Goal: Answer question/provide support: Share knowledge or assist other users

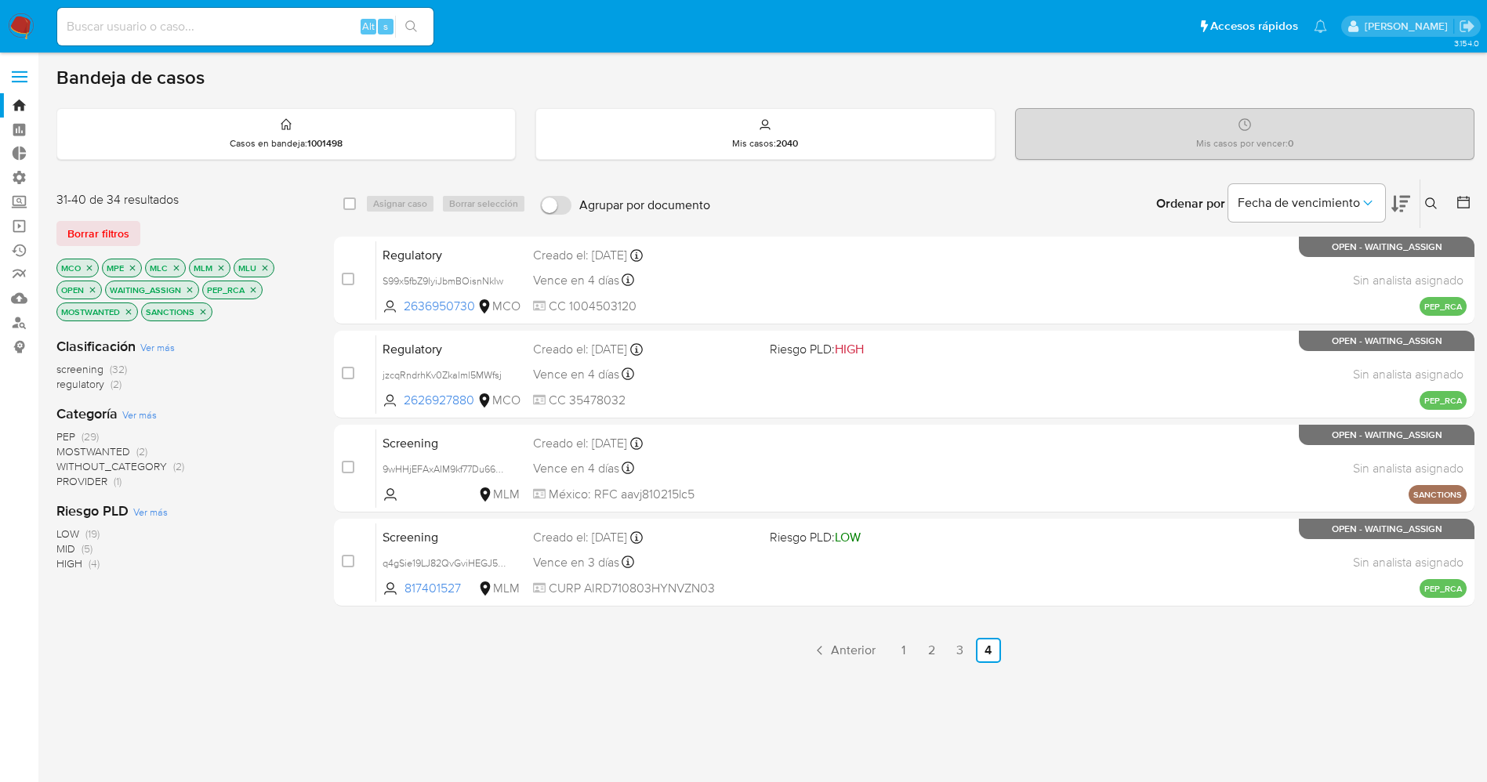
click at [19, 27] on img at bounding box center [21, 26] width 27 height 27
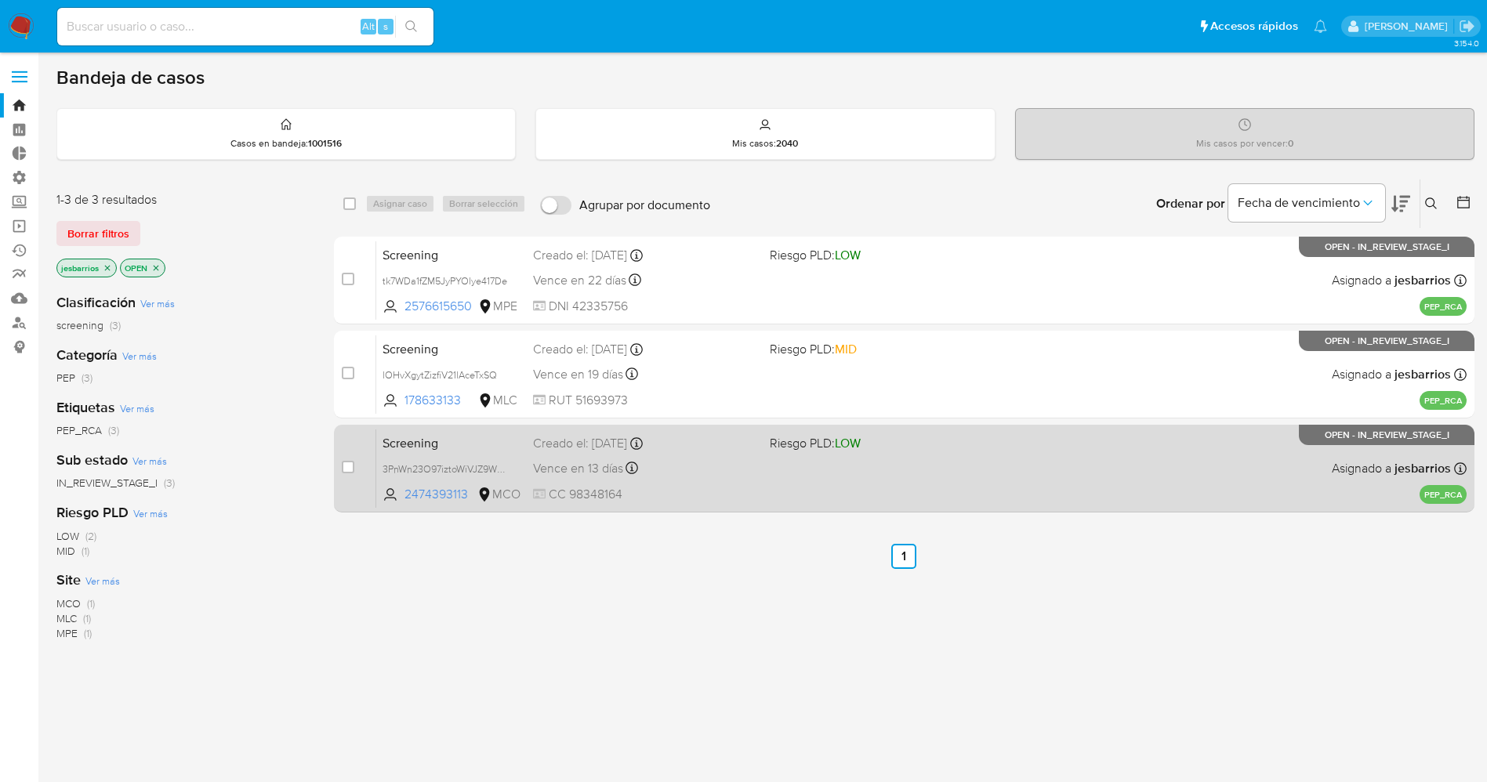
click at [741, 469] on div "Vence en 13 días Vence el 31/08/2025 07:43:06" at bounding box center [645, 468] width 224 height 21
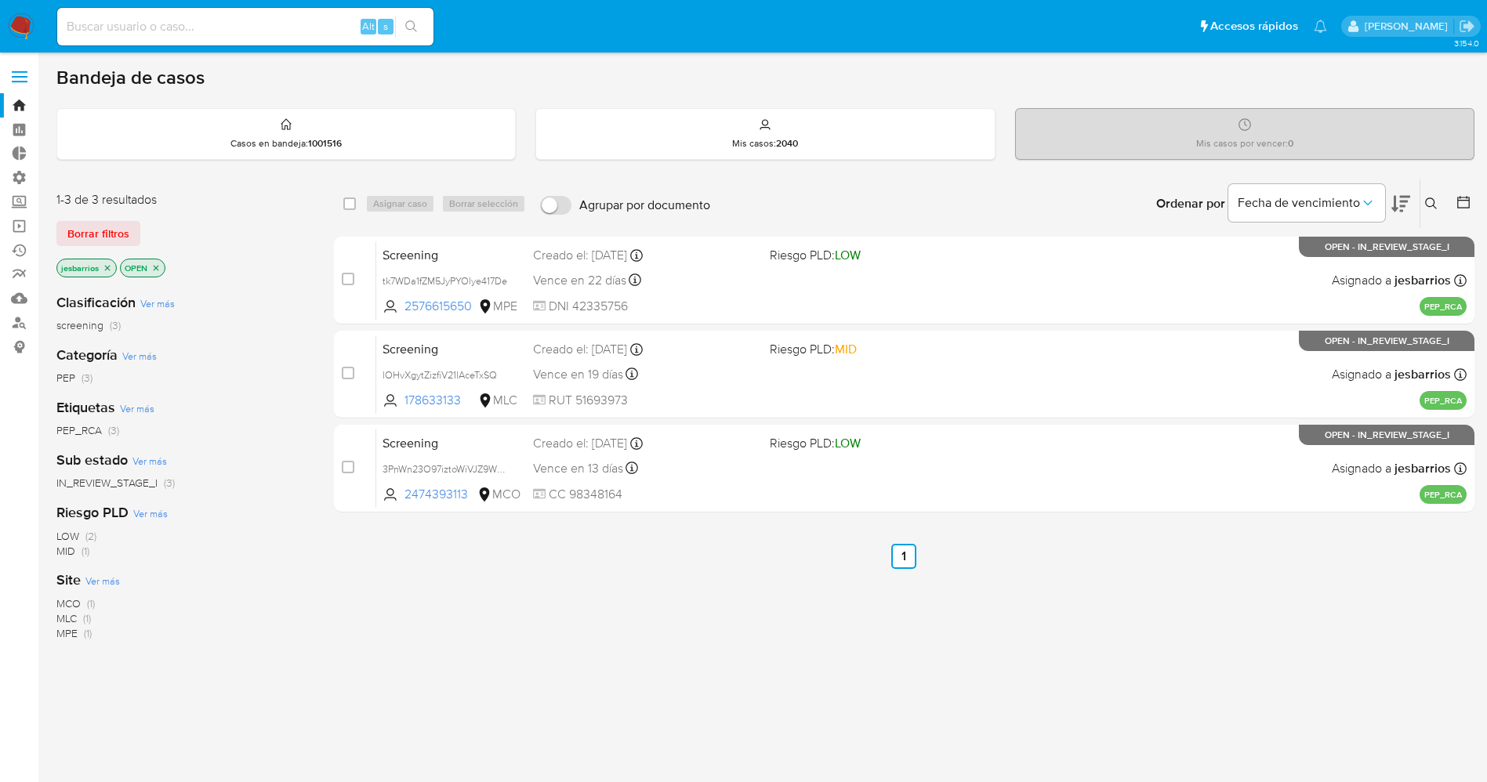
click at [21, 23] on img at bounding box center [21, 26] width 27 height 27
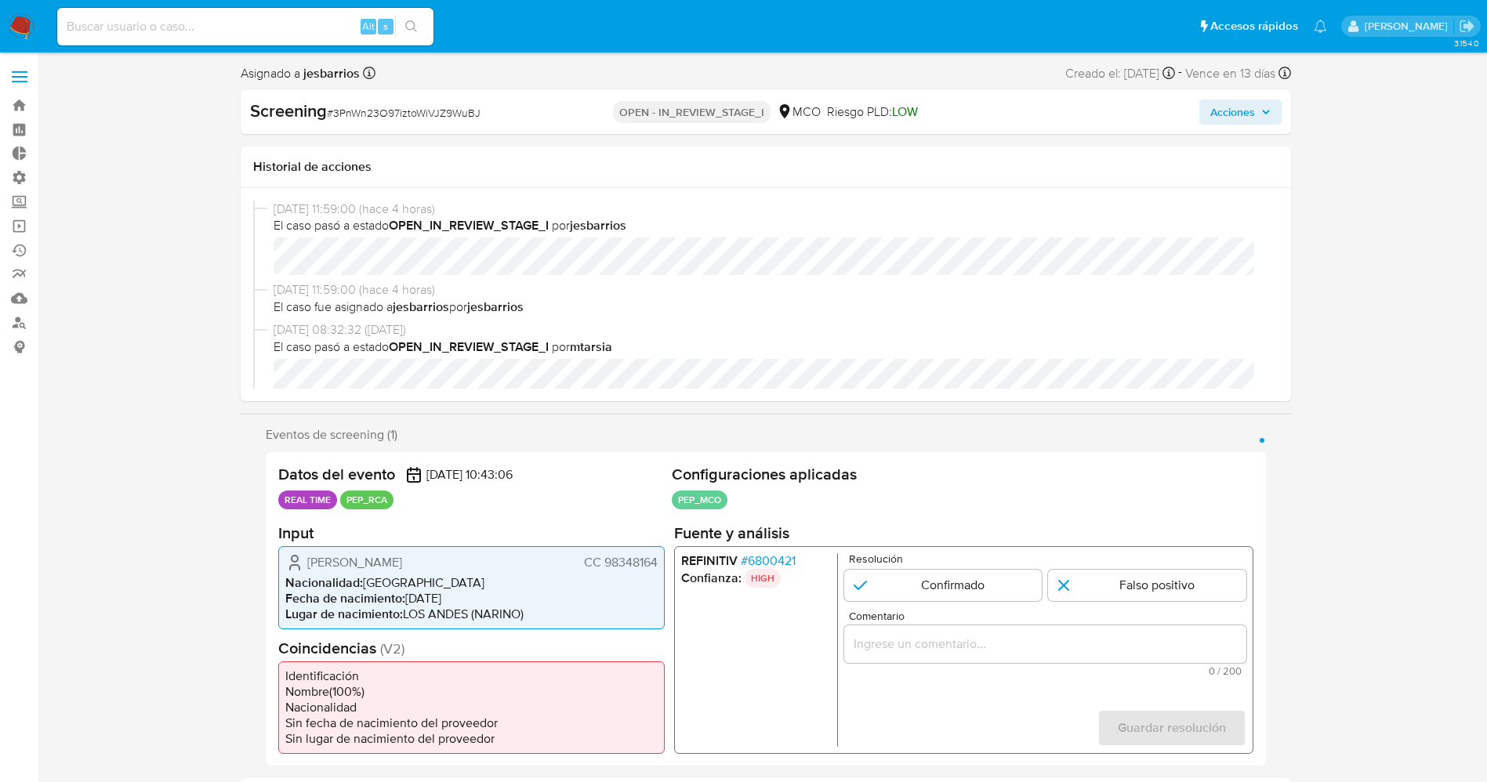
select select "10"
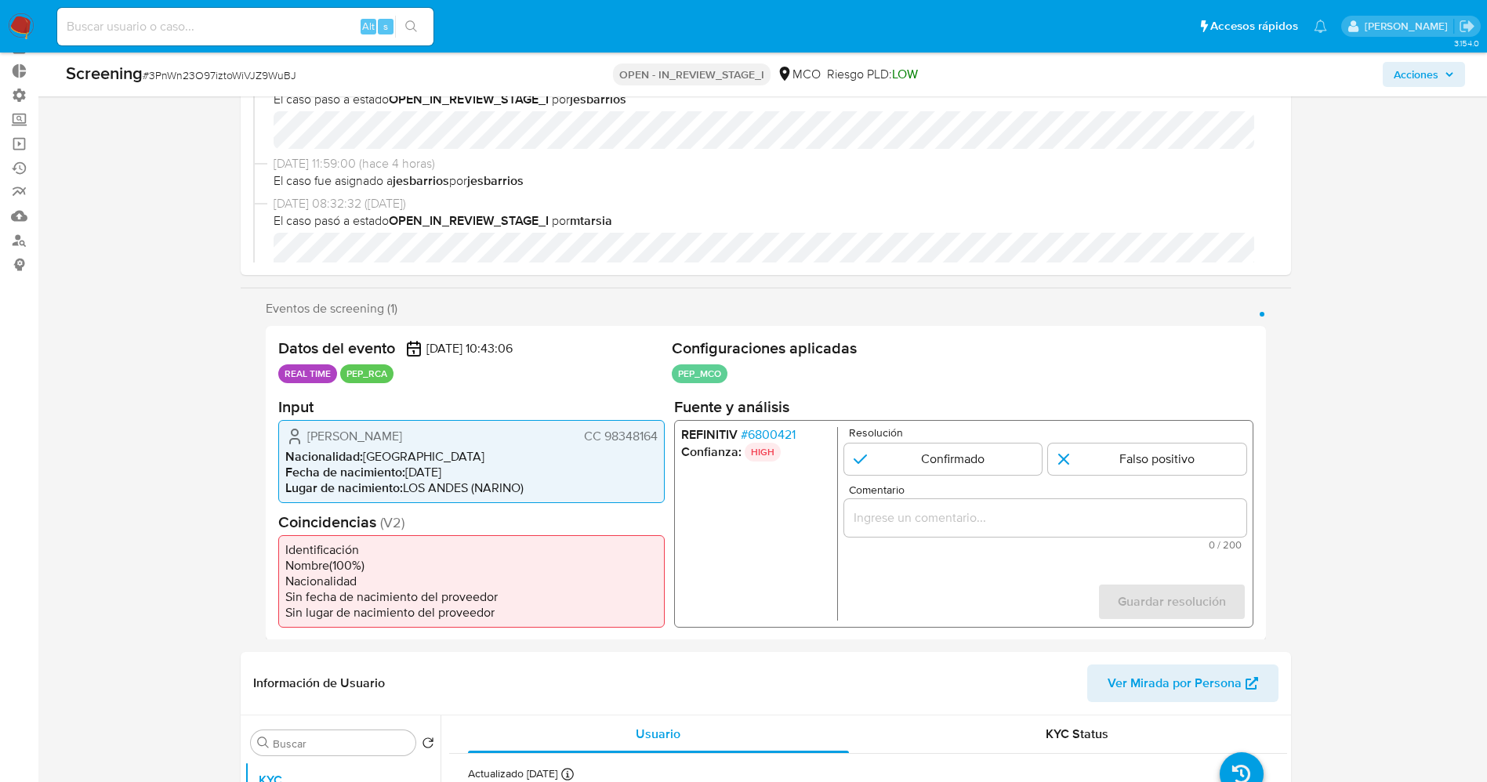
scroll to position [118, 0]
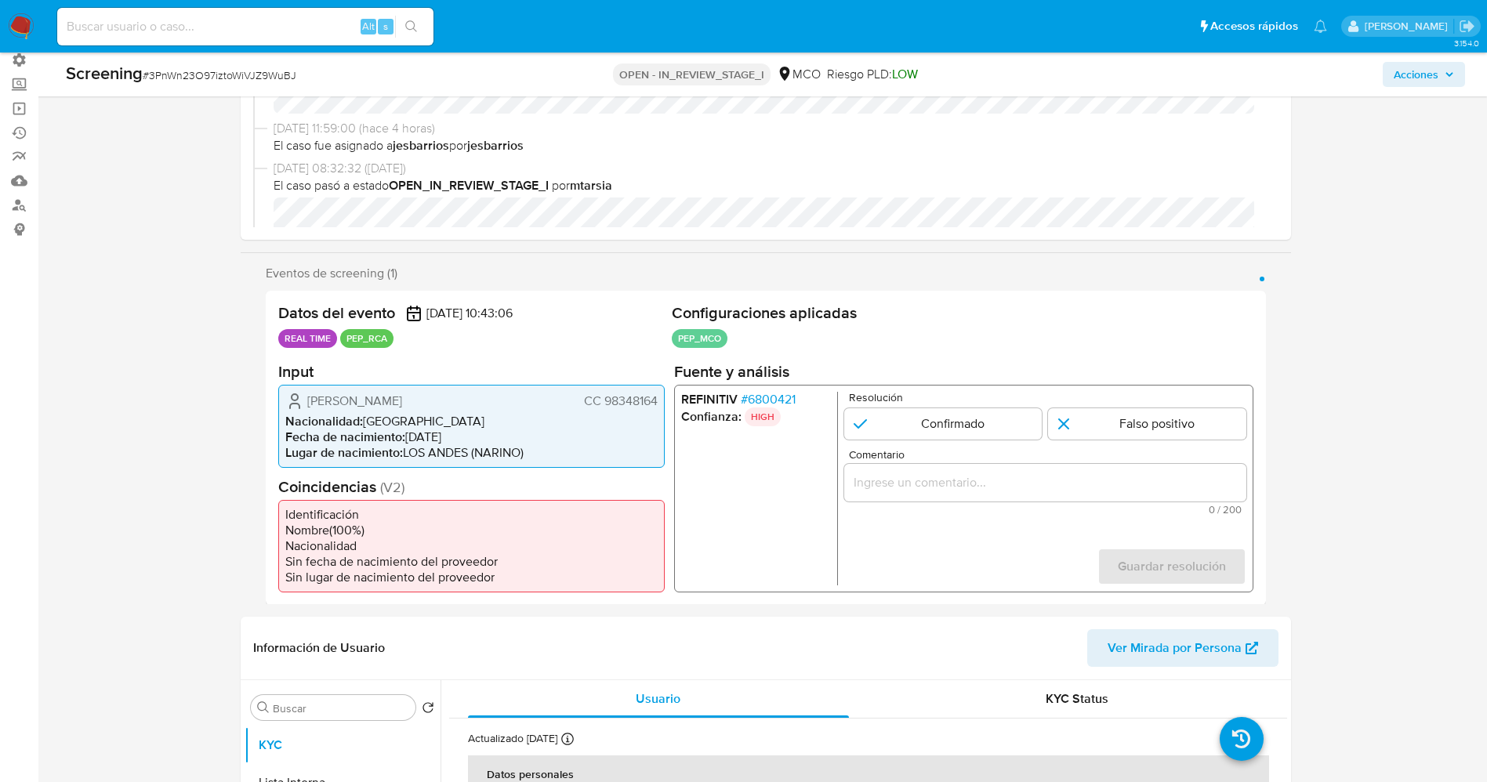
click at [784, 397] on span "# 6800421" at bounding box center [767, 399] width 55 height 16
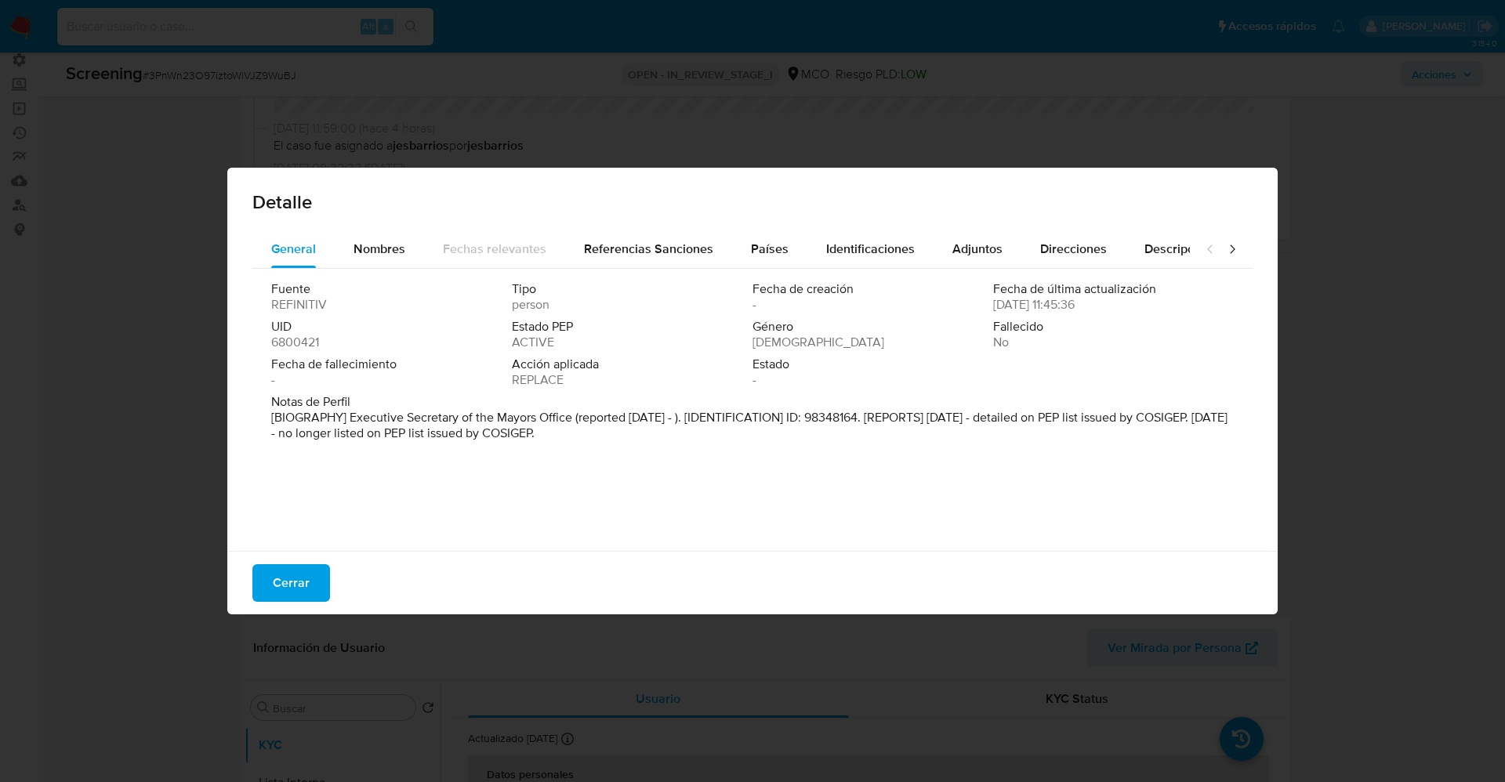
drag, startPoint x: 350, startPoint y: 409, endPoint x: 690, endPoint y: 444, distance: 341.9
click at [690, 444] on div "Notas de Perfil [BIOGRAPHY] Executive Secretary of the Mayors Office (reported …" at bounding box center [752, 420] width 962 height 53
drag, startPoint x: 346, startPoint y: 420, endPoint x: 667, endPoint y: 435, distance: 320.9
click at [667, 435] on p "[BIOGRAPHY] Executive Secretary of the Mayors Office (reported Nov 2021 - ). [I…" at bounding box center [750, 425] width 959 height 31
click at [342, 248] on button "Nombres" at bounding box center [379, 249] width 89 height 38
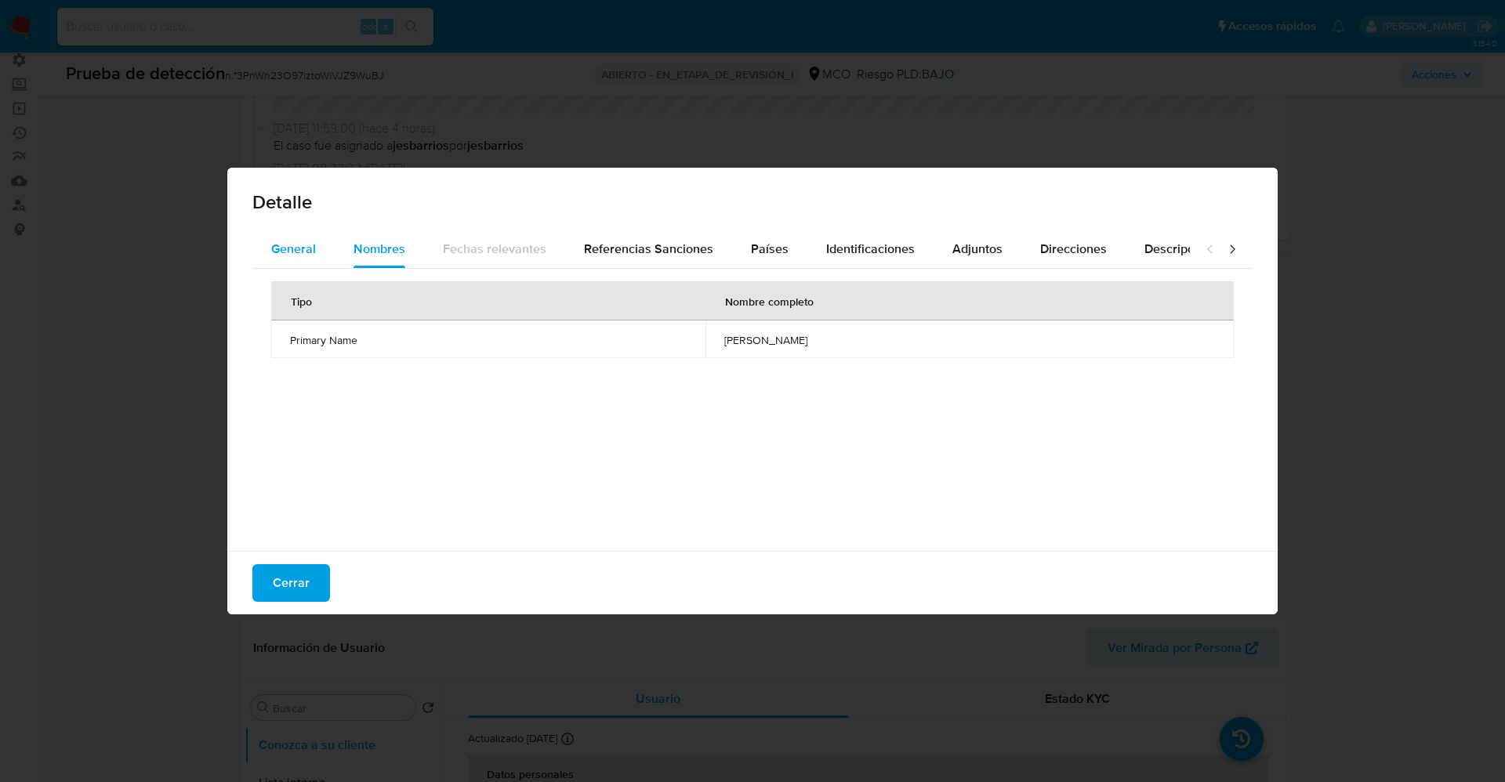
click at [281, 237] on div "General" at bounding box center [293, 249] width 45 height 38
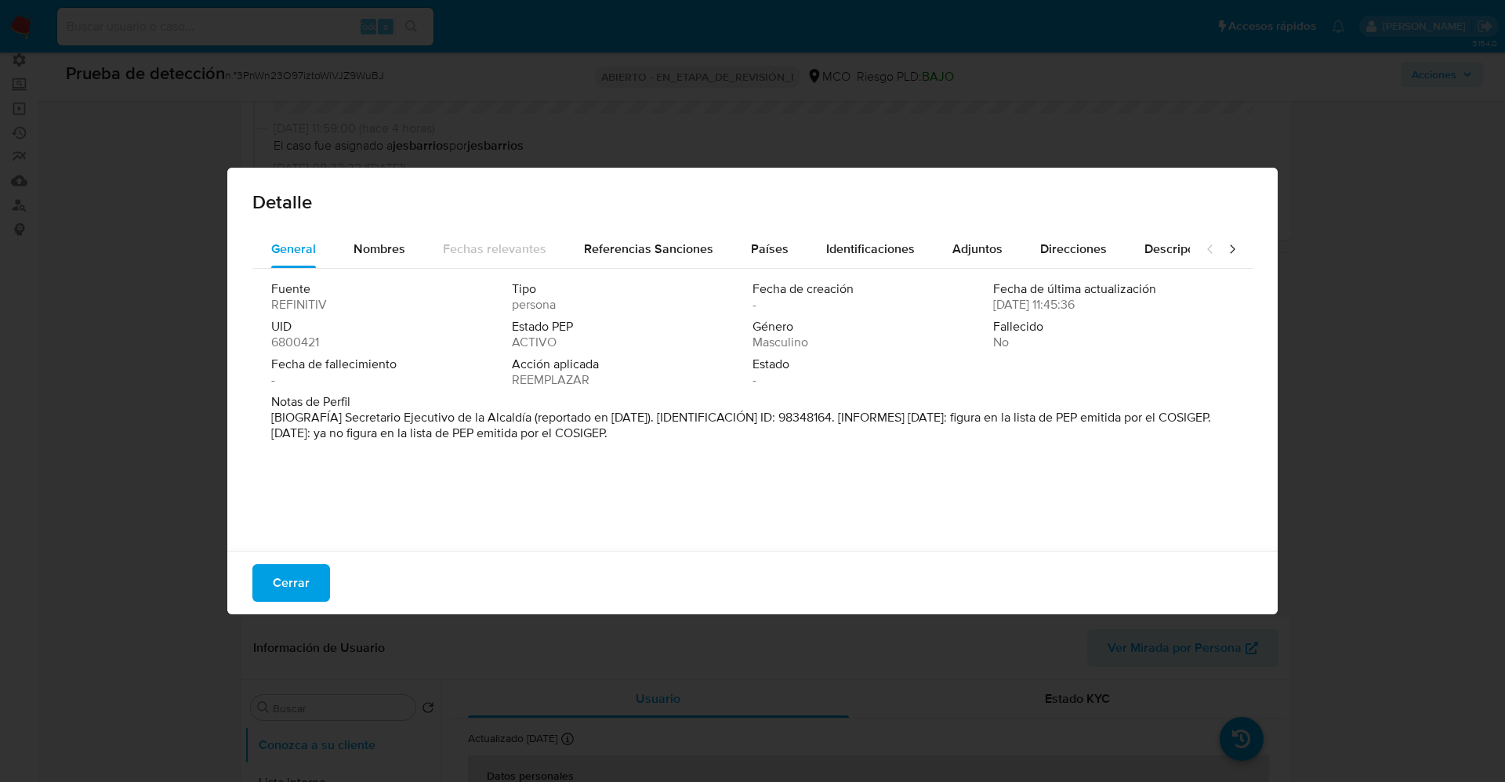
drag, startPoint x: 357, startPoint y: 421, endPoint x: 530, endPoint y: 415, distance: 173.3
click at [530, 415] on font "[BIOGRAFÍA] Secretario Ejecutivo de la Alcaldía (reportado en noviembre de 2021…" at bounding box center [741, 425] width 940 height 34
click at [312, 588] on button "Cerrar" at bounding box center [291, 583] width 78 height 38
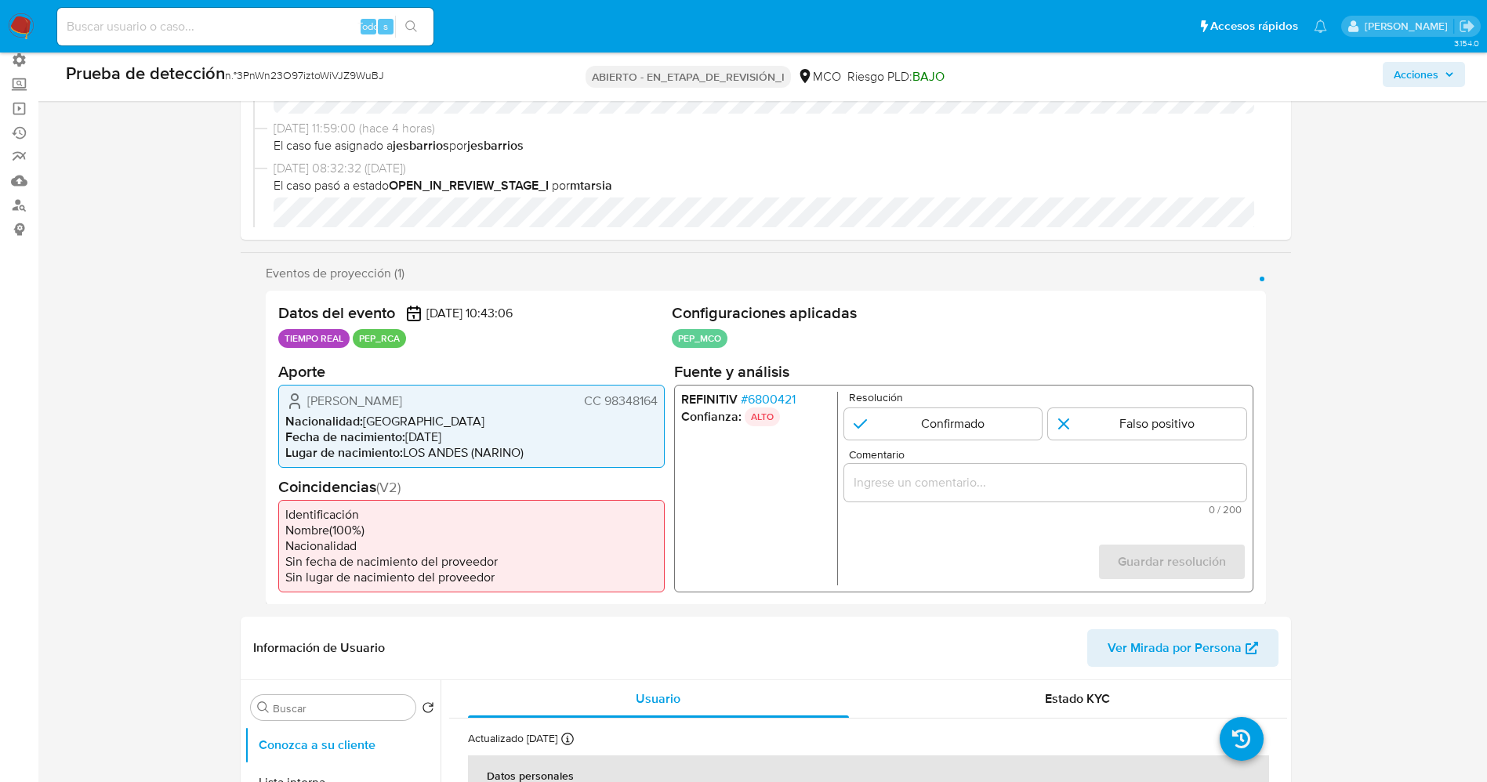
drag, startPoint x: 293, startPoint y: 398, endPoint x: 443, endPoint y: 404, distance: 149.8
click at [479, 410] on div "Giraldo Anibal Yela Romo CC 98348164" at bounding box center [471, 400] width 372 height 19
click at [777, 391] on font "6800421" at bounding box center [771, 398] width 48 height 18
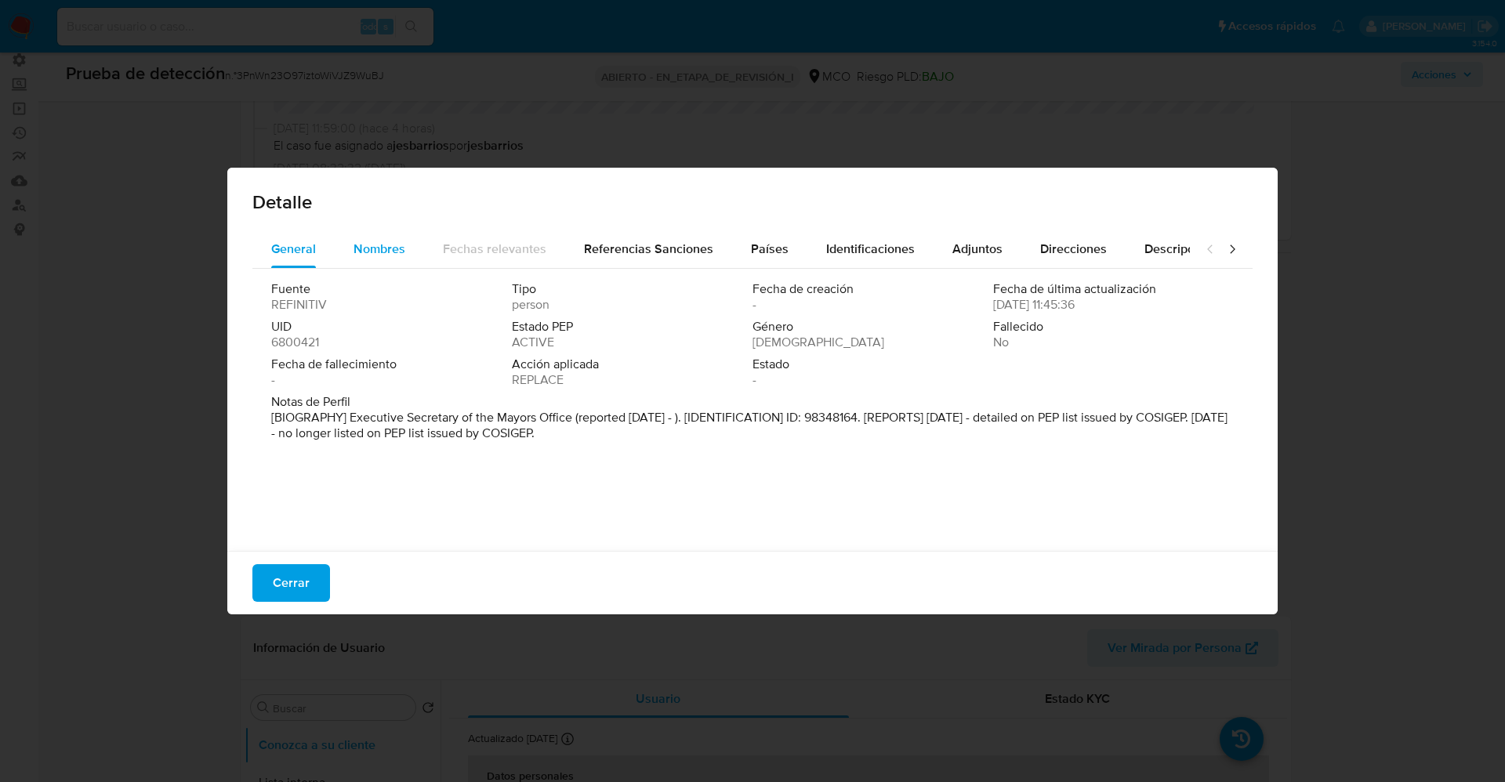
click at [400, 248] on span "Nombres" at bounding box center [379, 249] width 52 height 18
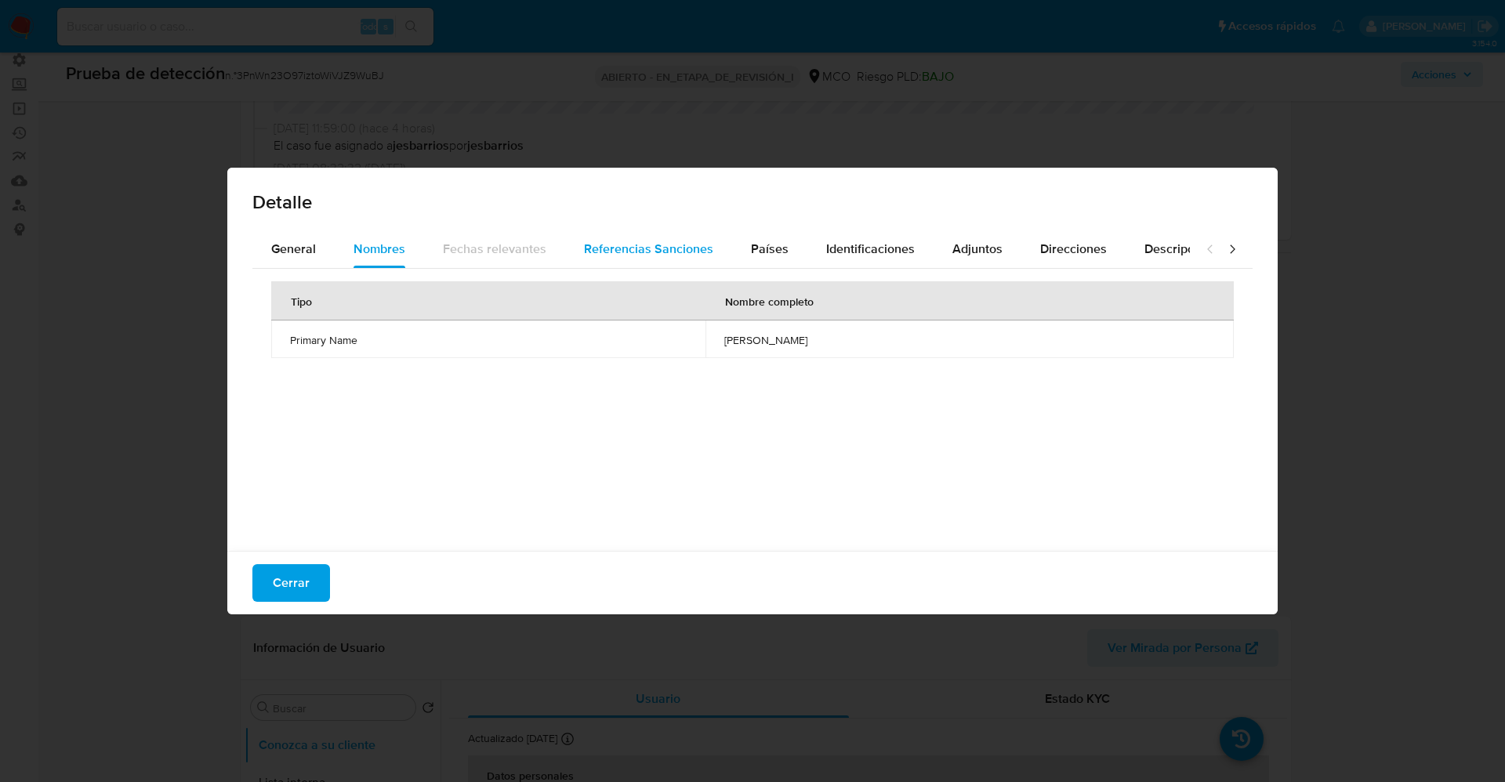
click at [698, 263] on div "Referencias Sanciones" at bounding box center [648, 249] width 129 height 38
click at [777, 235] on div "Países" at bounding box center [770, 249] width 38 height 38
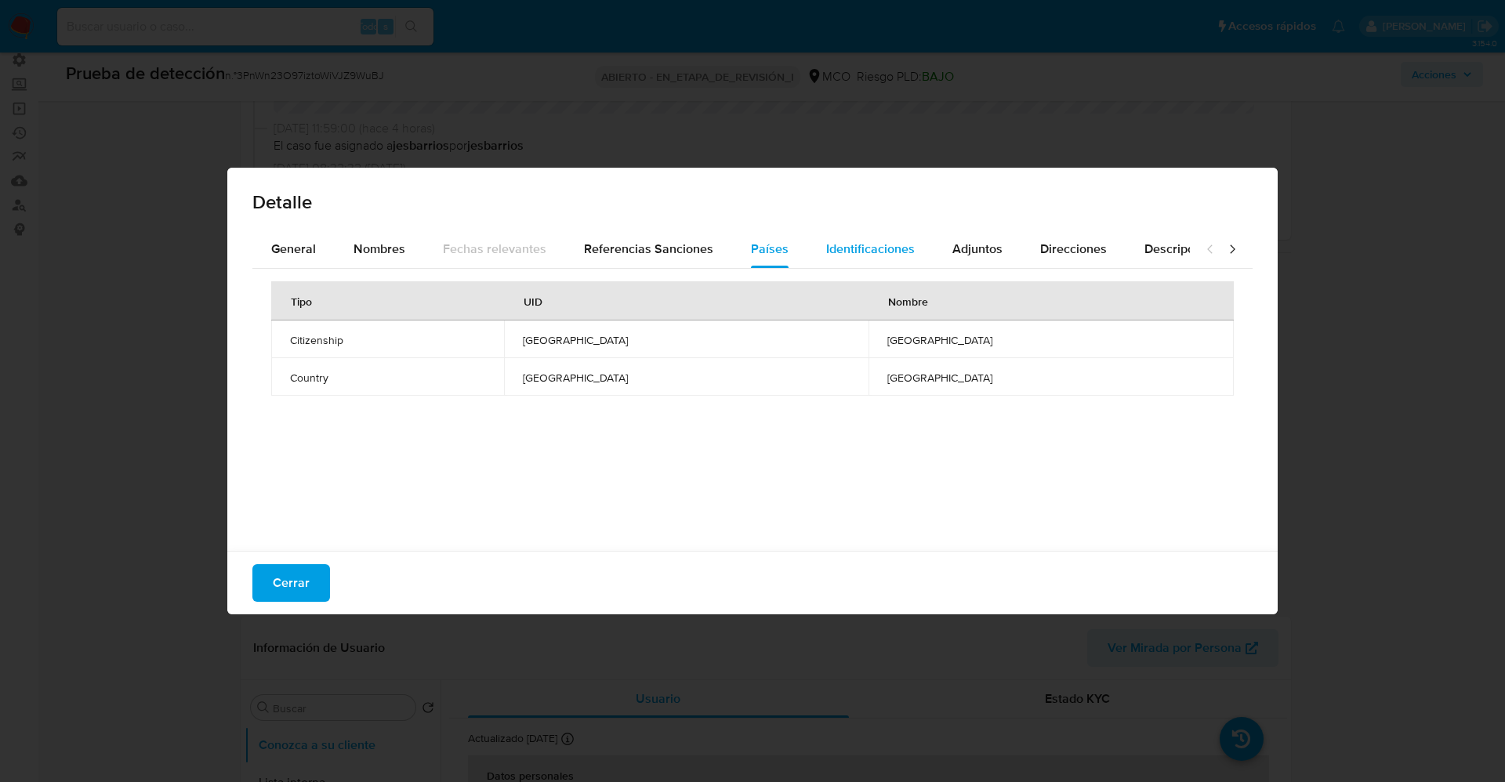
click at [893, 244] on span "Identificaciones" at bounding box center [870, 249] width 89 height 18
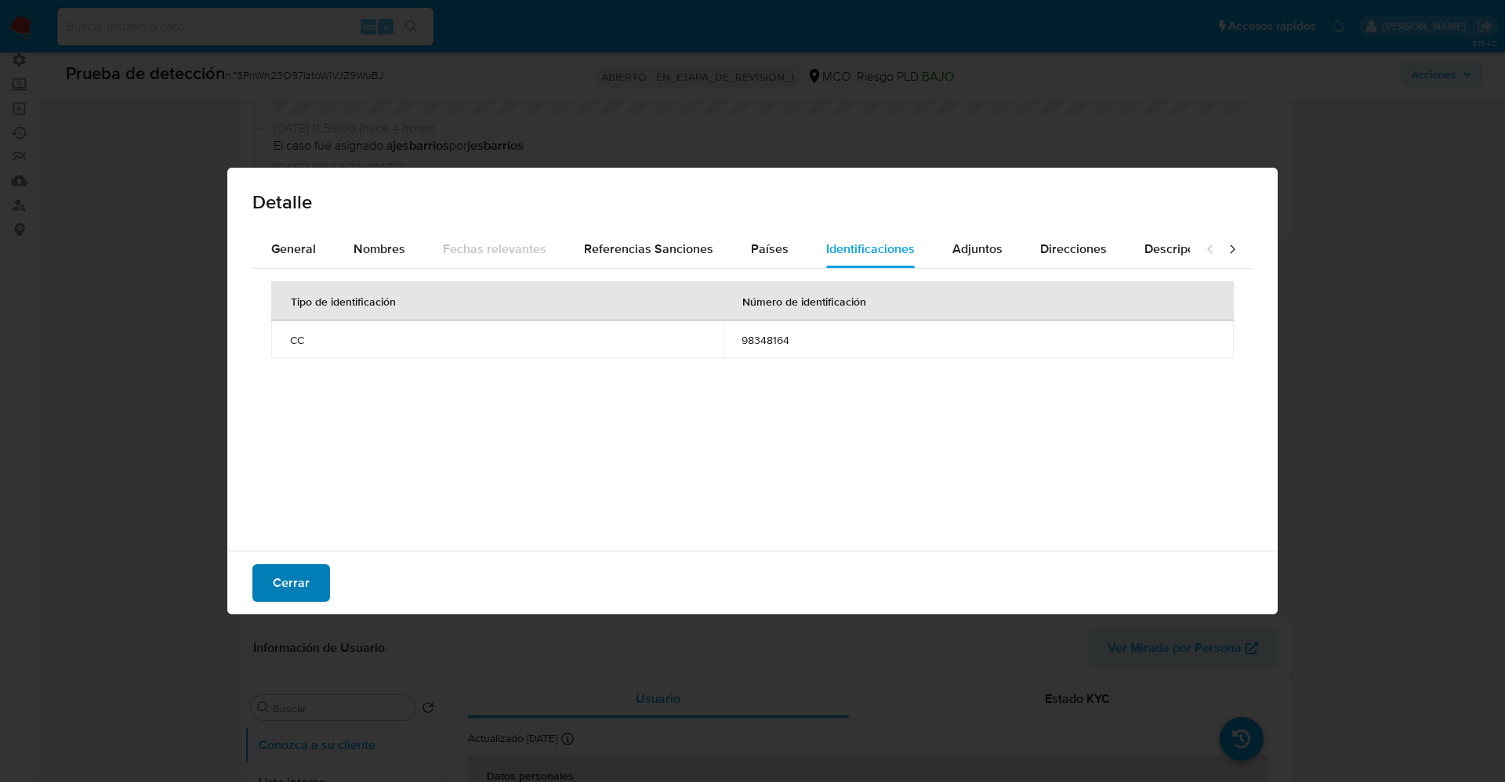
click at [299, 569] on font "Cerrar" at bounding box center [291, 583] width 37 height 38
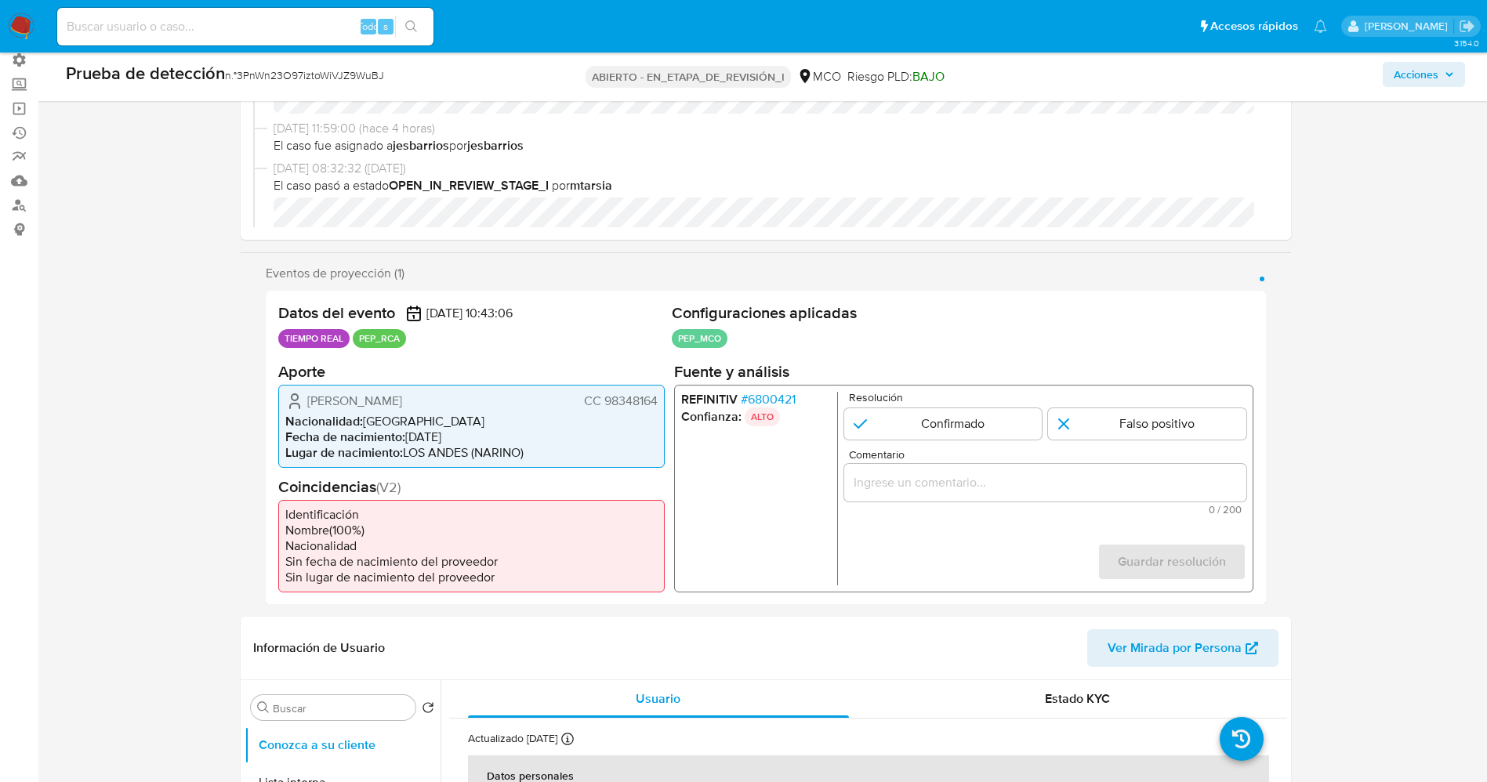
click at [767, 392] on font "6800421" at bounding box center [771, 398] width 48 height 18
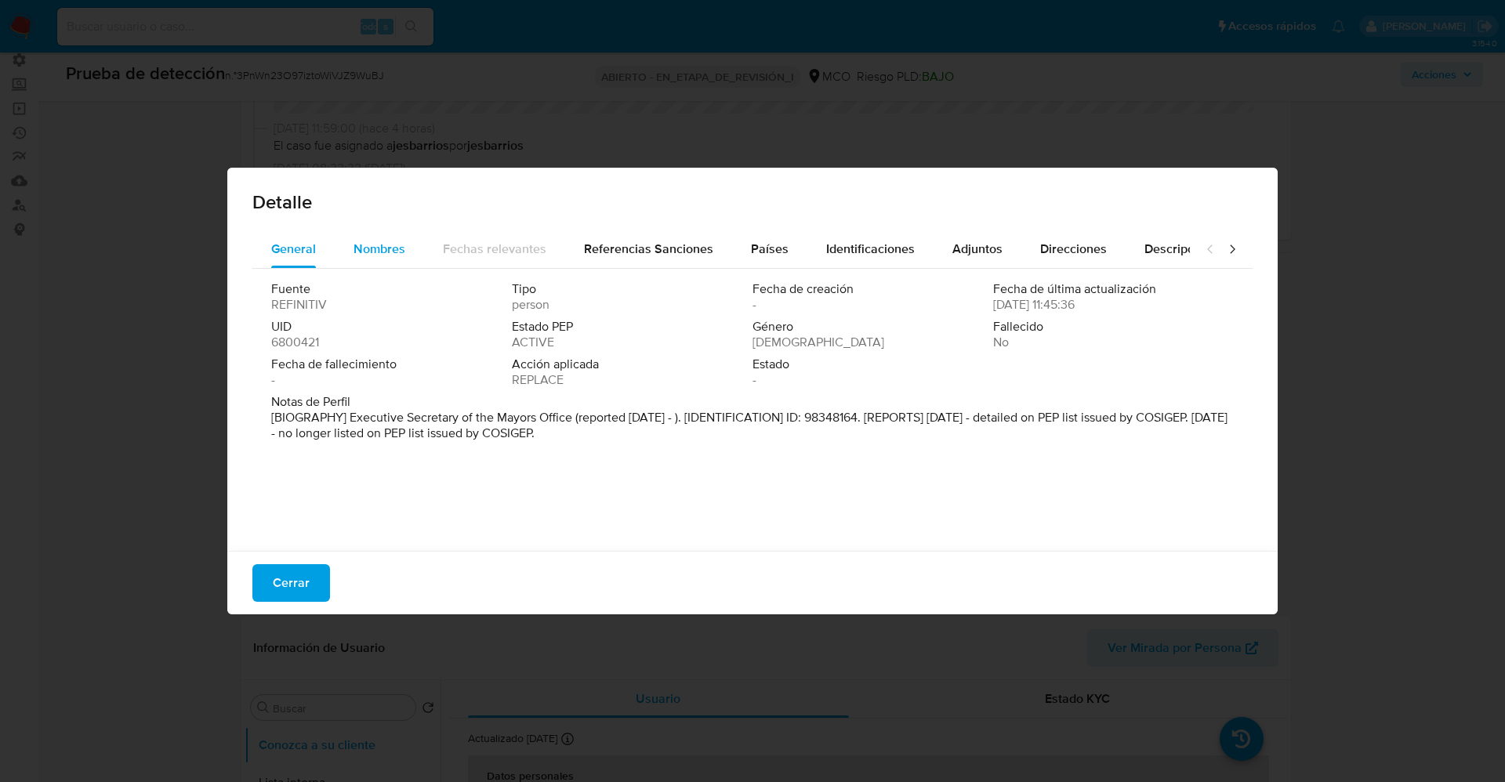
click at [374, 241] on span "Nombres" at bounding box center [379, 249] width 52 height 18
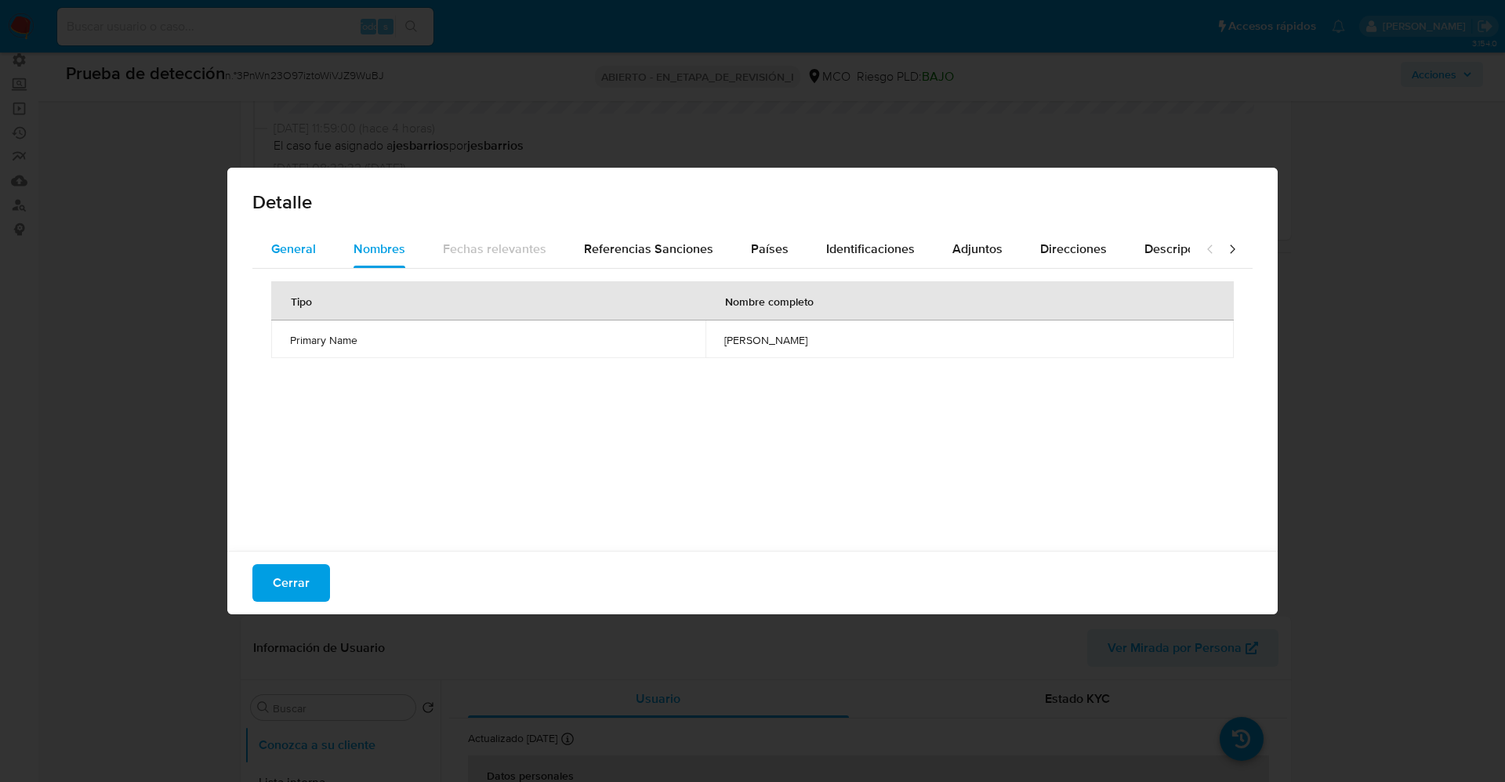
click at [312, 244] on span "General" at bounding box center [293, 249] width 45 height 18
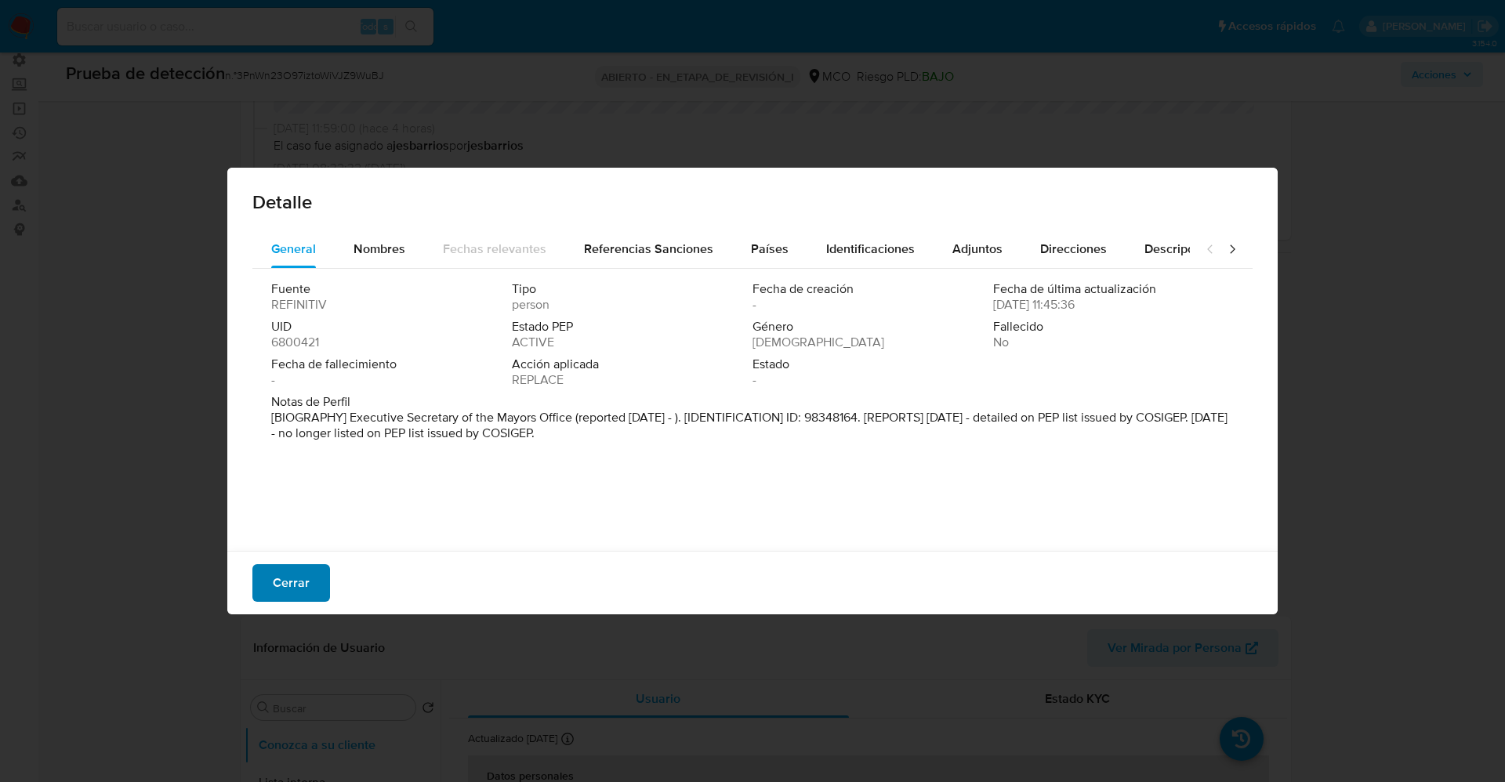
click at [301, 572] on font "Cerrar" at bounding box center [291, 583] width 37 height 38
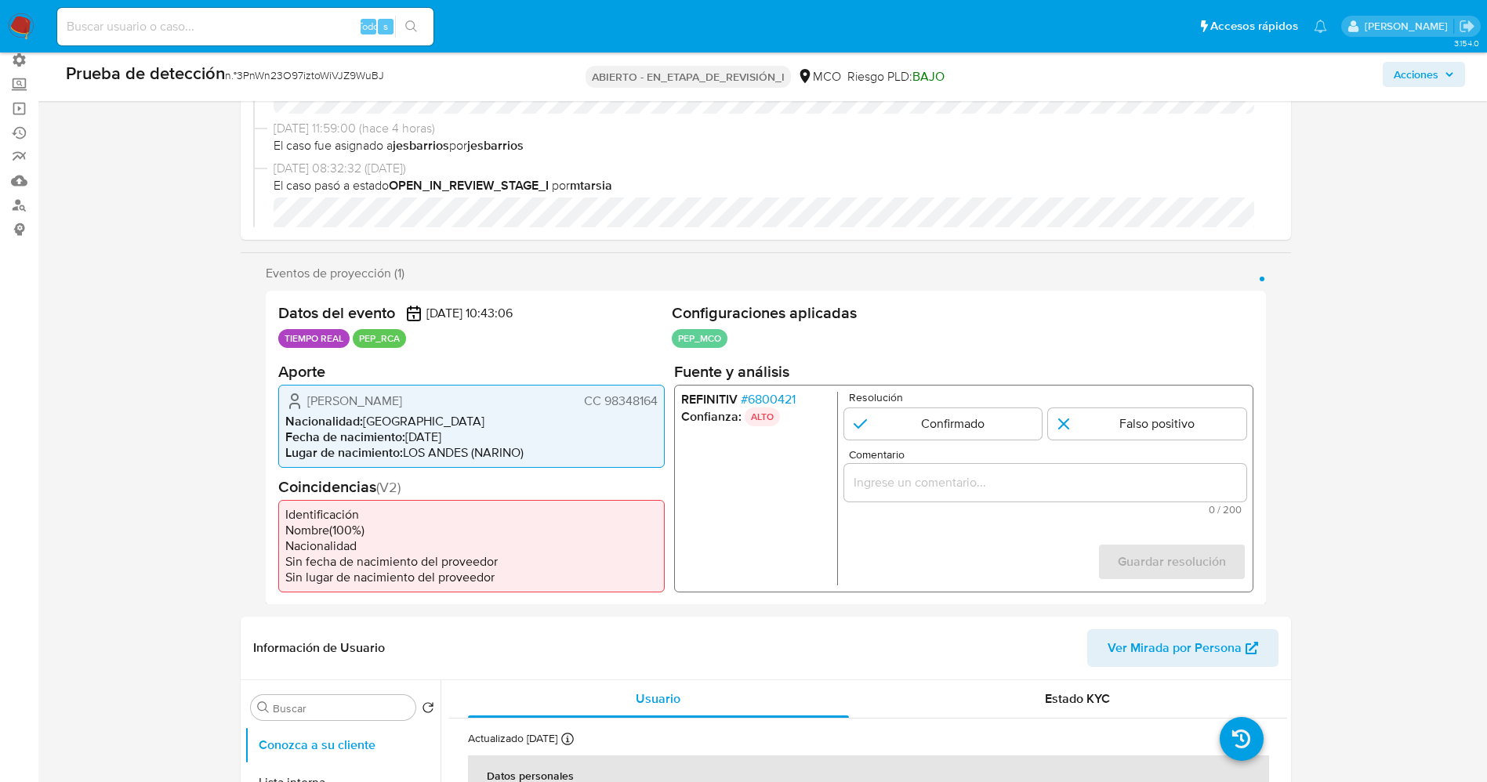
drag, startPoint x: 304, startPoint y: 405, endPoint x: 662, endPoint y: 404, distance: 358.1
click at [662, 404] on div "Giraldo Anibal Yela Romo CC 98348164 Nacionalidad : Colombia Fecha de nacimient…" at bounding box center [471, 425] width 386 height 83
click at [783, 397] on font "6800421" at bounding box center [771, 398] width 48 height 18
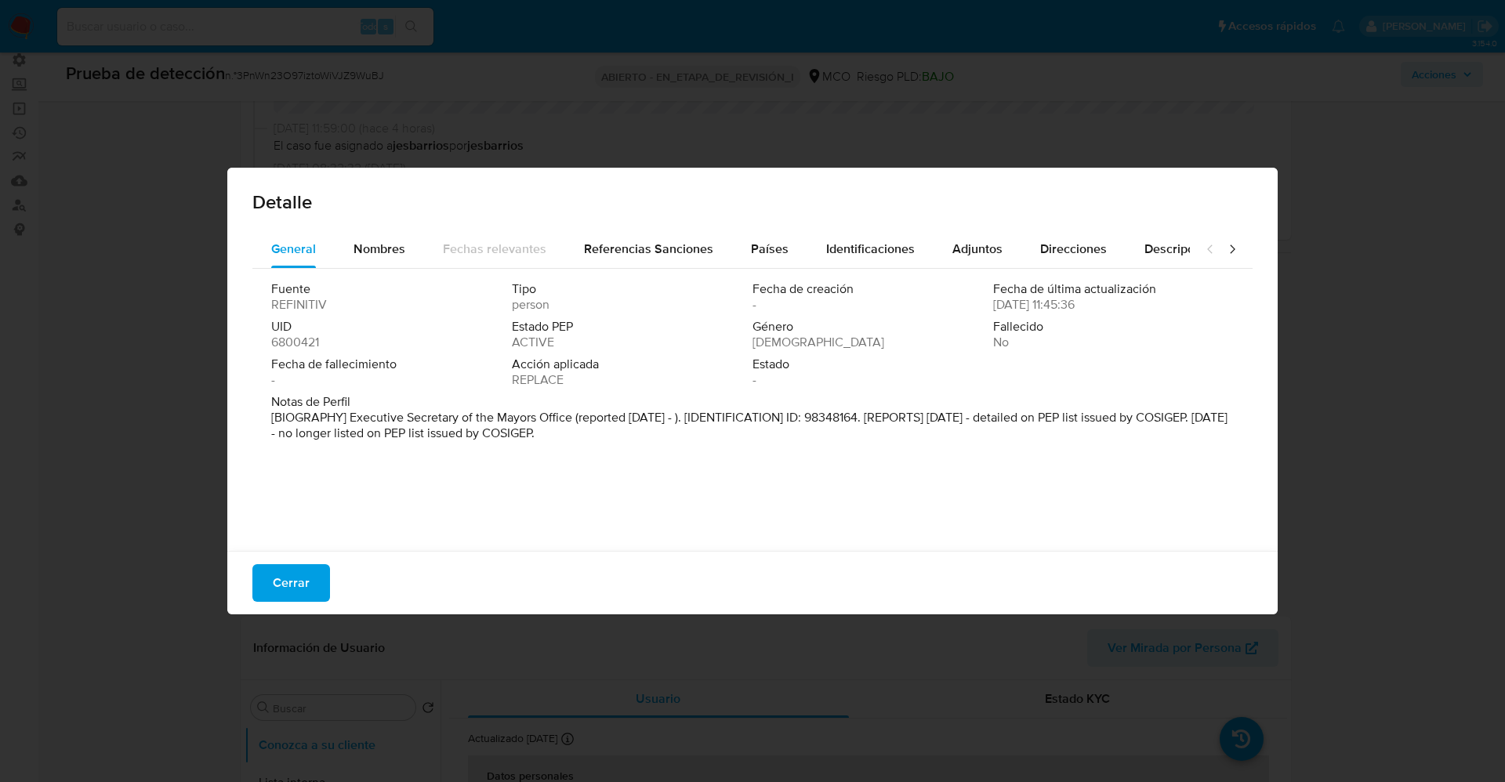
drag, startPoint x: 346, startPoint y: 422, endPoint x: 777, endPoint y: 448, distance: 431.8
click at [777, 448] on div "Fuente REFINITIV Tipo person Fecha de creación - Fecha de última actualización …" at bounding box center [752, 406] width 1000 height 274
drag, startPoint x: 534, startPoint y: 401, endPoint x: 358, endPoint y: 433, distance: 179.2
click at [458, 447] on div "Notas de Perfil [BIOGRAPHY] Executive Secretary of the Mayors Office (reported …" at bounding box center [752, 420] width 962 height 53
drag, startPoint x: 353, startPoint y: 421, endPoint x: 757, endPoint y: 469, distance: 406.4
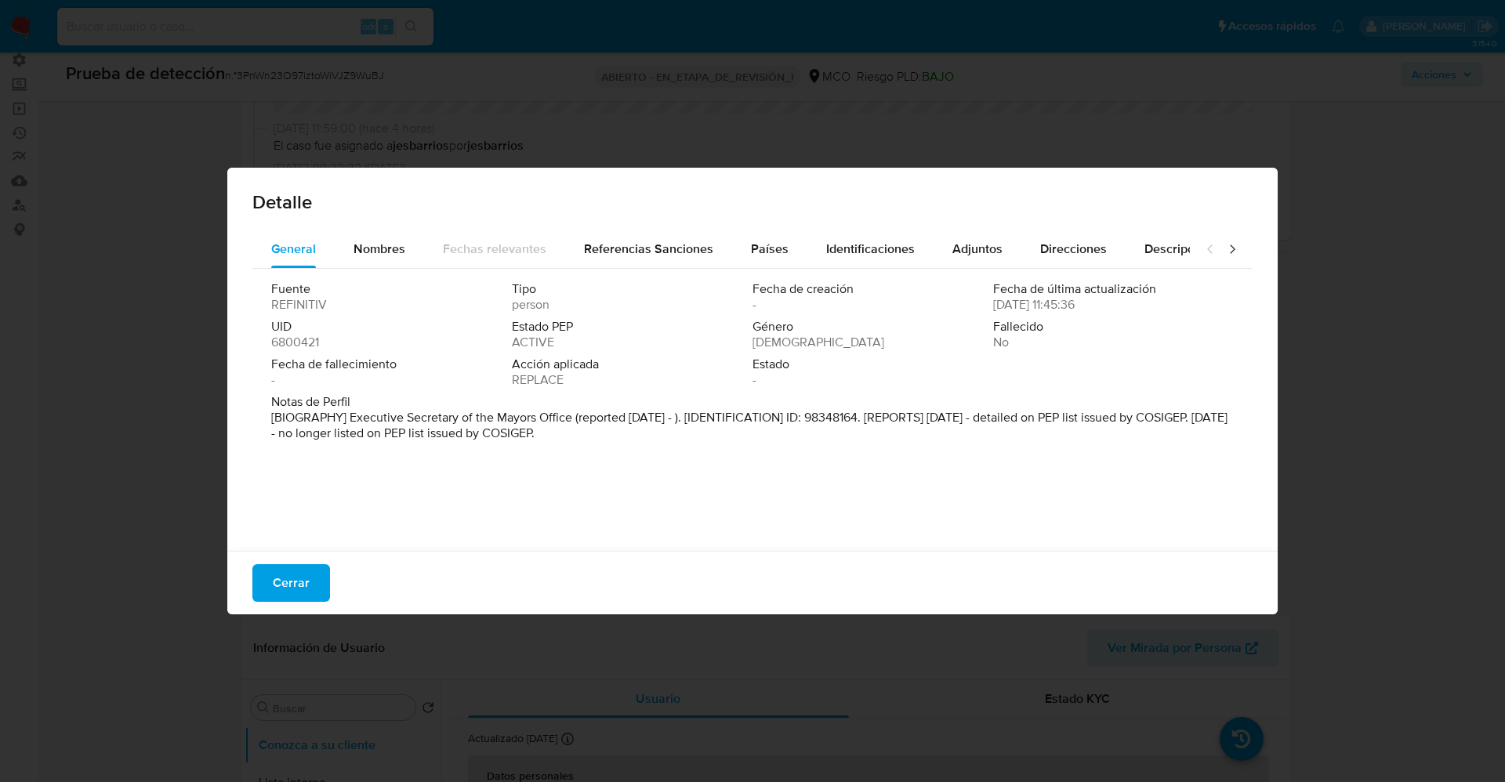
click at [757, 469] on div "Fuente REFINITIV Tipo person Fecha de creación - Fecha de última actualización …" at bounding box center [752, 406] width 1000 height 274
click at [348, 406] on font "Notas de Perfil" at bounding box center [310, 402] width 79 height 18
drag, startPoint x: 340, startPoint y: 418, endPoint x: 530, endPoint y: 416, distance: 189.6
click at [530, 416] on font "[BIOGRAFÍA] Secretario Ejecutivo de la Alcaldía (reportado en noviembre de 2021…" at bounding box center [741, 425] width 940 height 34
click at [297, 577] on font "Cerrar" at bounding box center [291, 583] width 37 height 38
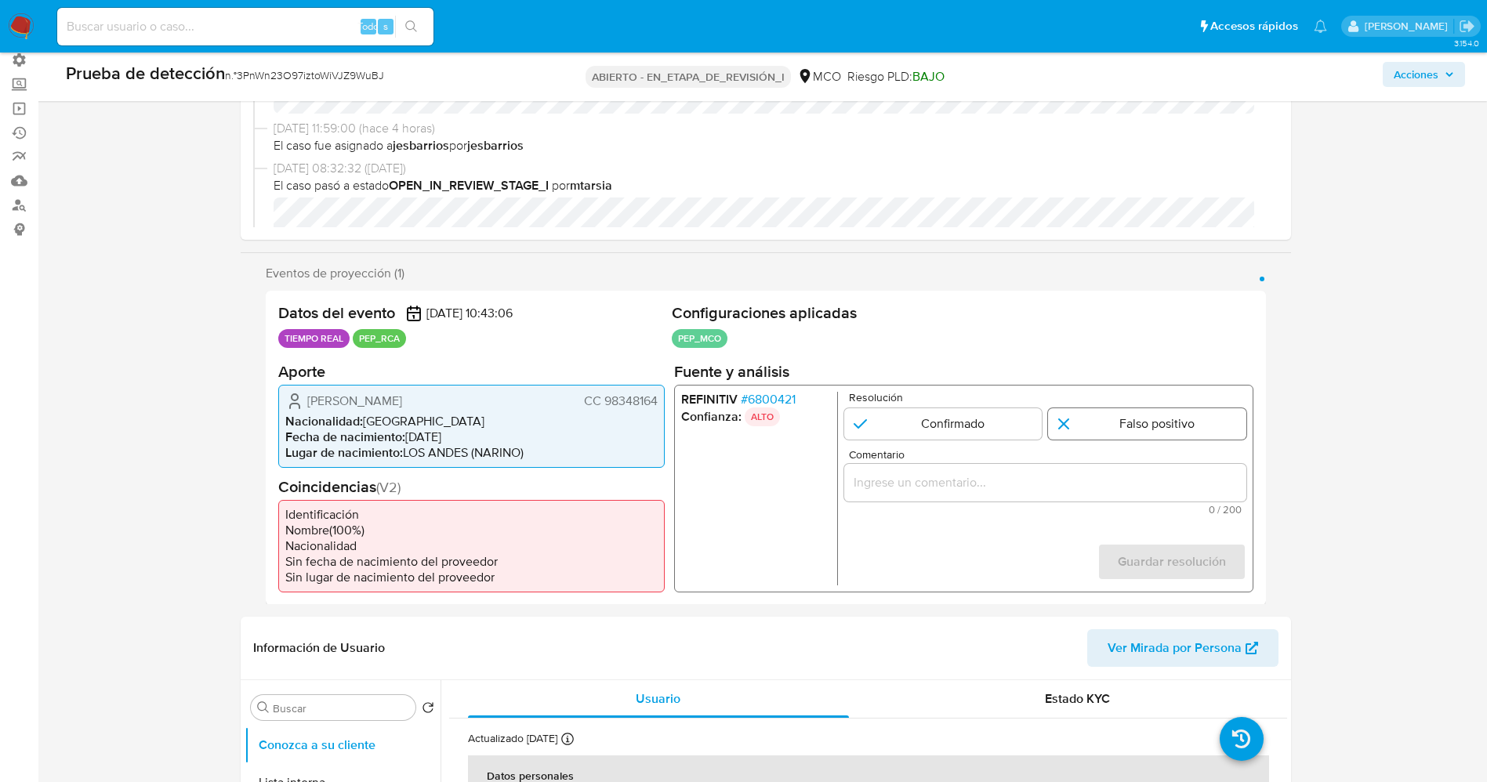
click at [1135, 415] on input "1 de 1" at bounding box center [1147, 422] width 198 height 31
radio input "true"
click at [1092, 470] on div "1 de 1" at bounding box center [1044, 482] width 402 height 38
click at [1125, 478] on input "Comentario" at bounding box center [1044, 482] width 402 height 20
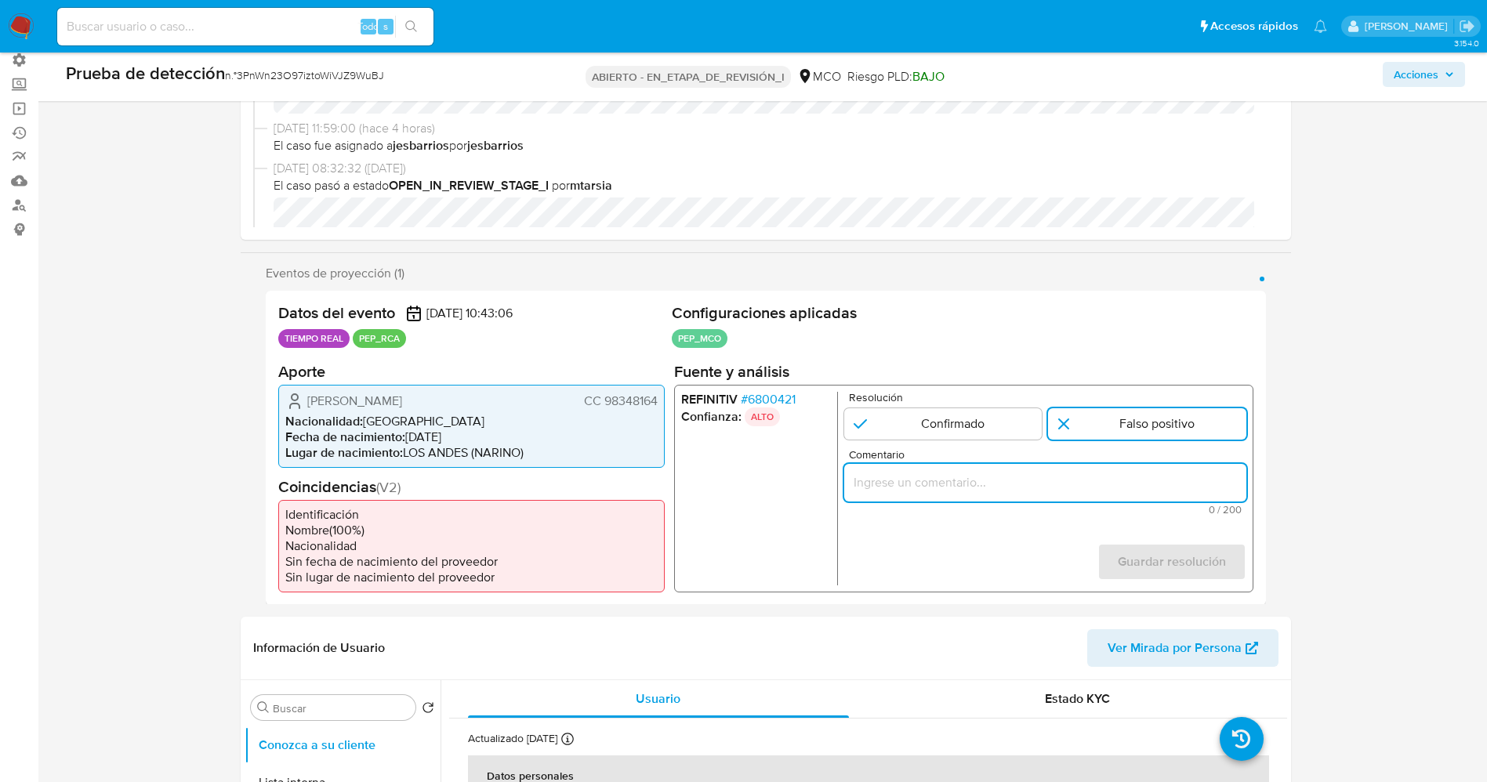
paste input "suario Giraldo Anibal Yela Romo CC 98348164, Nacionalidad Colombiana por coinci…"
drag, startPoint x: 1219, startPoint y: 484, endPoint x: 1259, endPoint y: 479, distance: 40.3
click at [1259, 479] on div "Datos del evento 01/08/2025 10:43:06 TIEMPO REAL PEP_RCA Configuraciones aplica…" at bounding box center [766, 448] width 1000 height 314
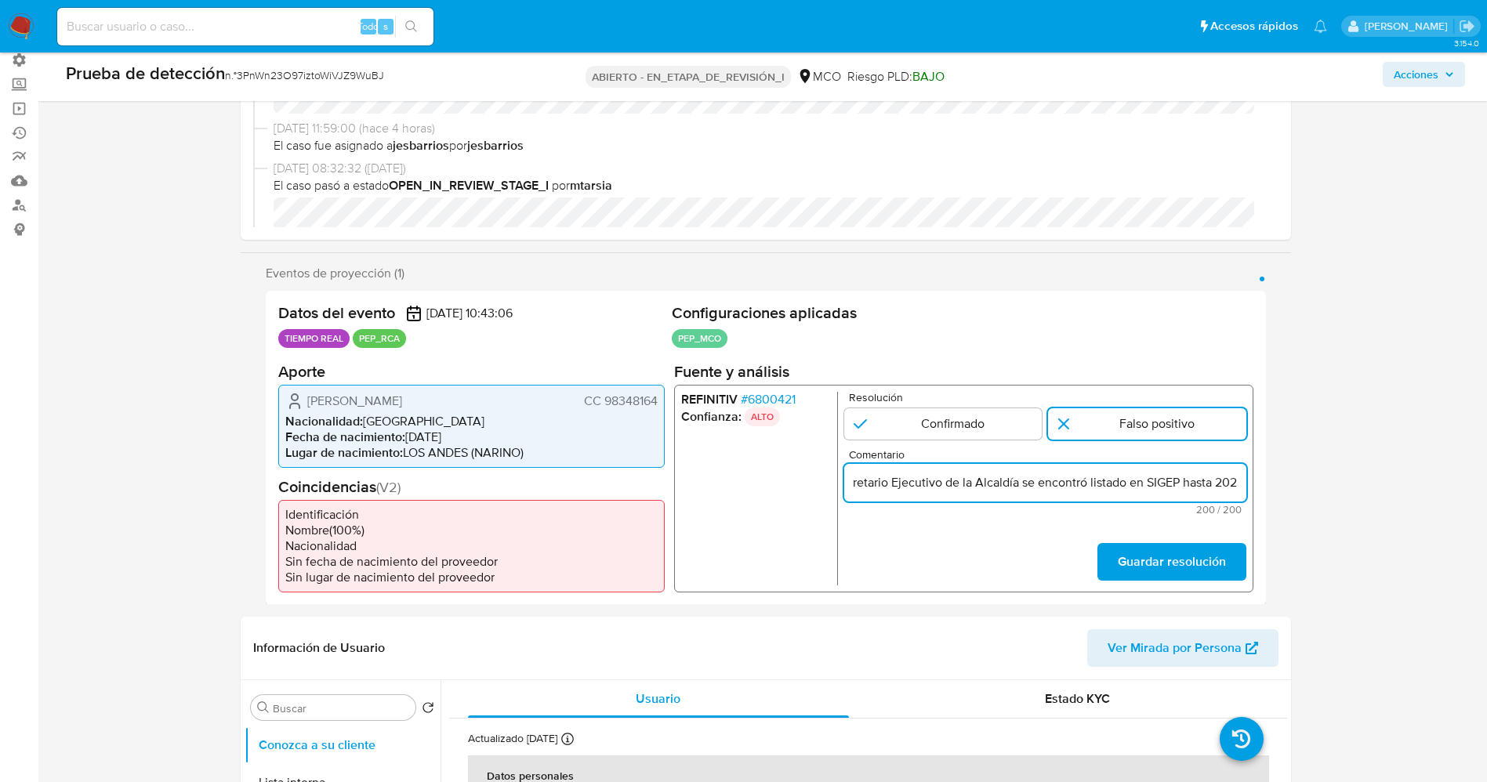
click at [1125, 487] on input "suario Giraldo Anibal Yela Romo CC 98348164, Nacionalidad Colombiana por coinci…" at bounding box center [1044, 482] width 402 height 20
drag, startPoint x: 1021, startPoint y: 485, endPoint x: 1143, endPoint y: 491, distance: 122.4
click at [1143, 491] on input "suario Giraldo Anibal Yela Romo CC 98348164, Nacionalidad Colombiana por coinci…" at bounding box center [1044, 482] width 402 height 20
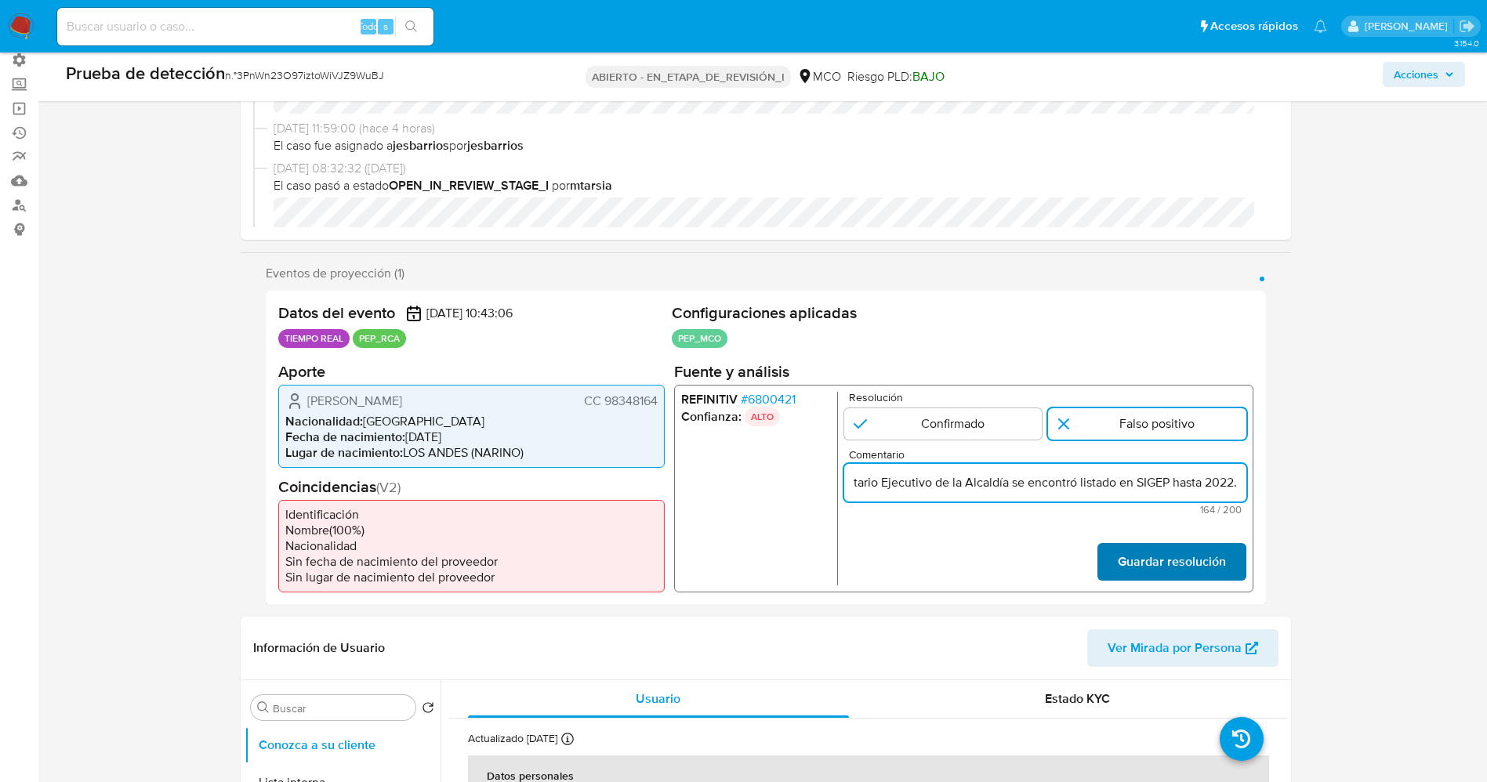
type input "suario Giraldo Anibal Yela Romo CC 98348164, Nacionalidad Colombiana.Se desempe…"
click at [1175, 549] on font "Guardar resolución" at bounding box center [1171, 562] width 108 height 38
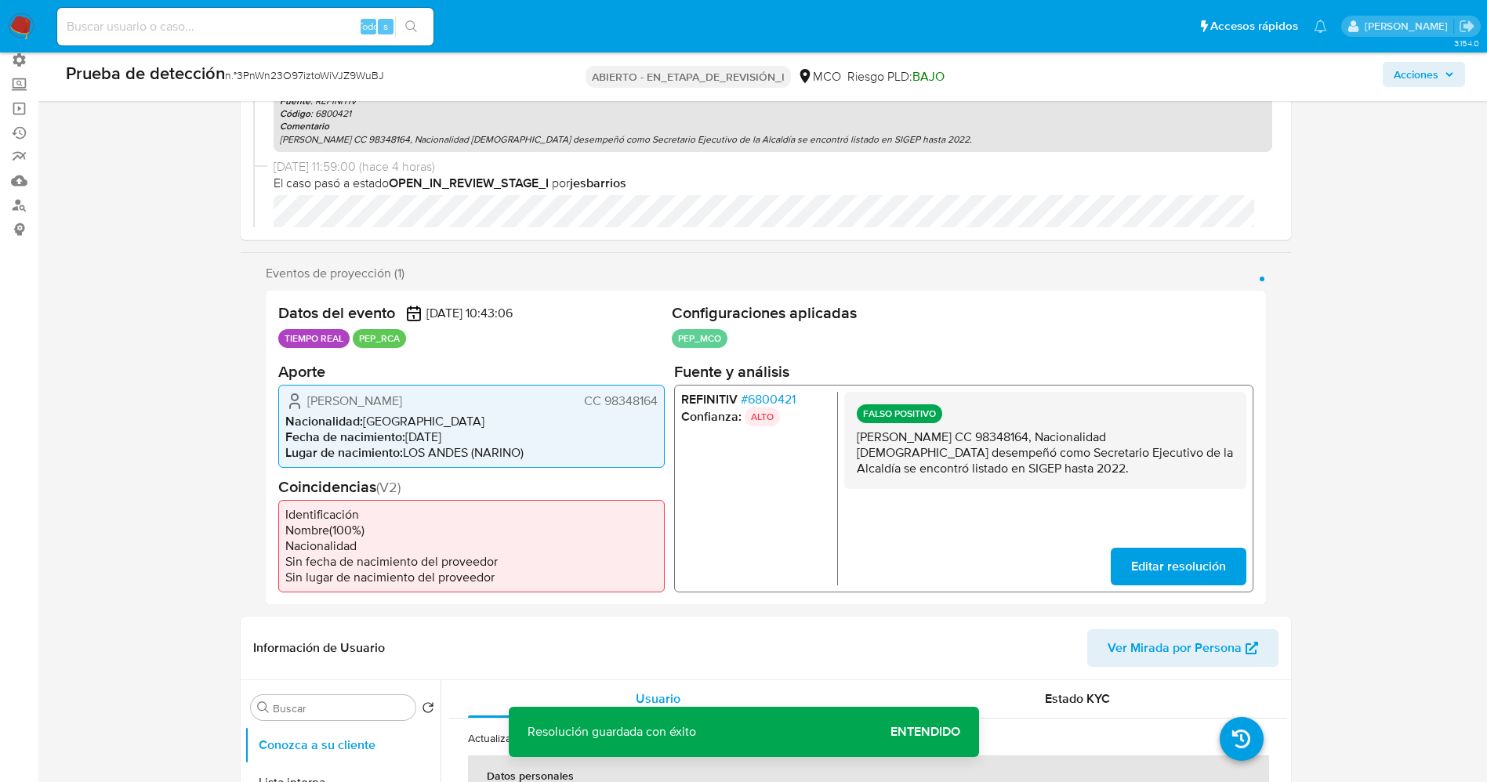
click at [1183, 560] on span "Editar resolución" at bounding box center [1177, 566] width 95 height 34
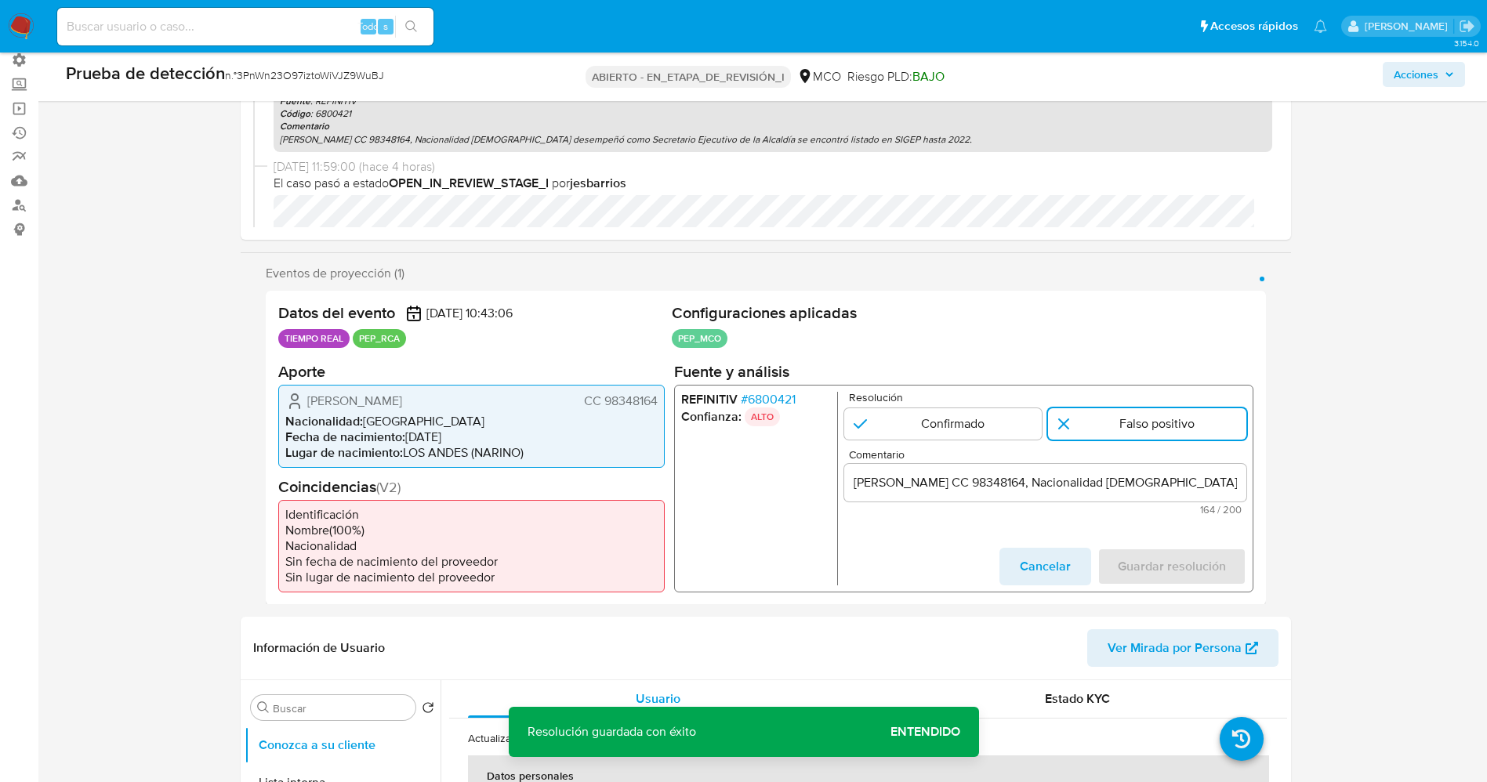
click at [857, 485] on input "suario Giraldo Anibal Yela Romo CC 98348164, Nacionalidad Colombiana.Se desempe…" at bounding box center [1044, 482] width 402 height 20
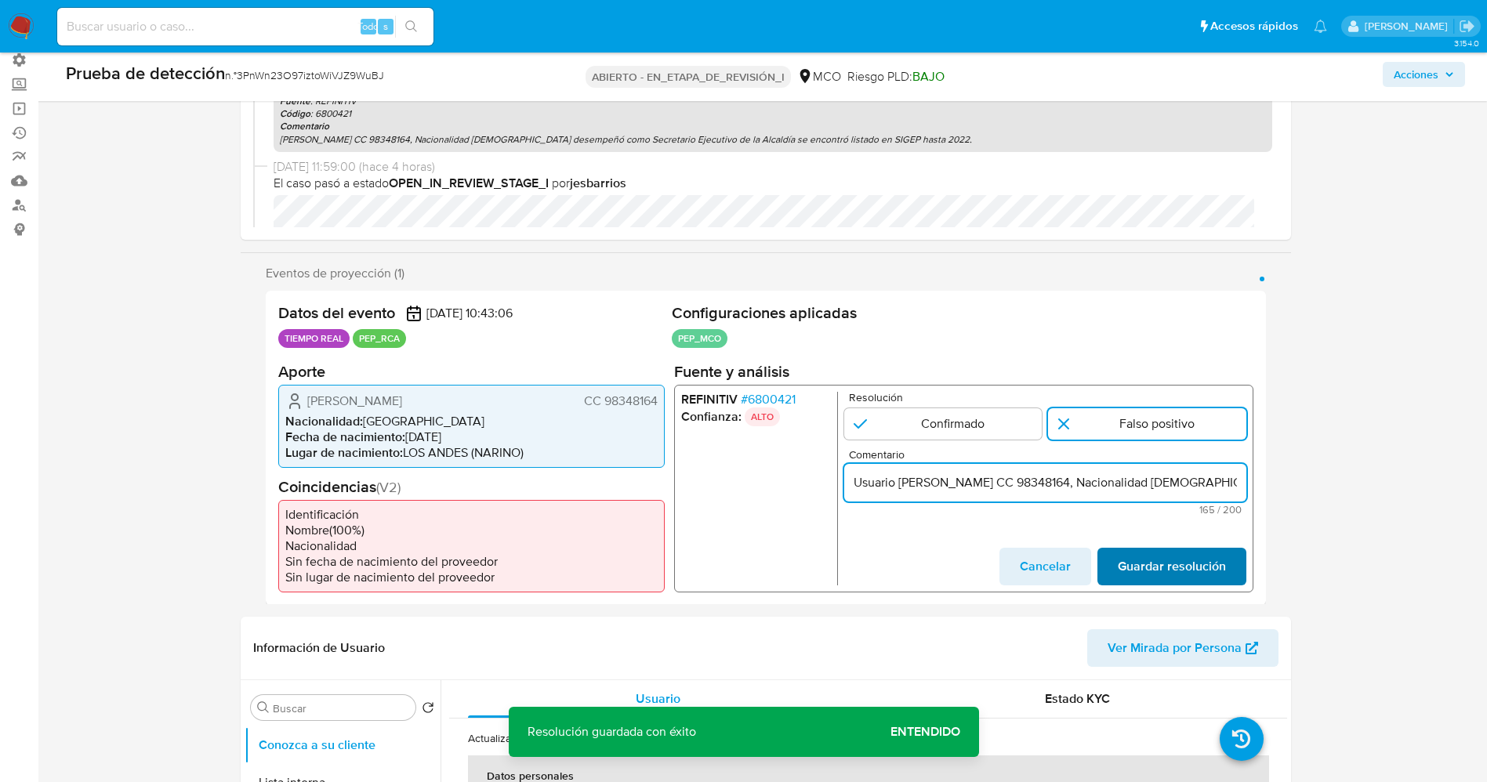
type input "Usuario Giraldo Anibal Yela Romo CC 98348164, Nacionalidad Colombiana.Se desemp…"
click at [1147, 549] on span "Guardar resolución" at bounding box center [1171, 566] width 108 height 34
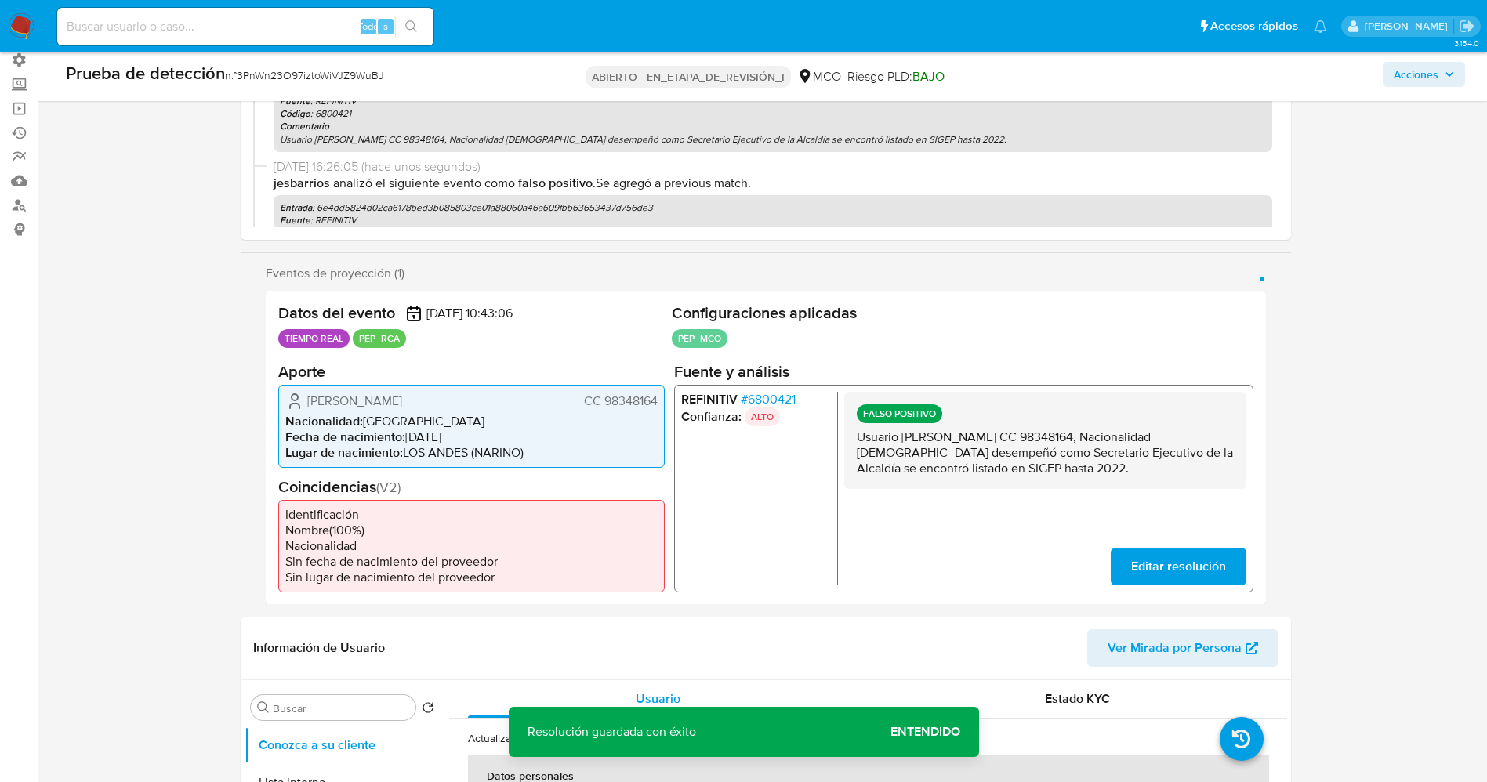
drag, startPoint x: 857, startPoint y: 434, endPoint x: 1138, endPoint y: 497, distance: 288.2
click at [1138, 497] on div "FALSO POSITIVO Usuario Giraldo Anibal Yela Romo CC 98348164, Nacionalidad Colom…" at bounding box center [1044, 488] width 402 height 194
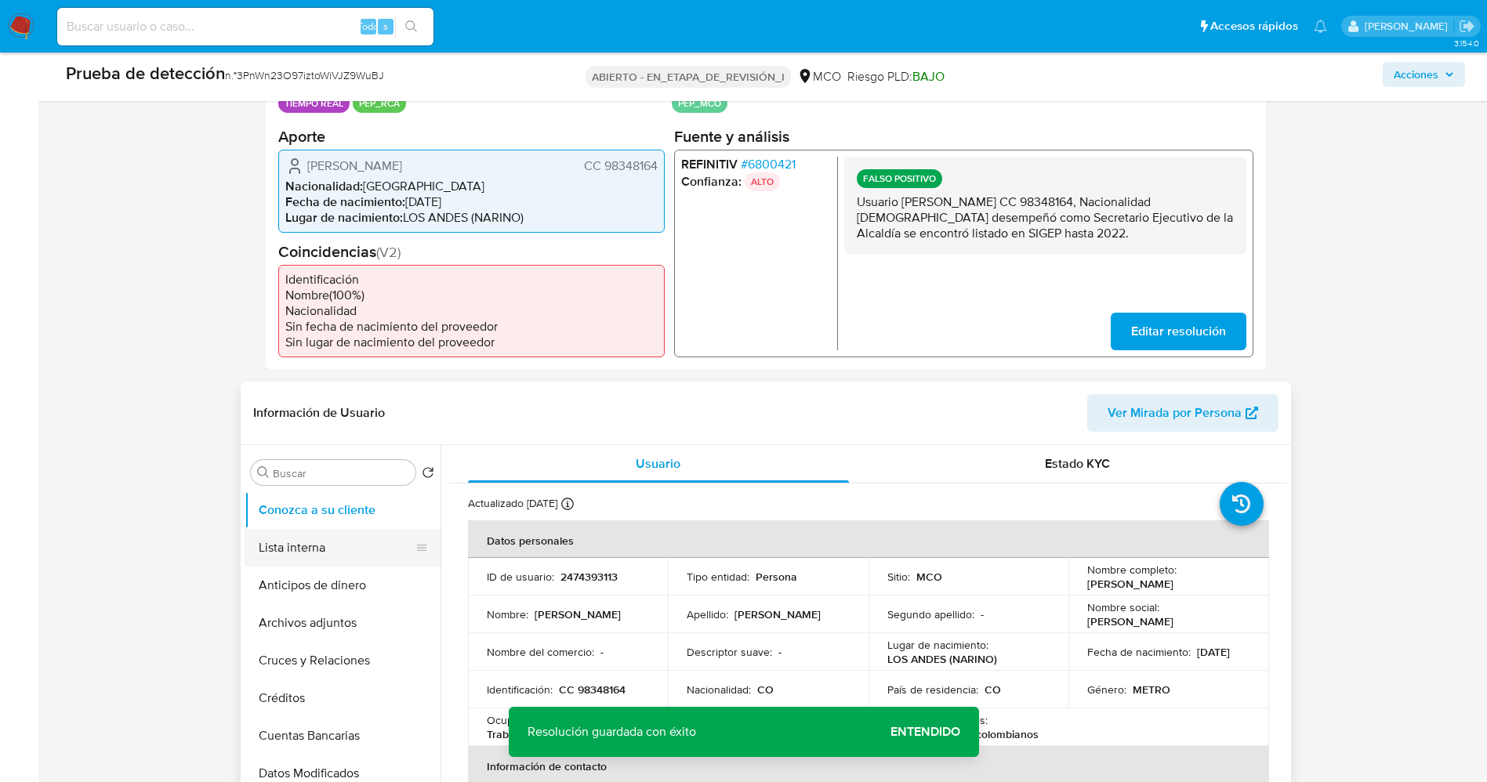
click at [335, 545] on button "Lista interna" at bounding box center [335, 548] width 183 height 38
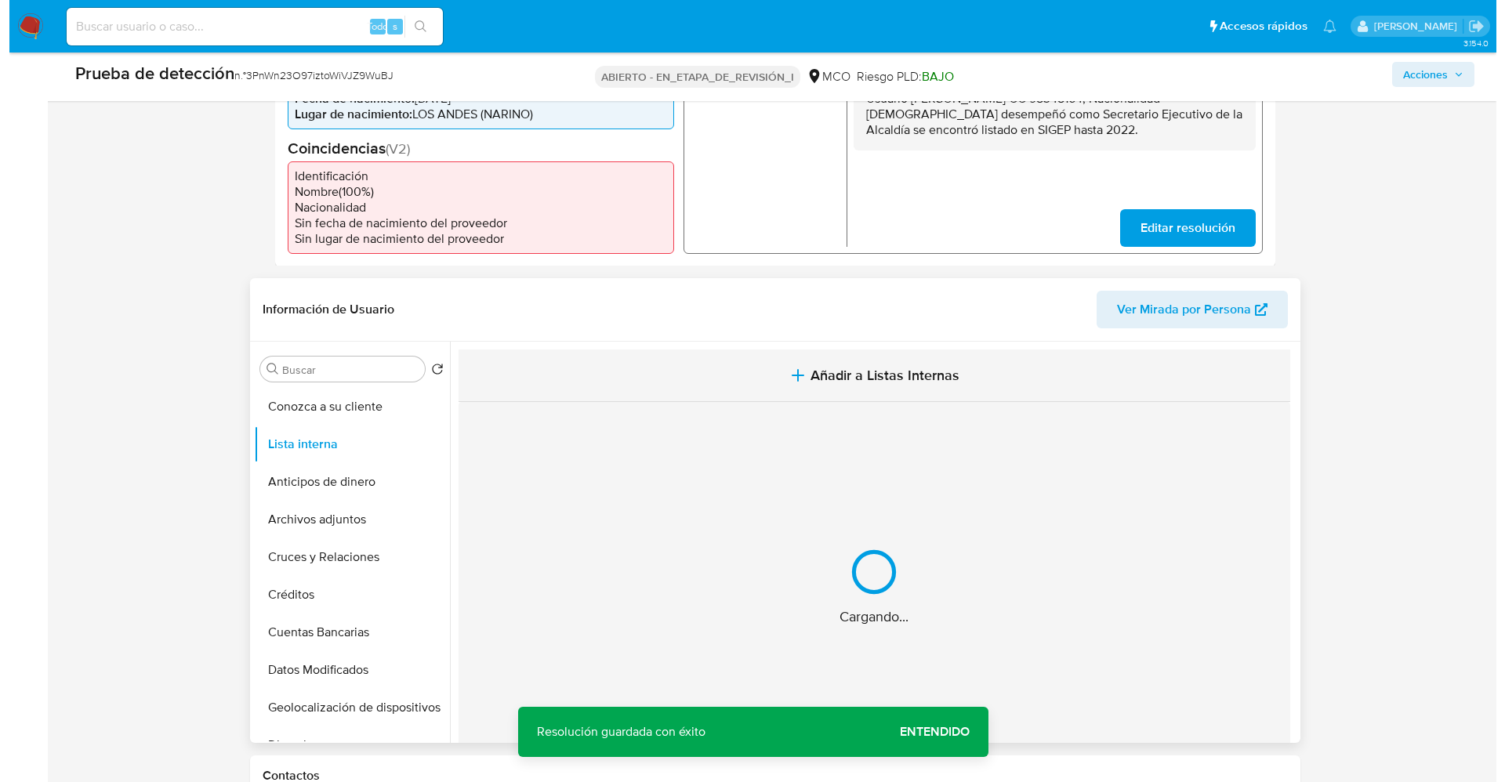
scroll to position [588, 0]
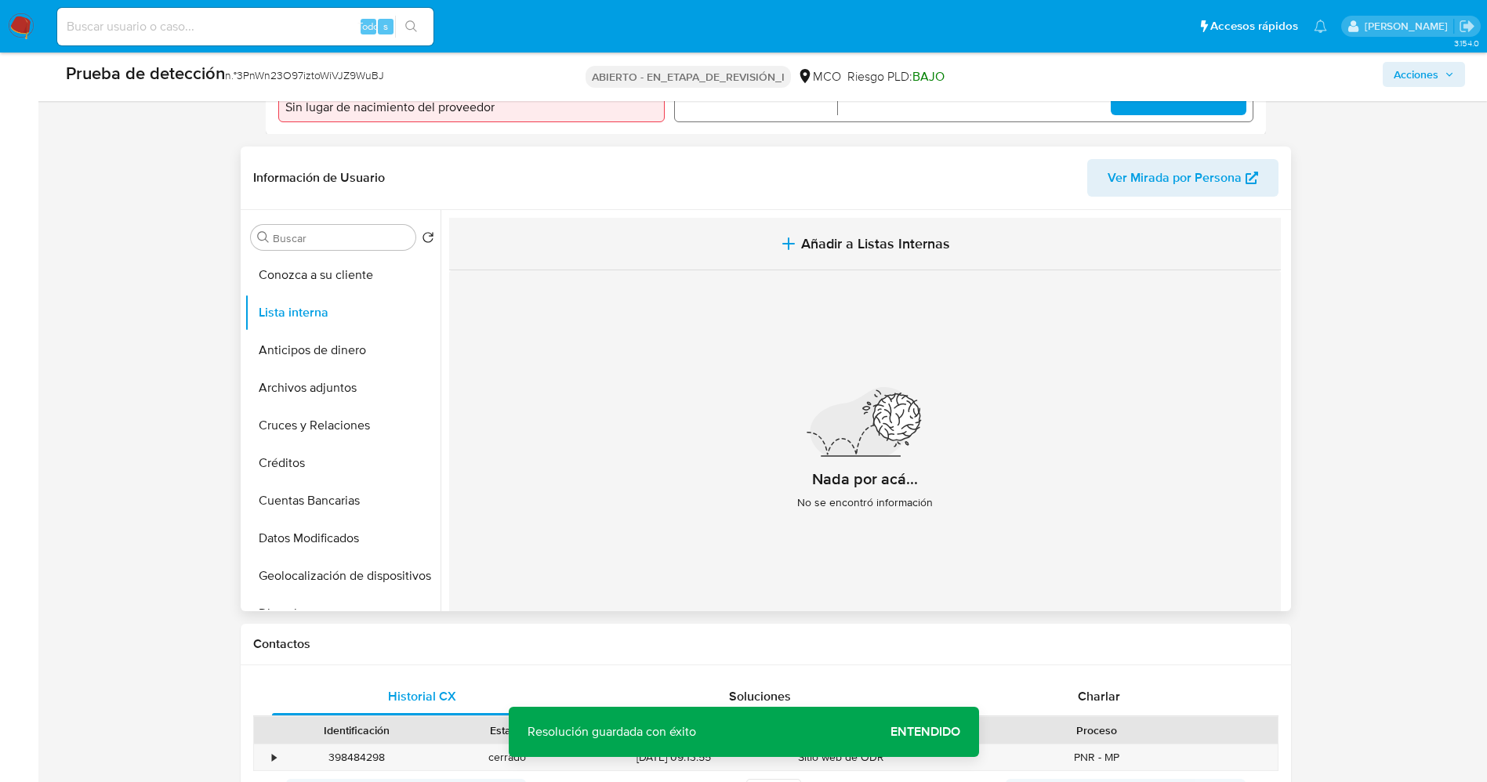
click at [885, 235] on span "Añadir a Listas Internas" at bounding box center [875, 243] width 149 height 17
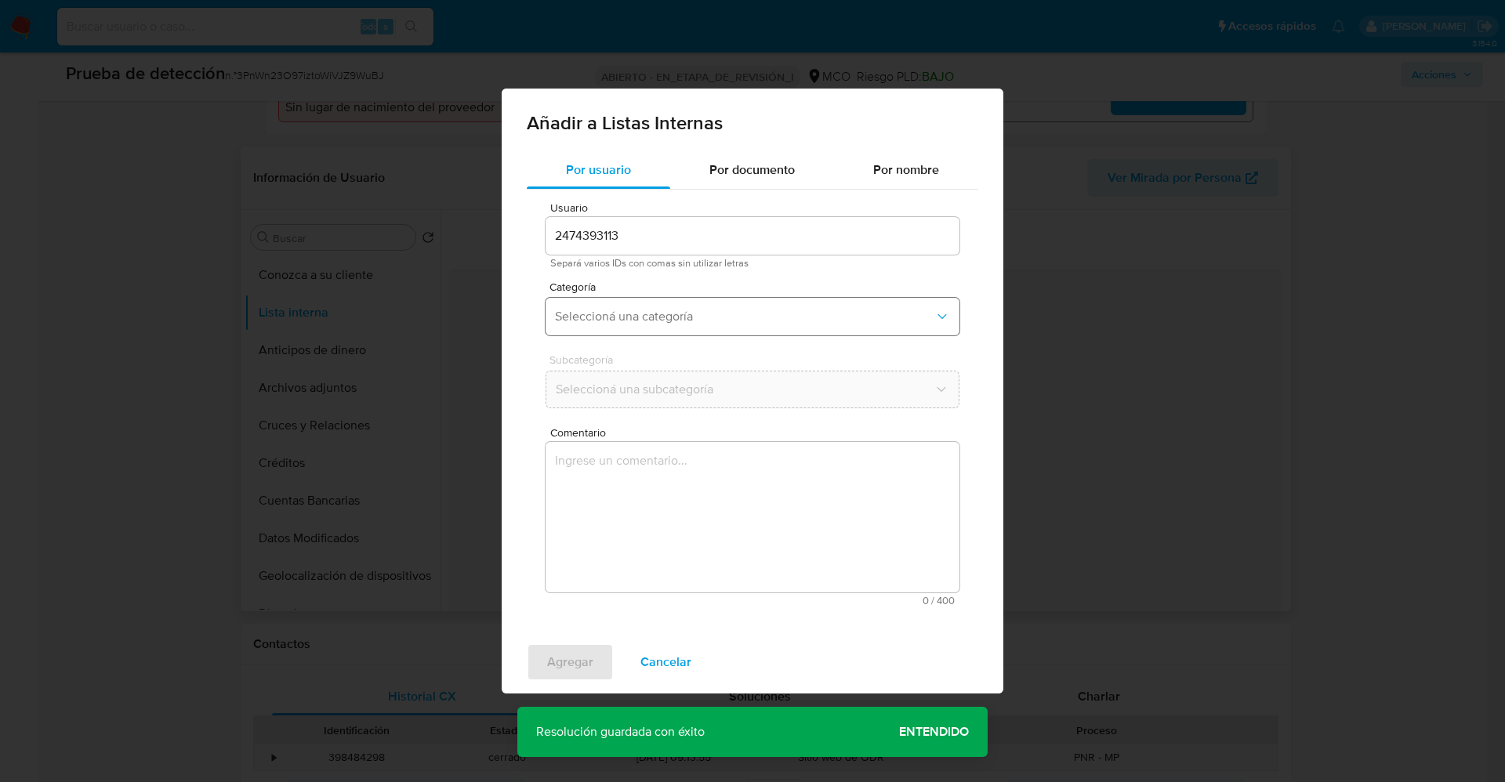
click at [694, 310] on span "Seleccioná una categoría" at bounding box center [744, 317] width 379 height 16
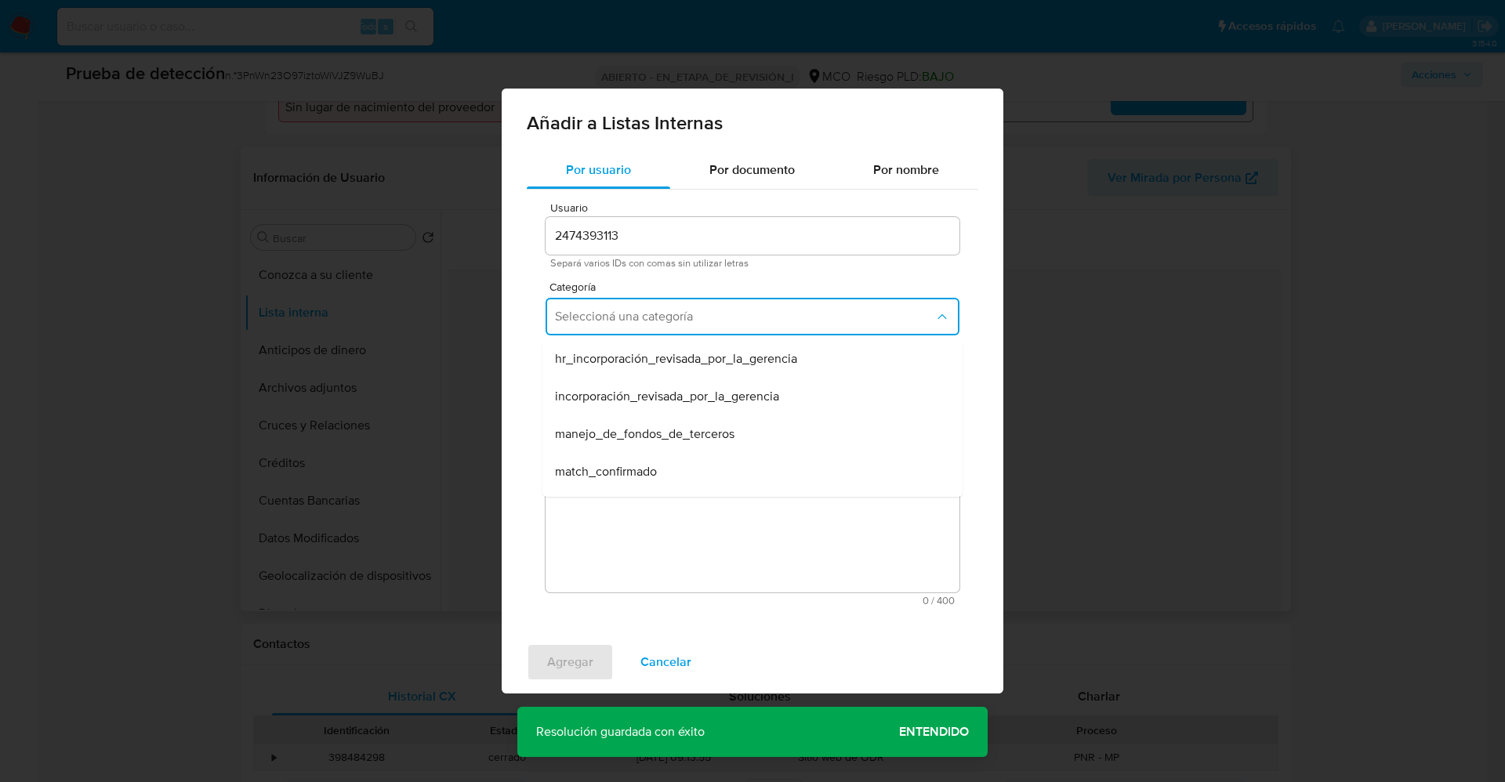
scroll to position [118, 0]
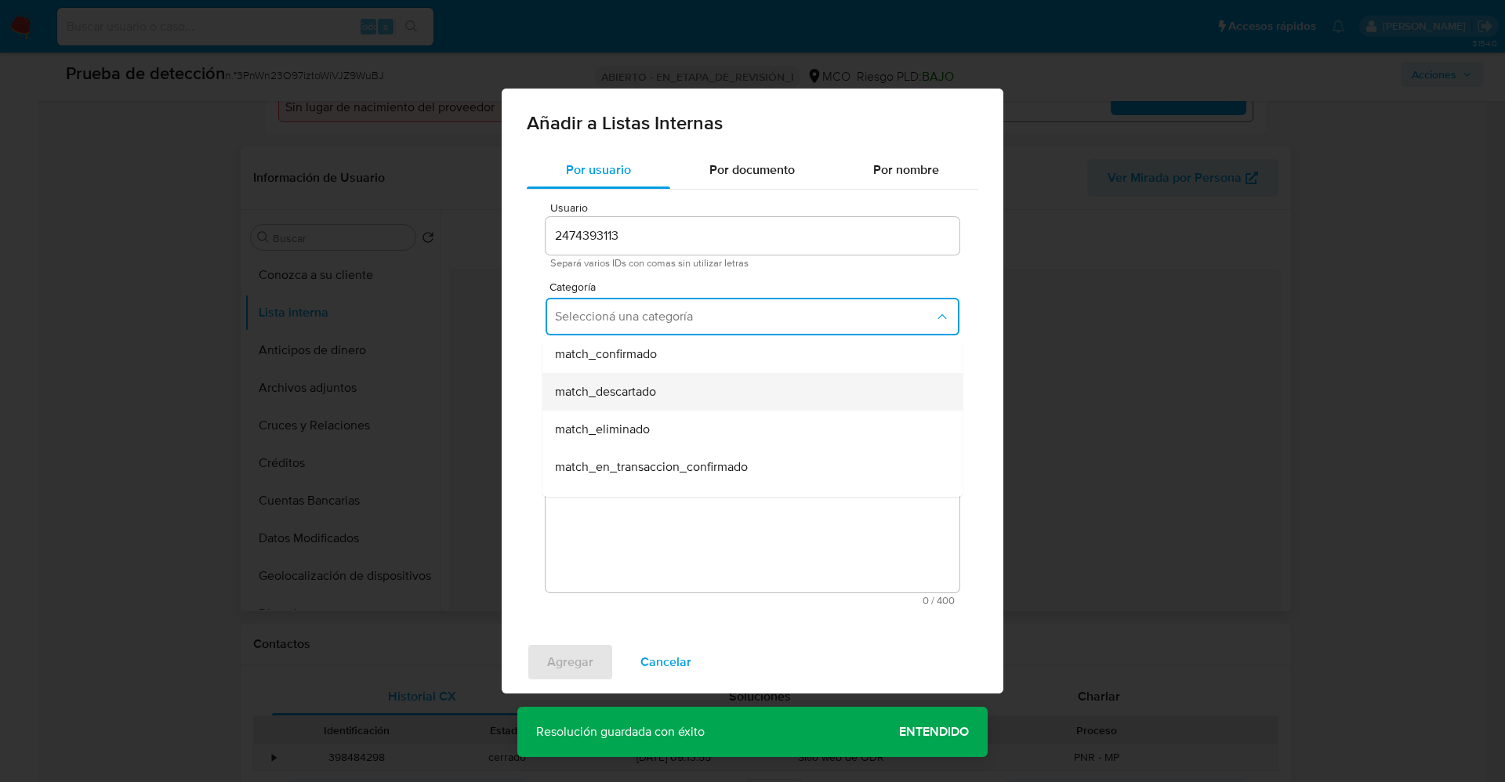
click at [671, 393] on div "match_descartado" at bounding box center [748, 392] width 386 height 38
click at [671, 382] on span "Seleccioná una subcategoría" at bounding box center [744, 390] width 379 height 16
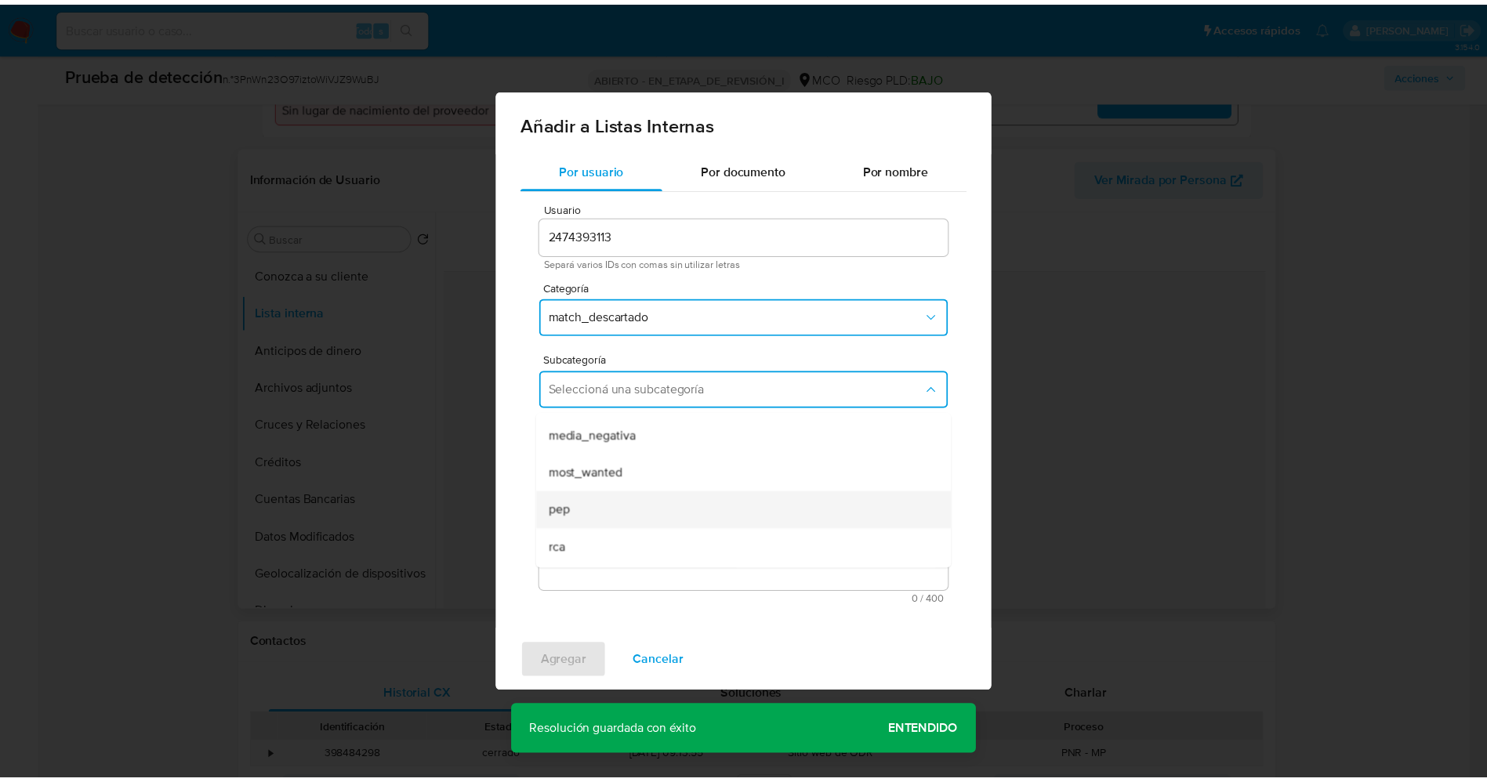
scroll to position [107, 0]
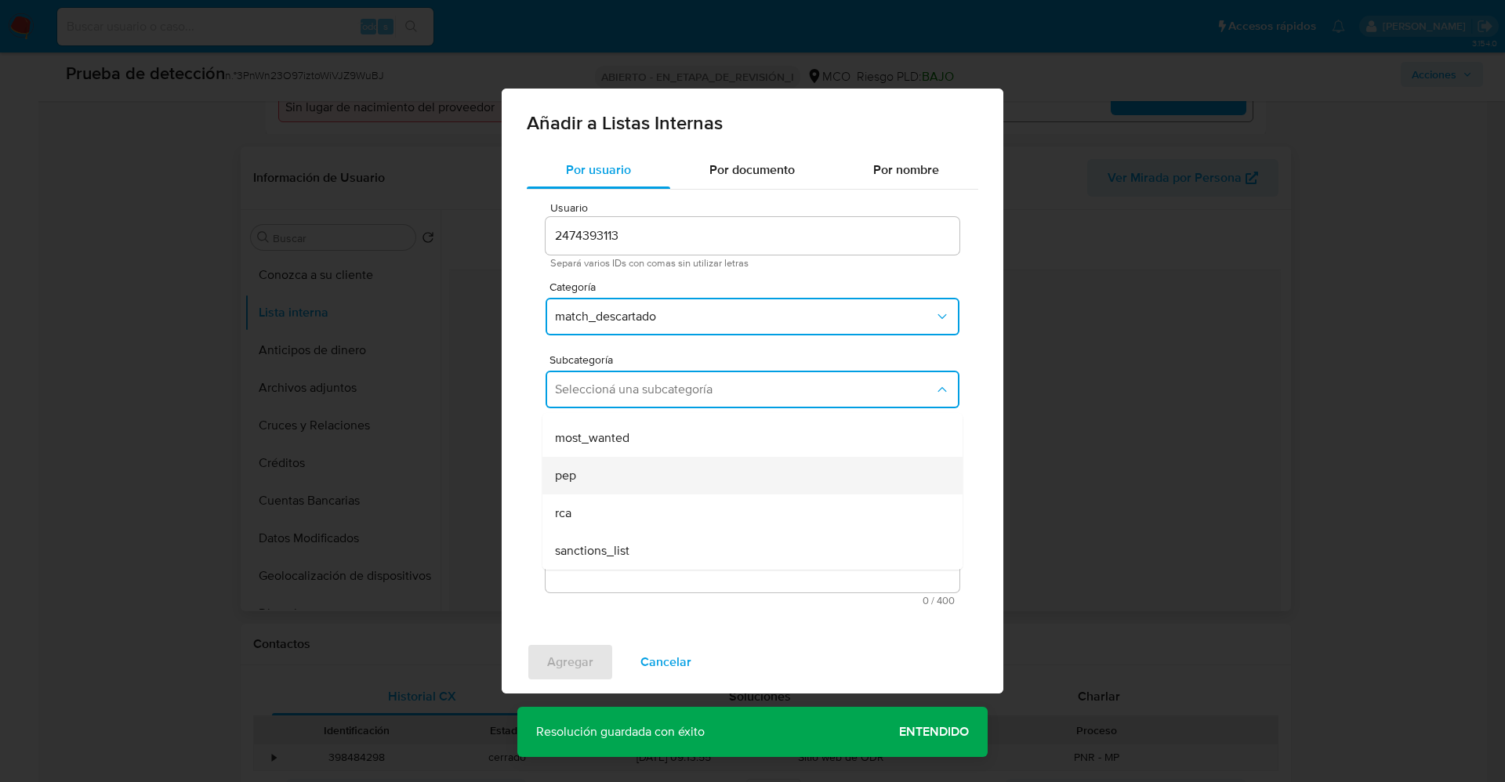
click at [590, 482] on div "pep" at bounding box center [748, 476] width 386 height 38
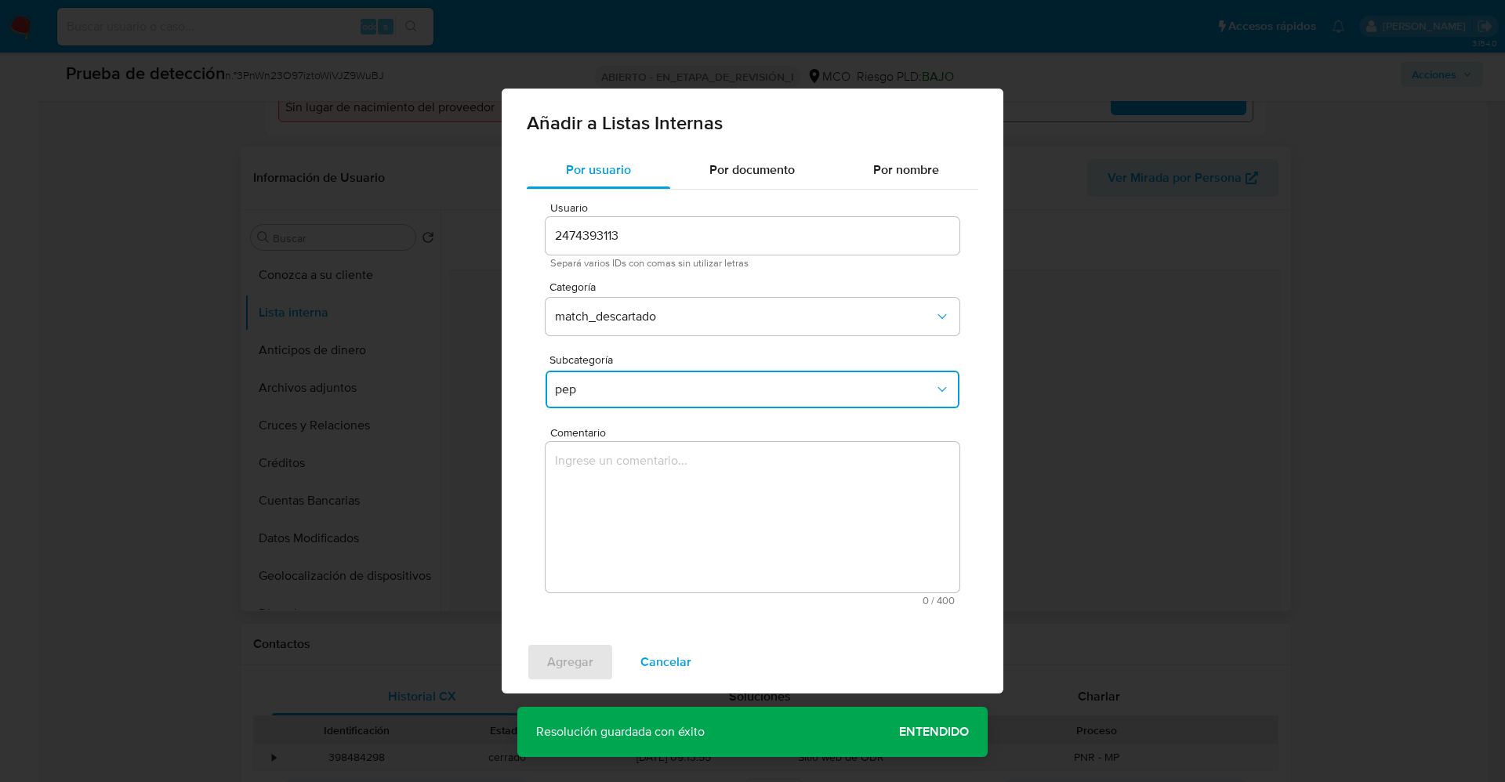
click at [590, 482] on textarea "Comentario" at bounding box center [752, 517] width 414 height 150
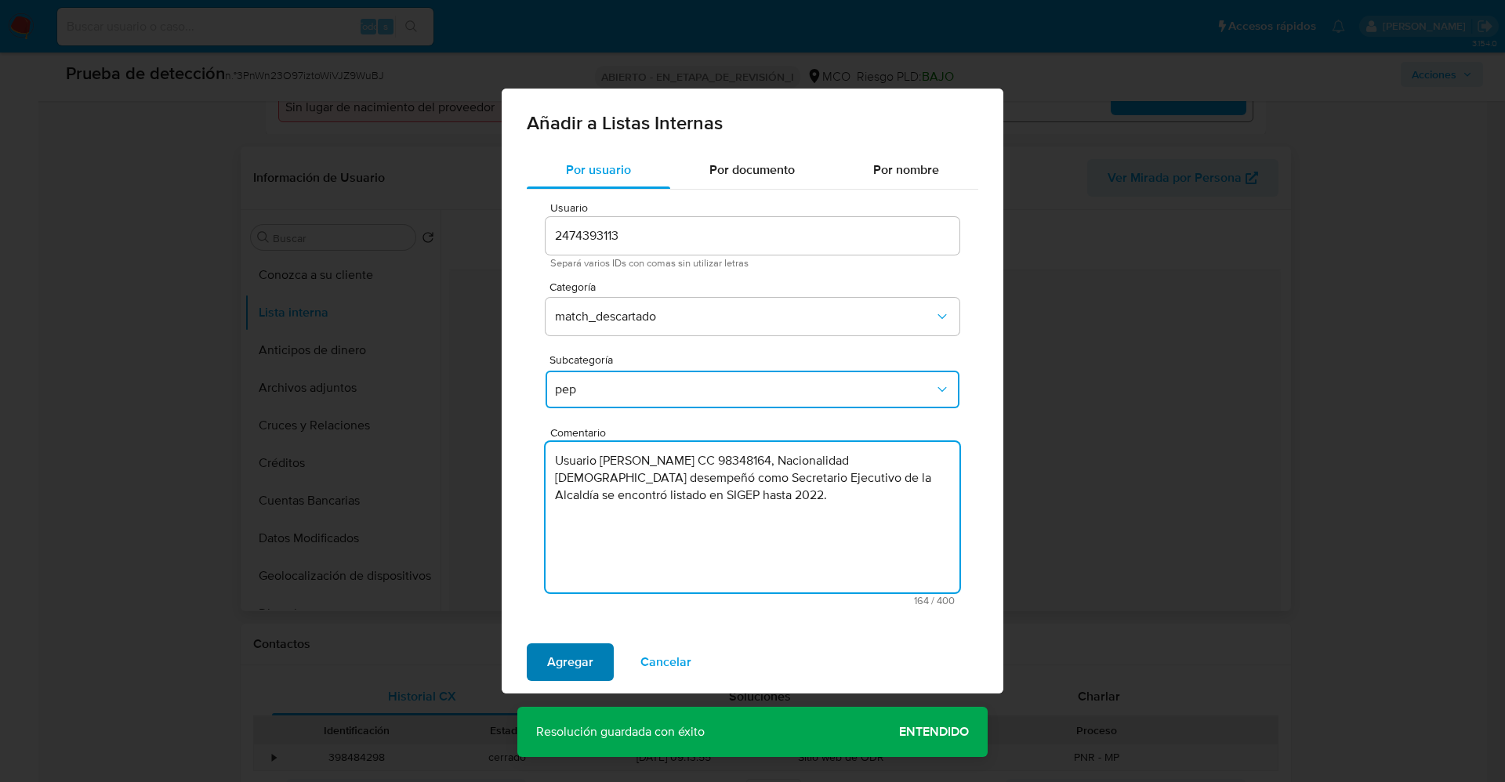
type textarea "Usuario Giraldo Anibal Yela Romo CC 98348164, Nacionalidad Colombiana.Se desemp…"
click at [561, 669] on span "Agregar" at bounding box center [570, 662] width 46 height 34
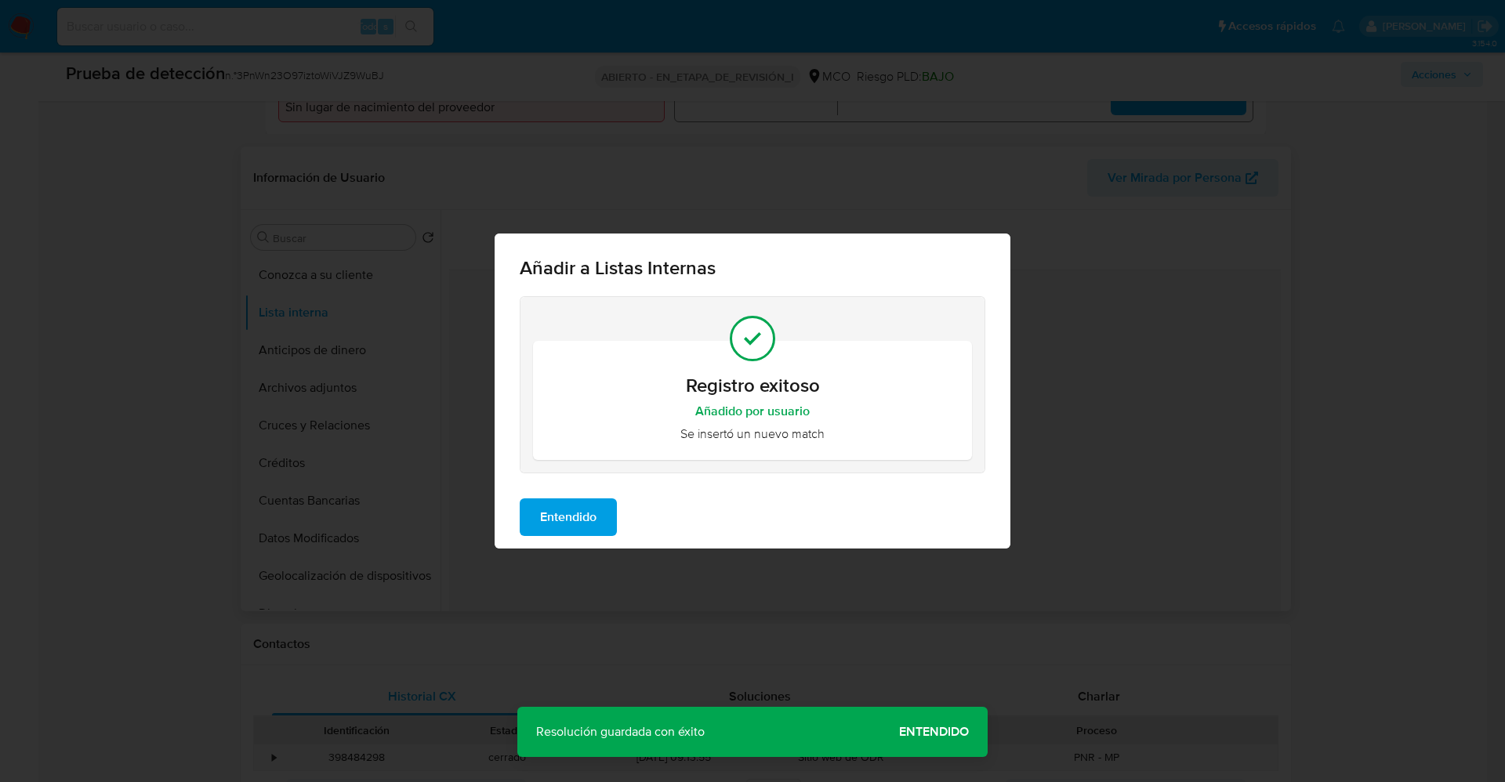
click at [560, 518] on span "Entendido" at bounding box center [568, 517] width 56 height 34
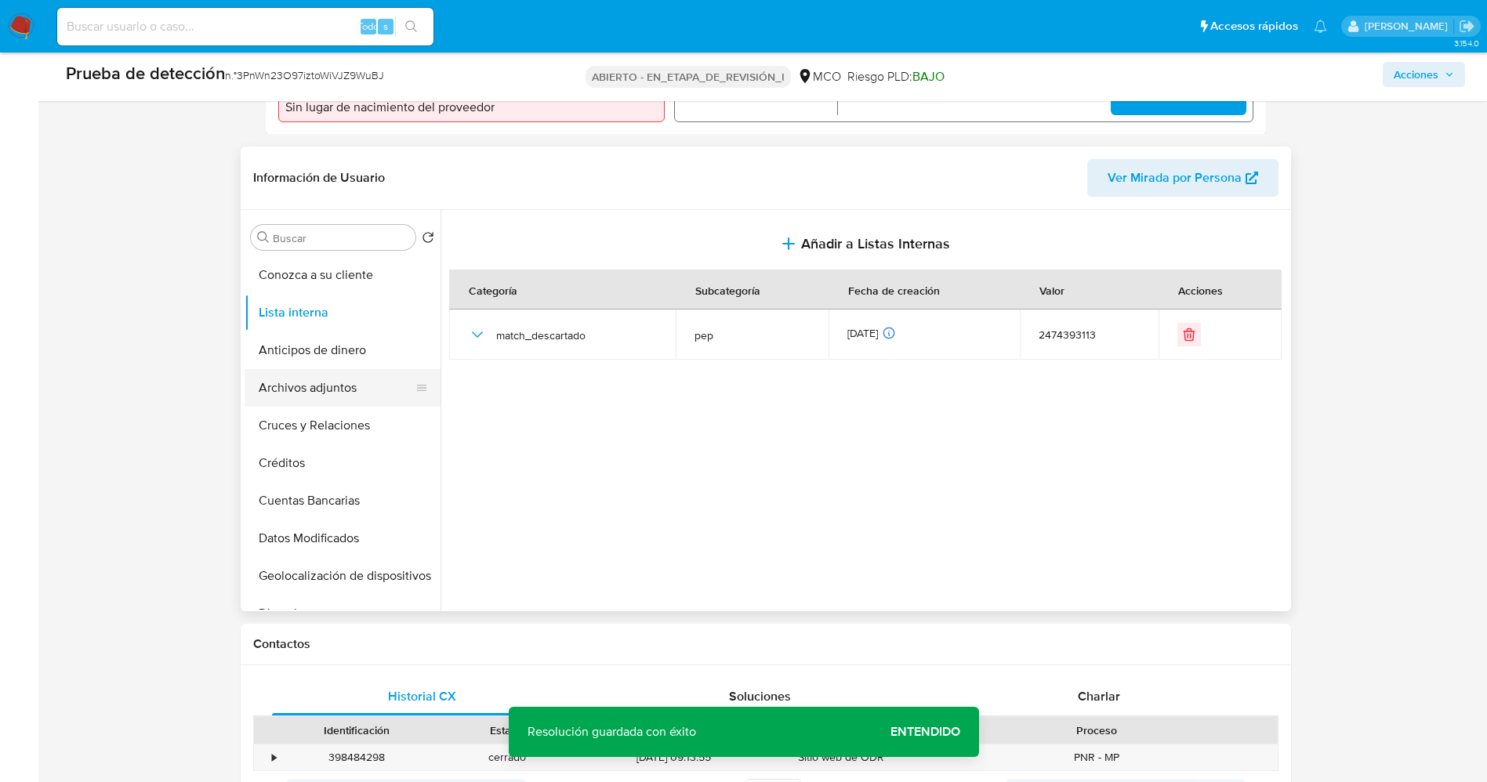
click at [325, 383] on button "Archivos adjuntos" at bounding box center [335, 388] width 183 height 38
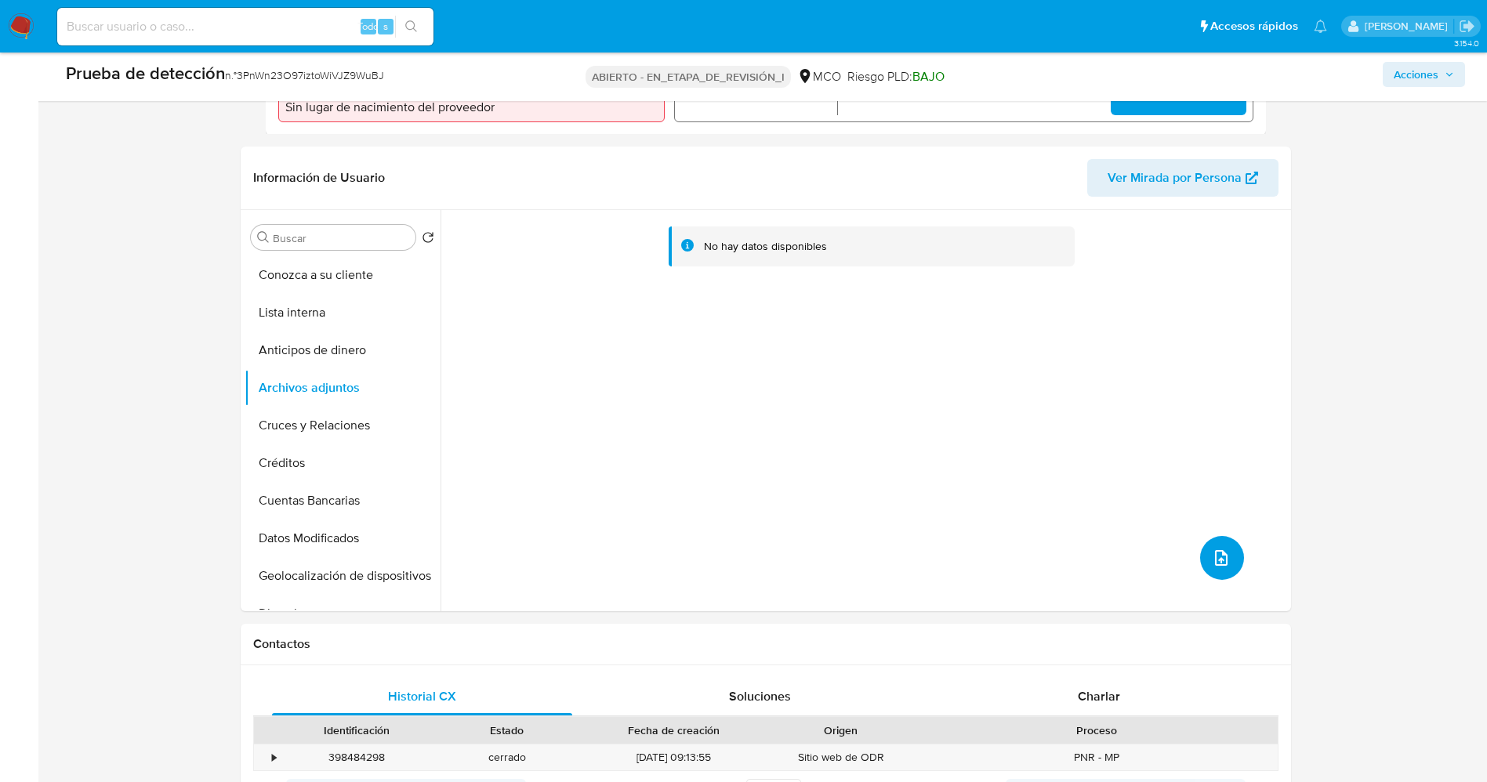
click at [1208, 545] on button "subir archivo" at bounding box center [1222, 558] width 44 height 44
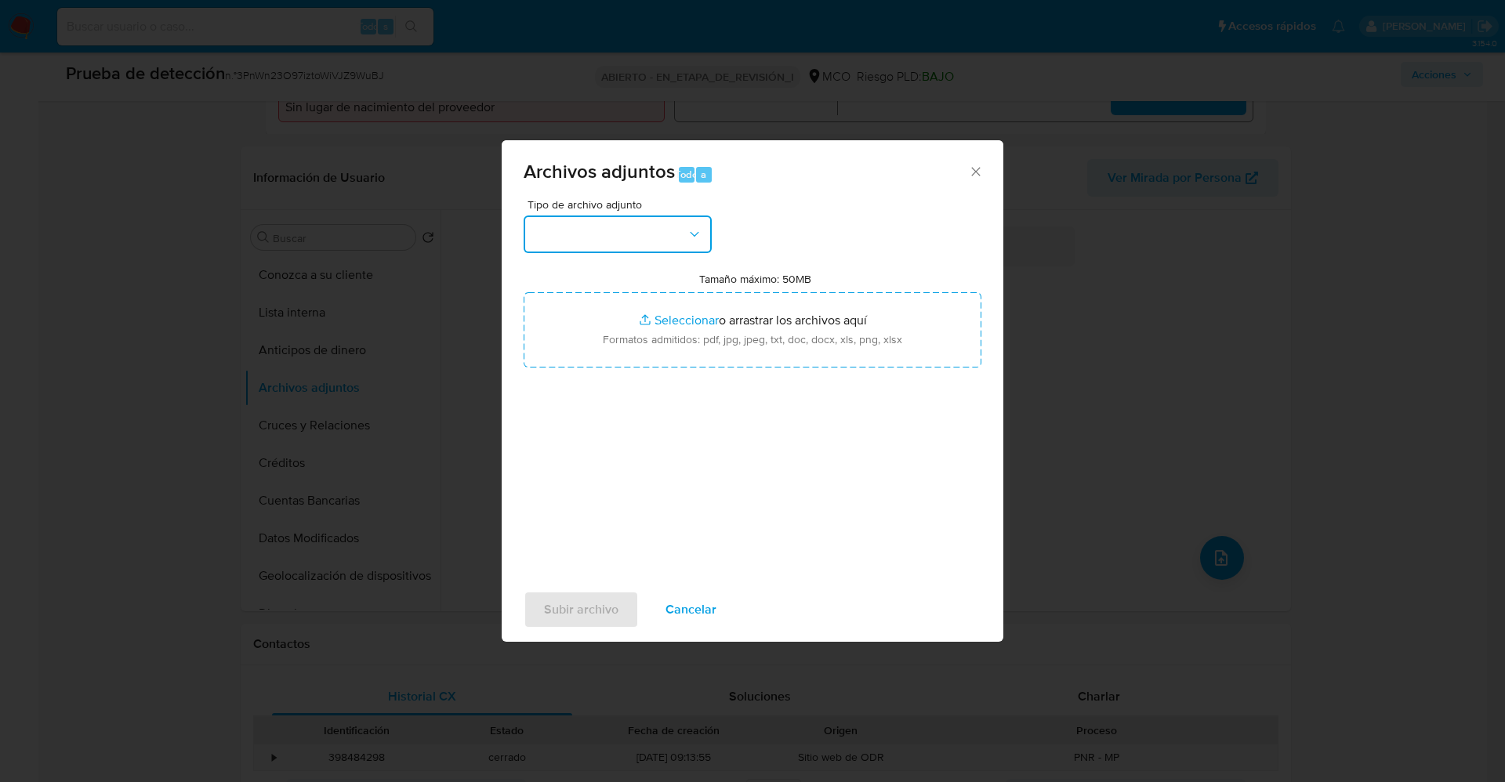
click at [621, 252] on button "button" at bounding box center [617, 234] width 188 height 38
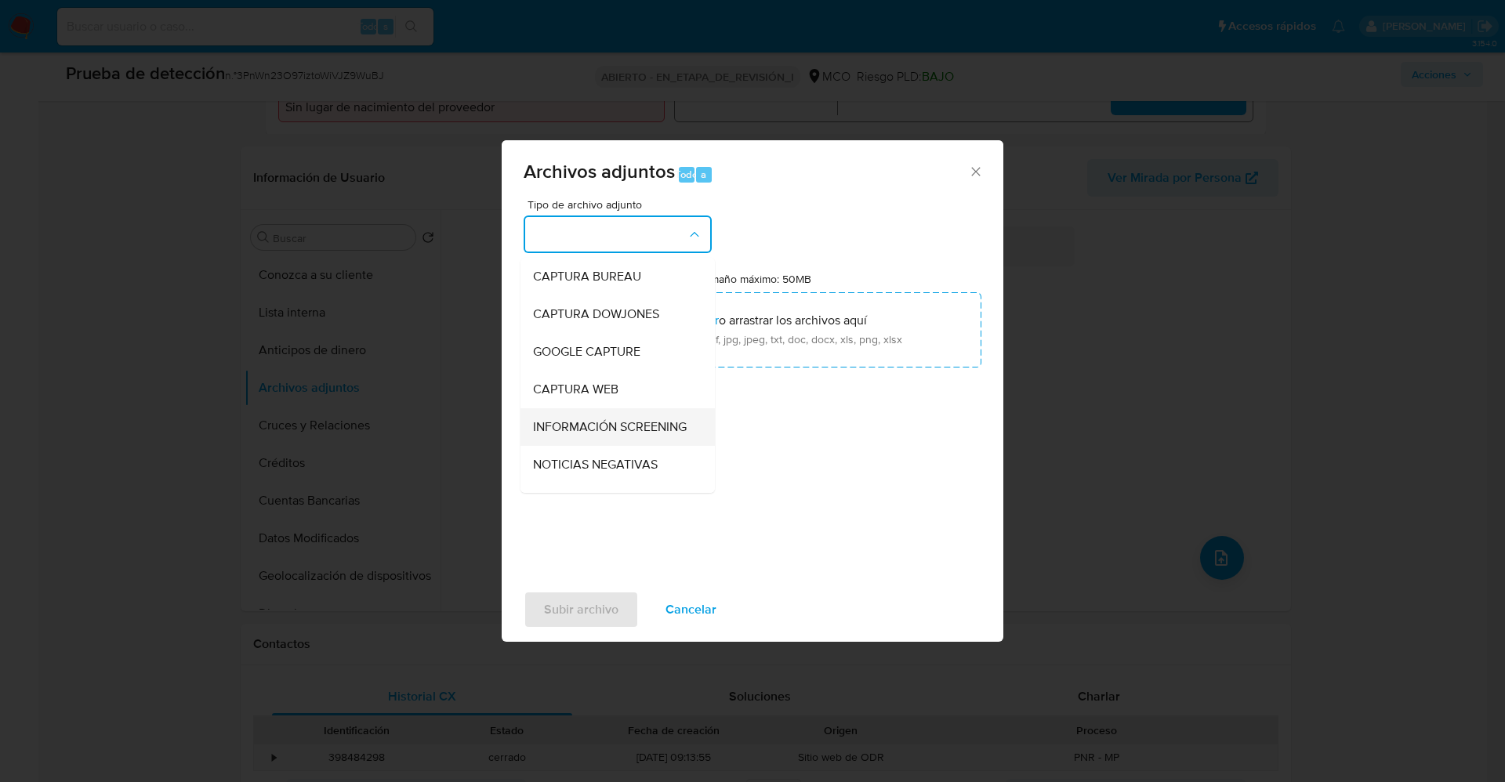
click at [598, 426] on span "INFORMACIÓN SCREENING" at bounding box center [610, 427] width 154 height 16
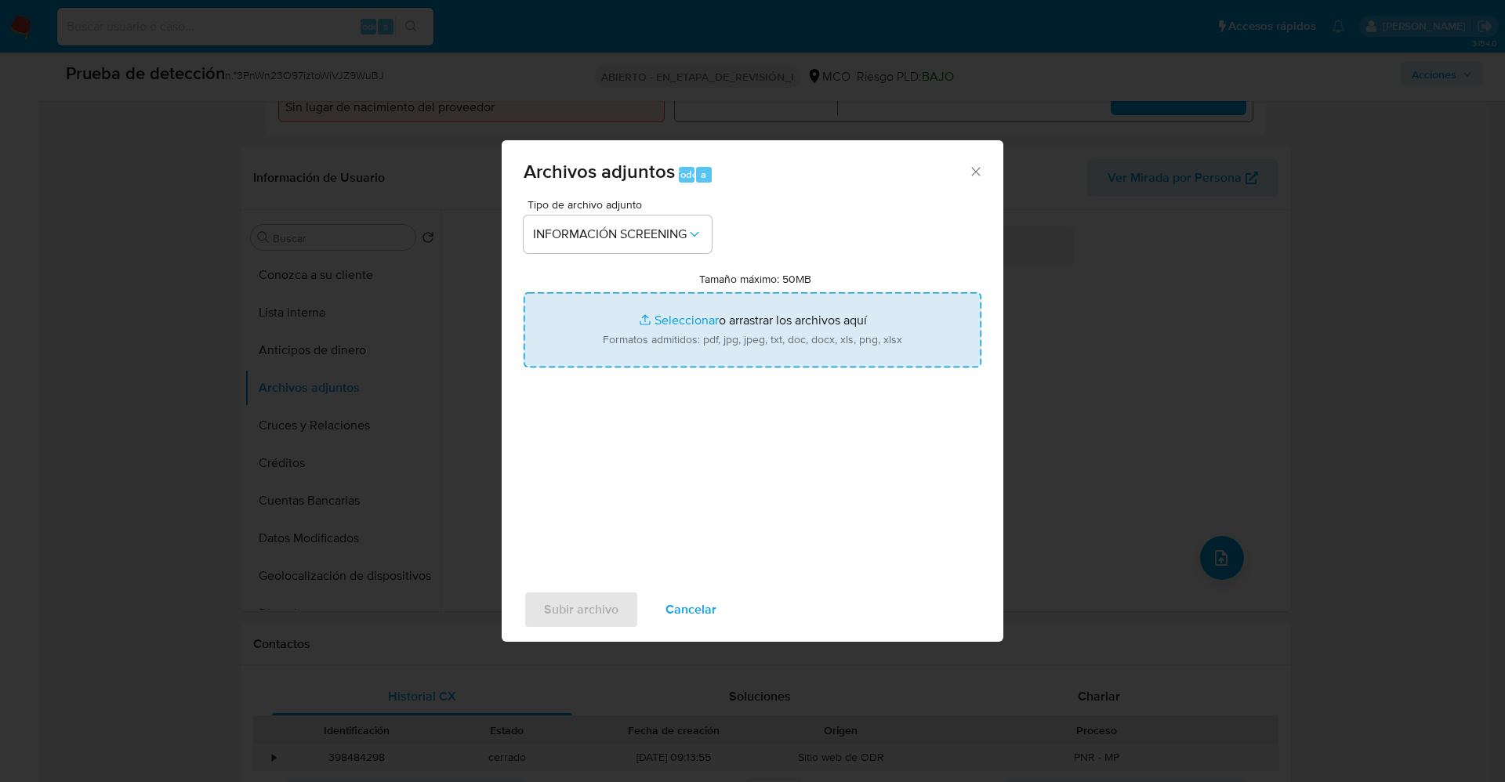
type input "C:\fakepath\_Giraldo Anibal Yela Romo_ lavado de dinero - Buscar con Google.pdf"
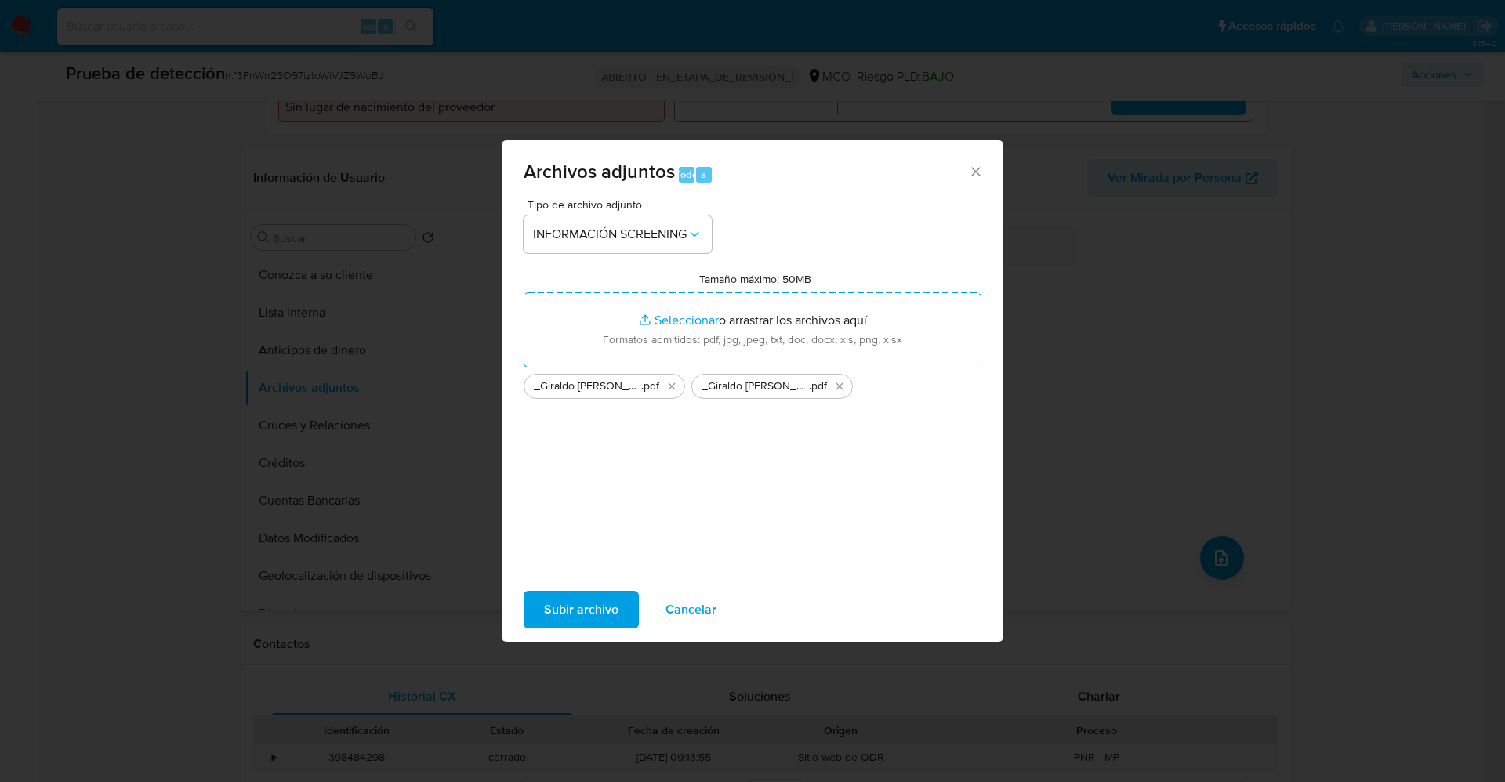
click at [592, 606] on span "Subir archivo" at bounding box center [581, 609] width 74 height 34
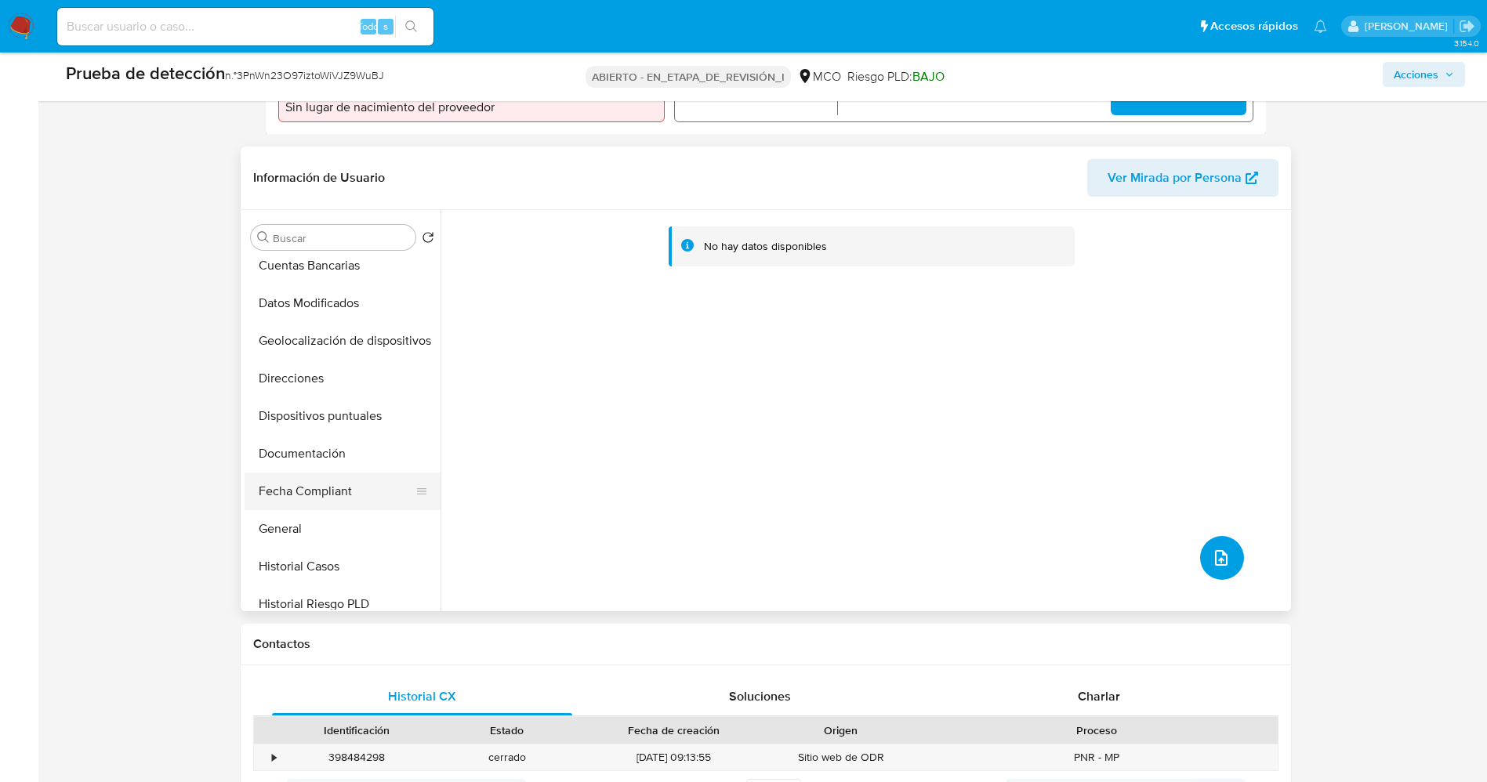
scroll to position [353, 0]
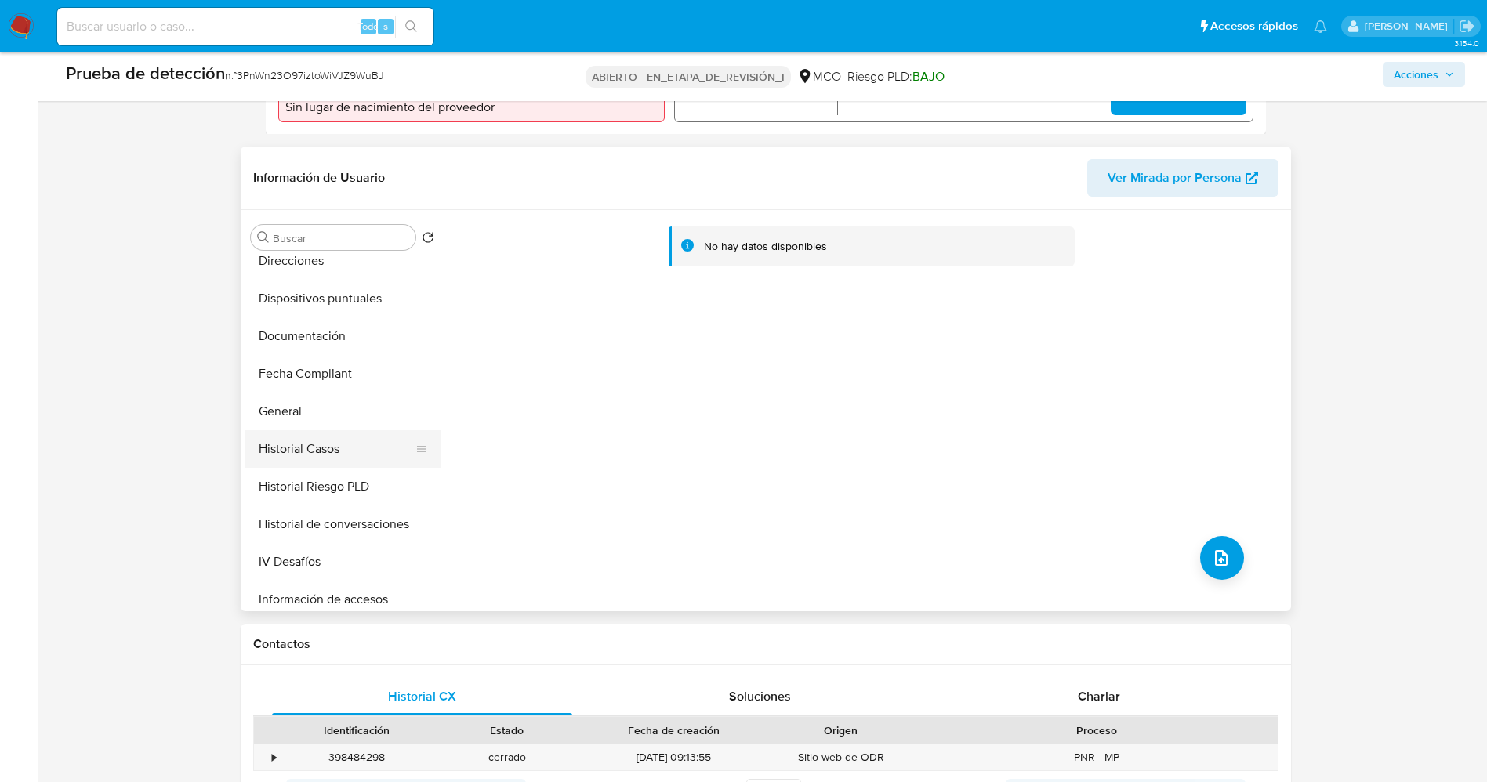
click at [343, 447] on button "Historial Casos" at bounding box center [335, 449] width 183 height 38
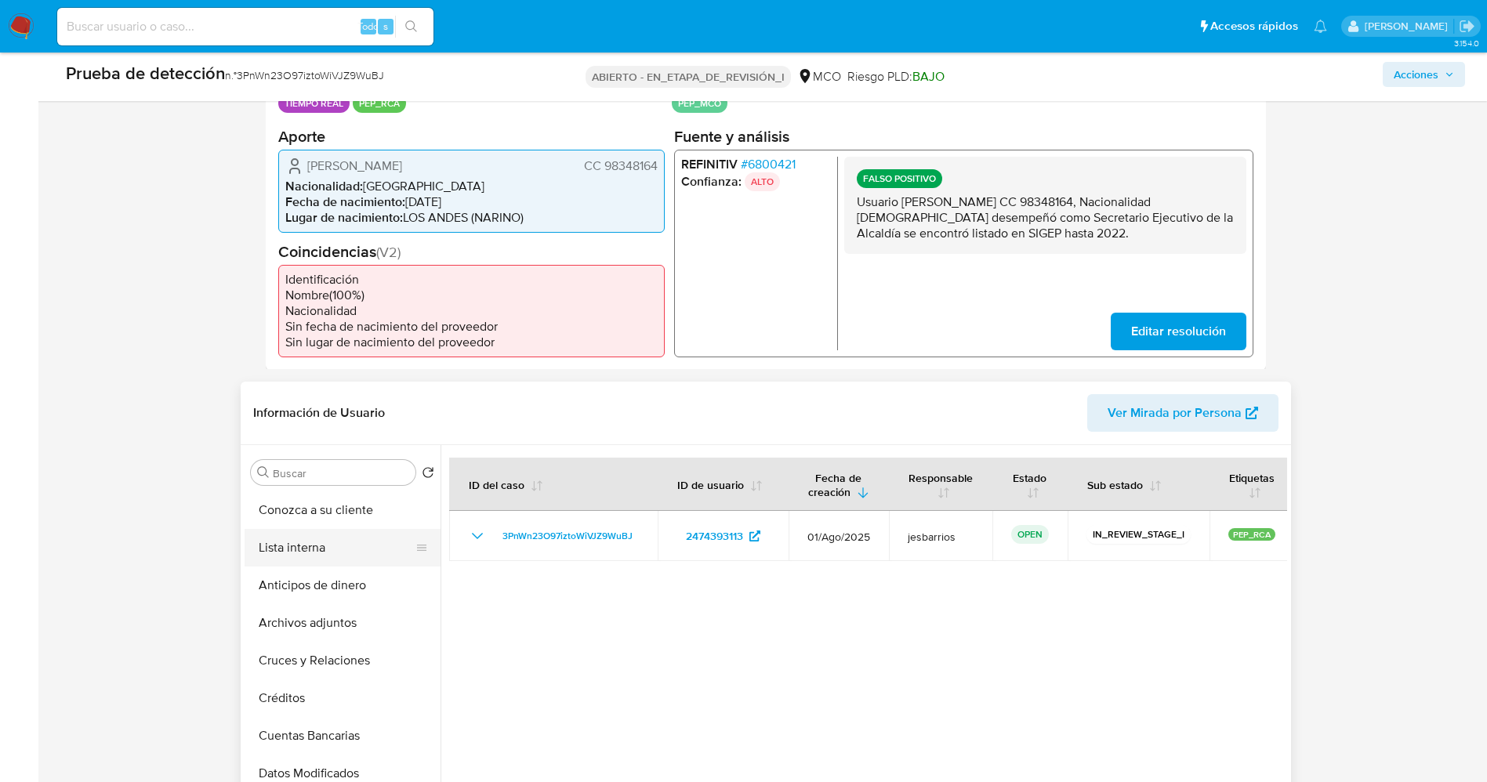
click at [324, 540] on button "Lista interna" at bounding box center [335, 548] width 183 height 38
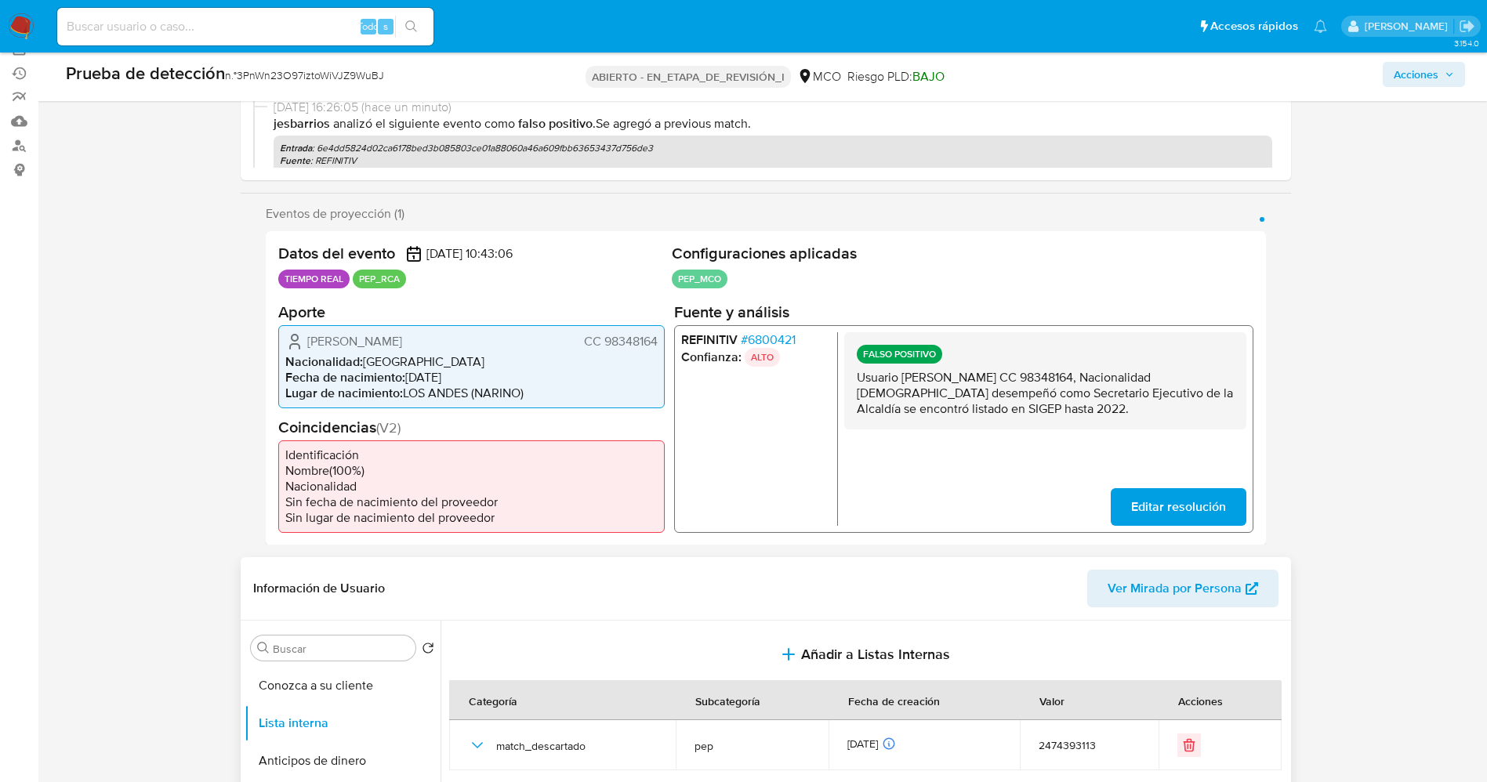
scroll to position [0, 0]
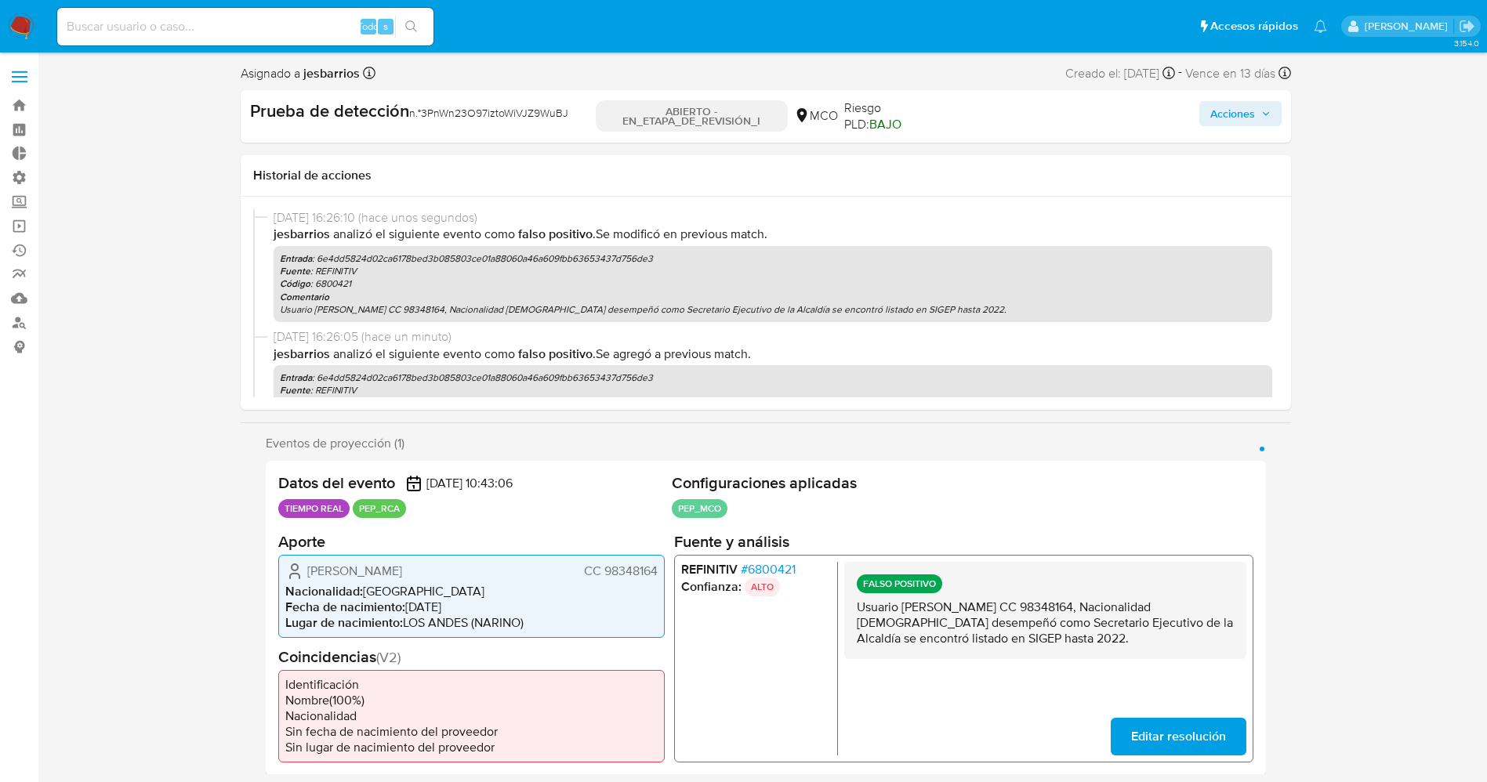
click at [1237, 106] on font "Acciones" at bounding box center [1232, 113] width 45 height 25
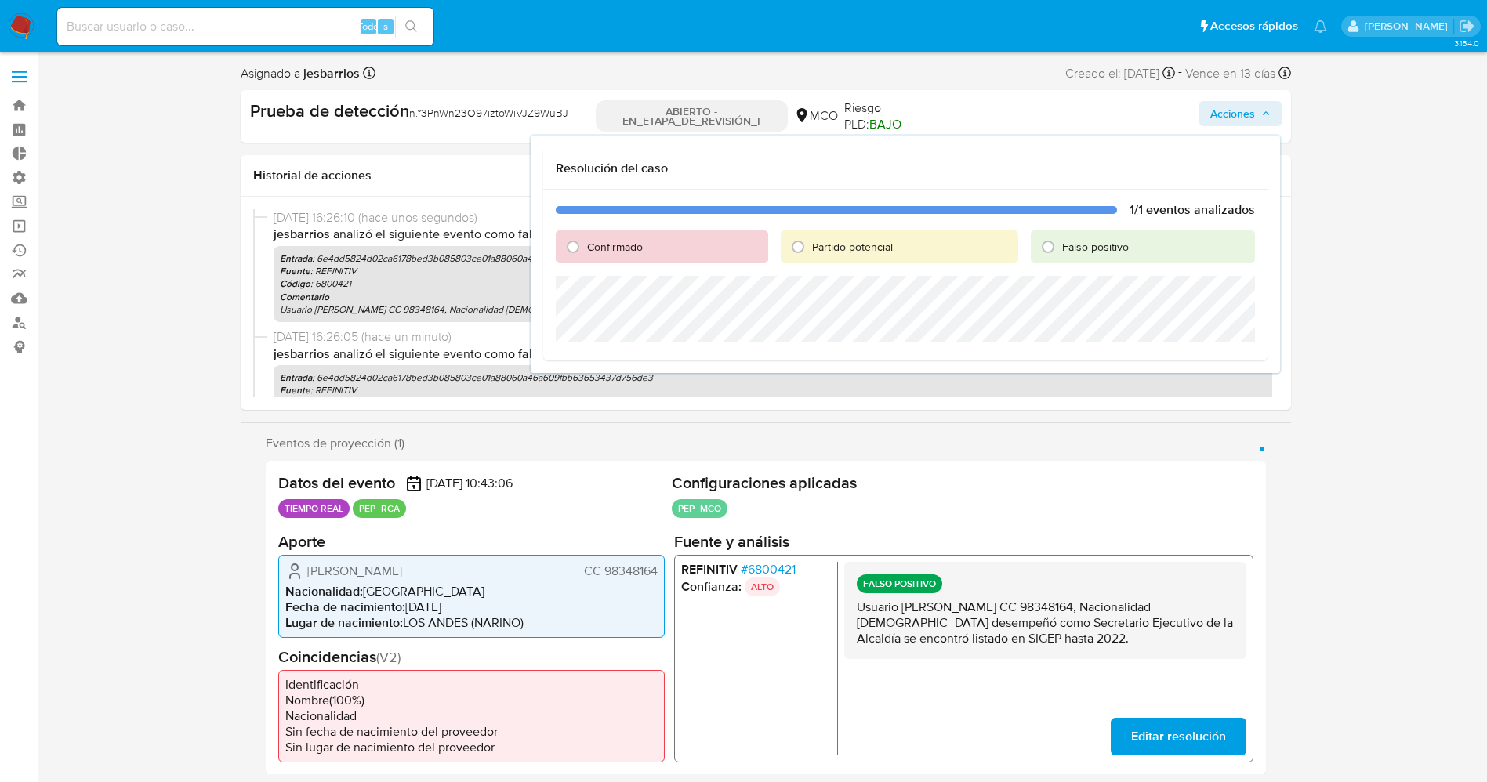
click at [1116, 239] on font "Falso positivo" at bounding box center [1095, 247] width 67 height 16
click at [1060, 238] on input "Falso positivo" at bounding box center [1047, 246] width 25 height 25
radio input "true"
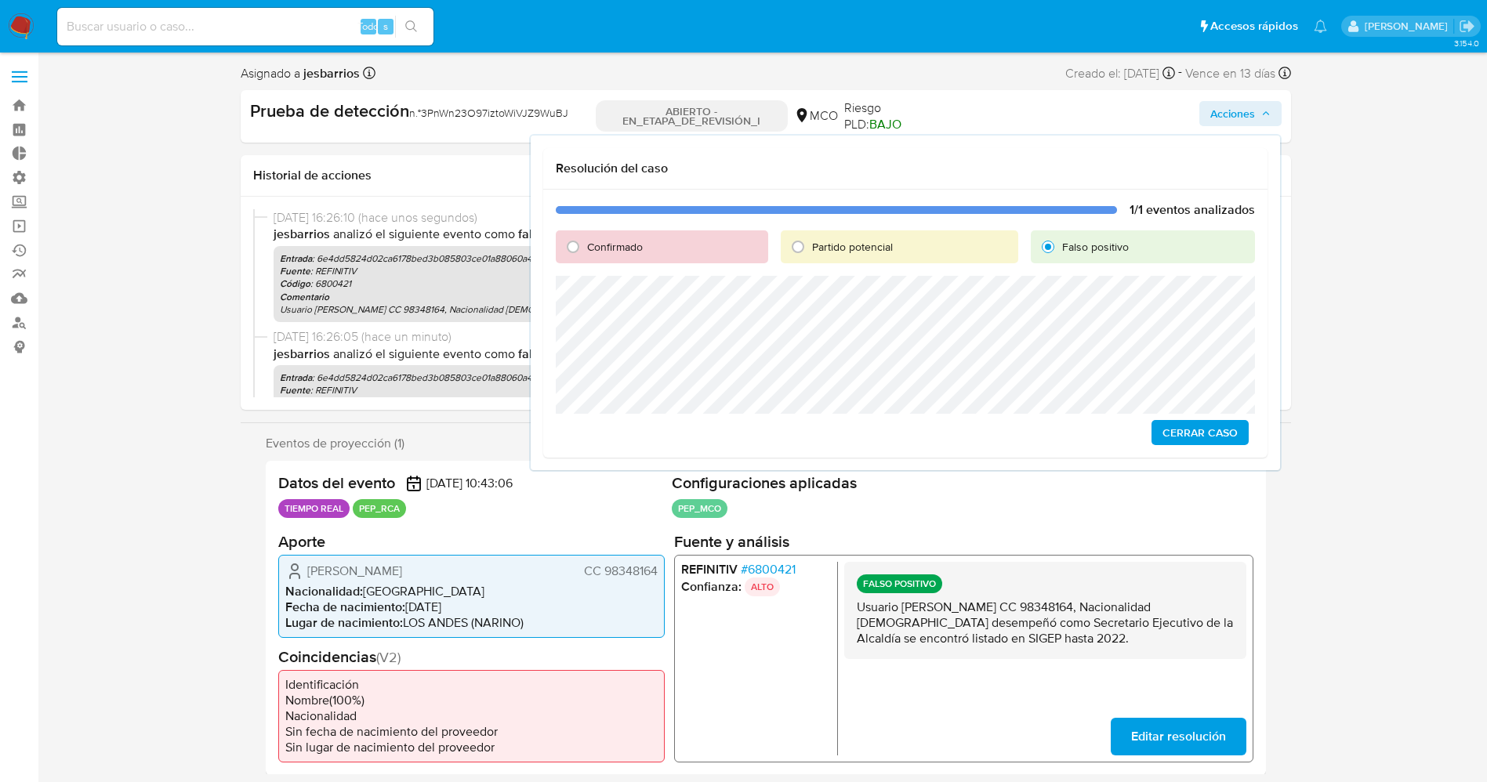
click at [1224, 433] on span "Cerrar Caso" at bounding box center [1199, 433] width 75 height 22
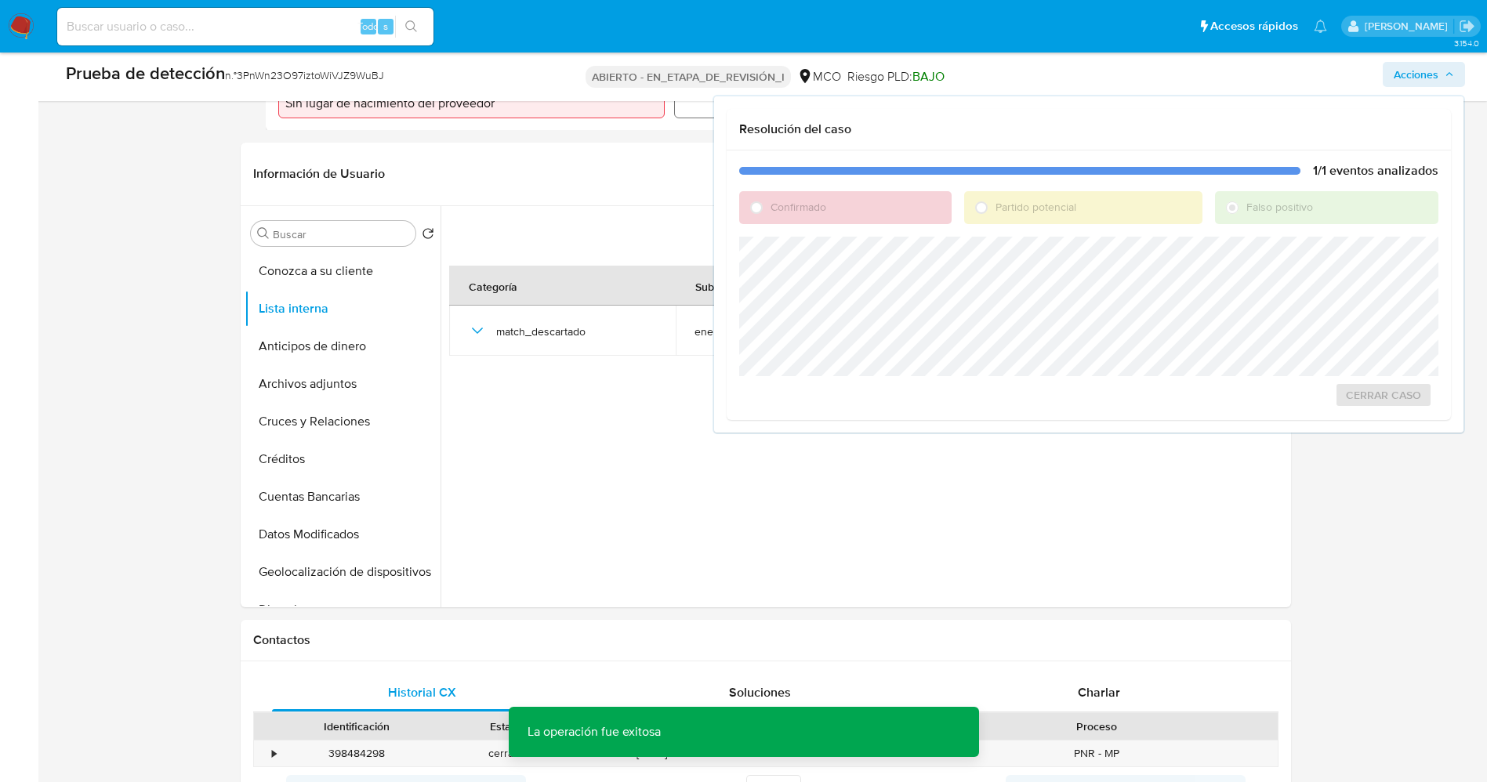
scroll to position [353, 0]
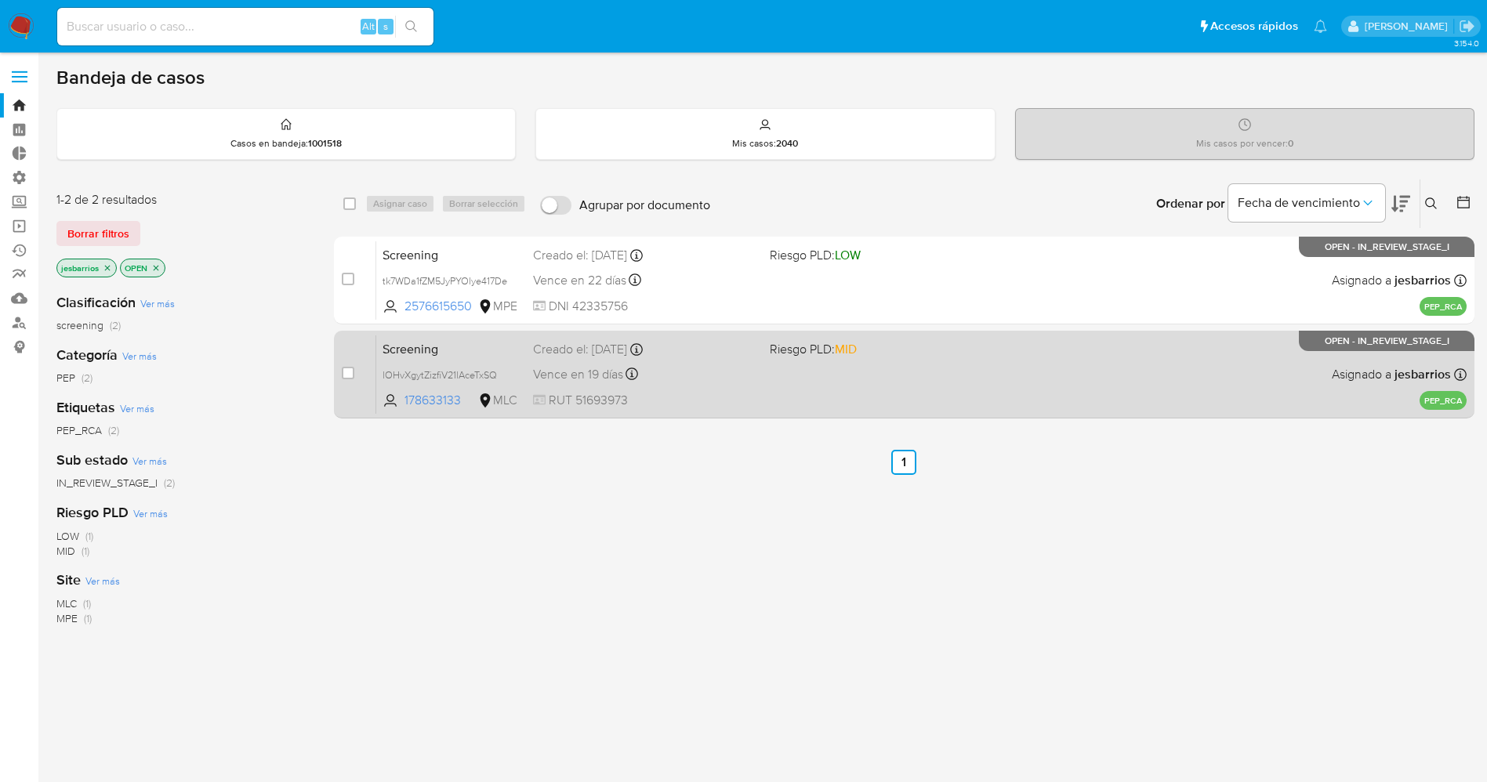
click at [727, 372] on div "Vence en 19 días Vence el 06/09/2025 07:06:20" at bounding box center [645, 374] width 224 height 21
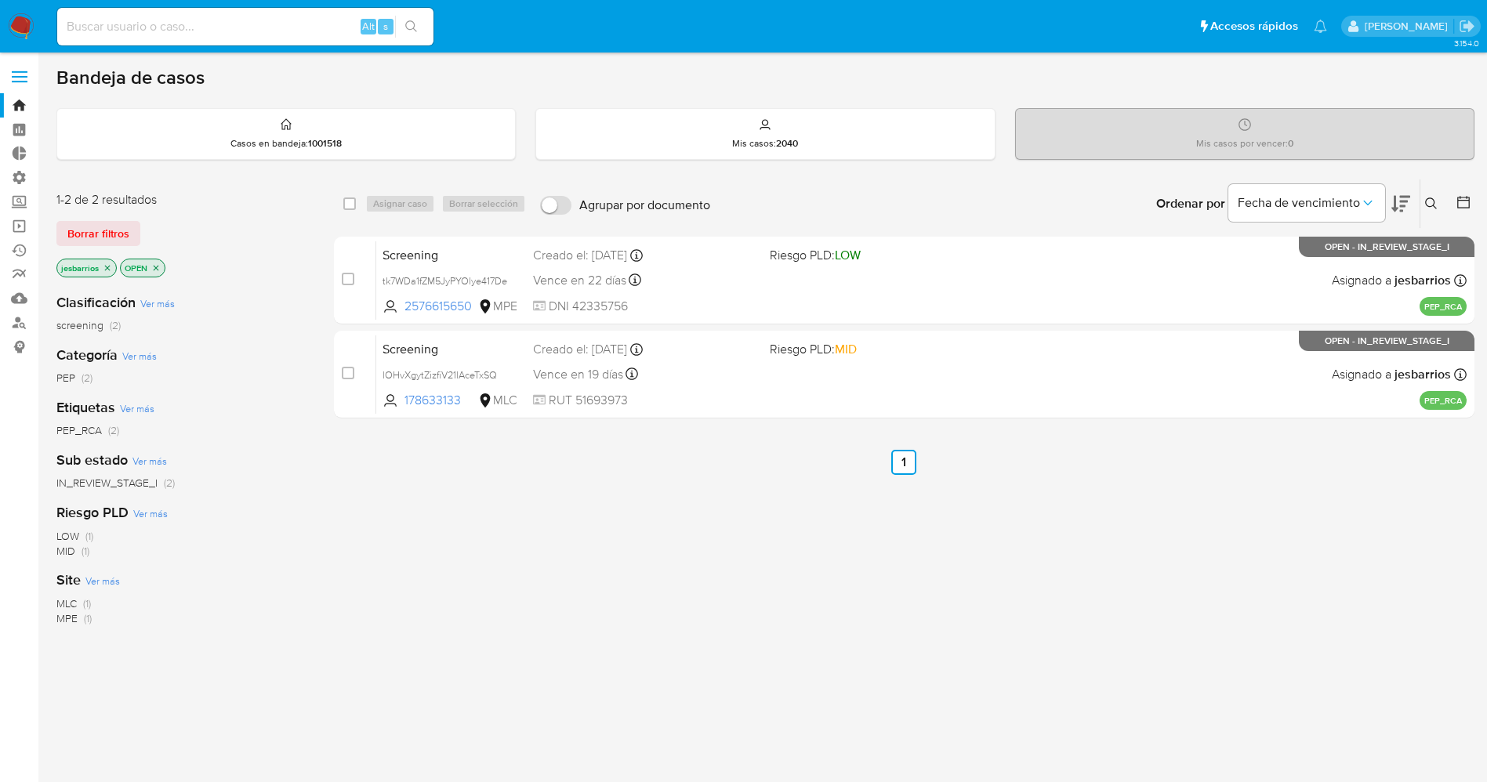
click at [19, 25] on img at bounding box center [21, 26] width 27 height 27
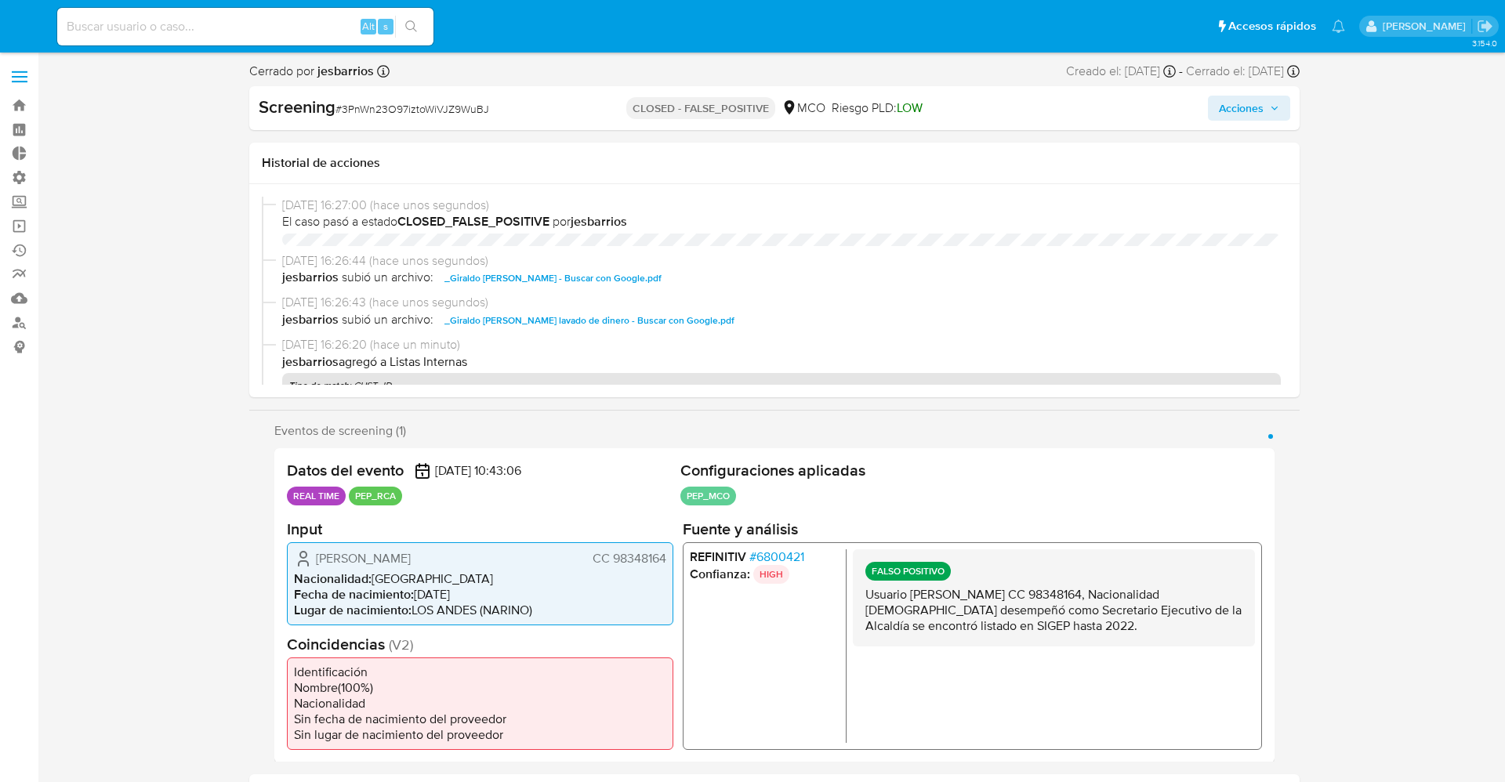
select select "10"
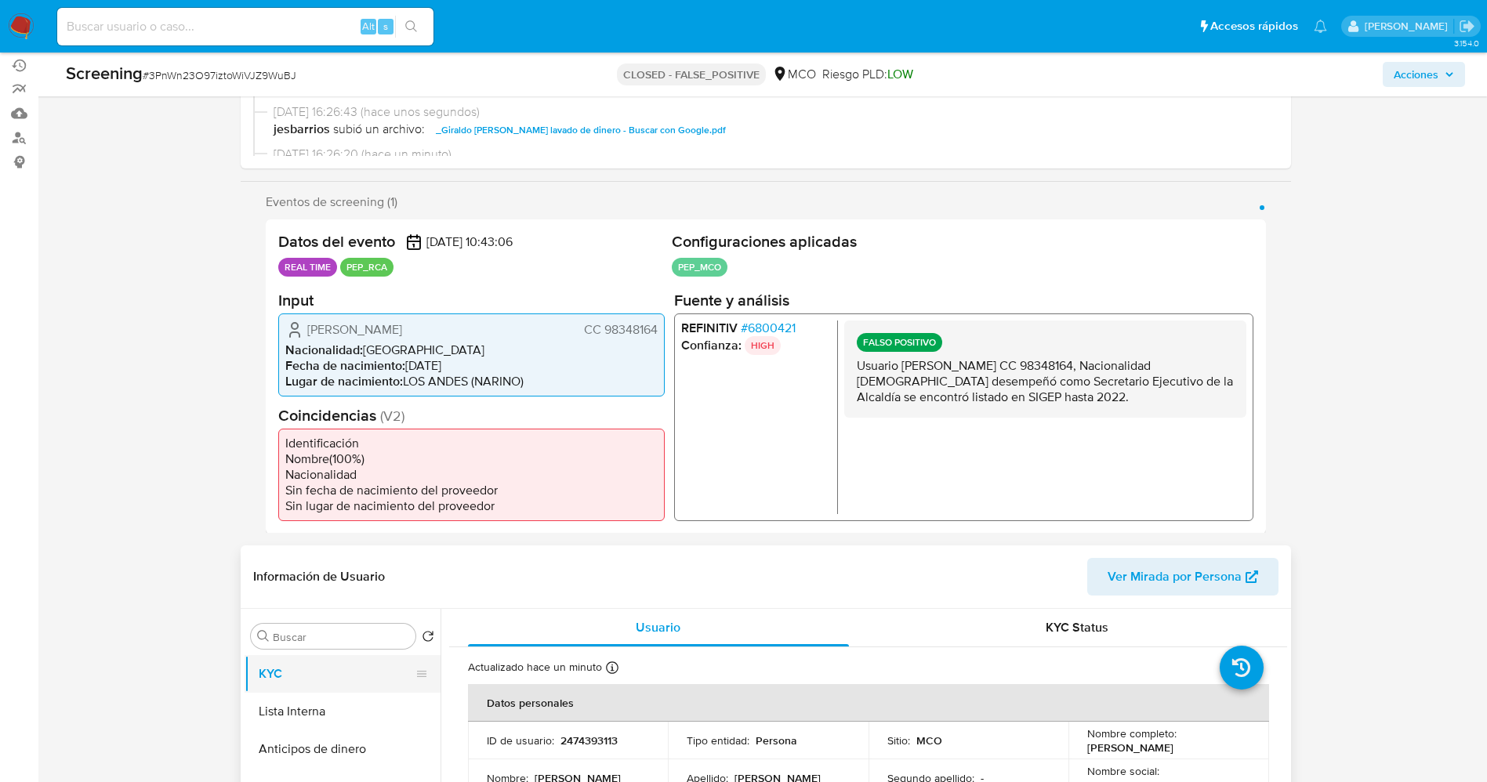
scroll to position [353, 0]
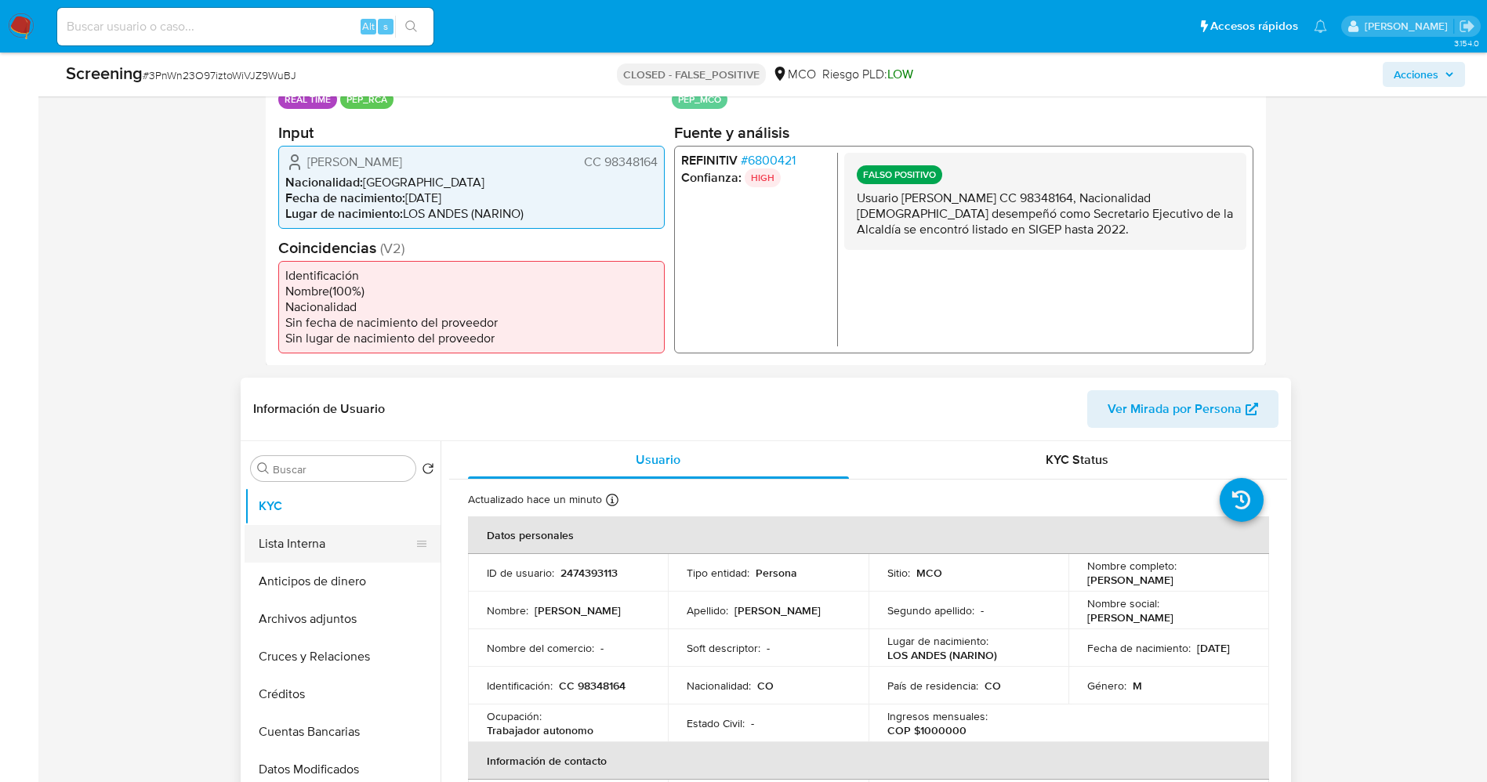
click at [324, 540] on button "Lista Interna" at bounding box center [335, 544] width 183 height 38
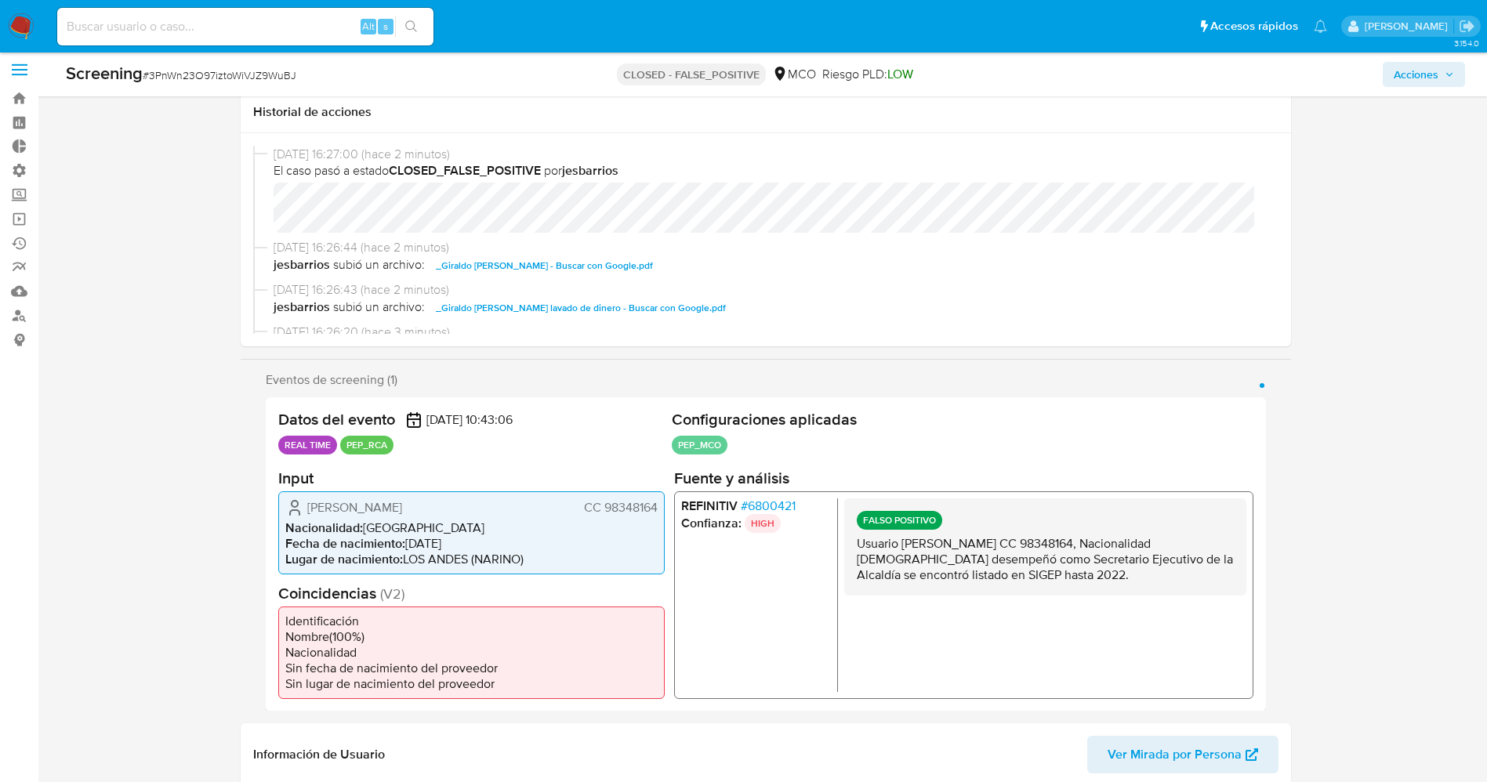
scroll to position [0, 0]
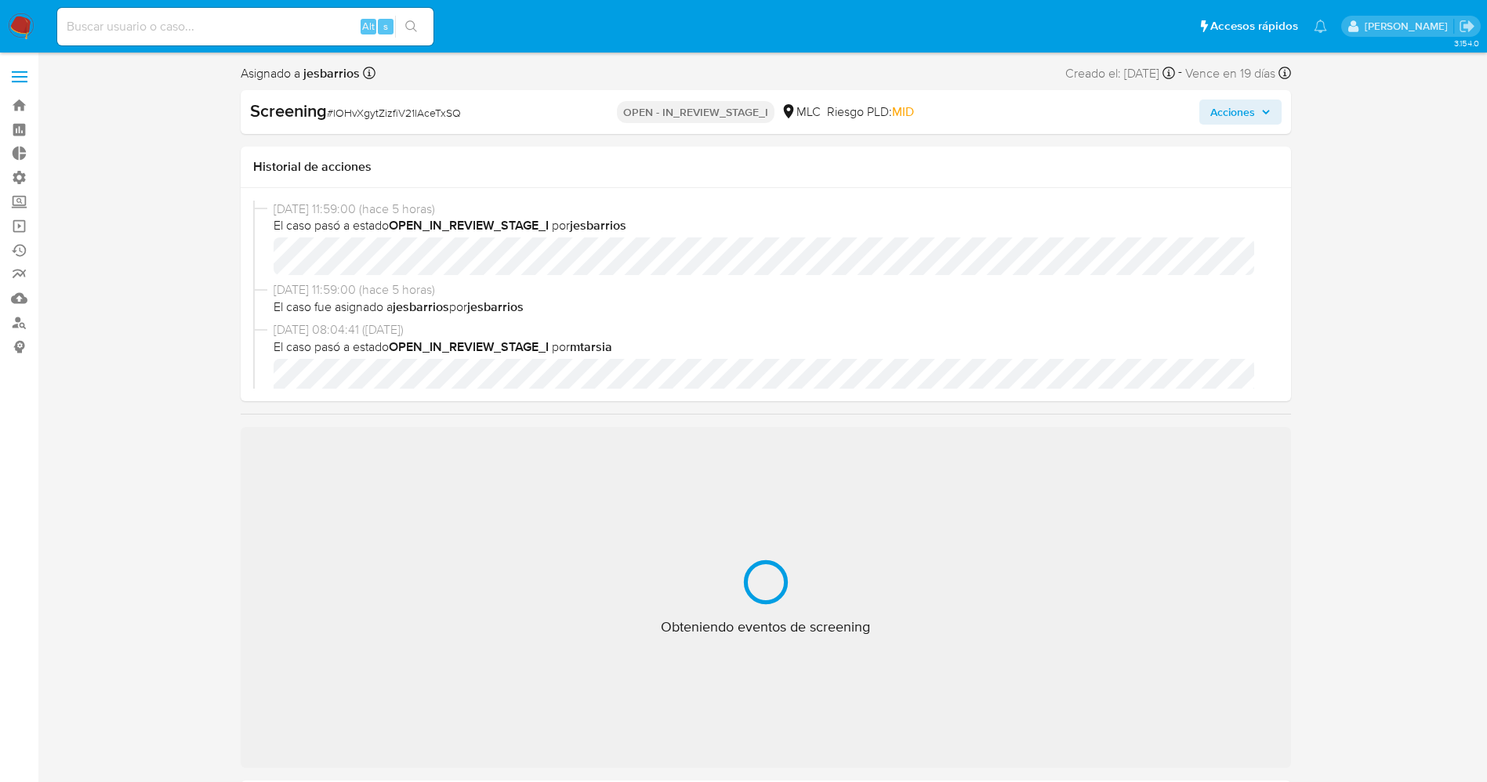
select select "10"
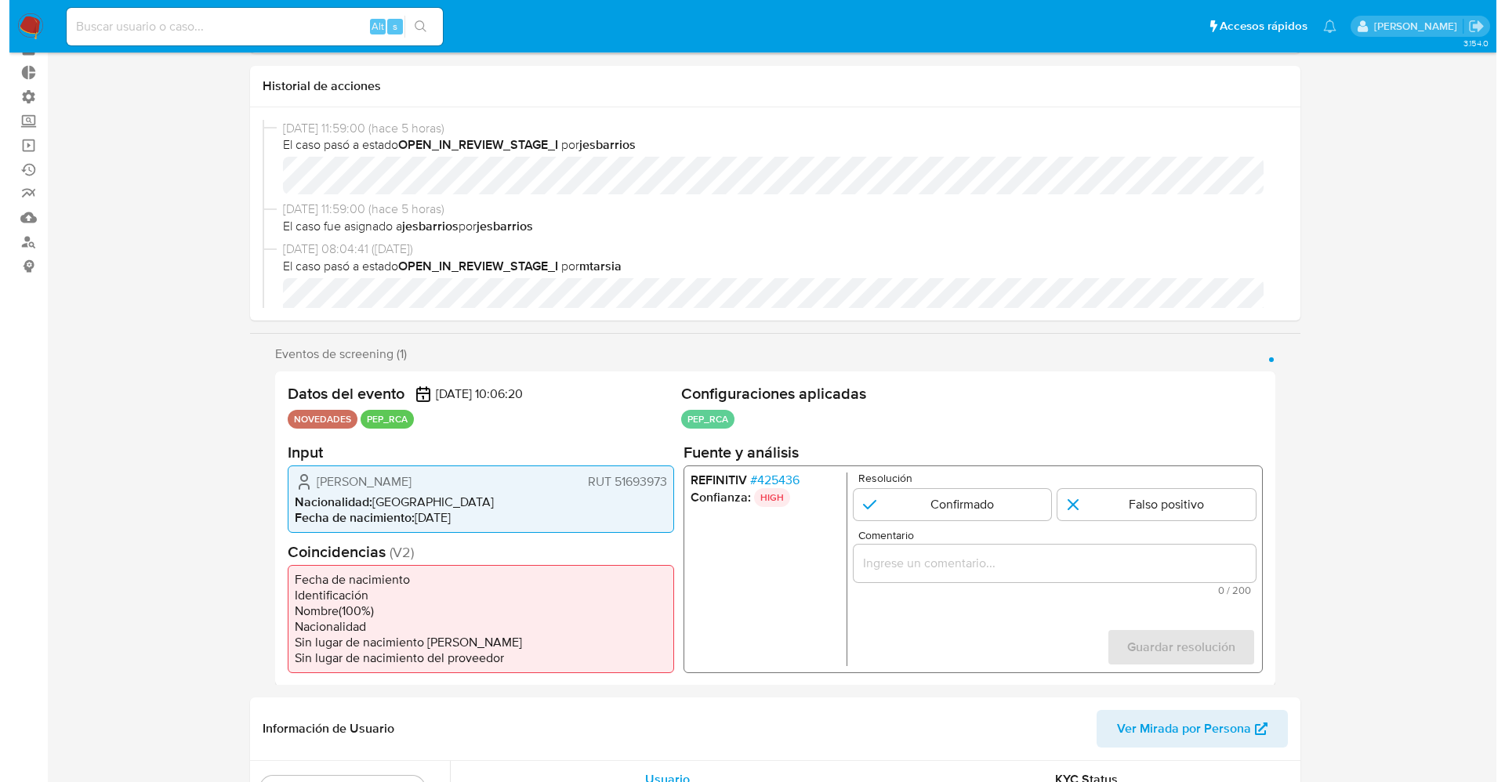
scroll to position [118, 0]
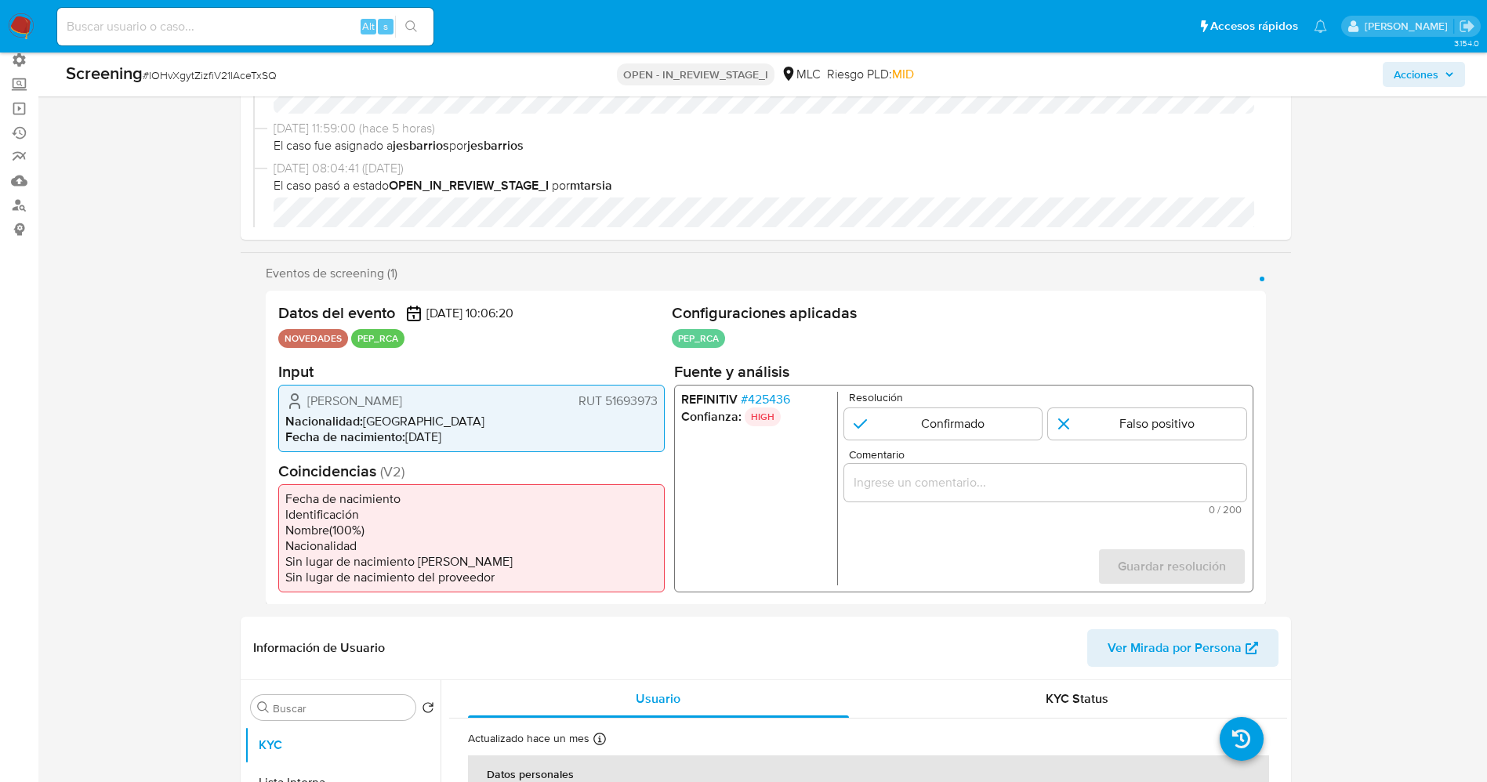
click at [758, 400] on span "# 425436" at bounding box center [764, 399] width 49 height 16
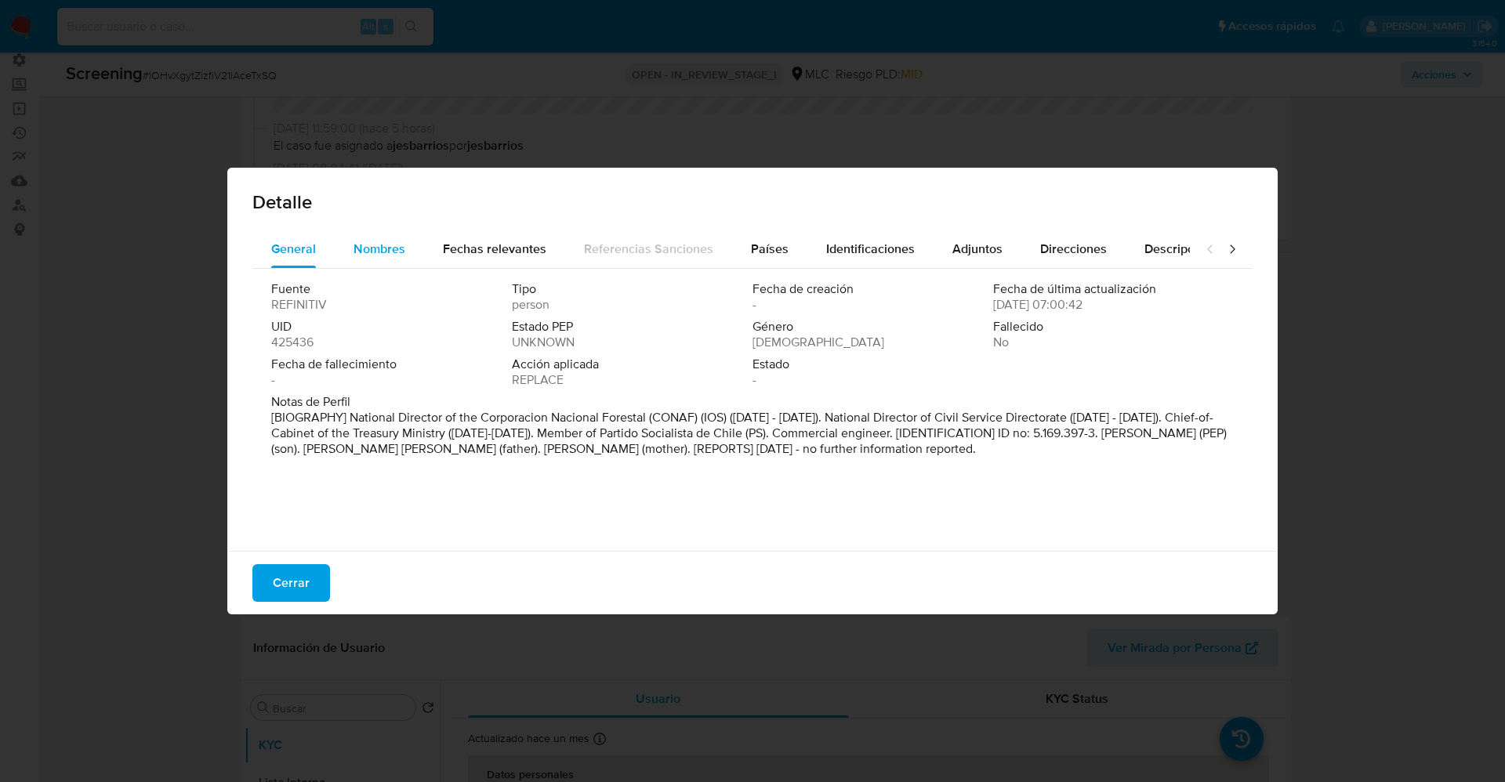
click at [385, 256] on span "Nombres" at bounding box center [379, 249] width 52 height 18
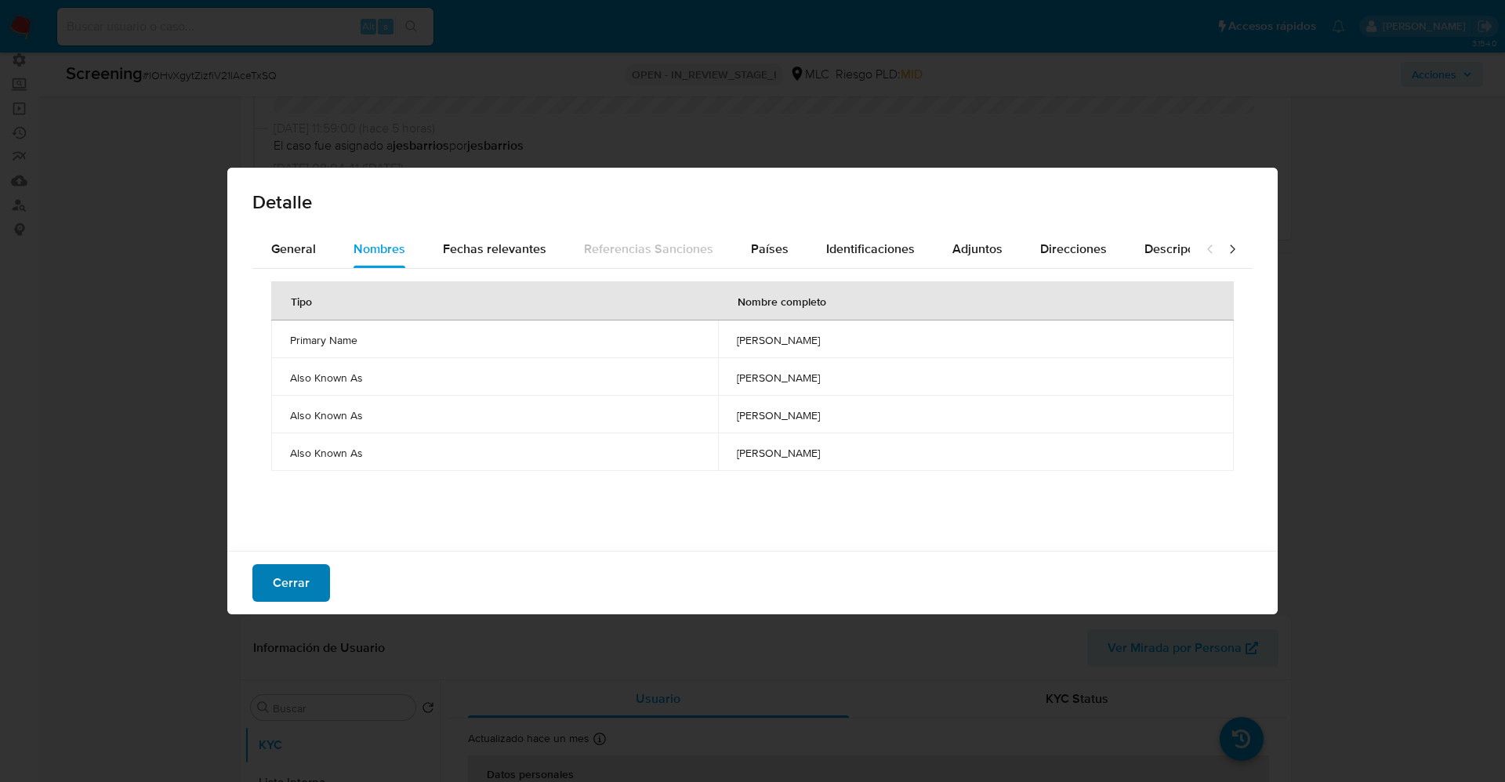
click at [316, 570] on button "Cerrar" at bounding box center [291, 583] width 78 height 38
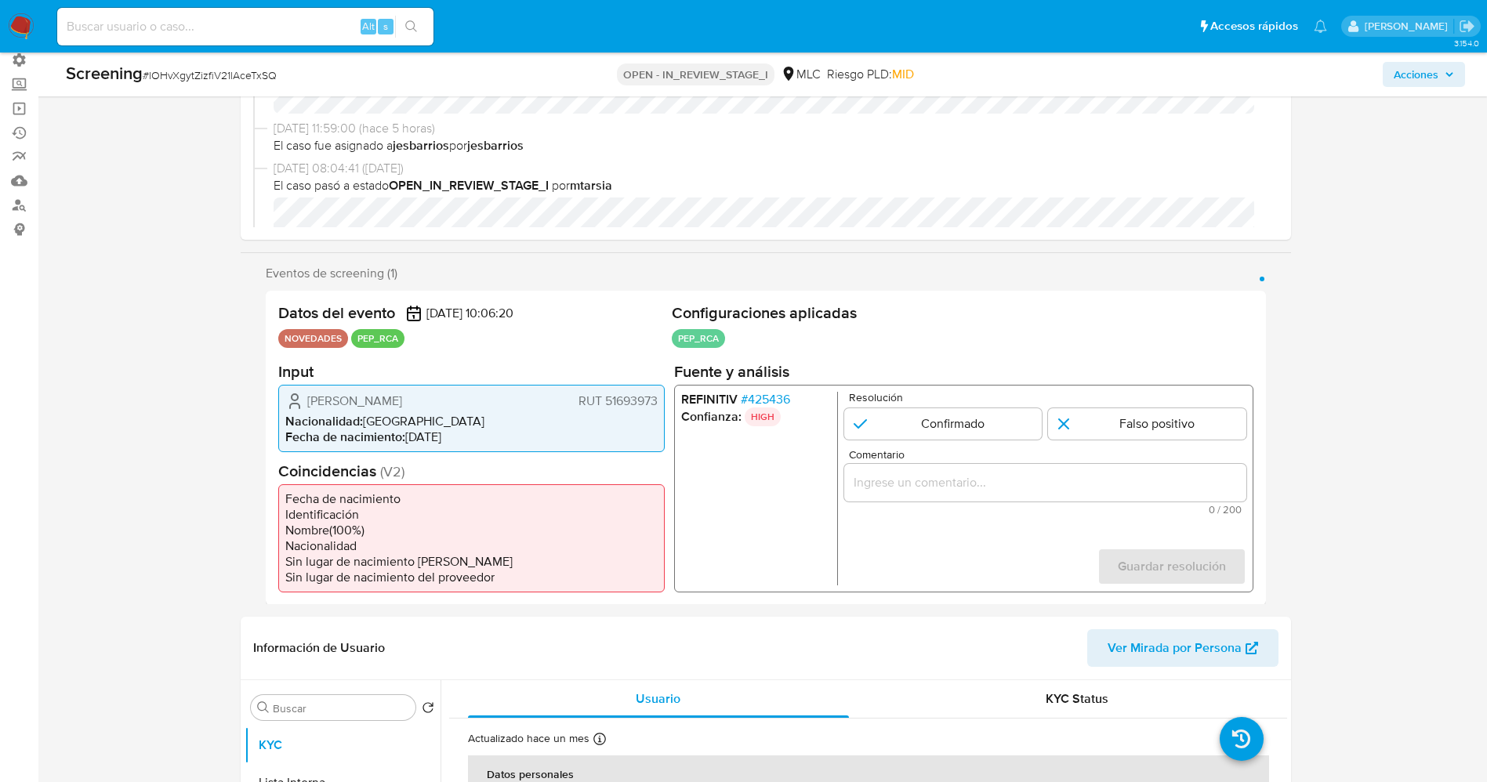
click at [752, 397] on span "# 425436" at bounding box center [764, 399] width 49 height 16
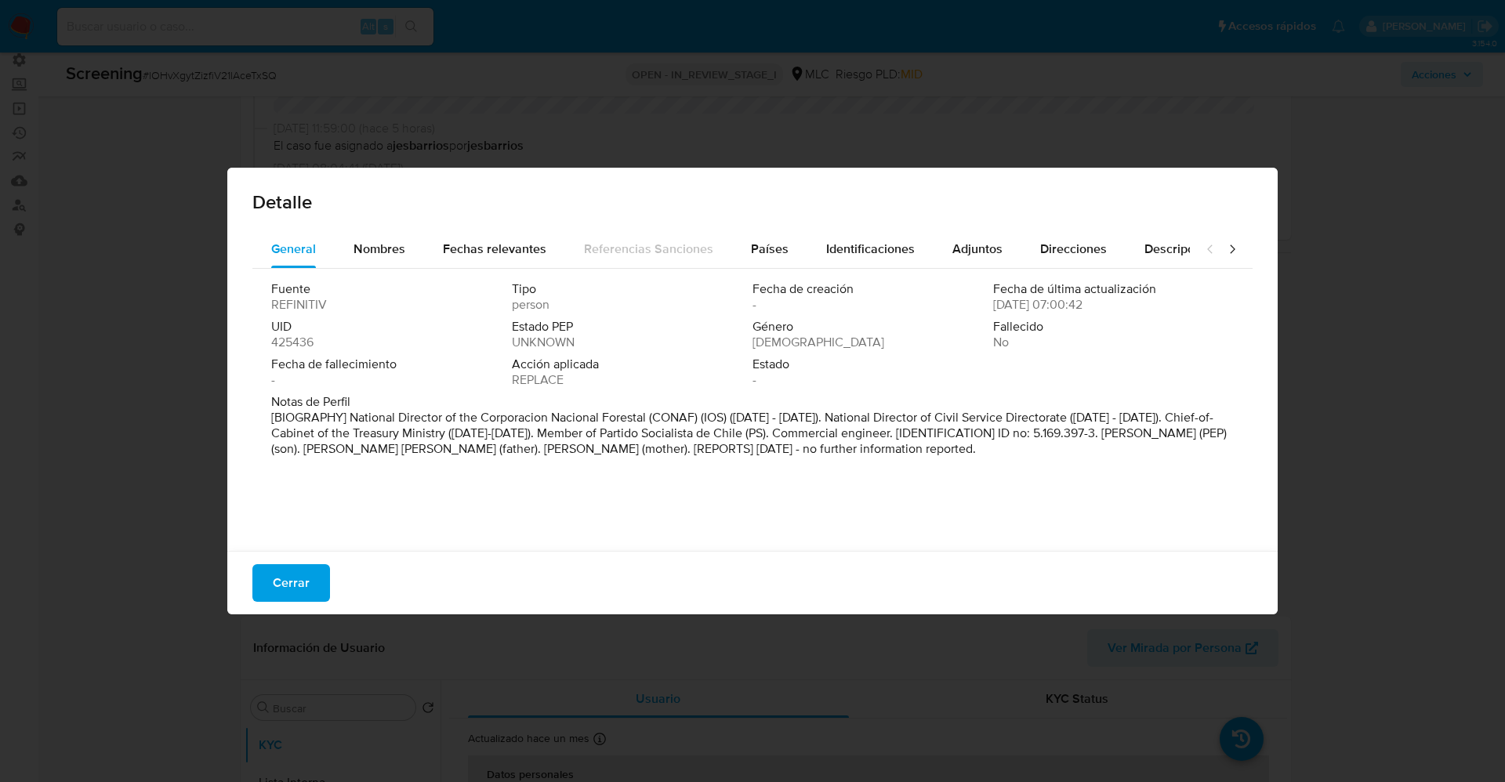
drag, startPoint x: 370, startPoint y: 415, endPoint x: 1207, endPoint y: 464, distance: 838.4
click at [1207, 464] on div "Fuente REFINITIV Tipo person Fecha de creación - Fecha de última actualización …" at bounding box center [752, 406] width 1000 height 274
drag, startPoint x: 336, startPoint y: 443, endPoint x: 482, endPoint y: 447, distance: 145.8
click at [482, 447] on font "[BIOGRAFÍA] Director Nacional de la Corporación Nacional Forestal (CONAF) (IOS)…" at bounding box center [750, 432] width 958 height 49
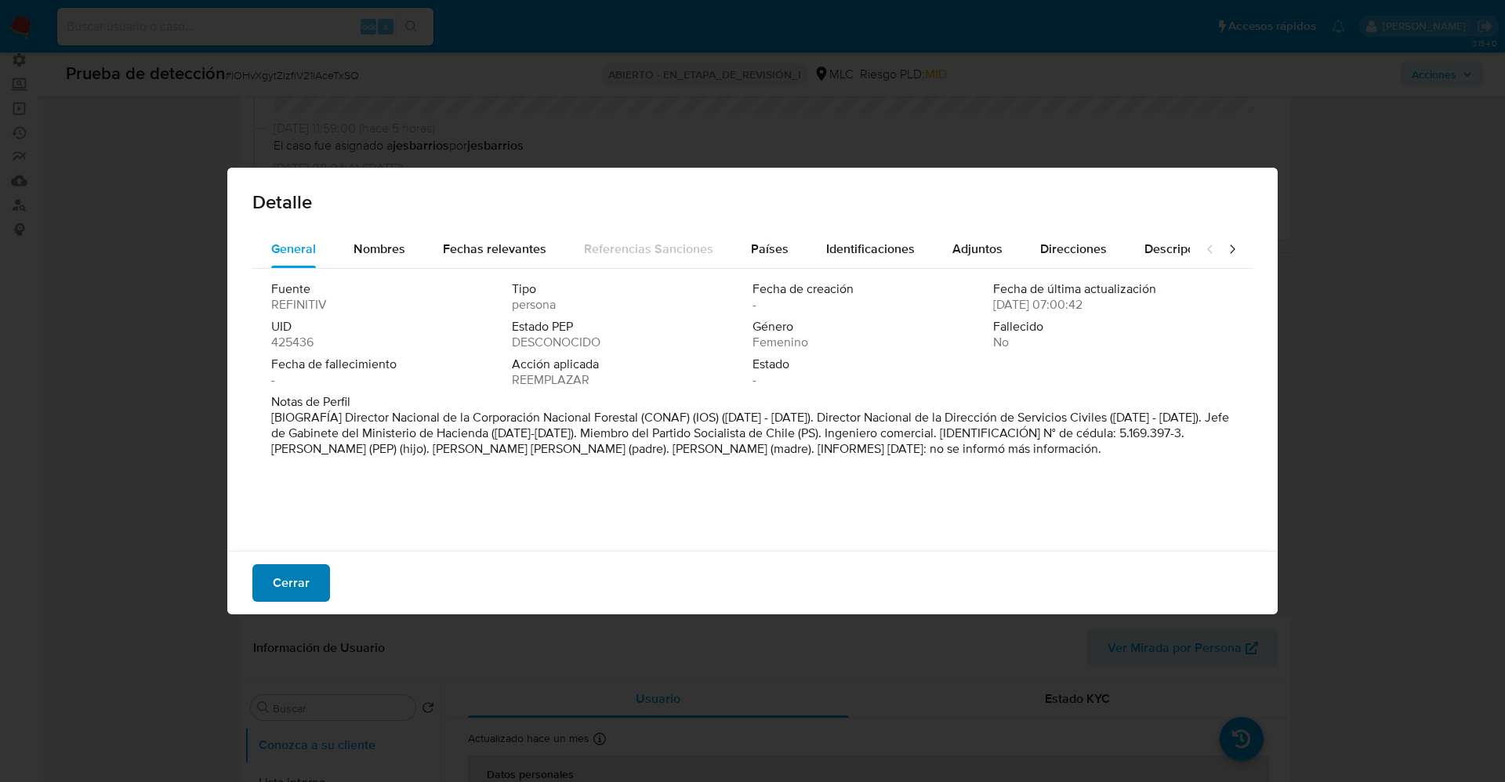
click at [313, 584] on button "Cerrar" at bounding box center [291, 583] width 78 height 38
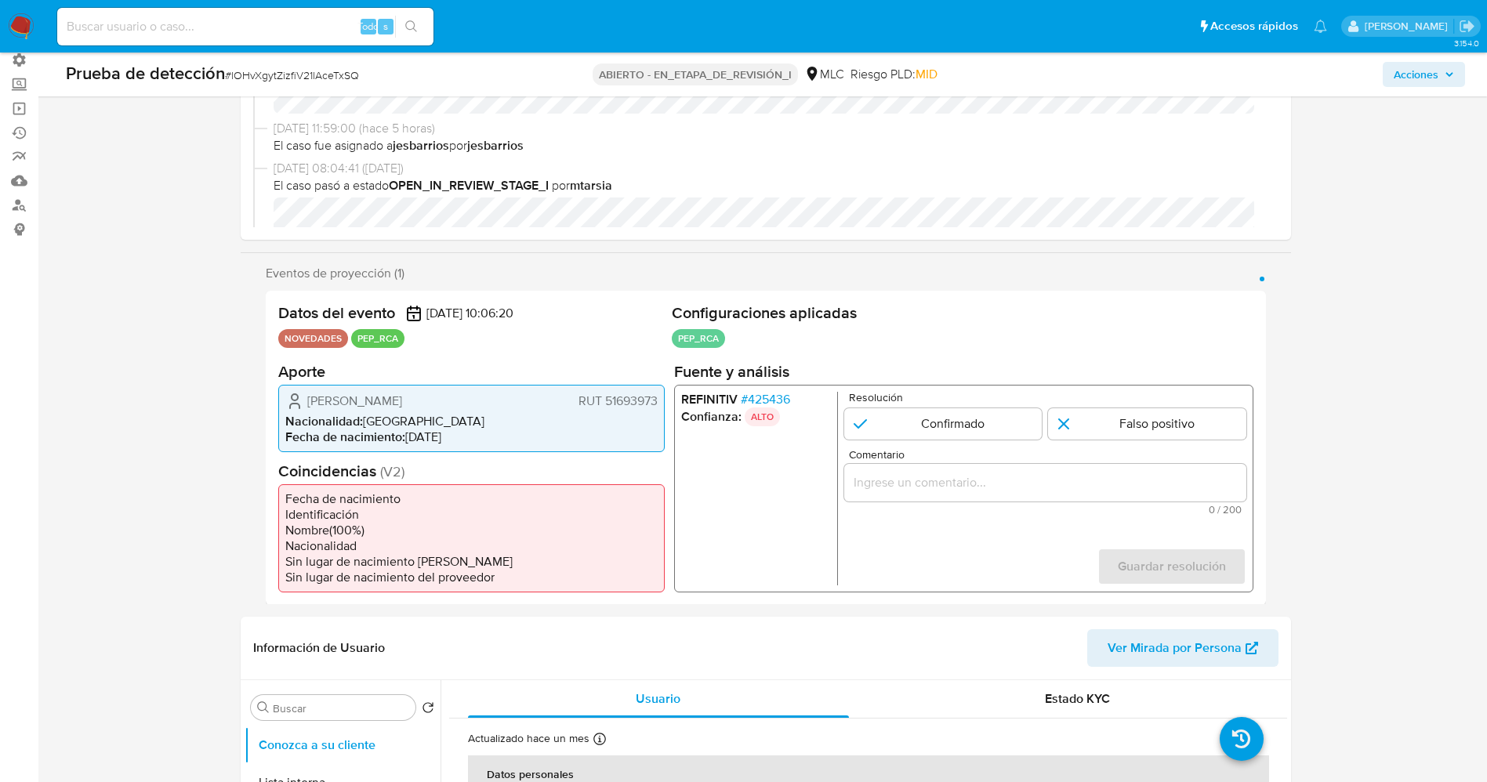
drag, startPoint x: 804, startPoint y: 400, endPoint x: 748, endPoint y: 405, distance: 55.8
click at [748, 405] on li "REFINITIV # 425436" at bounding box center [755, 399] width 150 height 16
click at [408, 416] on li "Nacionalidad : Chile" at bounding box center [471, 421] width 372 height 16
drag, startPoint x: 299, startPoint y: 400, endPoint x: 659, endPoint y: 401, distance: 360.5
click at [659, 401] on div "María Catalina Bau Aedo RUT 51693973 Nacionalidad : Chile Fecha de nacimiento :…" at bounding box center [471, 417] width 386 height 67
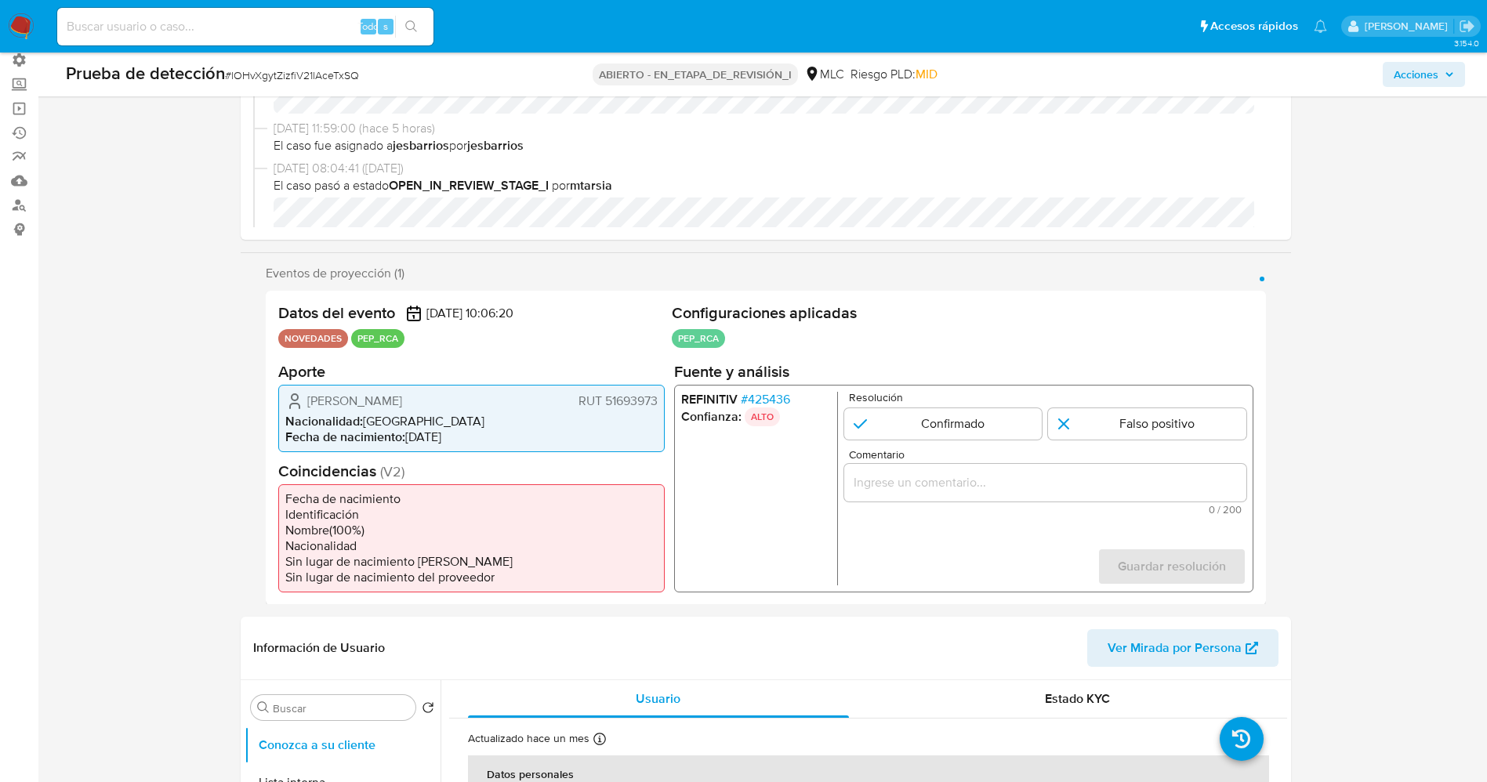
click at [762, 400] on font "425436" at bounding box center [768, 398] width 42 height 18
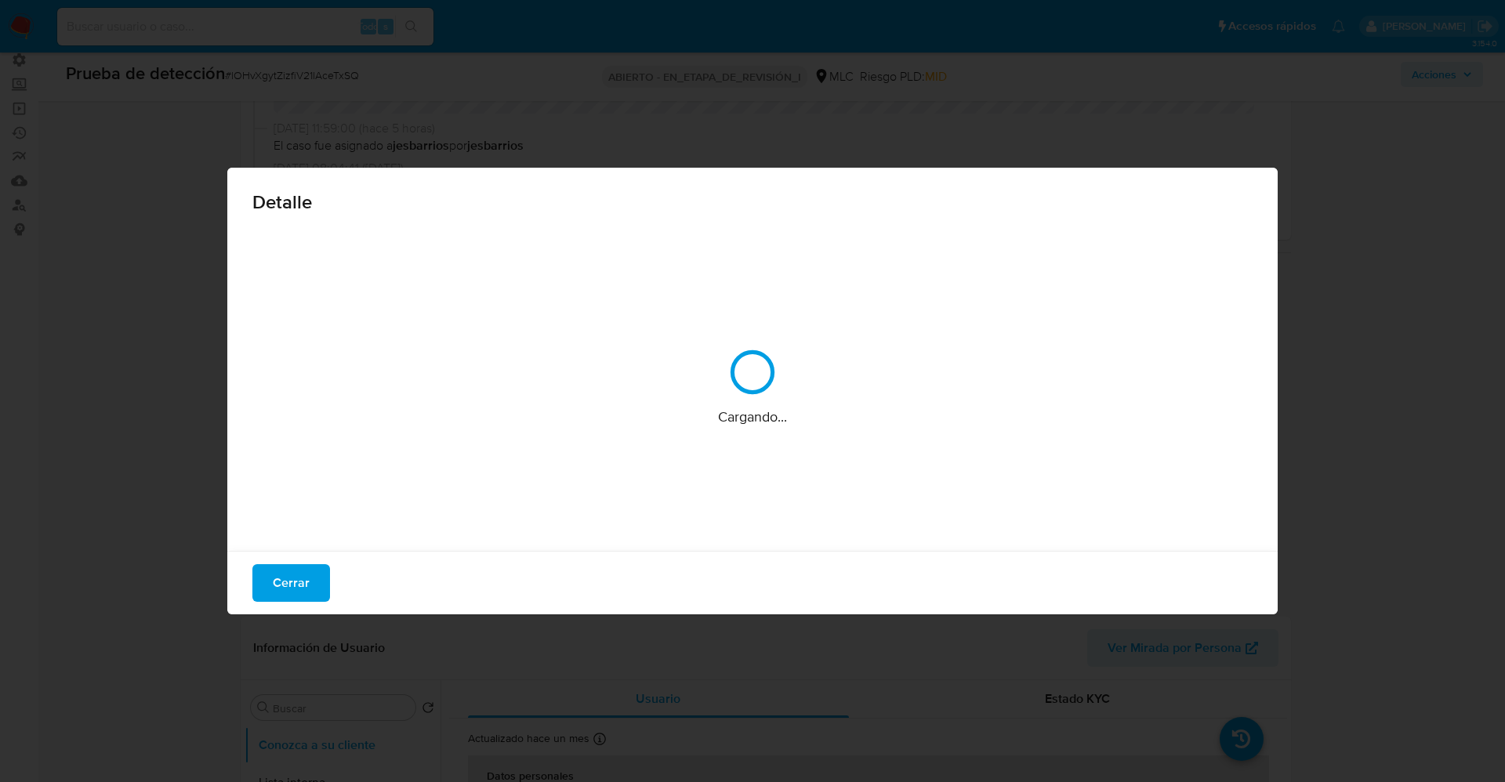
click at [288, 583] on font "Cerrar" at bounding box center [291, 583] width 37 height 38
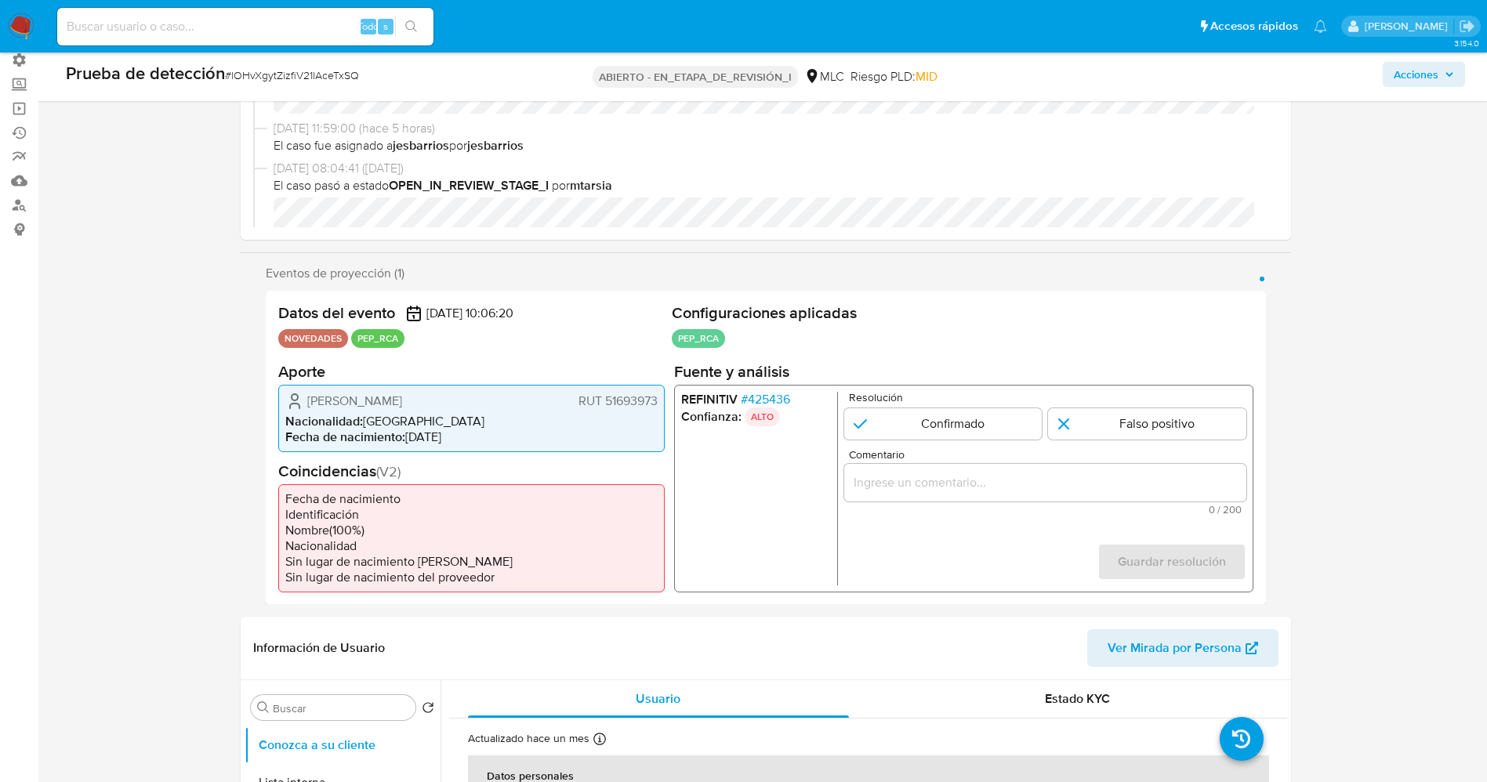
click at [773, 396] on font "425436" at bounding box center [768, 398] width 42 height 18
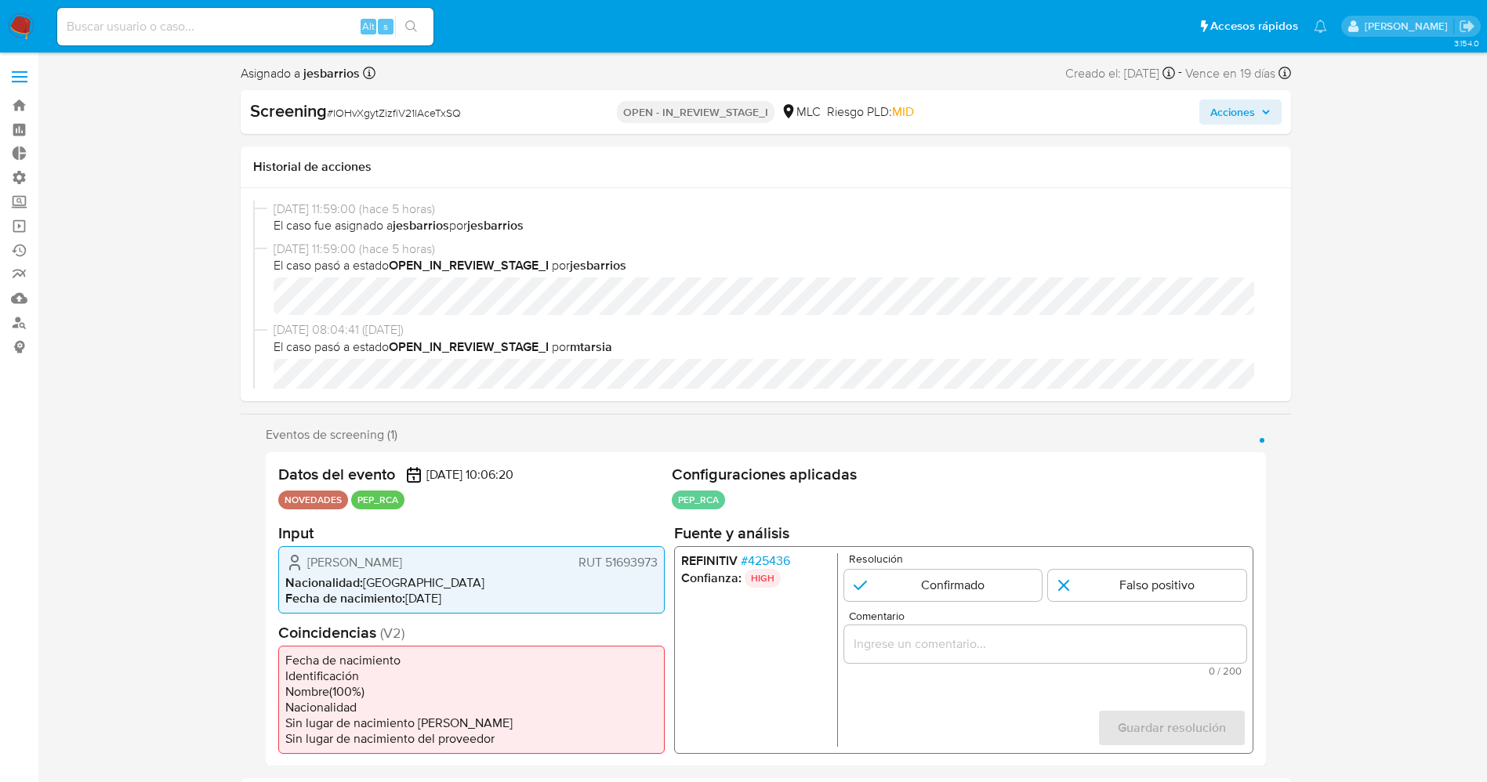
select select "10"
click at [760, 553] on span "# 425436" at bounding box center [764, 560] width 49 height 16
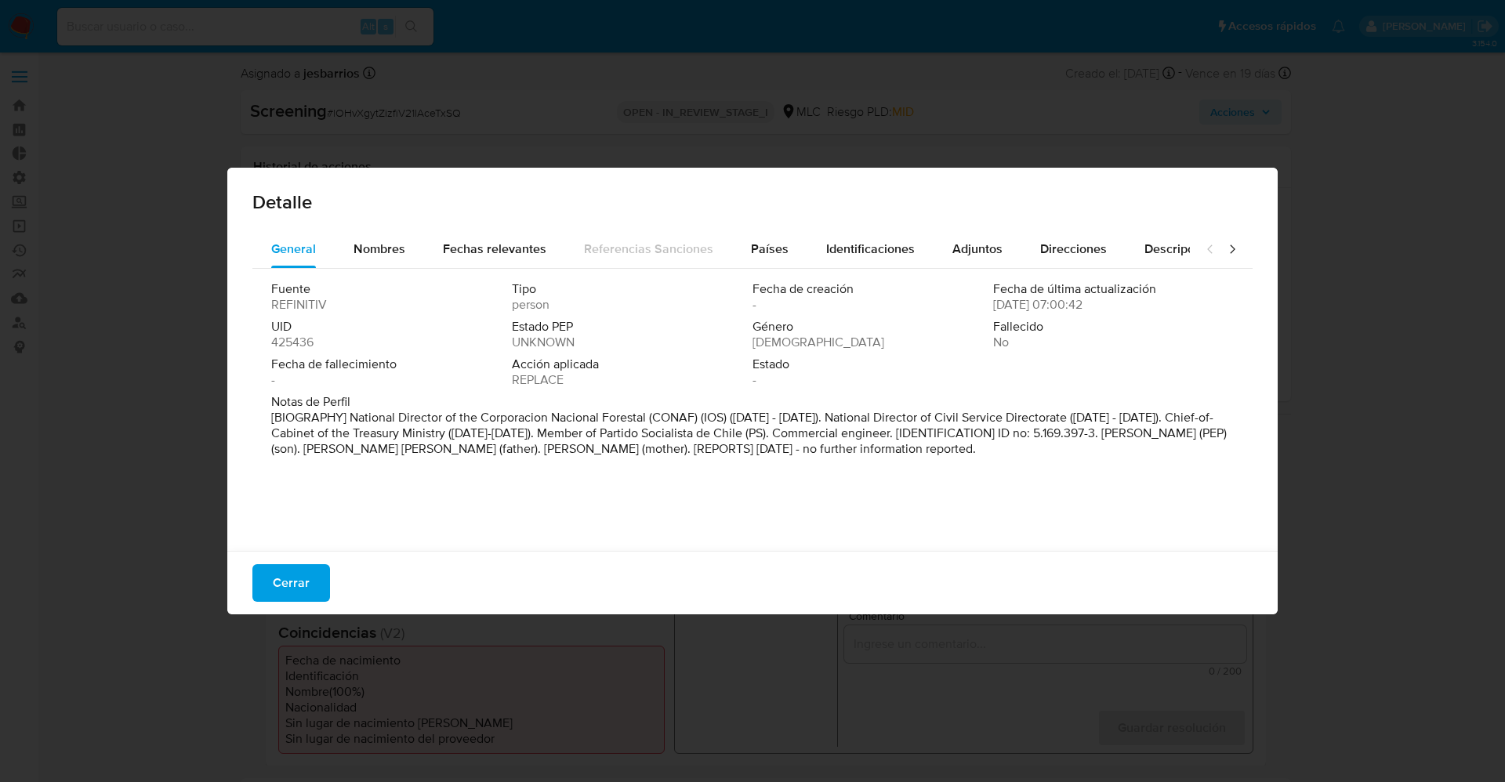
drag, startPoint x: 346, startPoint y: 415, endPoint x: 927, endPoint y: 438, distance: 581.1
click at [1295, 549] on div "Detalle General Nombres Fechas relevantes Referencias Sanciones Países Identifi…" at bounding box center [752, 391] width 1505 height 782
drag, startPoint x: 340, startPoint y: 423, endPoint x: 642, endPoint y: 418, distance: 301.7
click at [642, 418] on font "[BIOGRAFÍA] Director Nacional de la Corporación Nacional Forestal (CONAF) (IOS)…" at bounding box center [750, 432] width 958 height 49
click at [443, 434] on font "[BIOGRAFÍA] Director Nacional de la Corporación Nacional Forestal (CONAF) (IOS)…" at bounding box center [750, 432] width 958 height 49
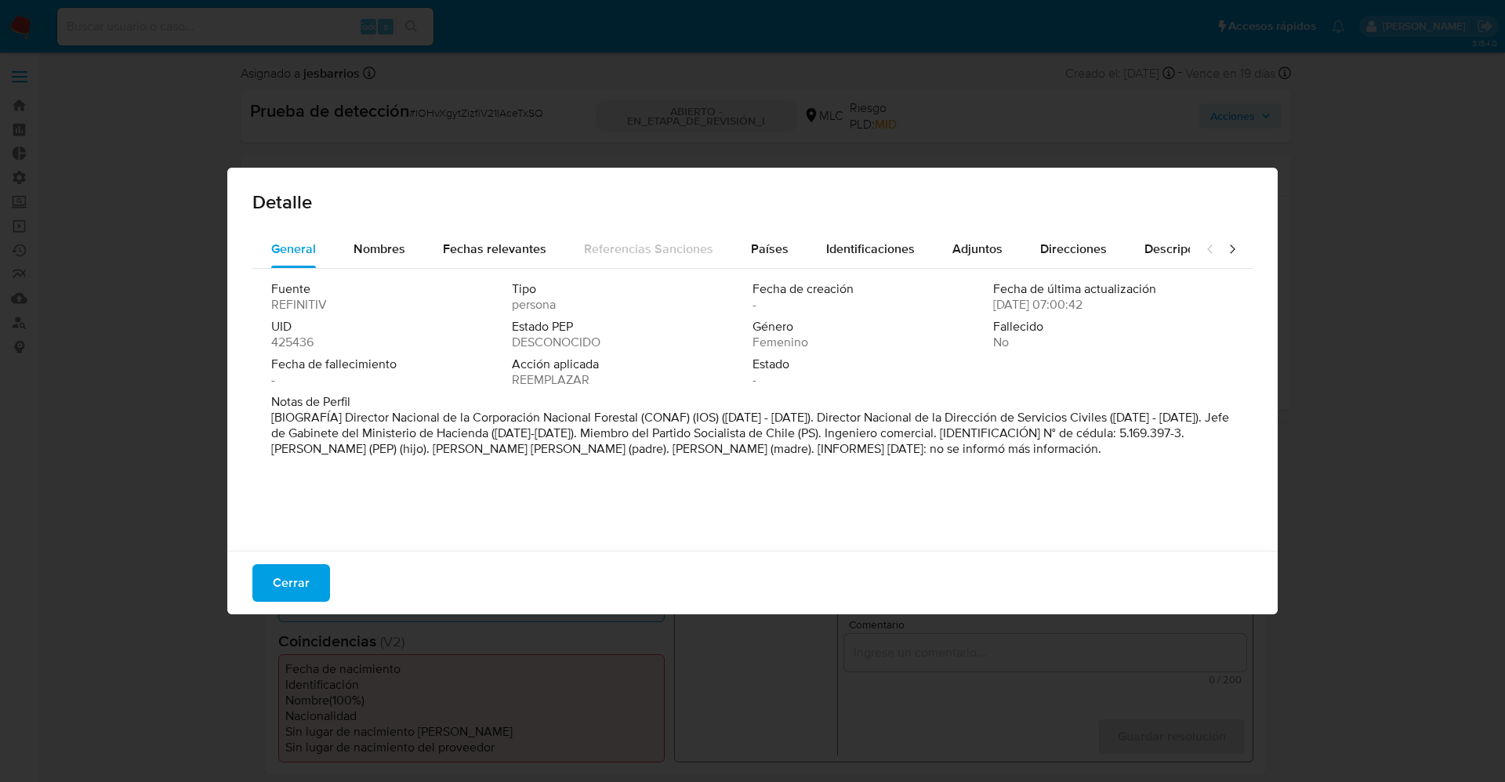
drag, startPoint x: 345, startPoint y: 452, endPoint x: 483, endPoint y: 446, distance: 138.1
click at [483, 446] on font "[BIOGRAFÍA] Director Nacional de la Corporación Nacional Forestal (CONAF) (IOS)…" at bounding box center [750, 432] width 958 height 49
click at [294, 579] on span "Cerrar" at bounding box center [291, 583] width 37 height 34
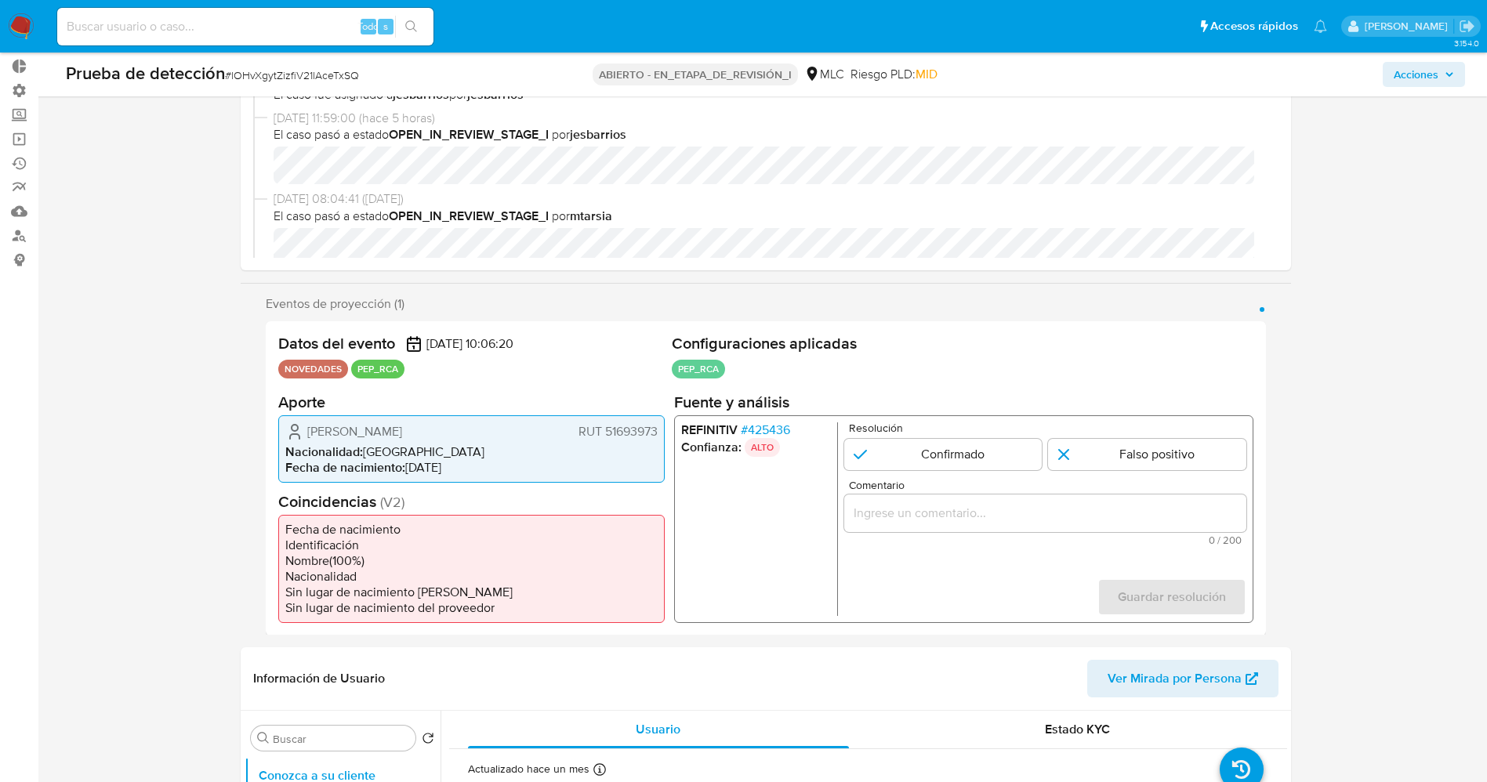
scroll to position [118, 0]
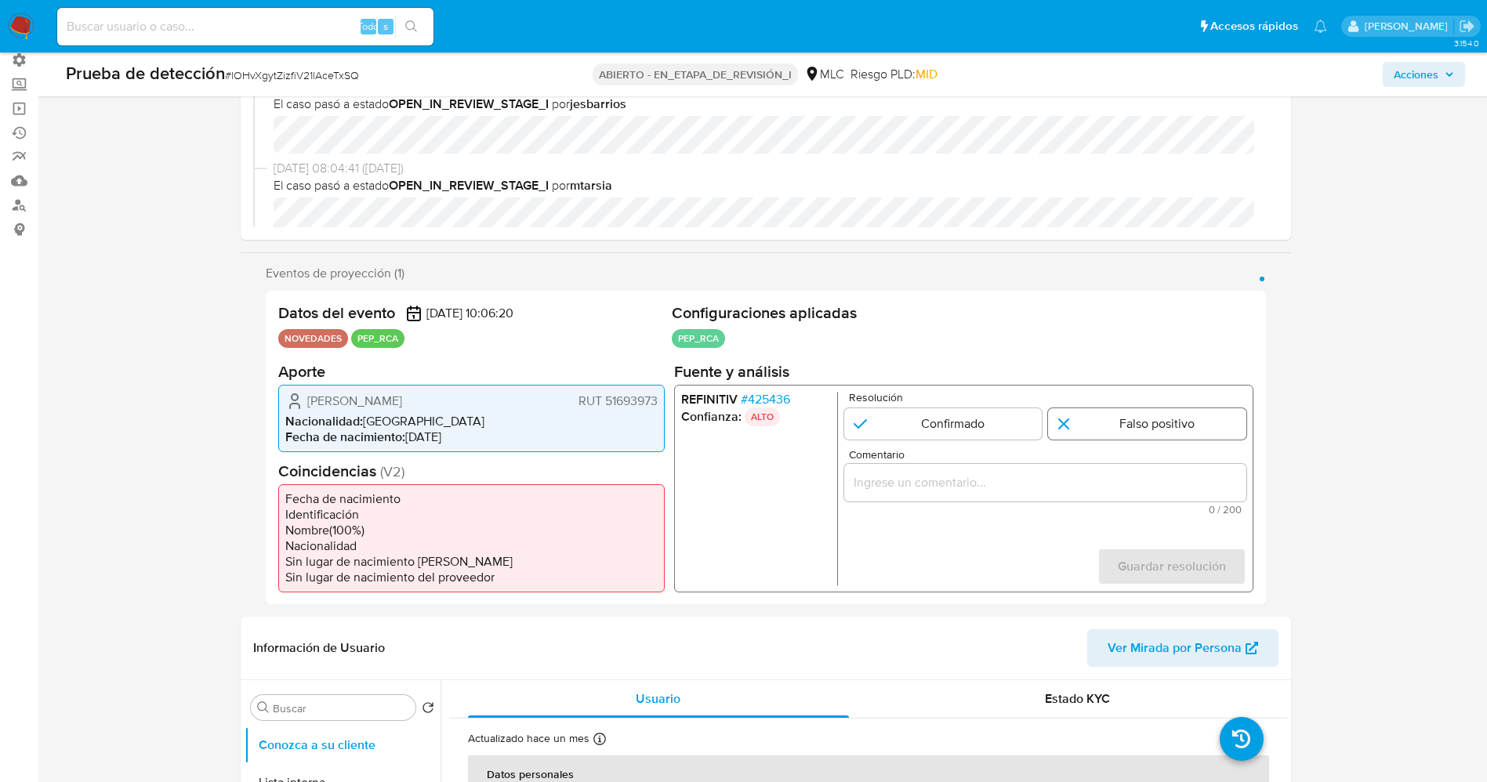
click at [1123, 414] on input "1 de 1" at bounding box center [1147, 422] width 198 height 31
radio input "true"
click at [1092, 471] on div "1 de 1" at bounding box center [1044, 482] width 402 height 38
click at [1096, 476] on input "Comentario" at bounding box center [1044, 482] width 402 height 20
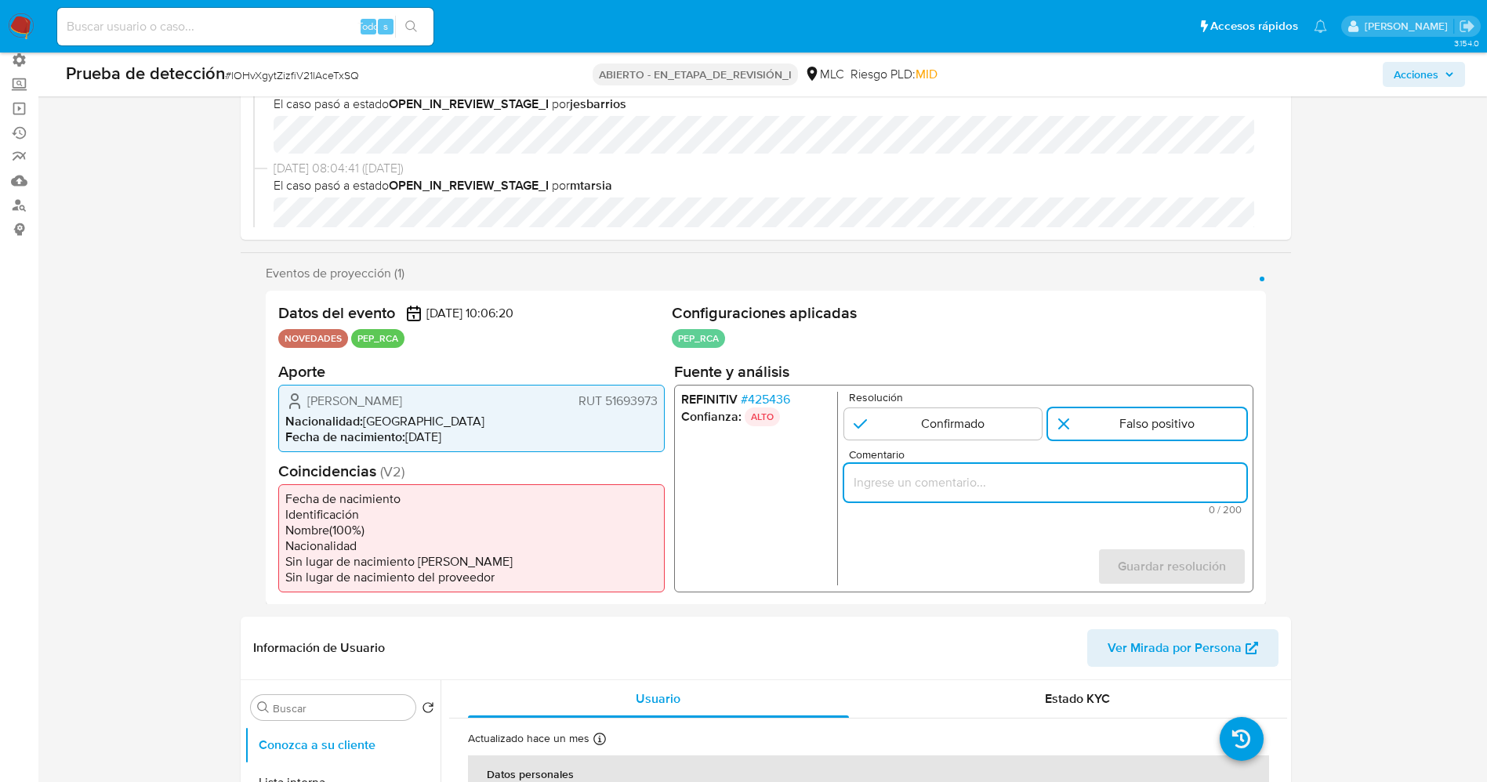
paste input "usuario María Catalina Bau Aedo, ,RUT 51693973,Nacionalidad Chilena por coincid…"
type input "usuario María Catalina Bau Aedo, ,RUT 51693973,Nacionalidad Chilena por coincid…"
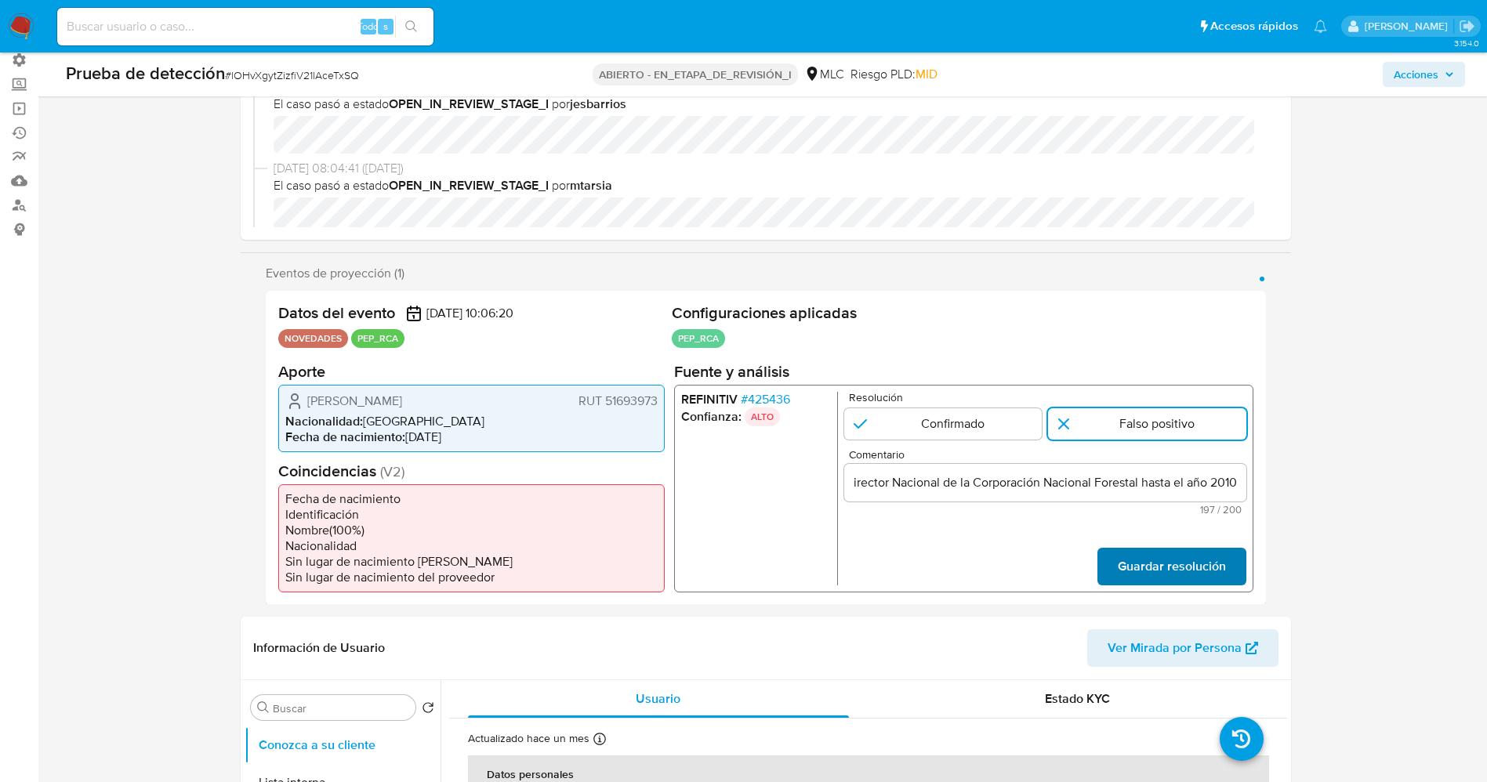
click at [1151, 553] on span "Guardar resolución" at bounding box center [1171, 566] width 108 height 34
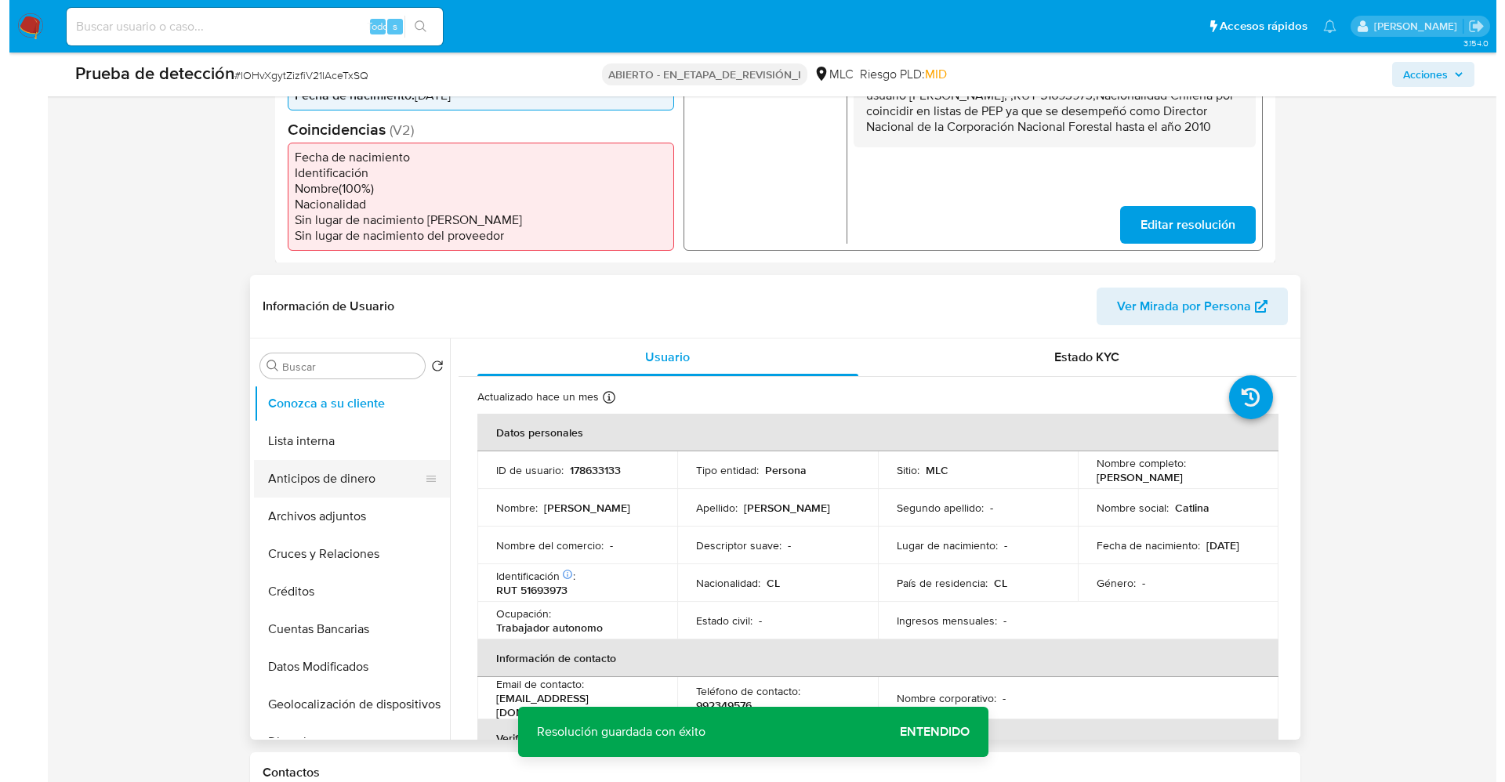
scroll to position [470, 0]
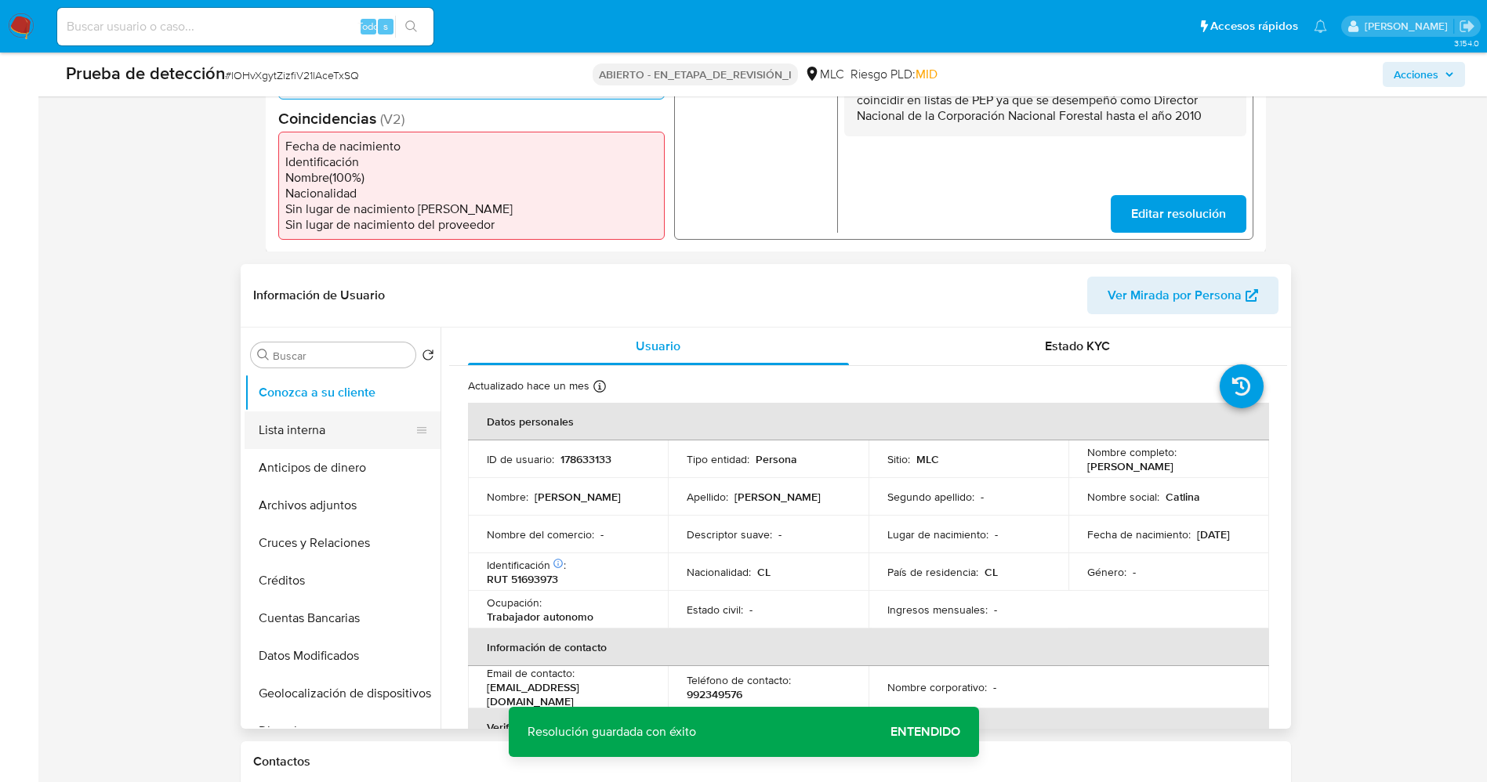
click at [375, 432] on button "Lista interna" at bounding box center [335, 430] width 183 height 38
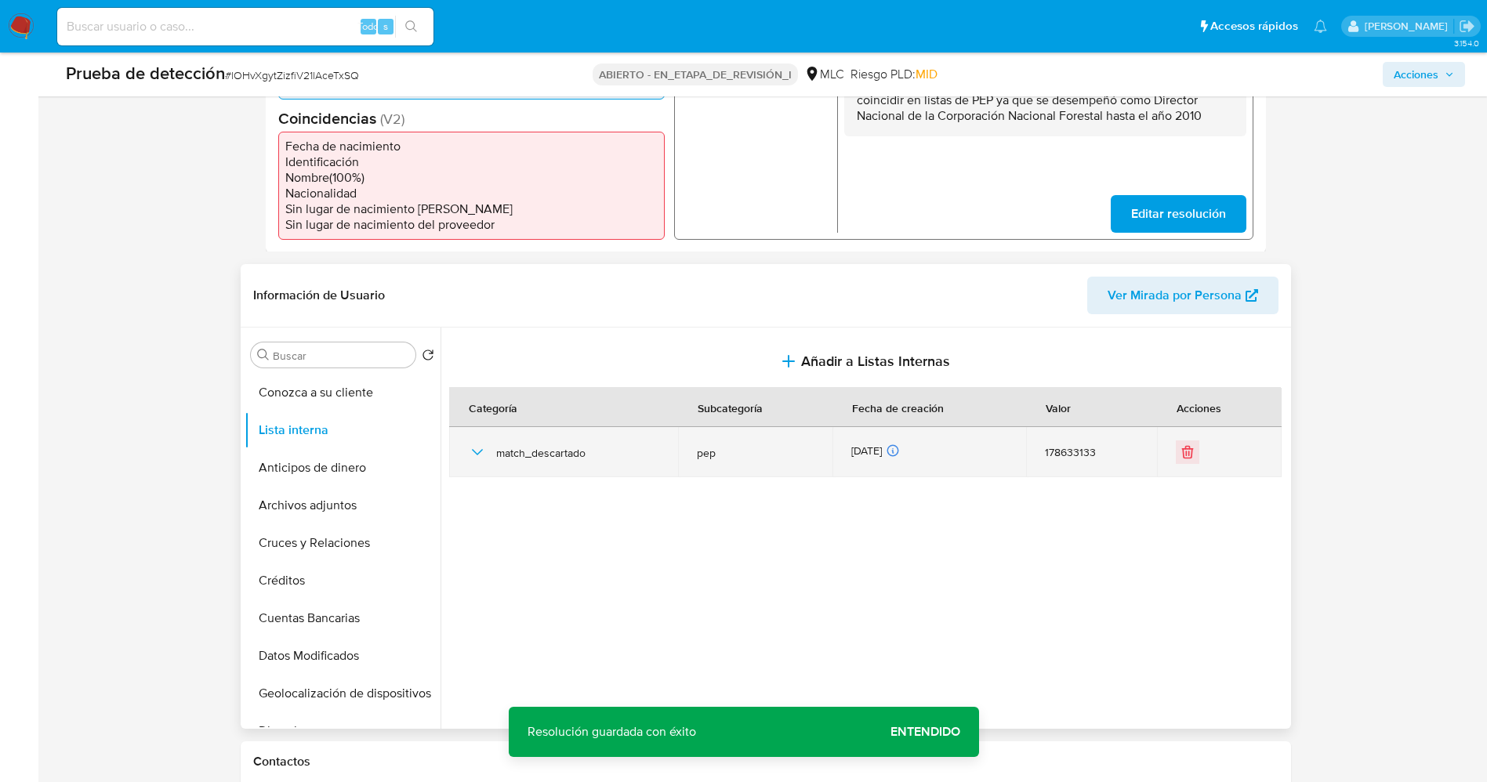
click at [476, 444] on icon "button" at bounding box center [477, 452] width 19 height 19
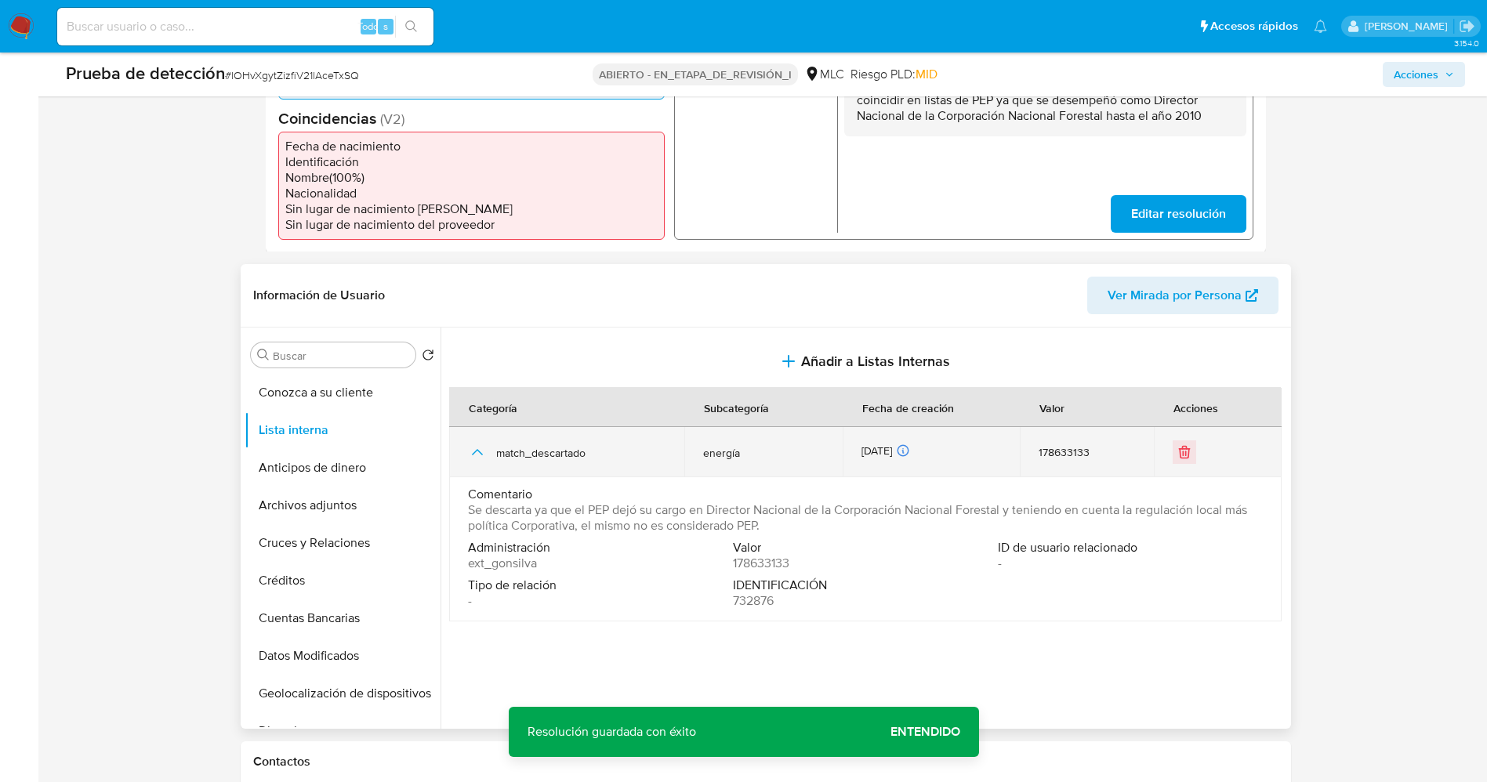
click at [476, 444] on icon "button" at bounding box center [477, 452] width 19 height 19
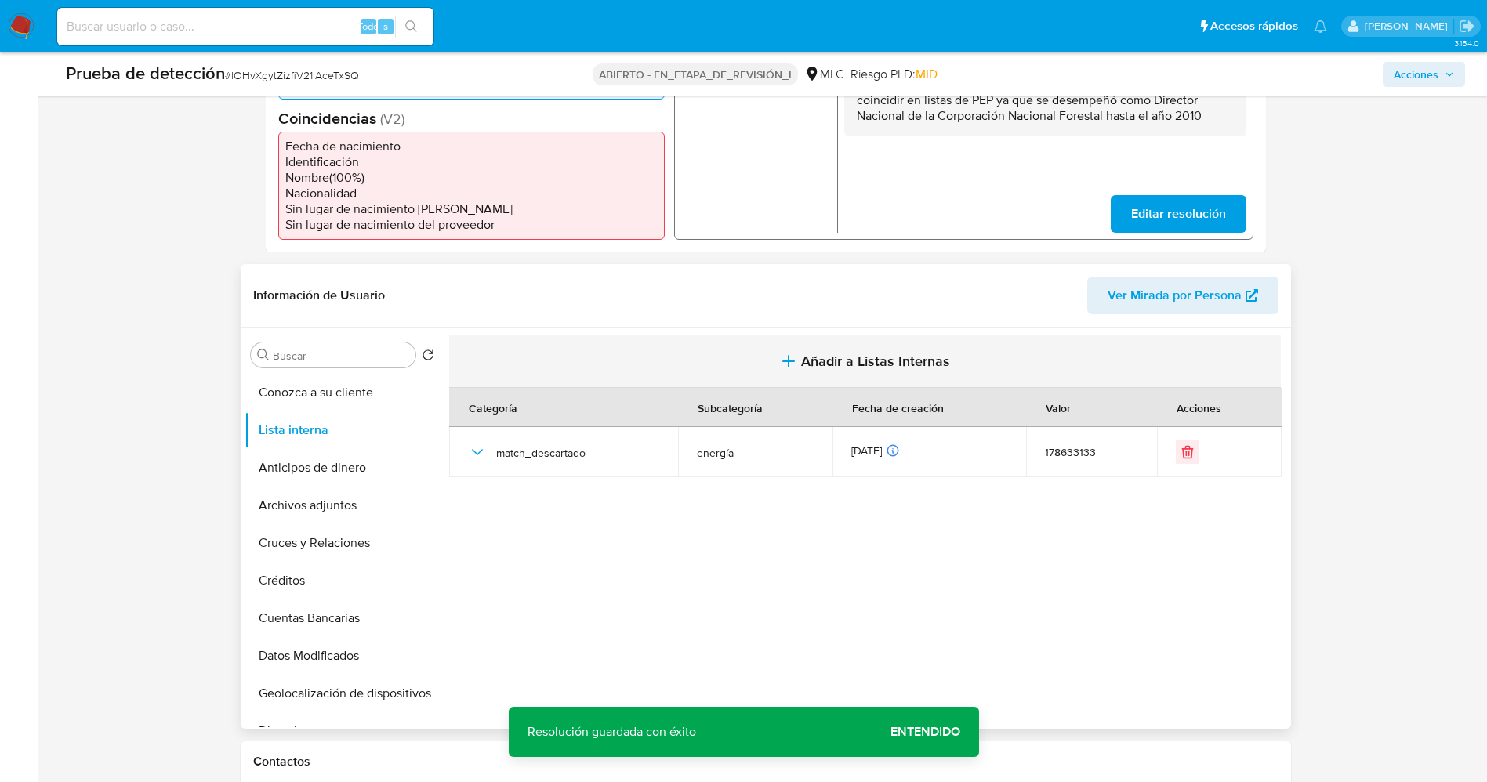
click at [892, 364] on span "Añadir a Listas Internas" at bounding box center [875, 361] width 149 height 17
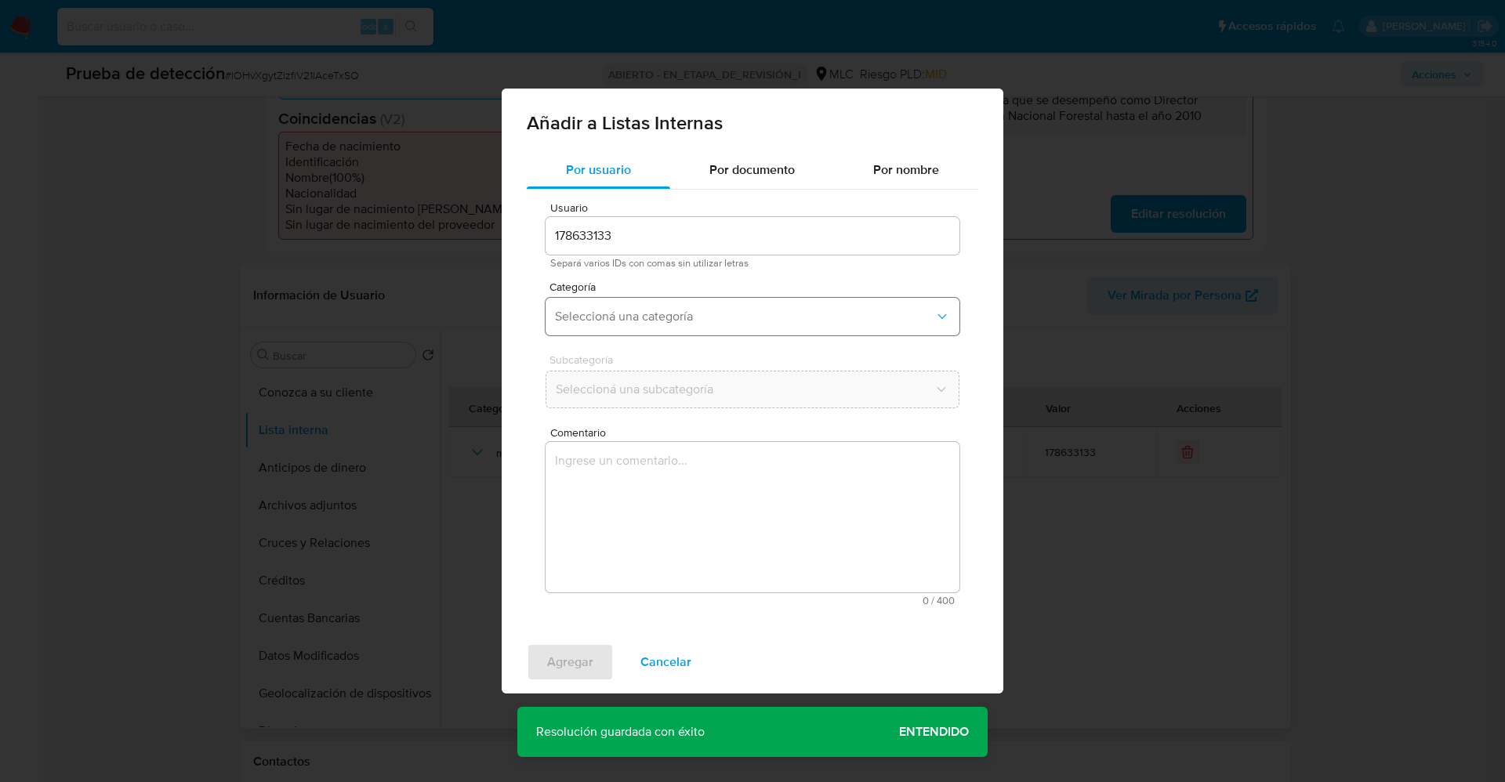
click at [730, 315] on span "Seleccioná una categoría" at bounding box center [744, 317] width 379 height 16
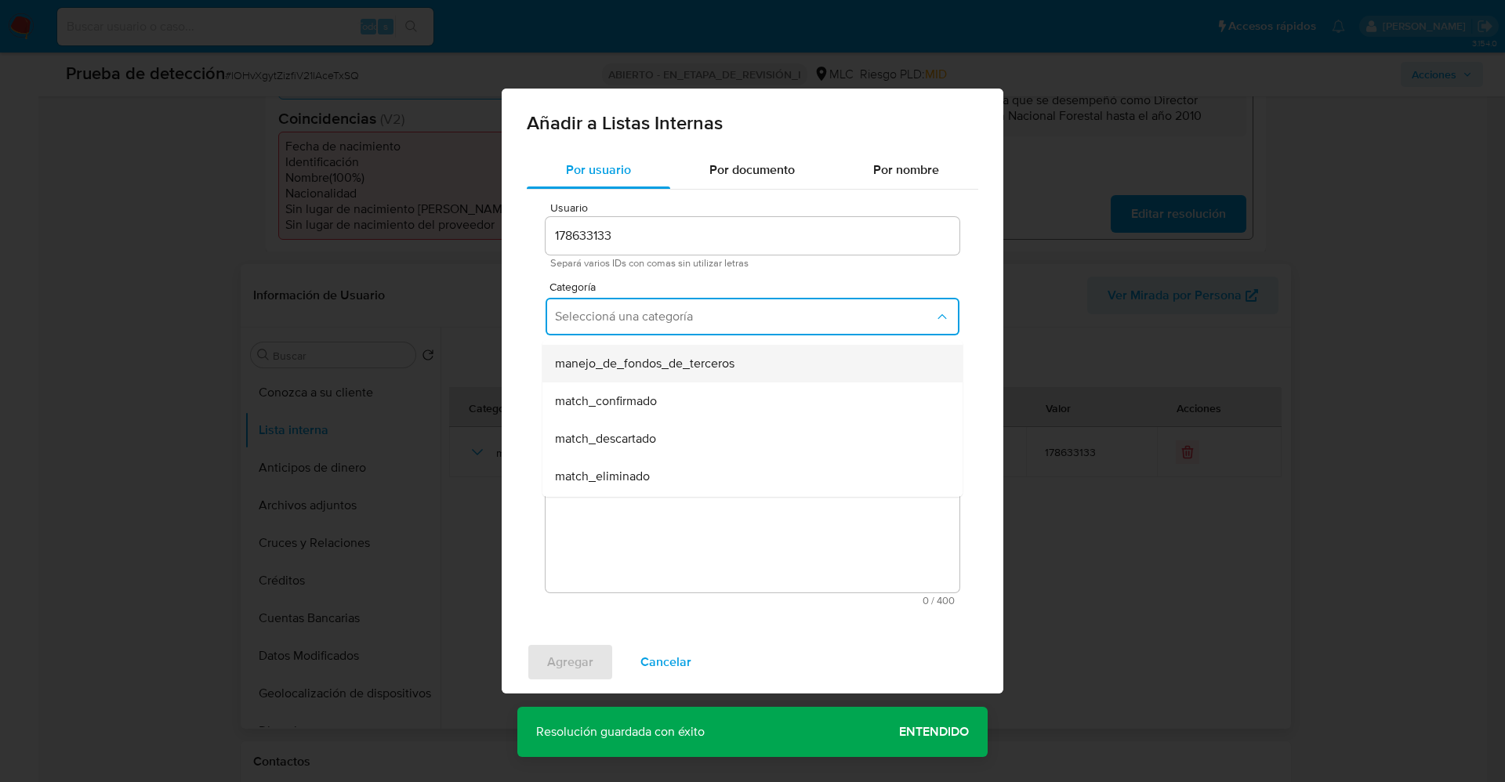
scroll to position [118, 0]
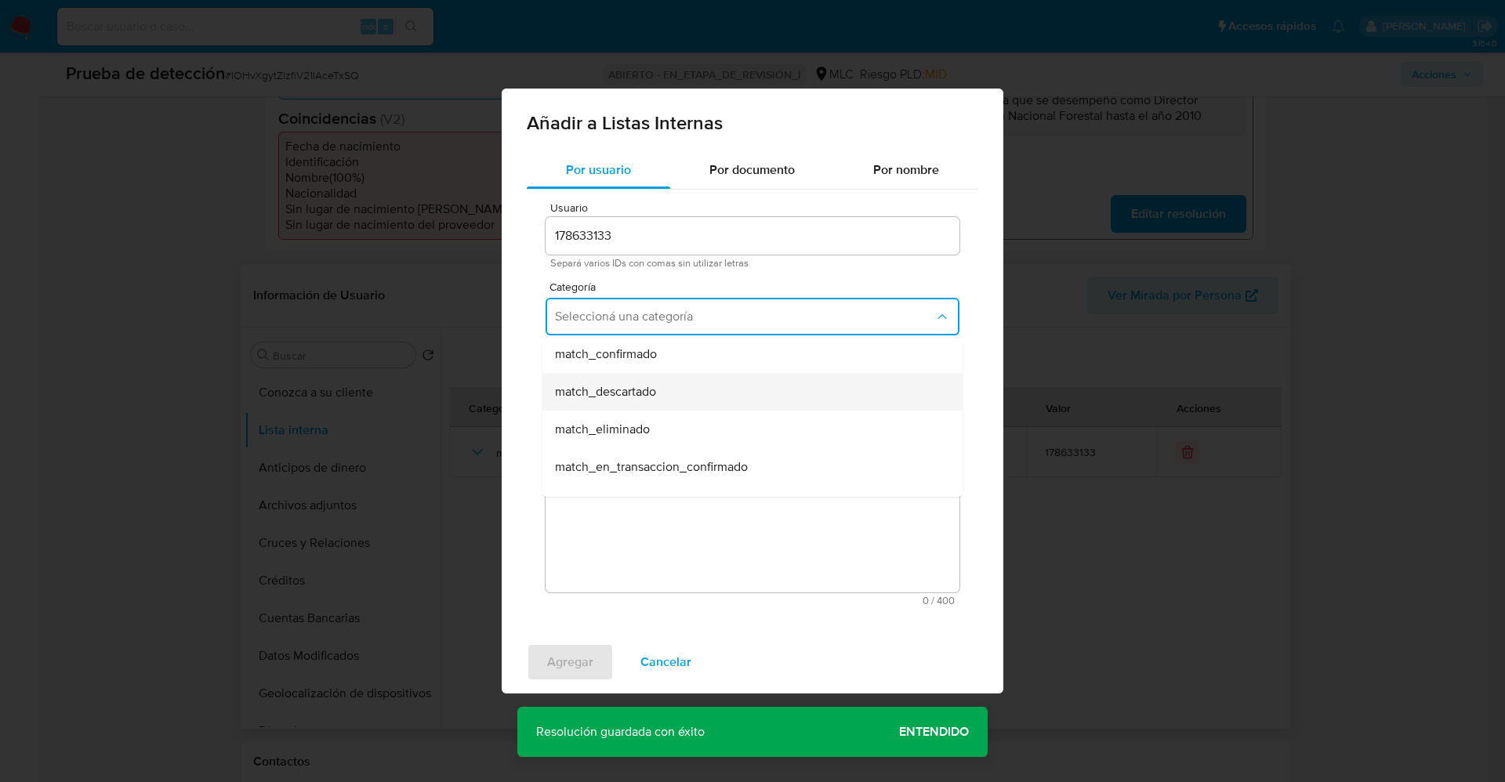
click at [686, 396] on div "match_descartado" at bounding box center [748, 392] width 386 height 38
click at [679, 402] on button "Seleccioná una subcategoría" at bounding box center [752, 390] width 414 height 38
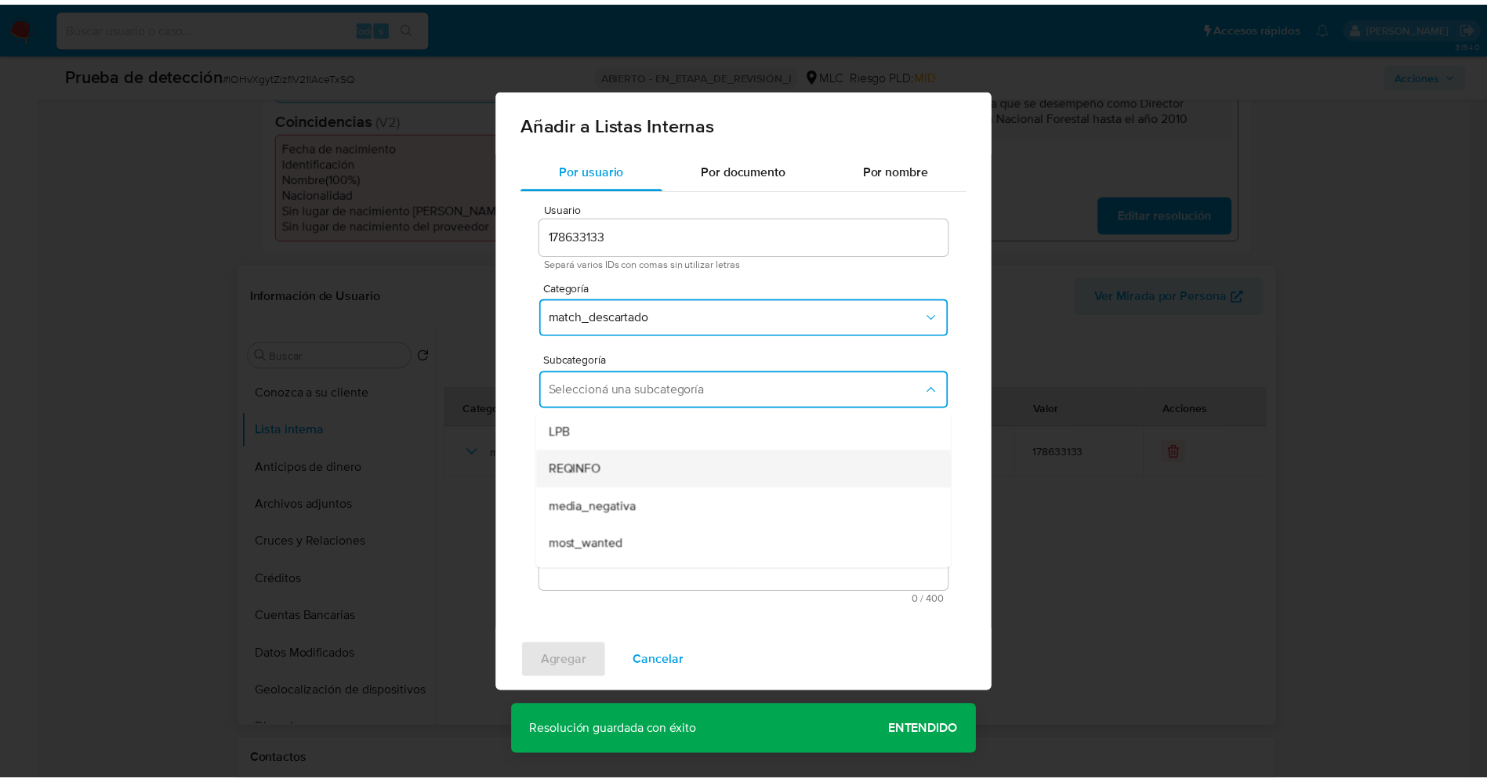
scroll to position [107, 0]
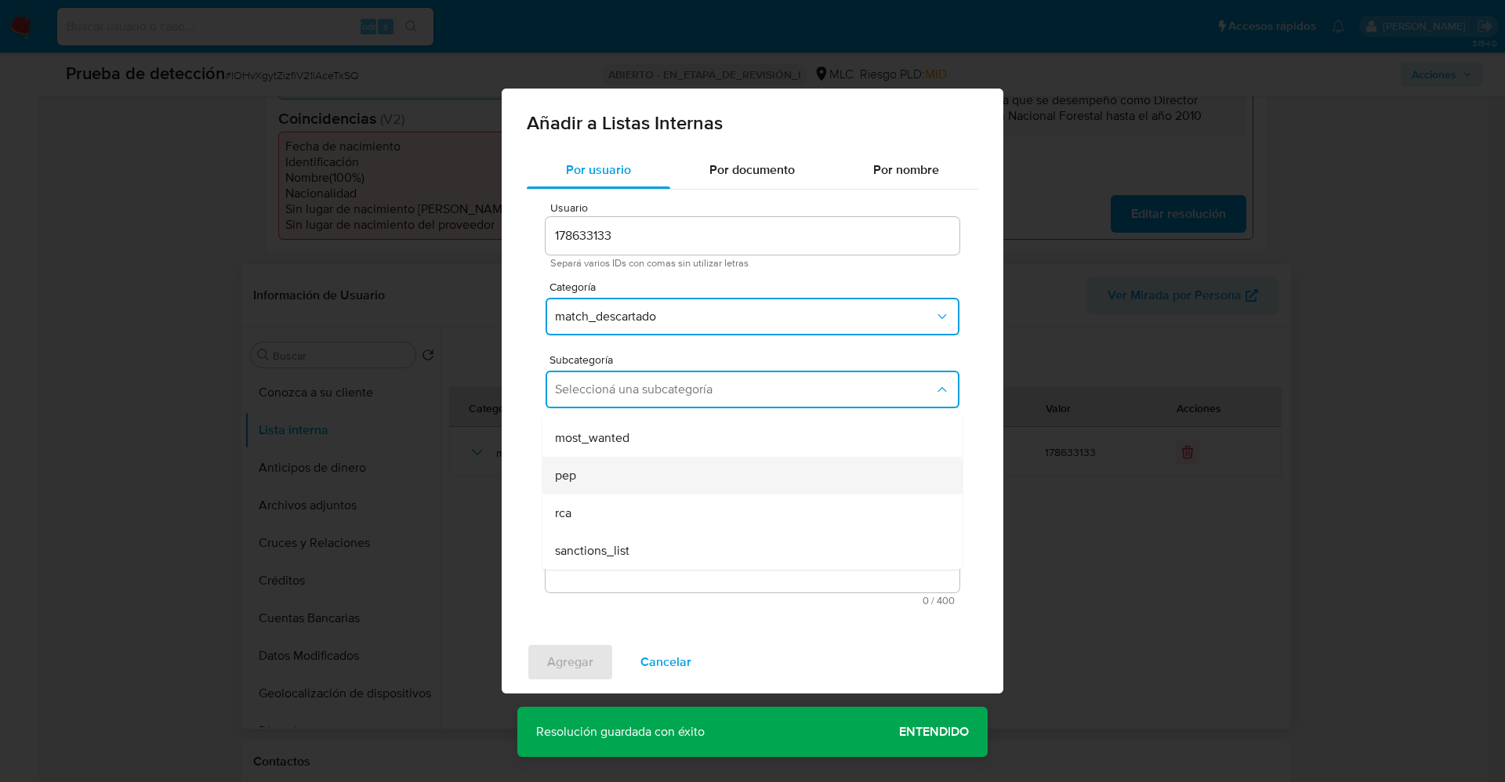
click at [639, 483] on div "pep" at bounding box center [748, 476] width 386 height 38
click at [639, 483] on textarea "Comentario" at bounding box center [752, 517] width 414 height 150
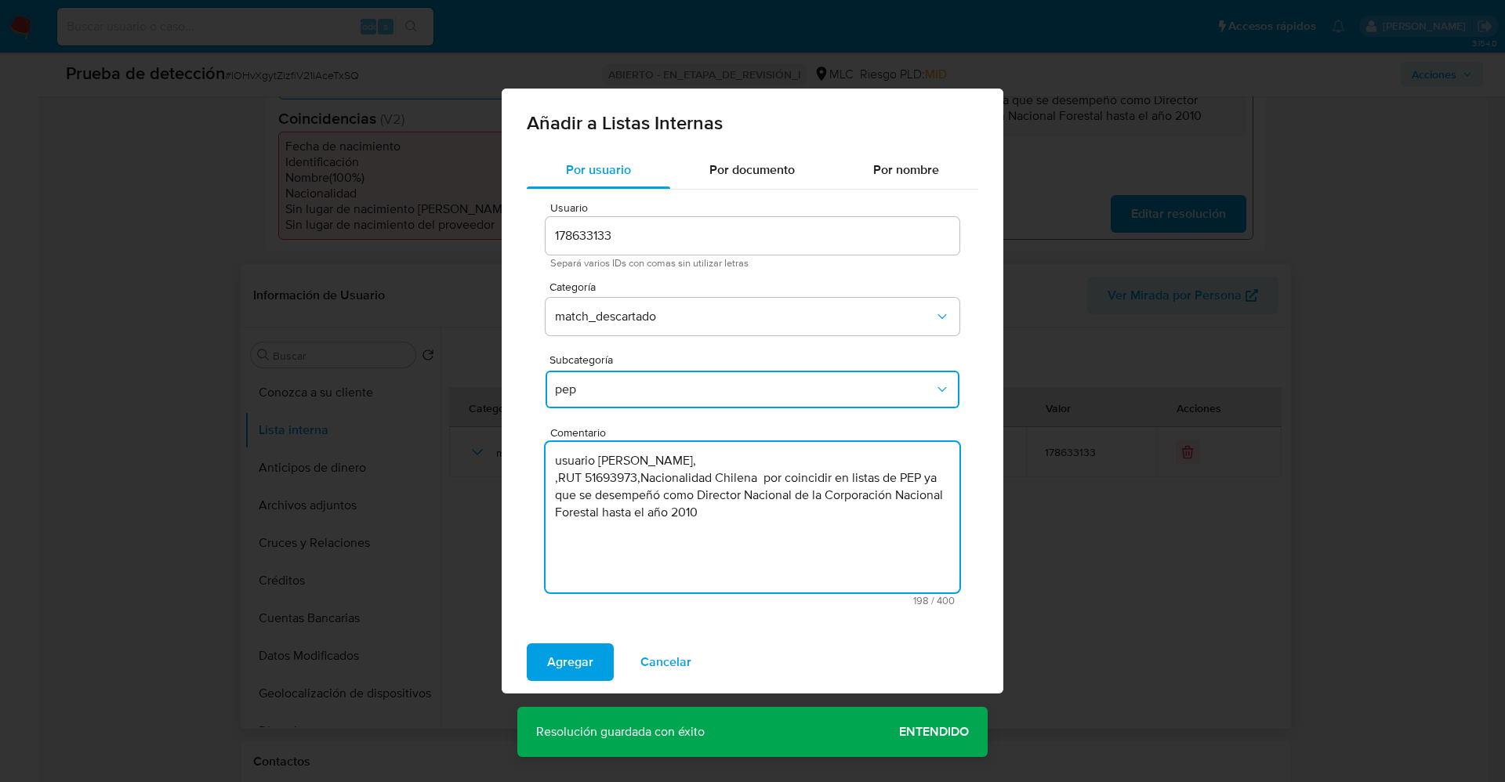
click at [565, 463] on textarea "usuario María Catalina Bau Aedo, ,RUT 51693973,Nacionalidad Chilena por coincid…" at bounding box center [752, 517] width 414 height 150
click at [746, 512] on textarea "Usuario María Catalina Bau Aedo, ,RUT 51693973,Nacionalidad Chilena por coincid…" at bounding box center [752, 517] width 414 height 150
type textarea "Usuario María Catalina Bau Aedo, ,RUT 51693973,Nacionalidad Chilena por coincid…"
click at [595, 658] on button "Agregar" at bounding box center [570, 662] width 87 height 38
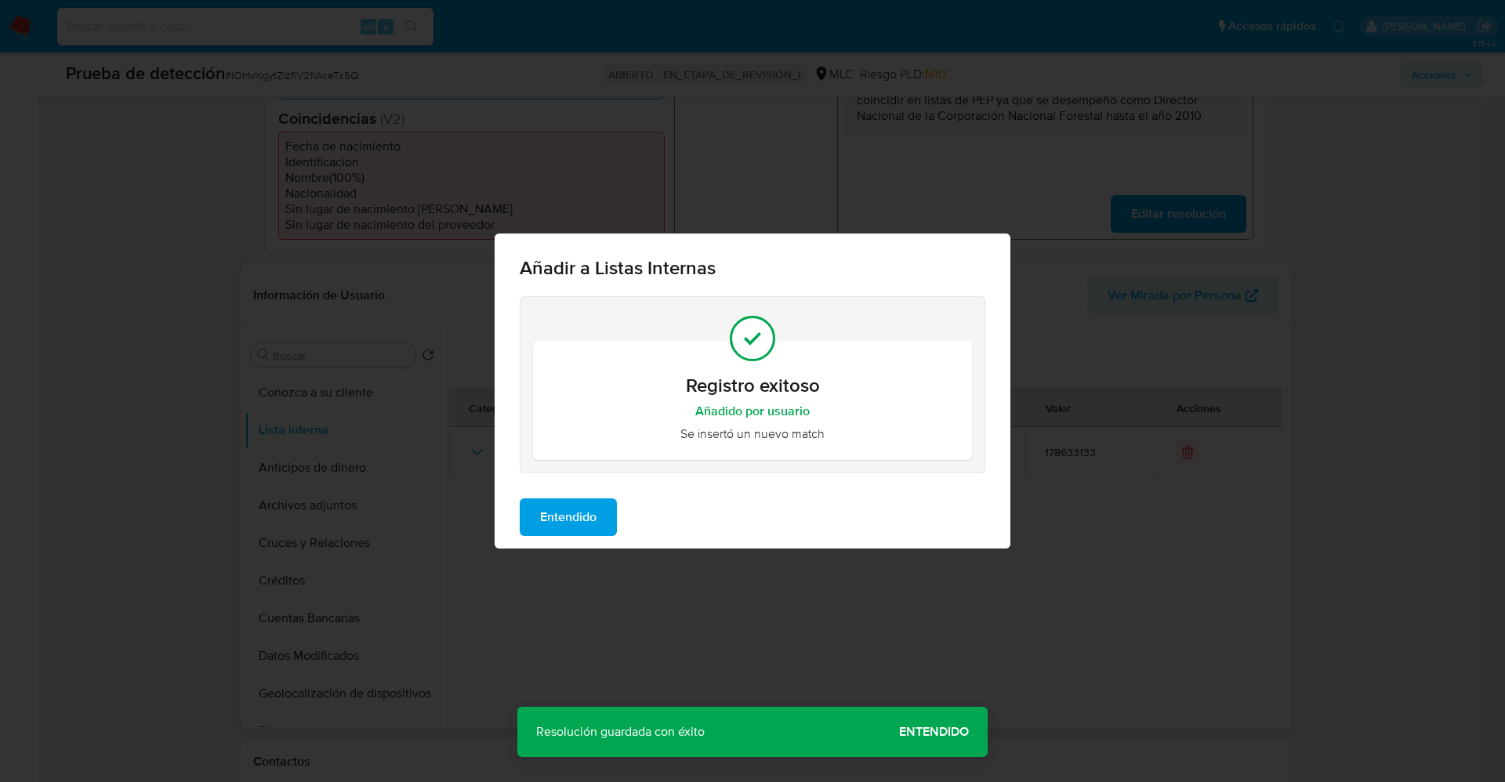
click at [585, 517] on span "Entendido" at bounding box center [568, 517] width 56 height 34
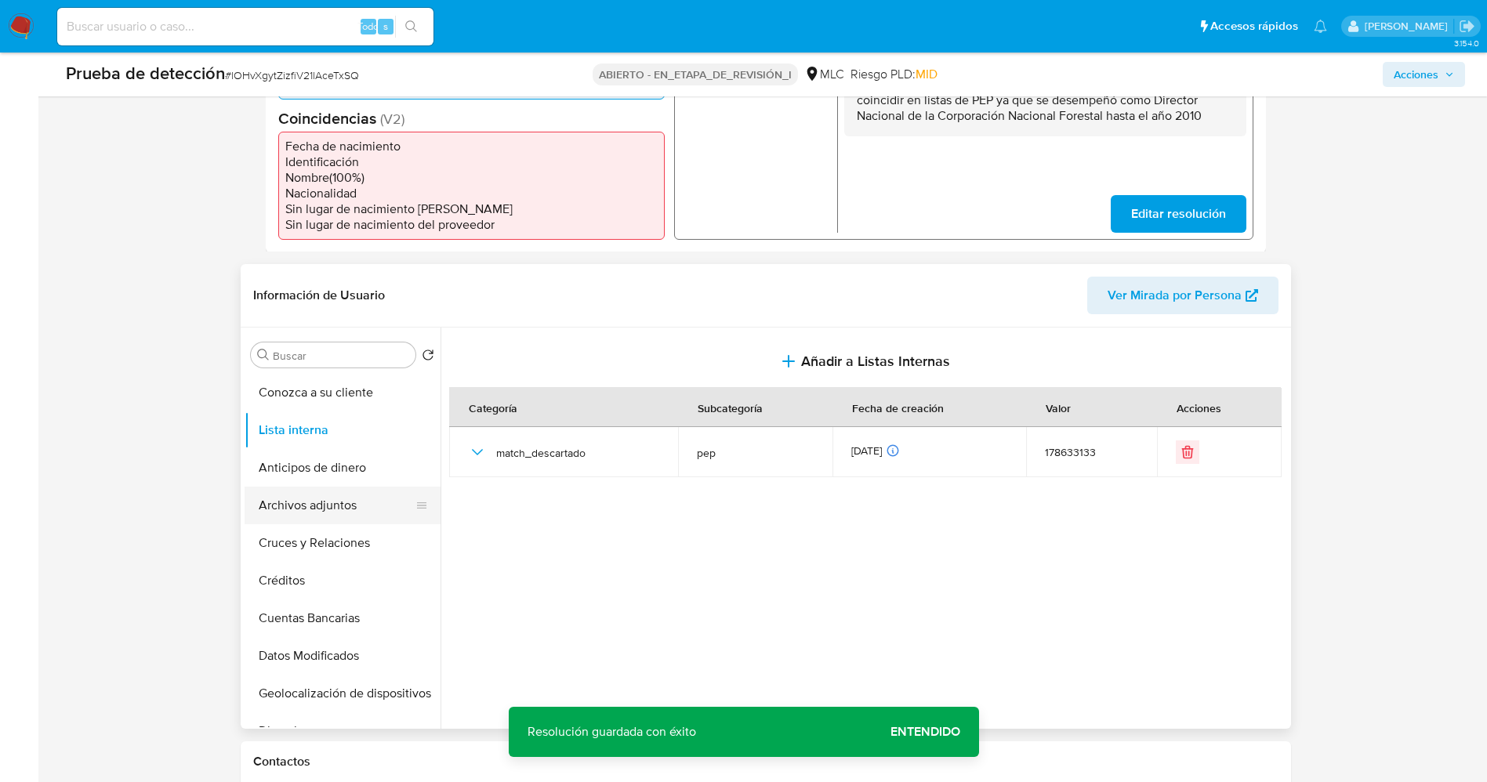
click at [348, 504] on button "Archivos adjuntos" at bounding box center [335, 506] width 183 height 38
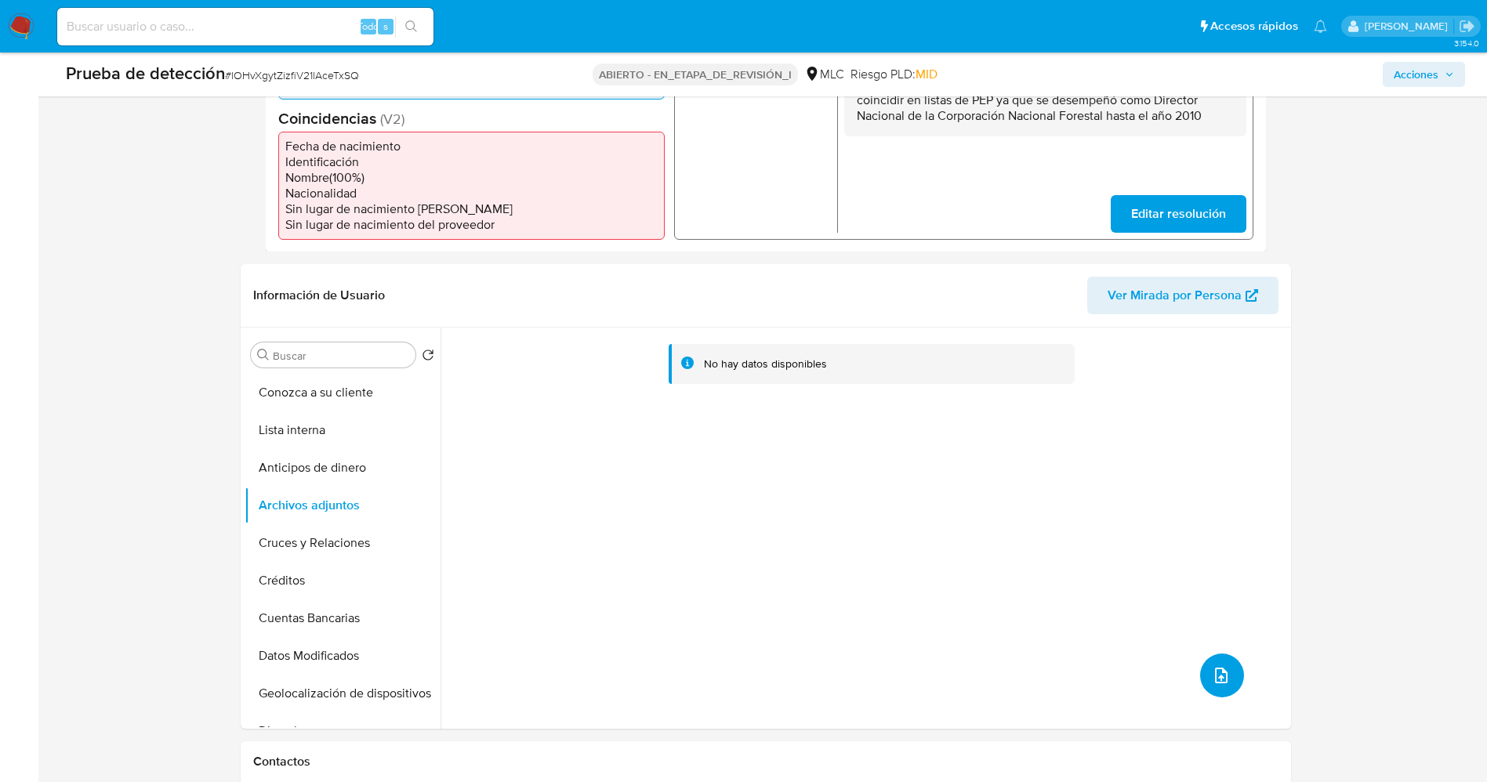
click at [1212, 675] on icon "subir archivo" at bounding box center [1221, 675] width 19 height 19
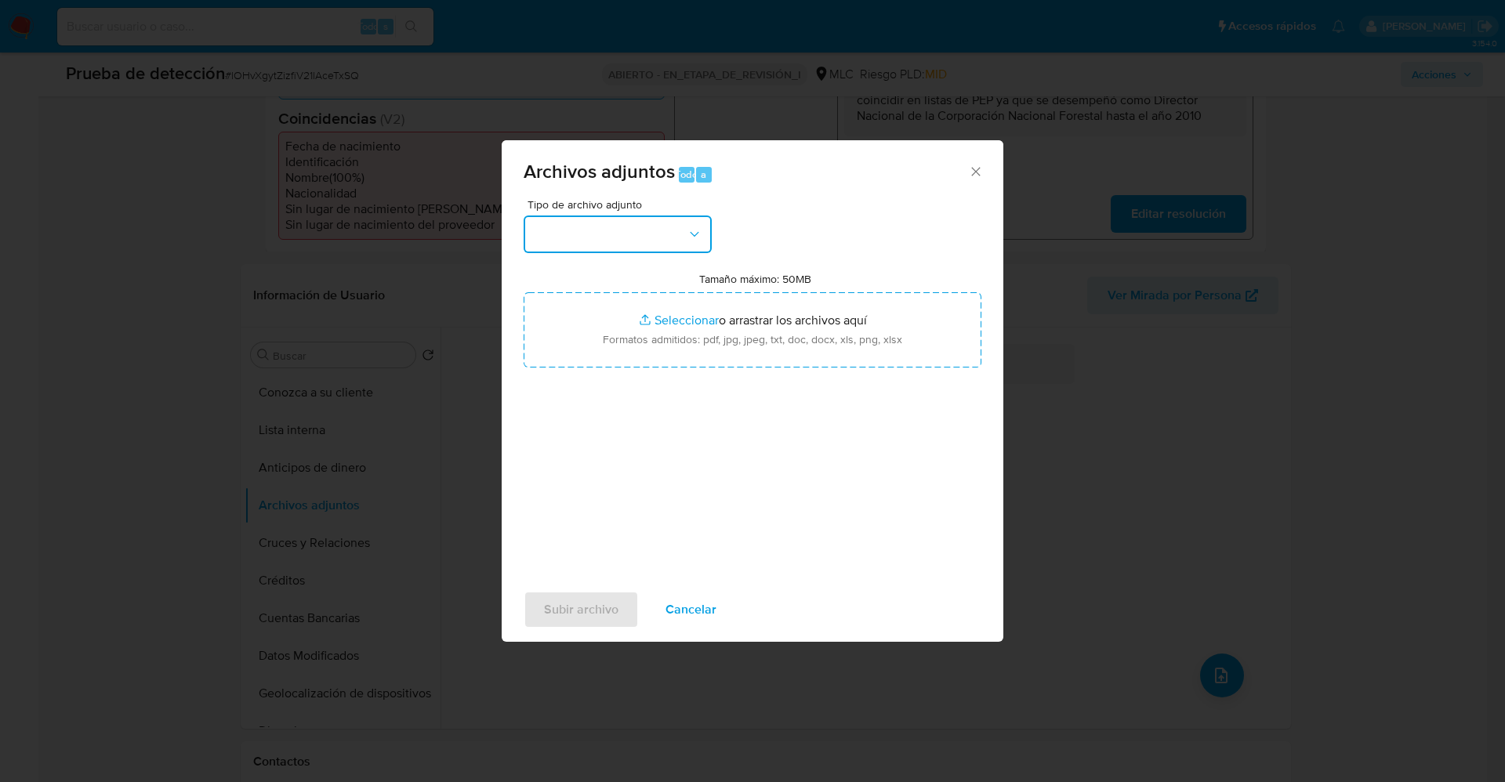
click at [628, 237] on button "button" at bounding box center [617, 234] width 188 height 38
click at [803, 527] on div "Tipo de archivo adjunto INFORMACIÓN SCREENING Tamaño máximo: 50MB Seleccionar a…" at bounding box center [752, 384] width 458 height 370
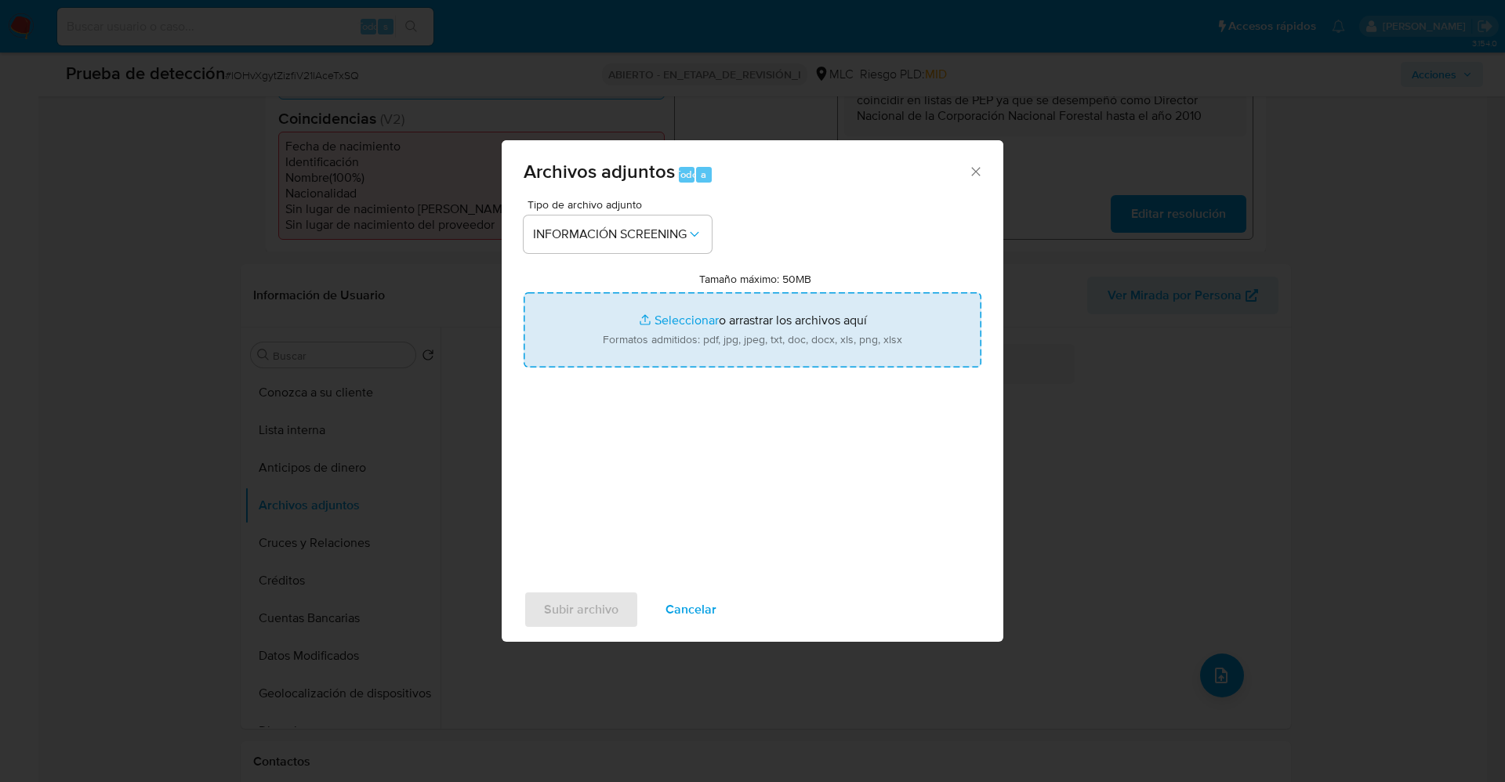
type input "C:\fakepath\QuickIdProfileReport_e_tr_wci_425436.pdf"
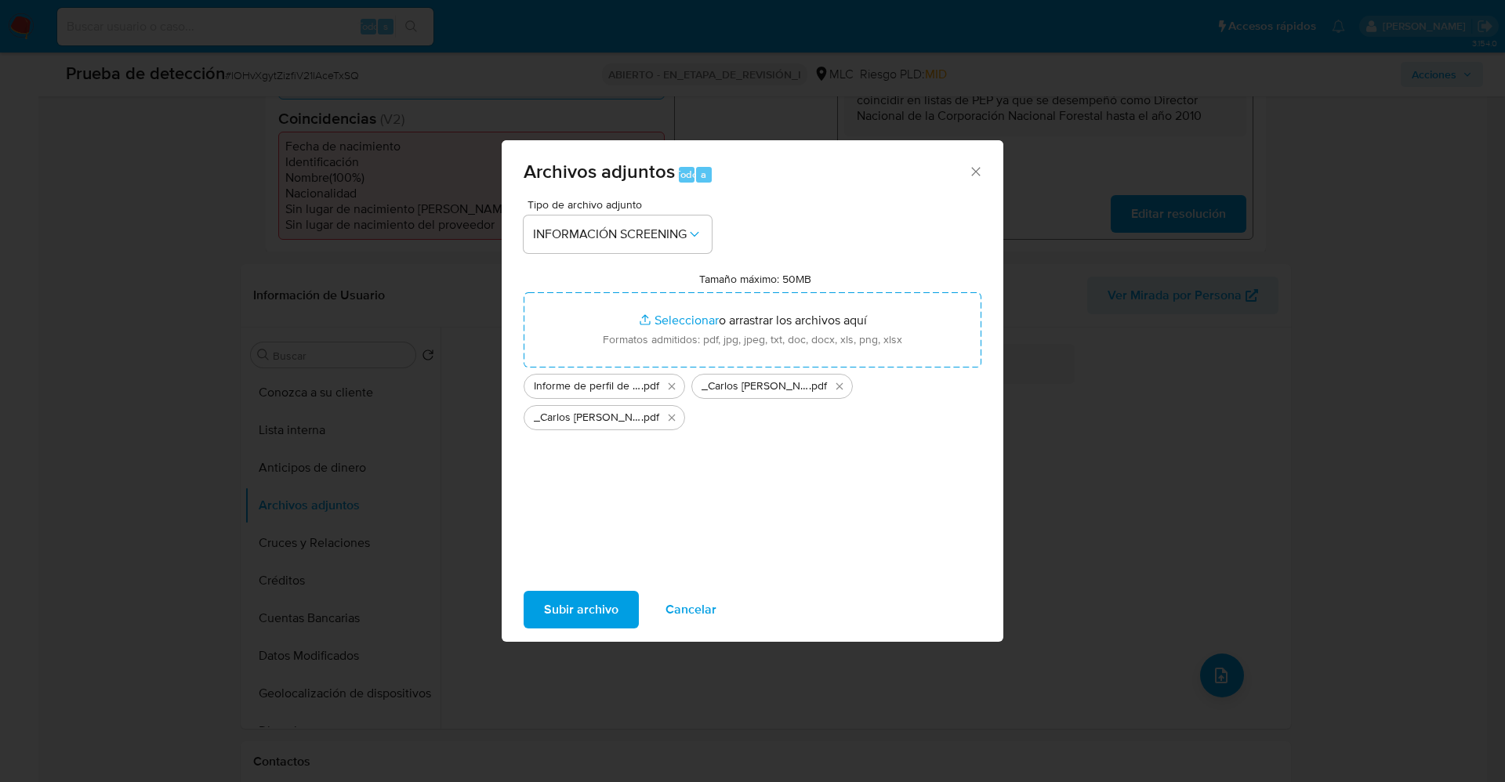
click at [543, 610] on button "Subir archivo" at bounding box center [580, 610] width 115 height 38
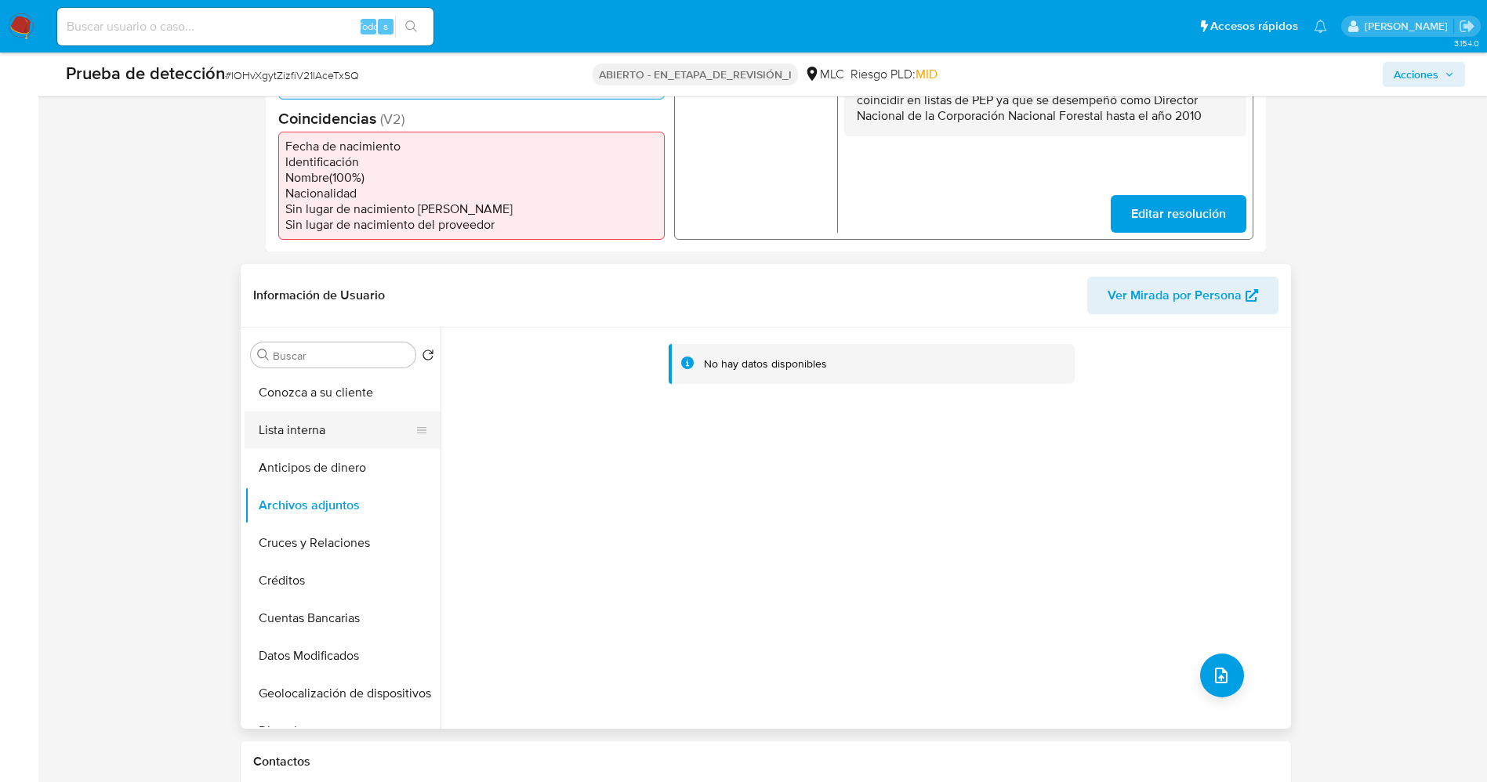
click at [288, 421] on button "Lista interna" at bounding box center [335, 430] width 183 height 38
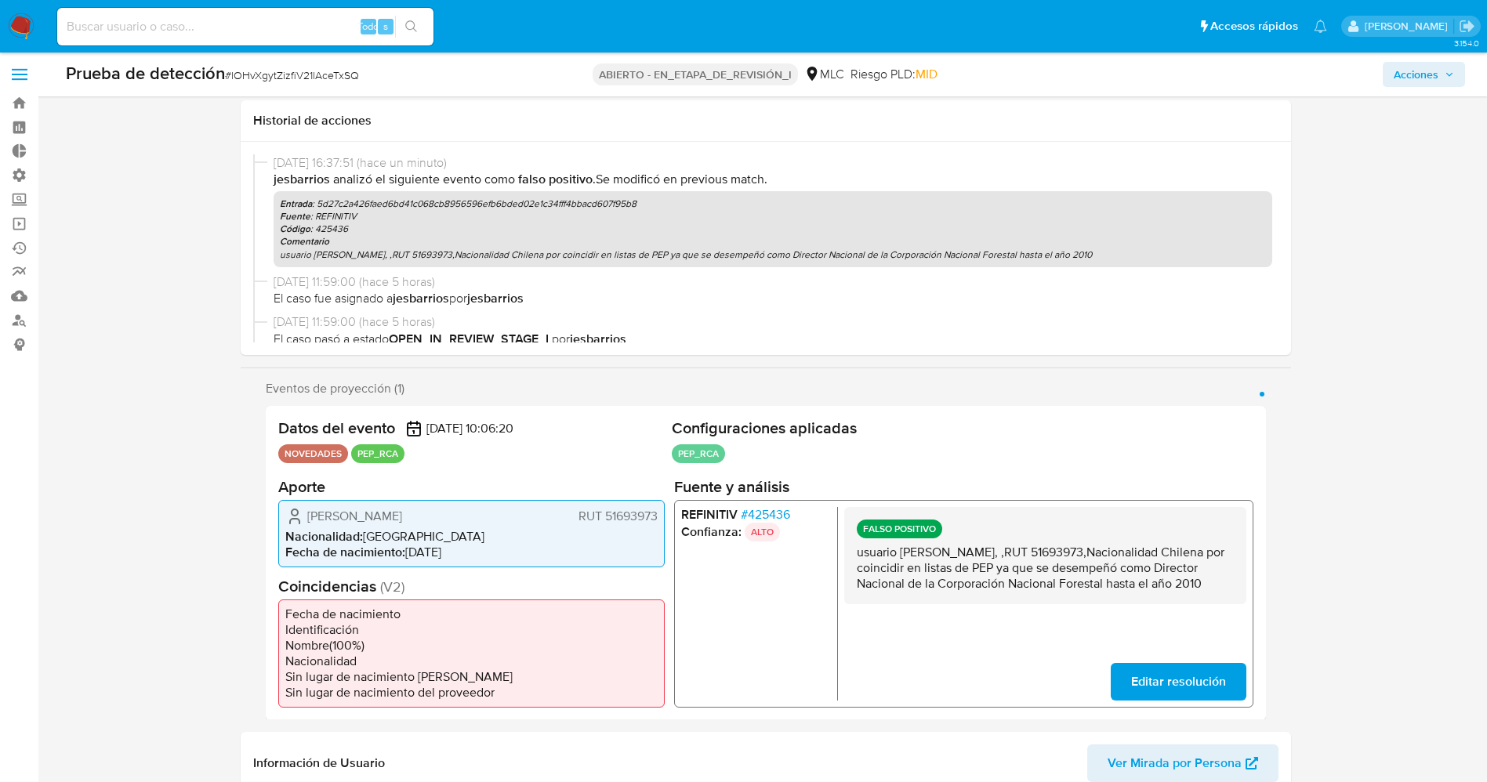
scroll to position [0, 0]
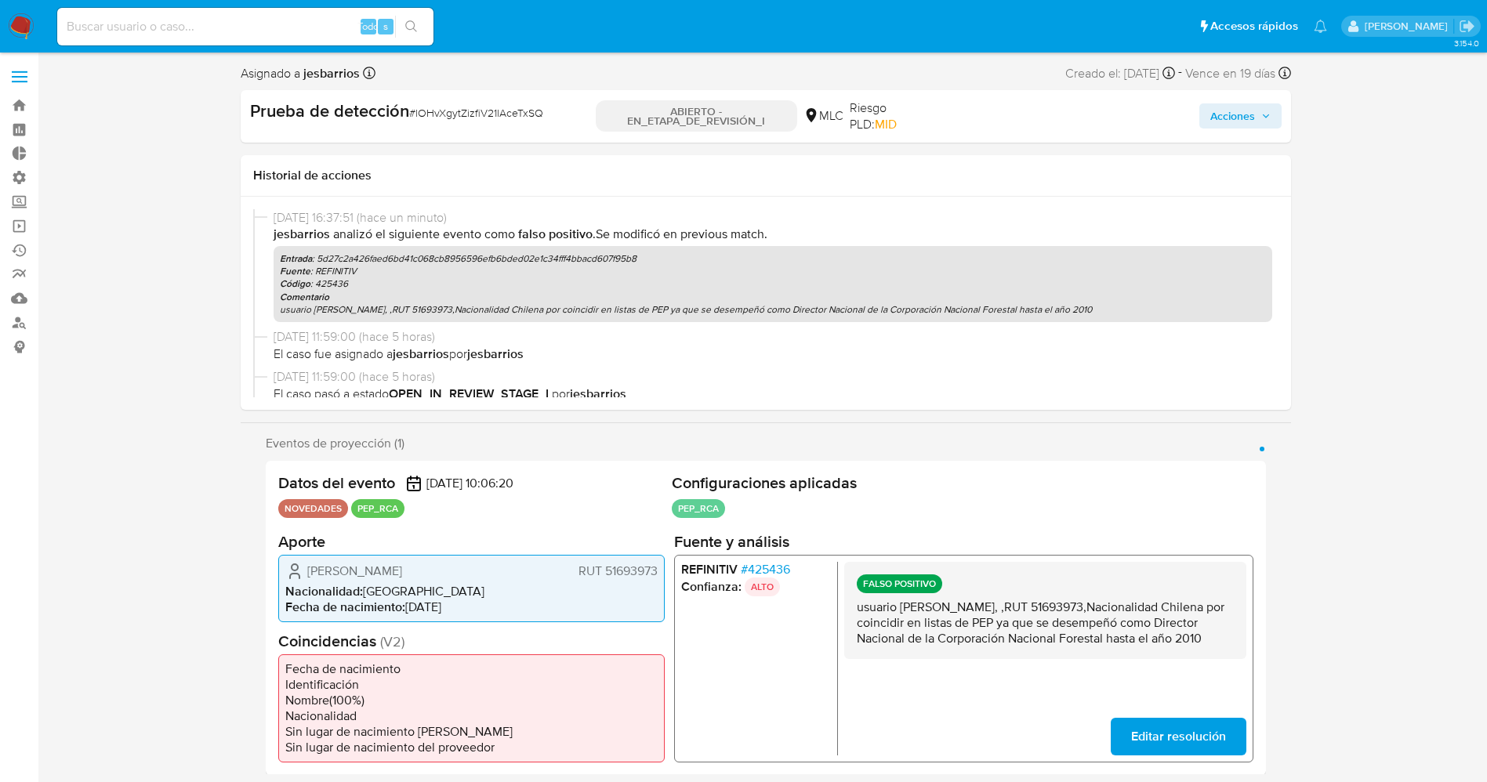
click at [1269, 120] on icon "button" at bounding box center [1265, 115] width 9 height 9
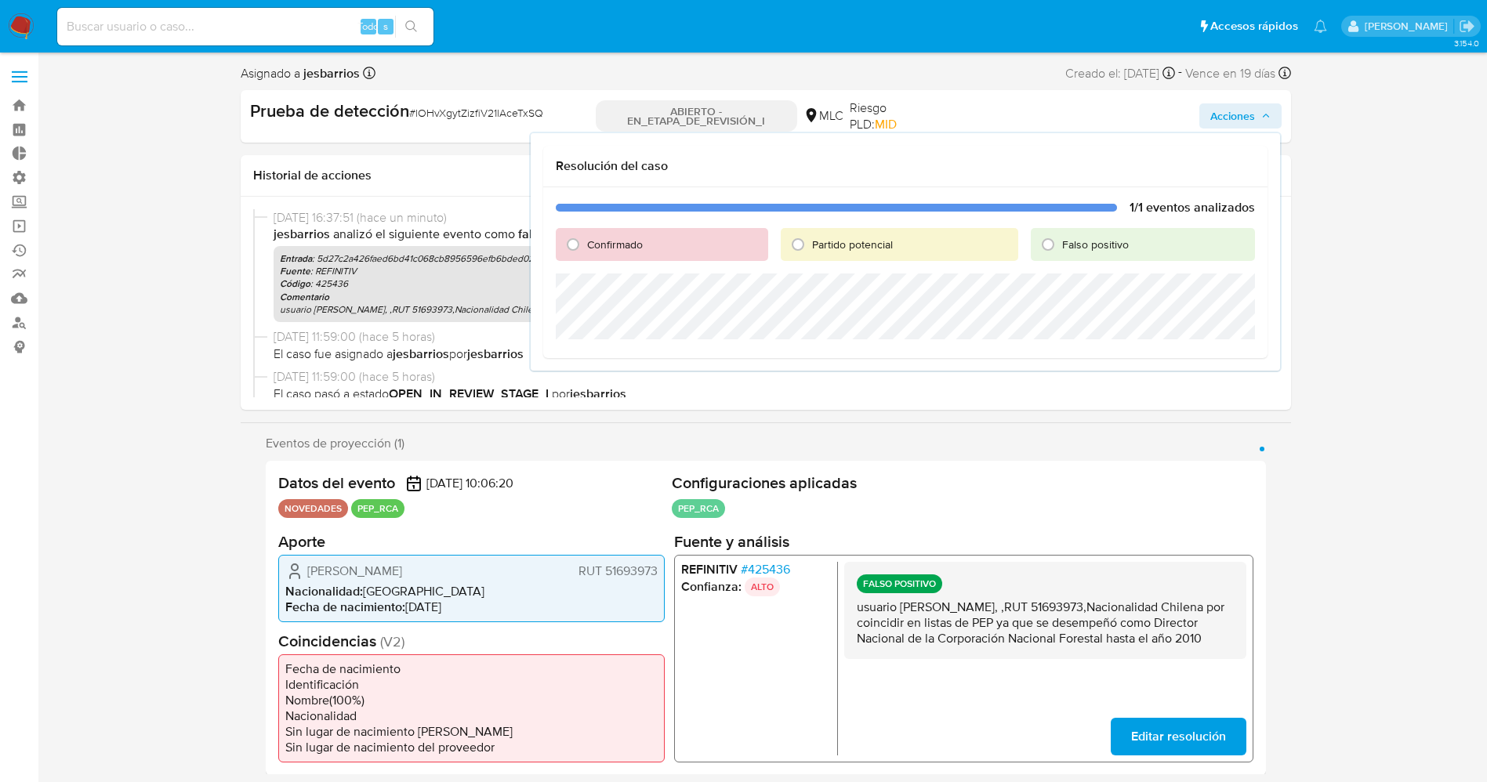
click at [1070, 232] on div "Falso positivo" at bounding box center [1141, 244] width 223 height 33
click at [1077, 239] on font "Falso positivo" at bounding box center [1095, 245] width 67 height 16
click at [1060, 239] on input "Falso positivo" at bounding box center [1047, 244] width 25 height 25
radio input "true"
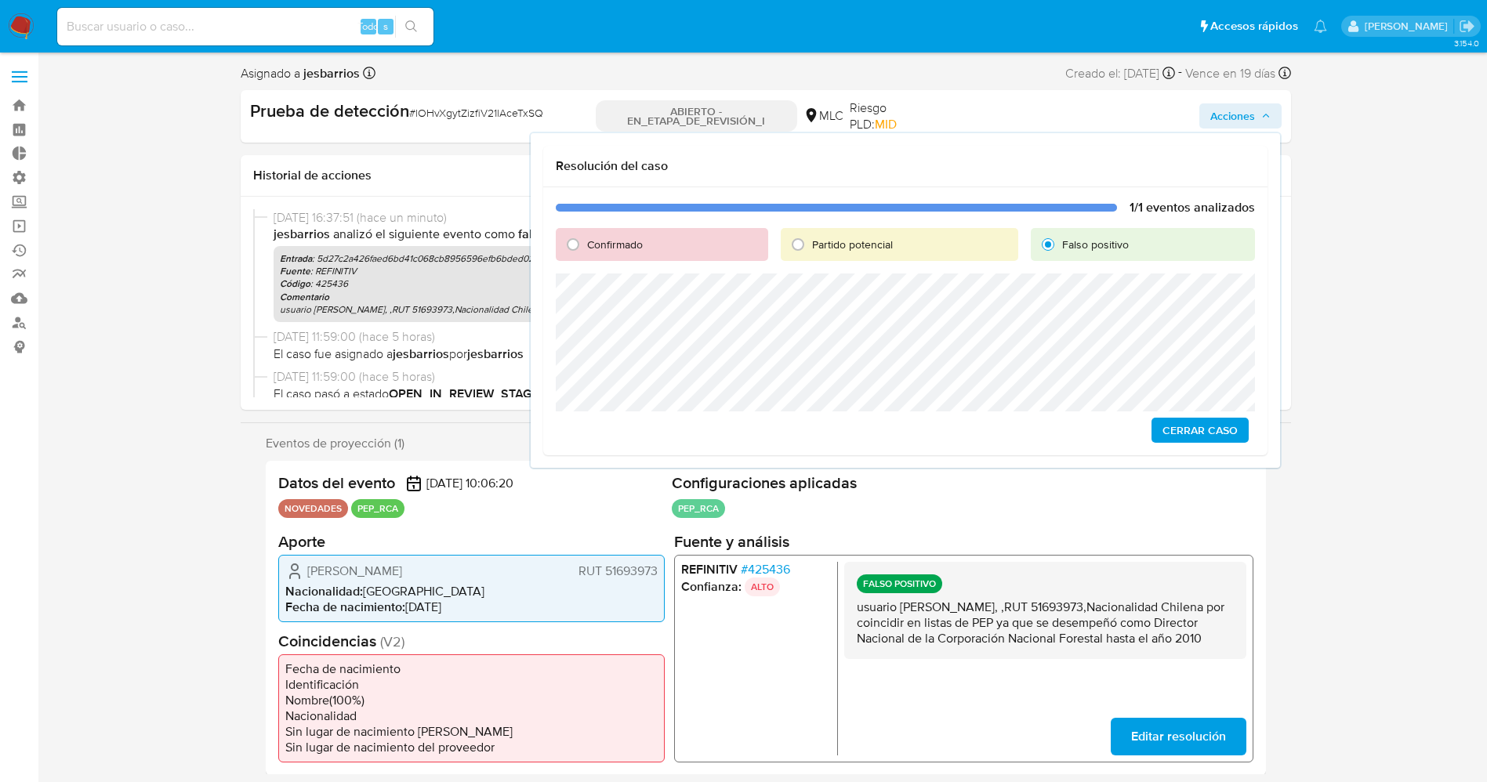
click at [1212, 426] on span "Cerrar Caso" at bounding box center [1199, 430] width 75 height 22
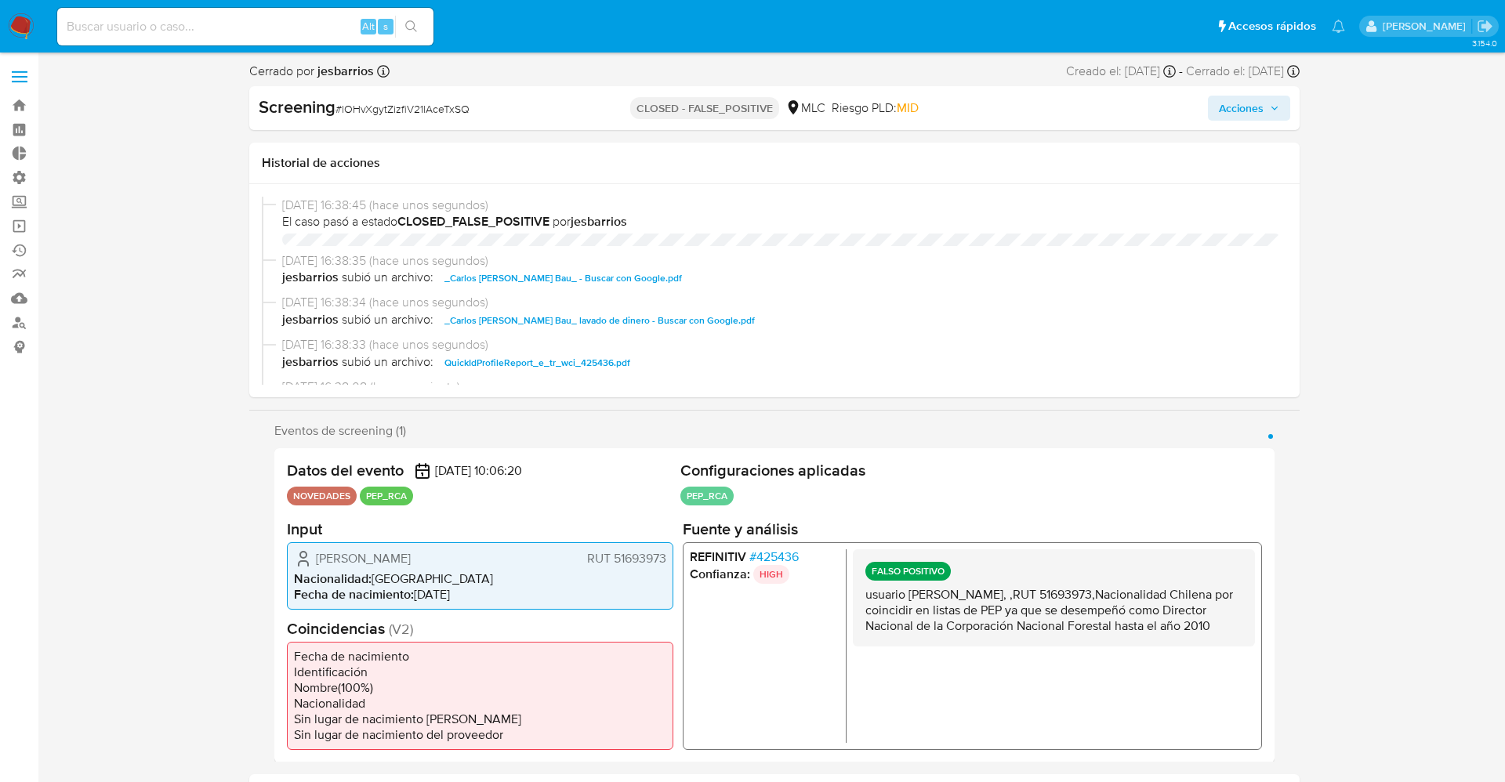
select select "10"
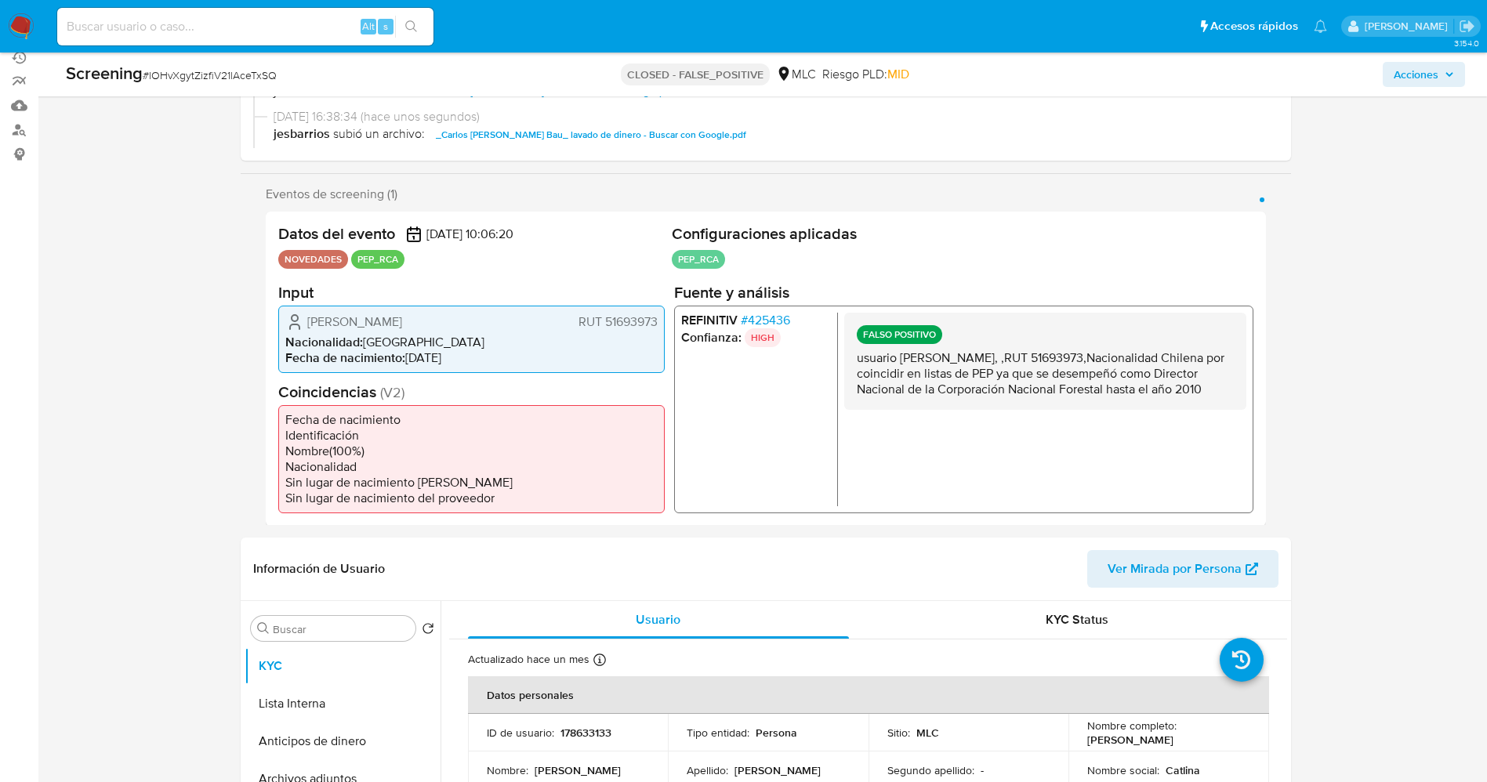
scroll to position [470, 0]
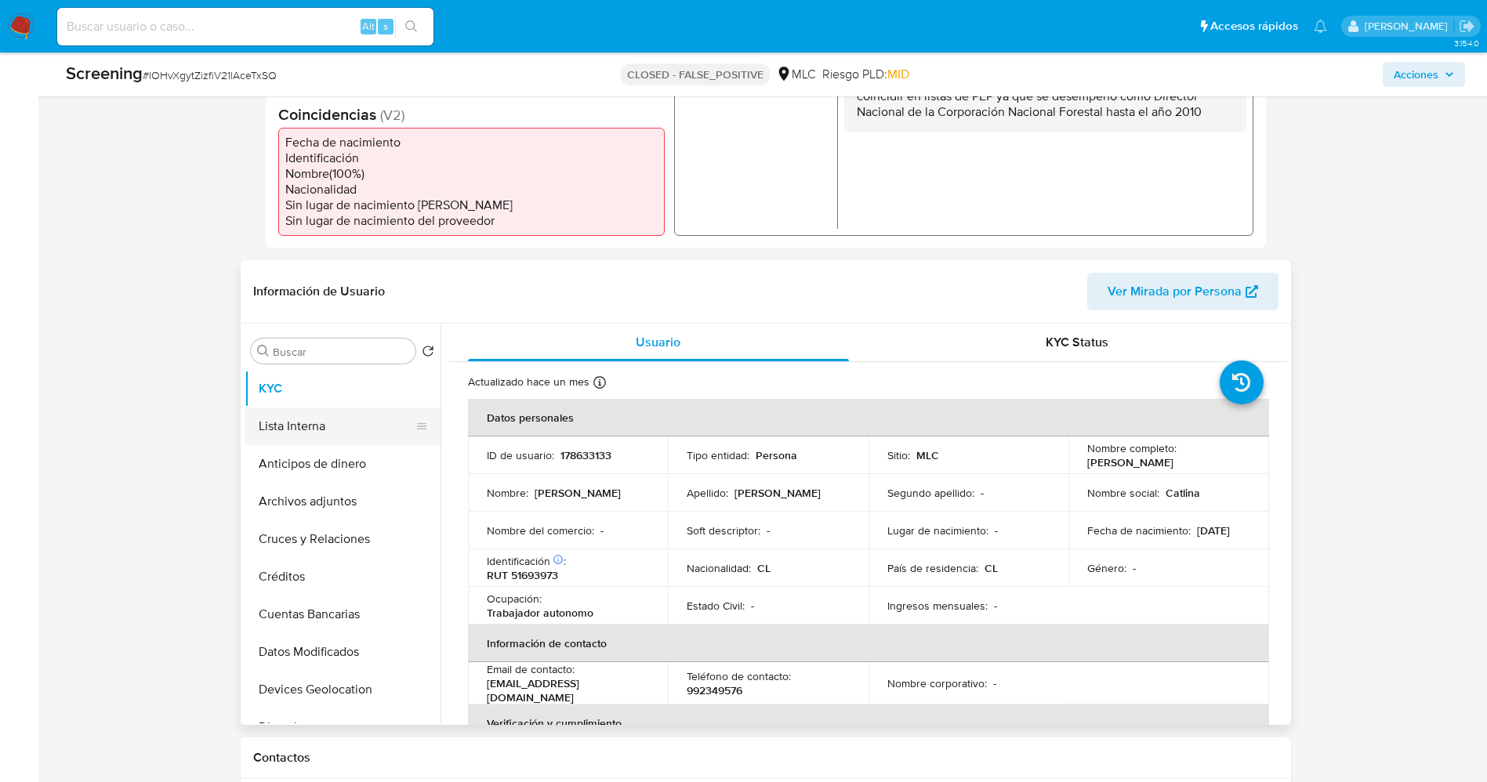
click at [313, 436] on button "Lista Interna" at bounding box center [335, 426] width 183 height 38
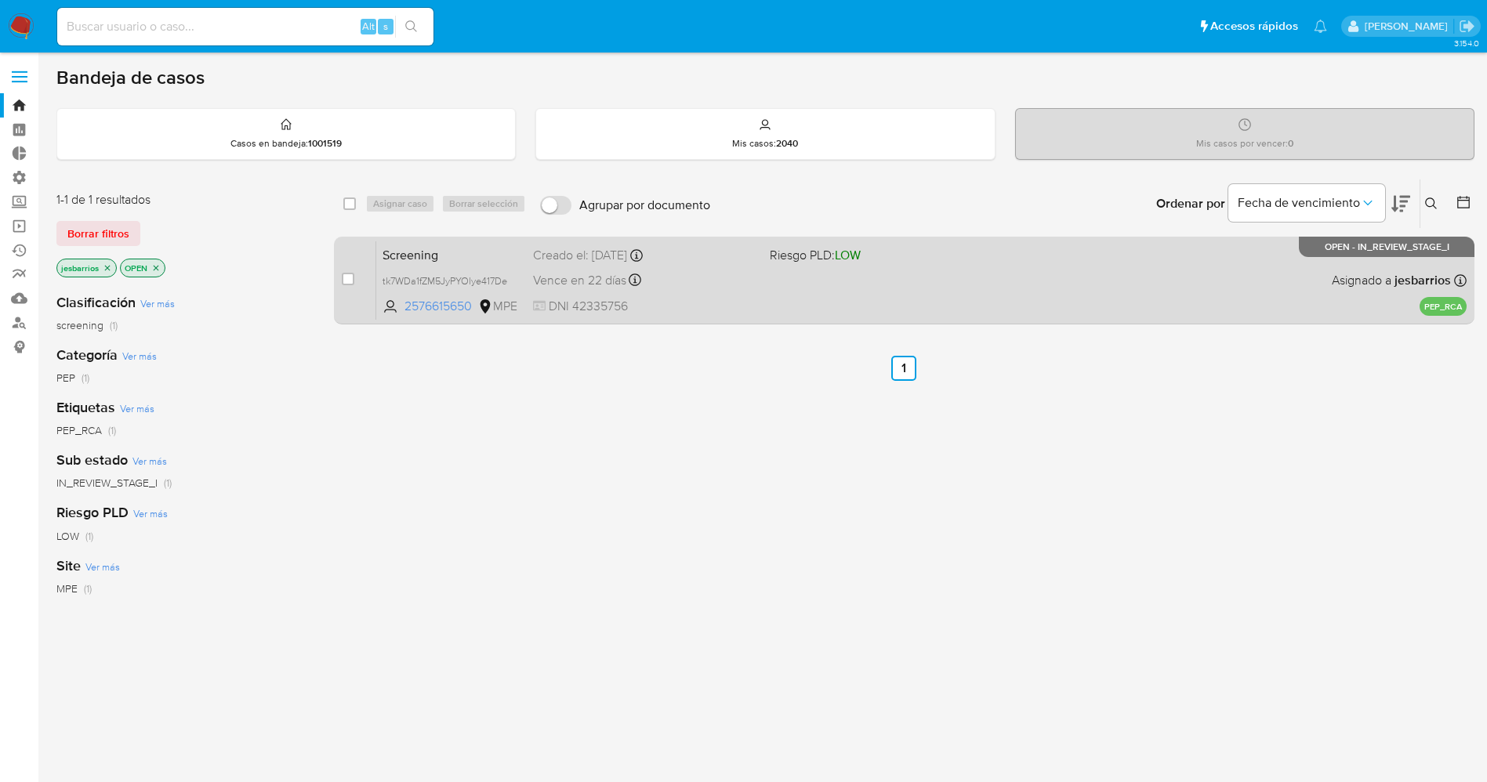
click at [694, 284] on div "Vence en 22 días Vence el [DATE] 19:13:00" at bounding box center [645, 280] width 224 height 21
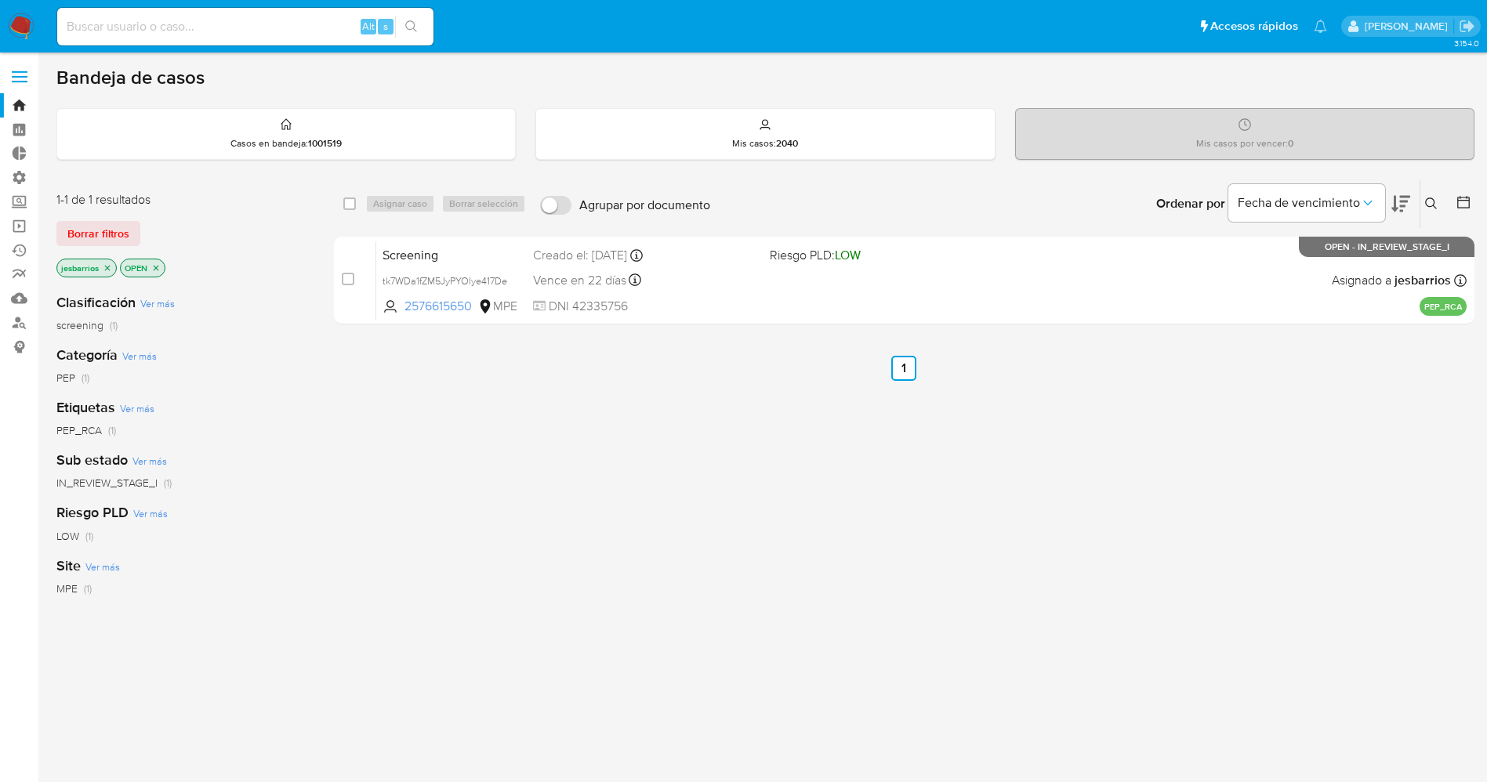
click at [34, 25] on nav "Pausado Ver notificaciones Alt s Accesos rápidos Presiona las siguientes teclas…" at bounding box center [743, 26] width 1487 height 53
click at [29, 27] on img at bounding box center [21, 26] width 27 height 27
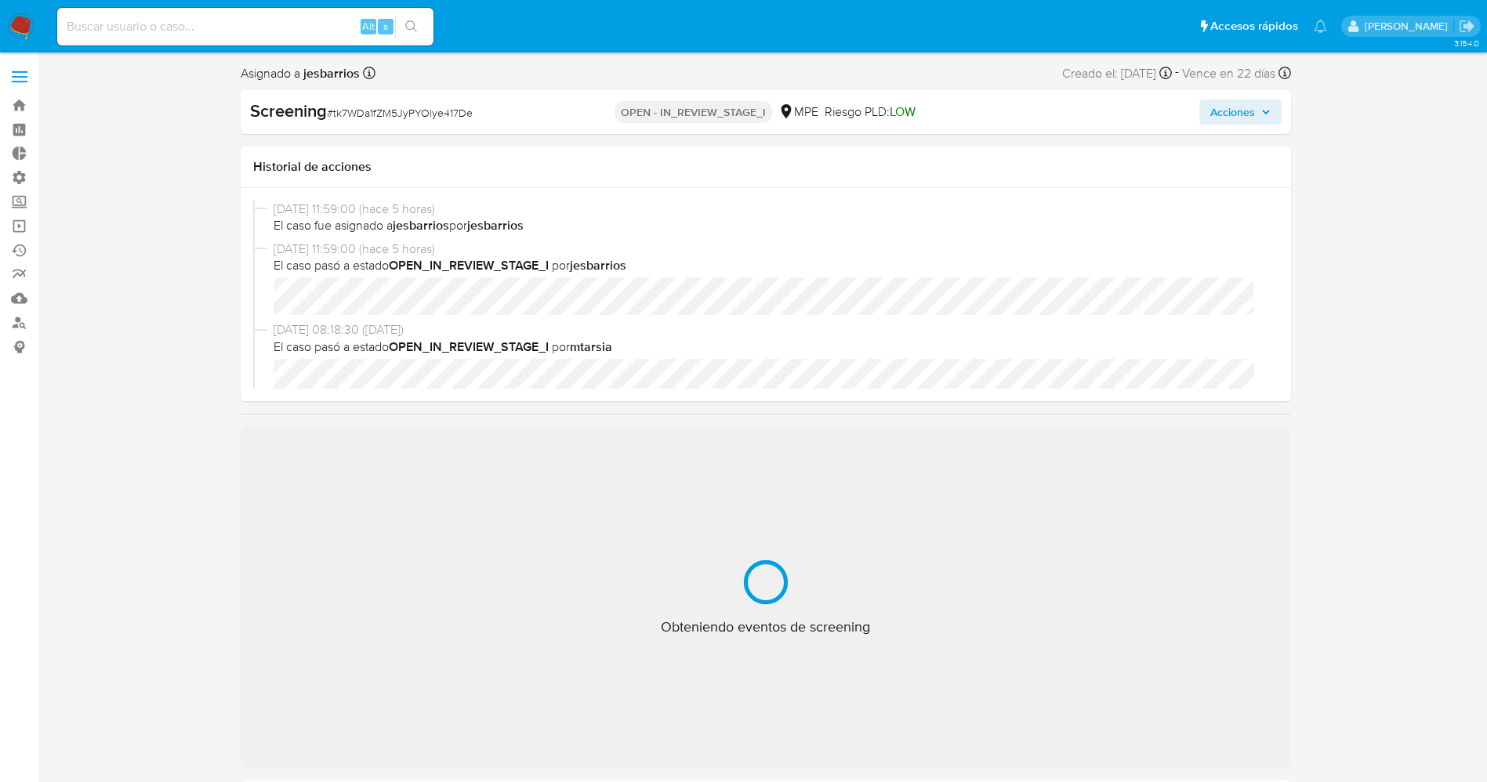
select select "10"
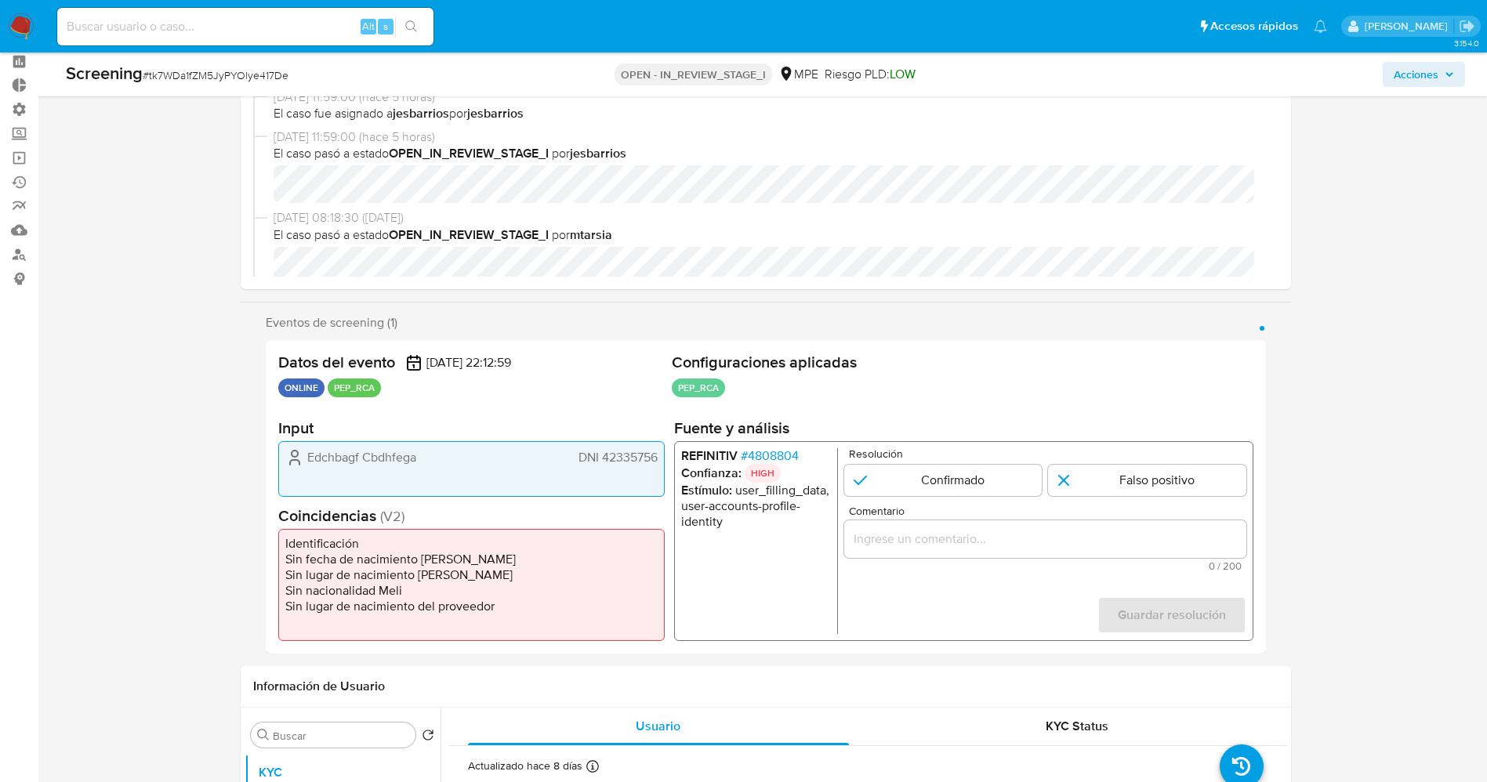
scroll to position [118, 0]
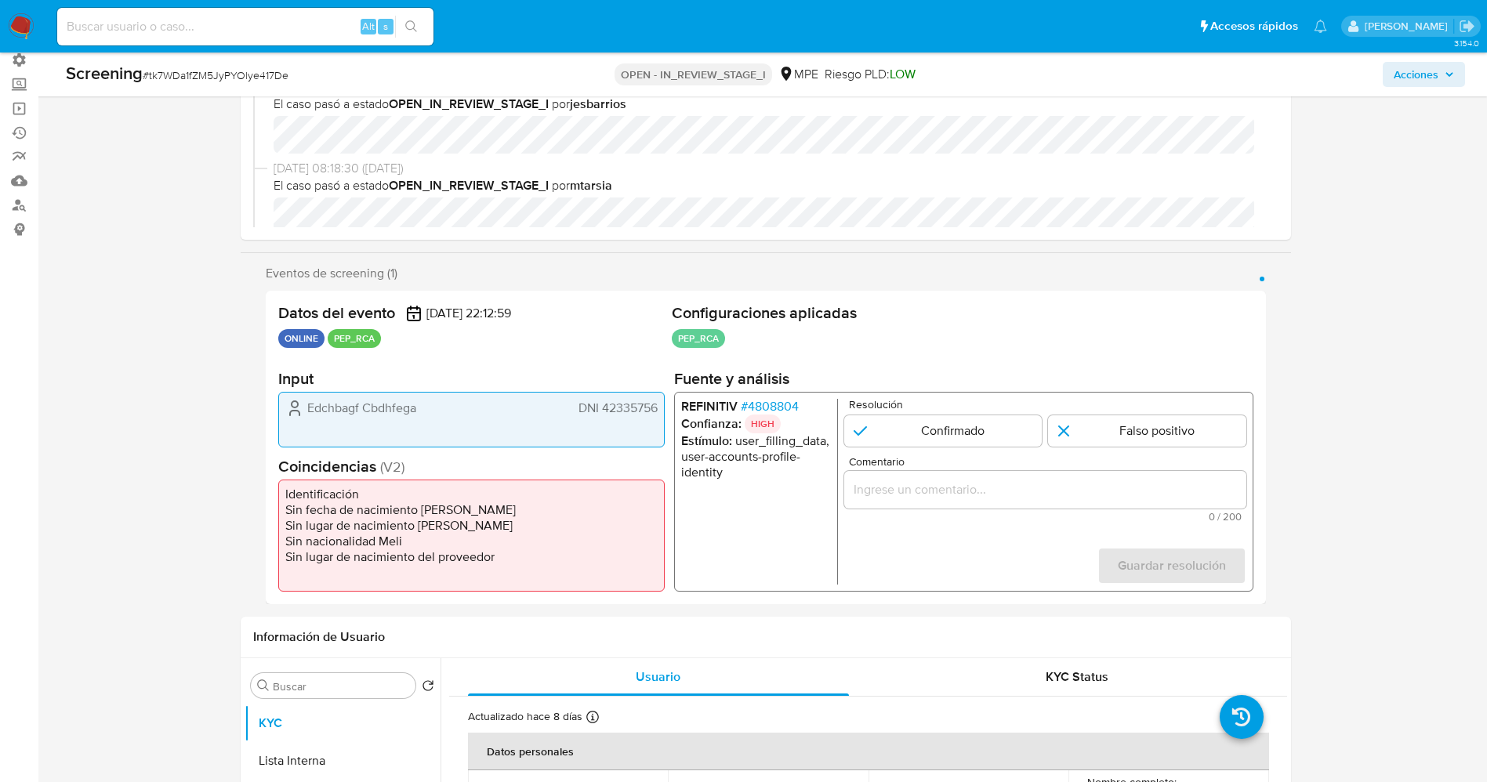
click at [784, 403] on span "# 4808804" at bounding box center [769, 407] width 58 height 16
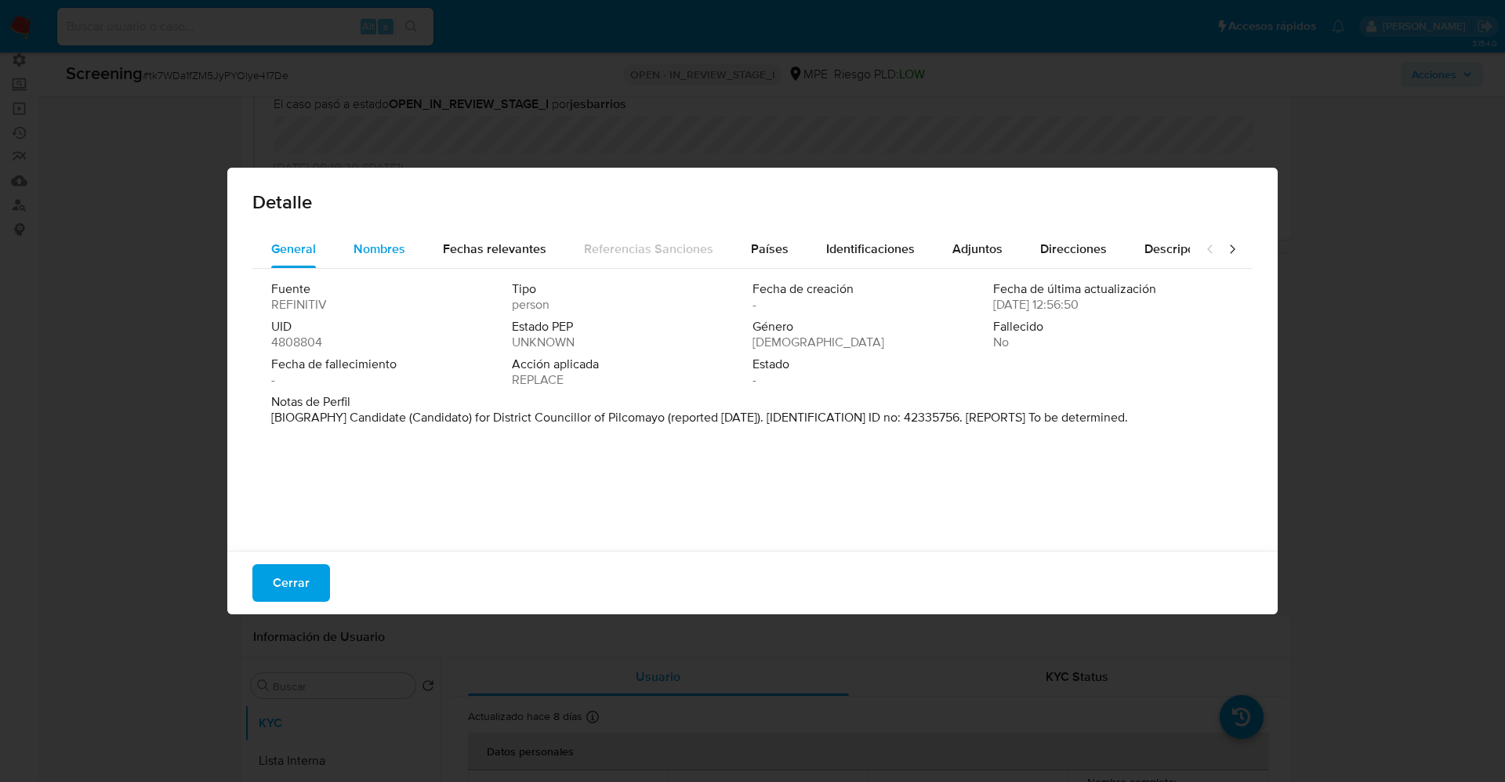
click at [388, 245] on span "Nombres" at bounding box center [379, 249] width 52 height 18
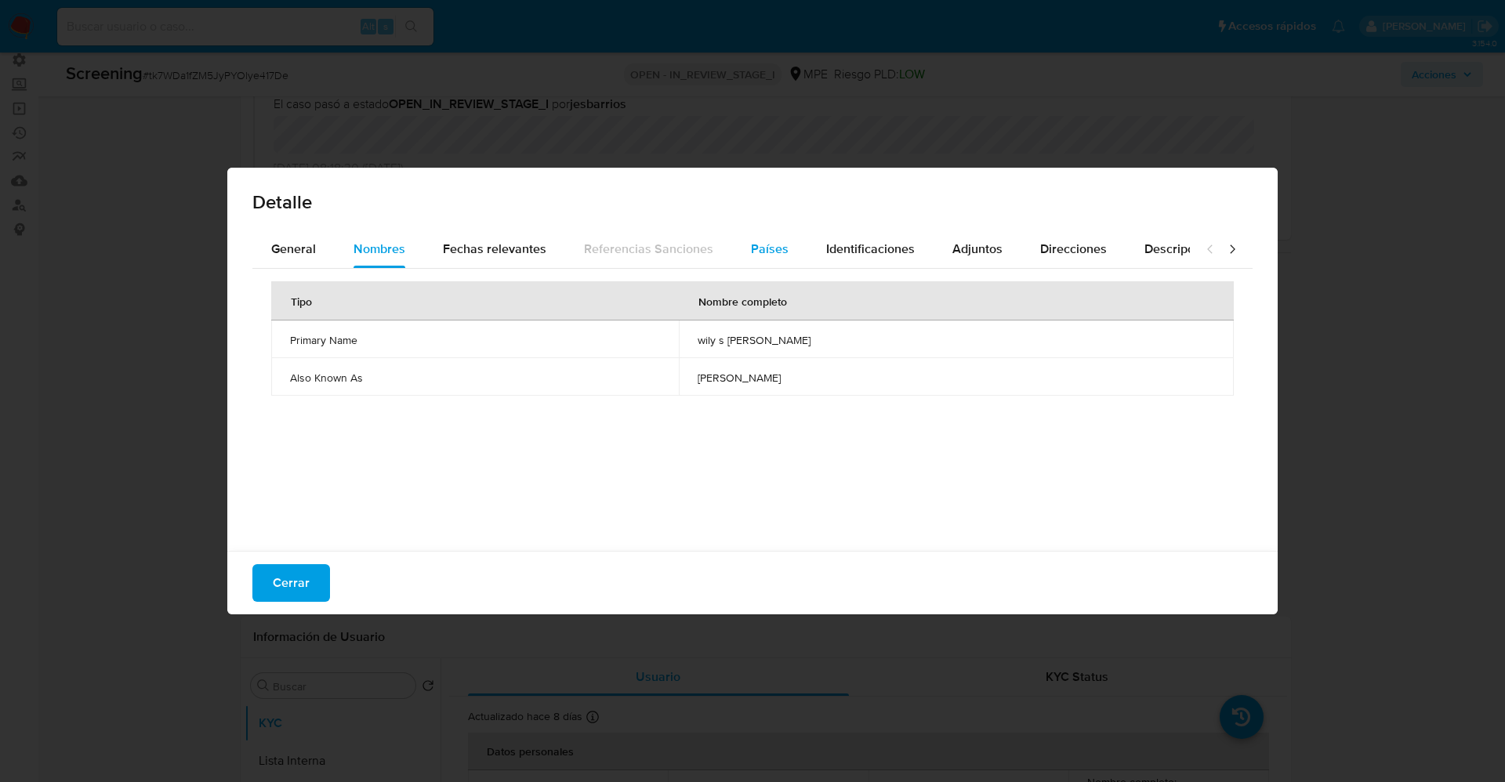
click at [776, 255] on span "Países" at bounding box center [770, 249] width 38 height 18
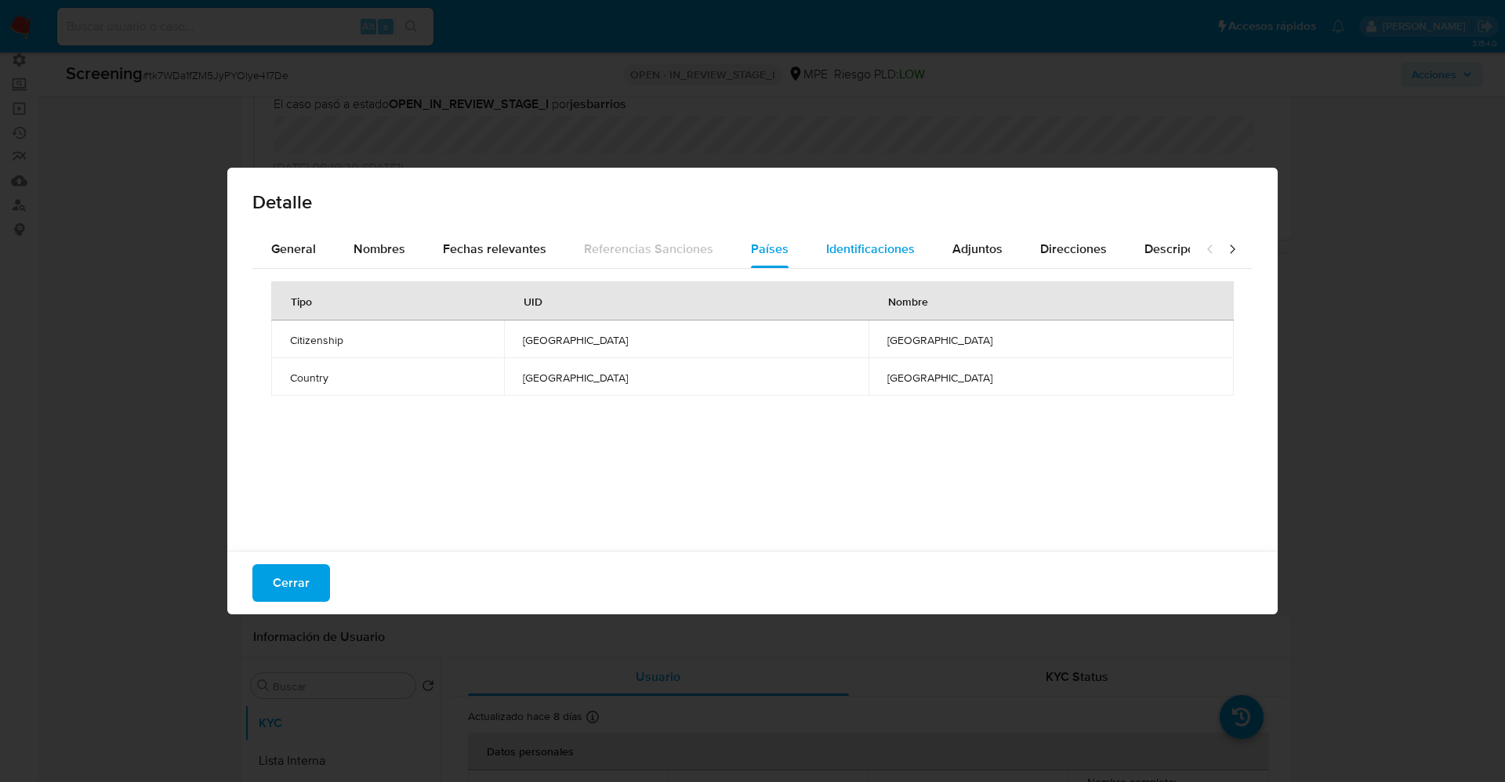
click at [855, 252] on span "Identificaciones" at bounding box center [870, 249] width 89 height 18
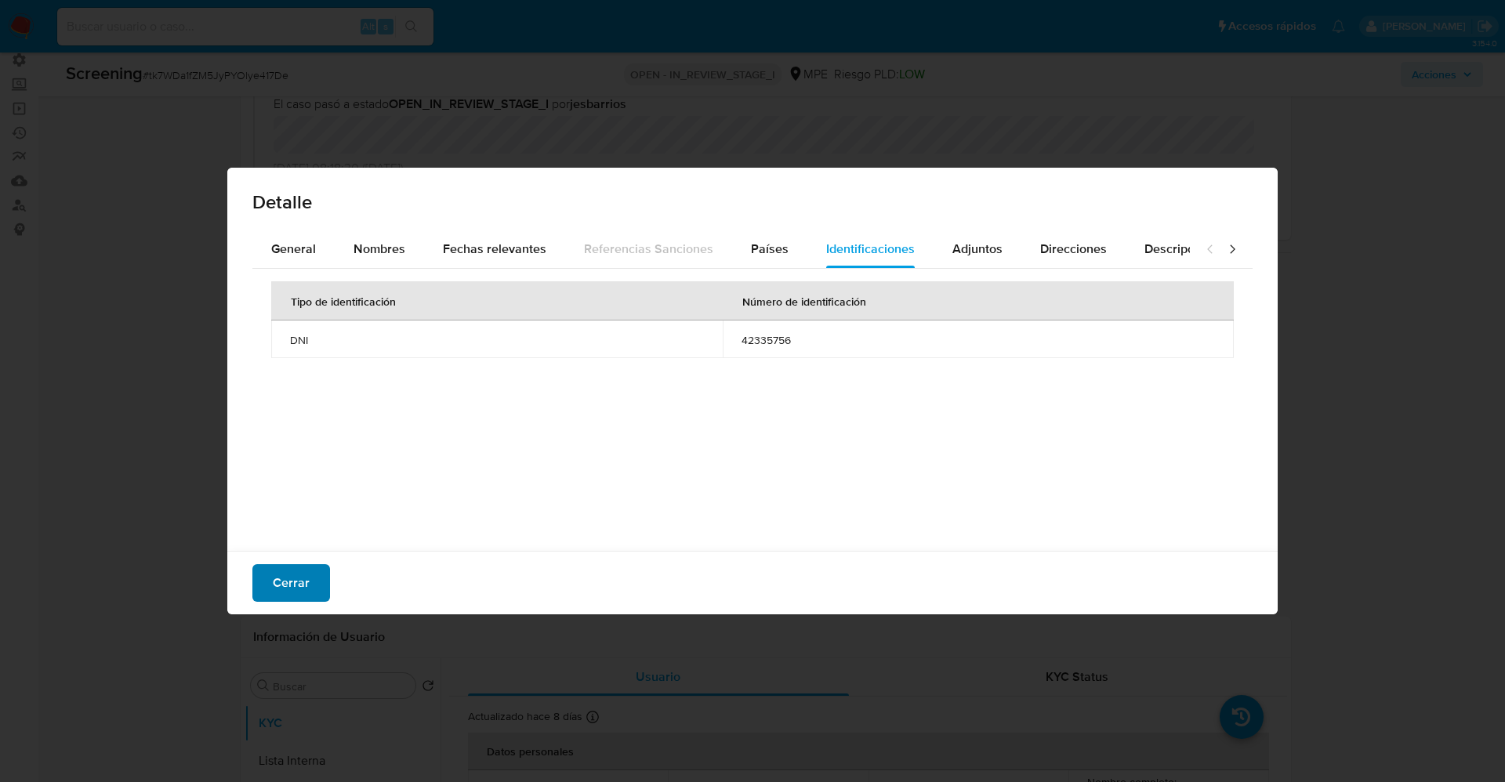
click at [285, 597] on span "Cerrar" at bounding box center [291, 583] width 37 height 34
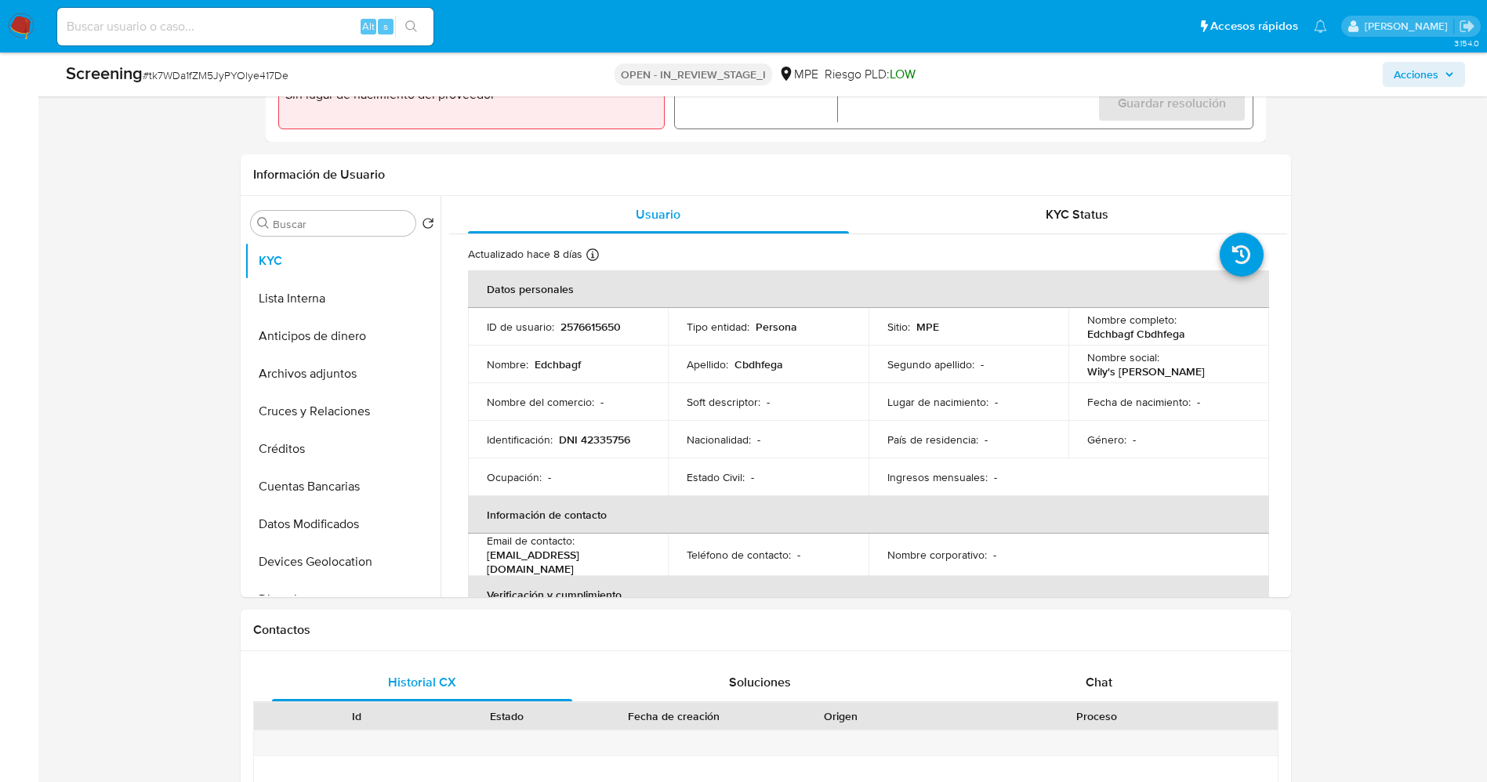
scroll to position [588, 0]
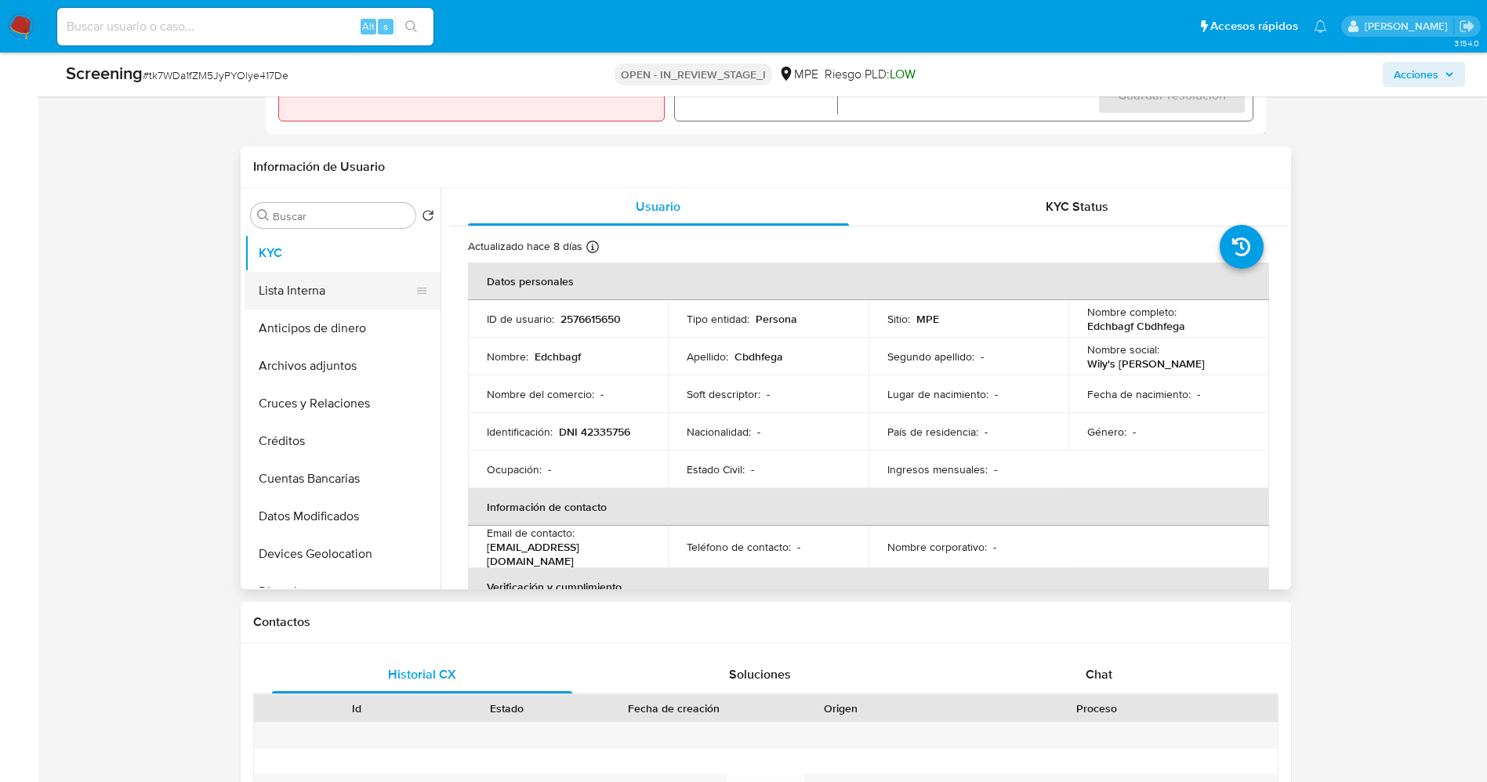
click at [378, 292] on button "Lista Interna" at bounding box center [335, 291] width 183 height 38
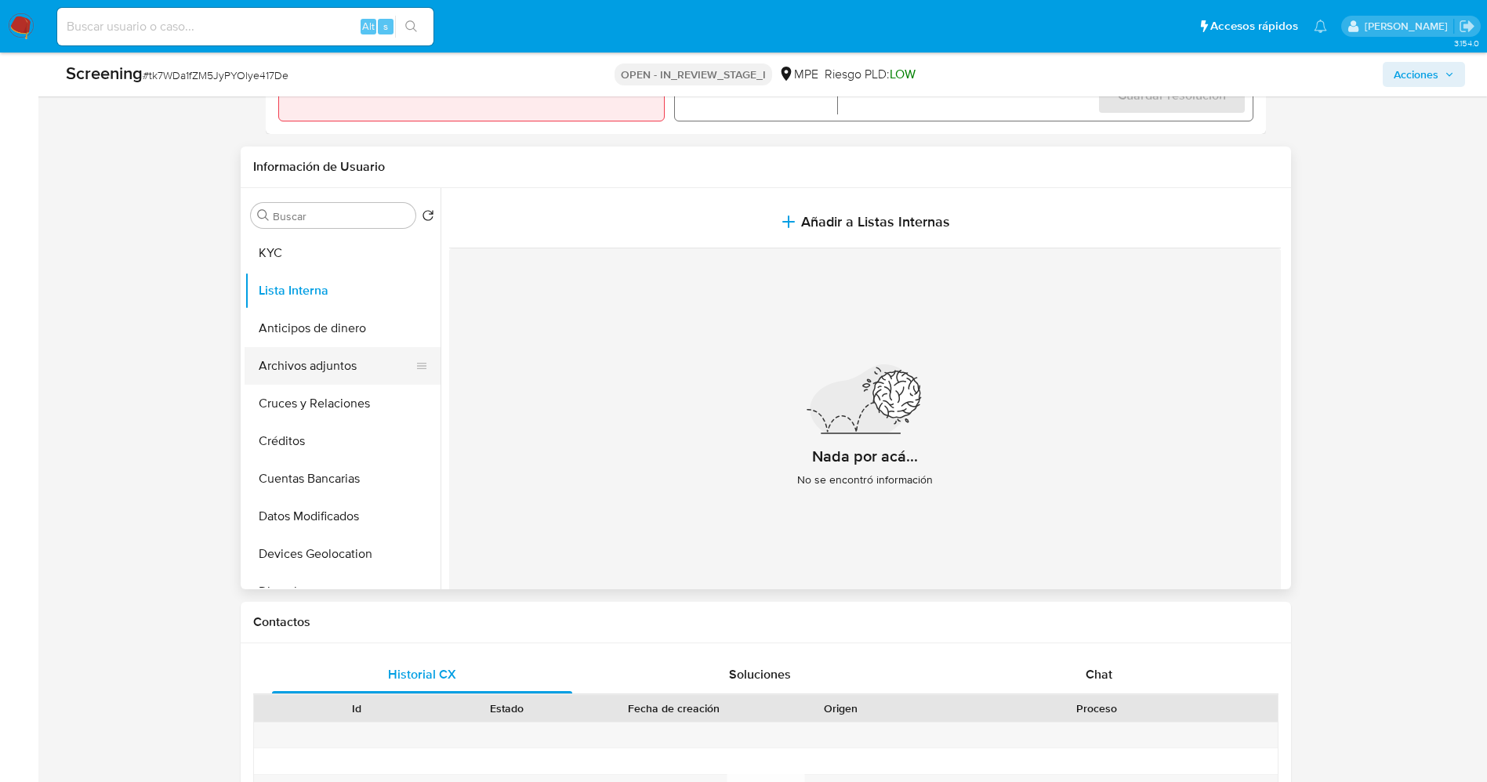
click at [338, 355] on button "Archivos adjuntos" at bounding box center [335, 366] width 183 height 38
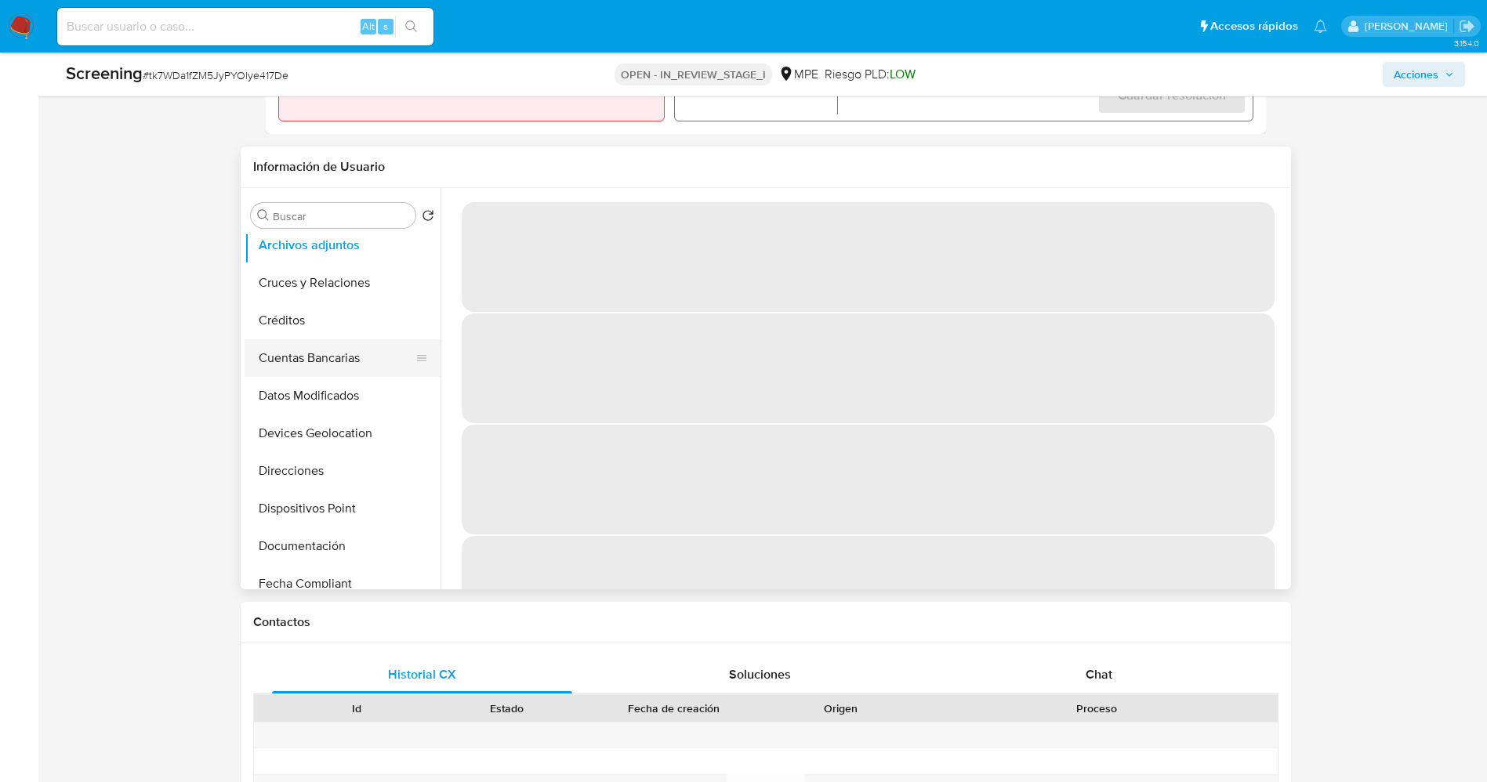
scroll to position [235, 0]
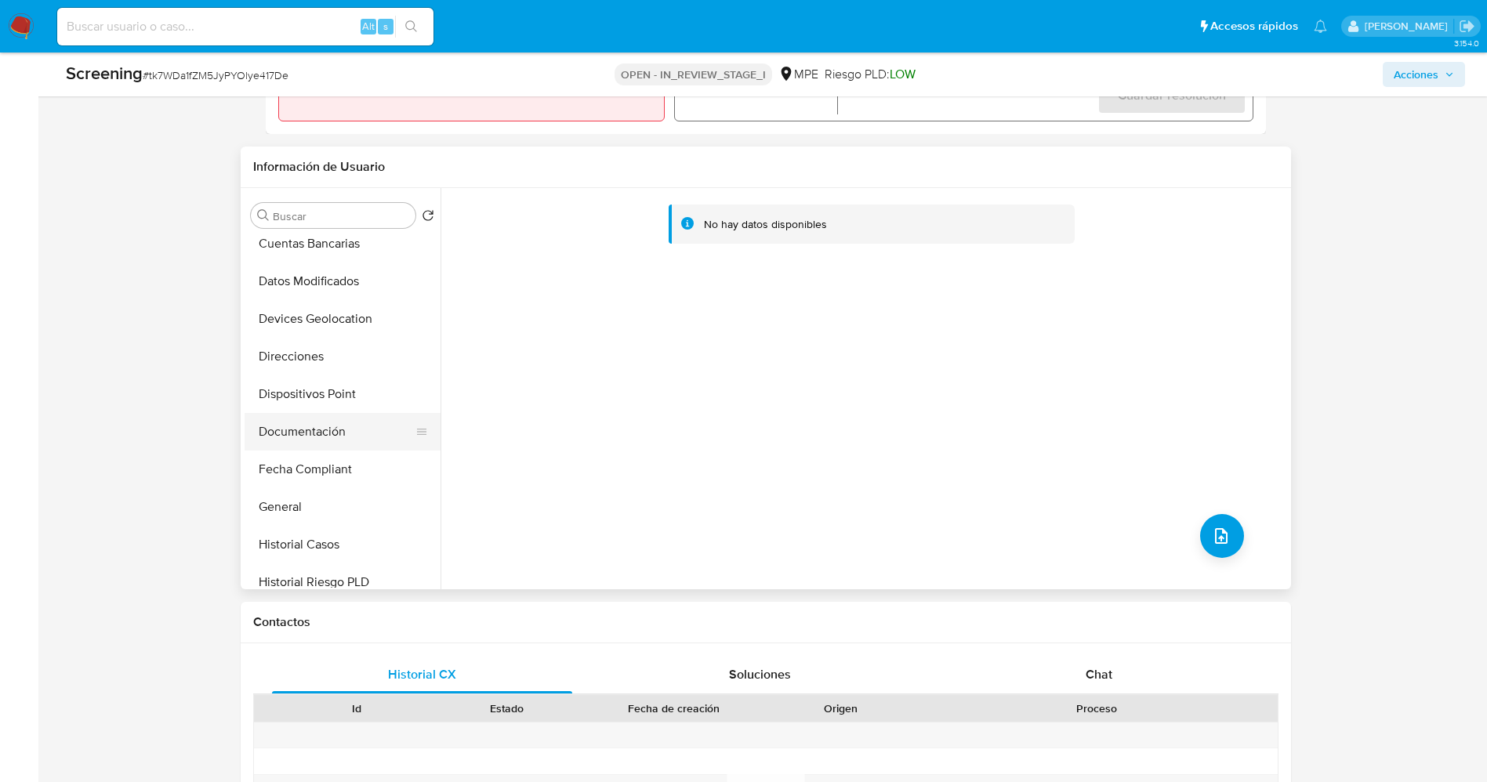
click at [330, 431] on button "Documentación" at bounding box center [335, 432] width 183 height 38
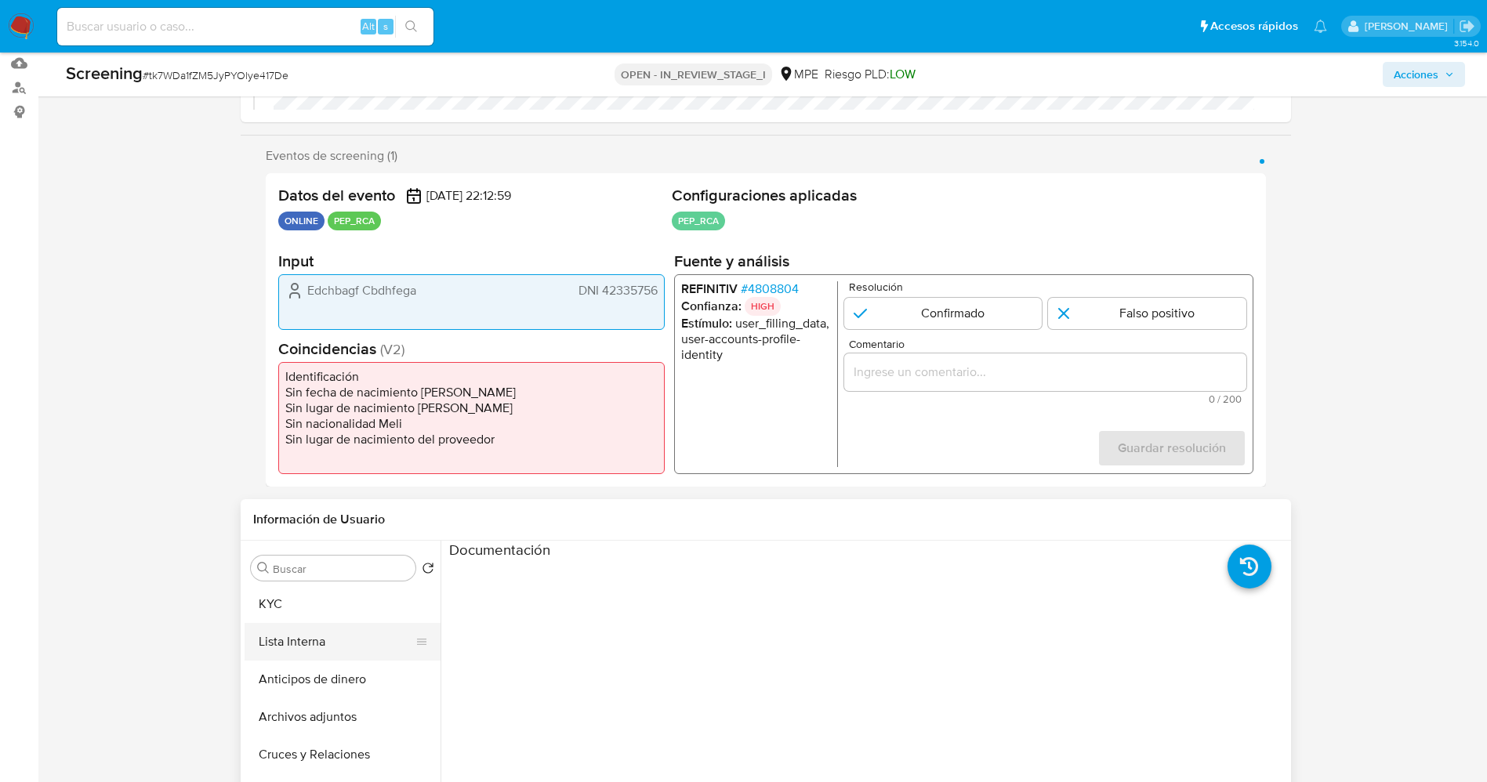
scroll to position [0, 0]
click at [330, 639] on button "Lista Interna" at bounding box center [335, 644] width 183 height 38
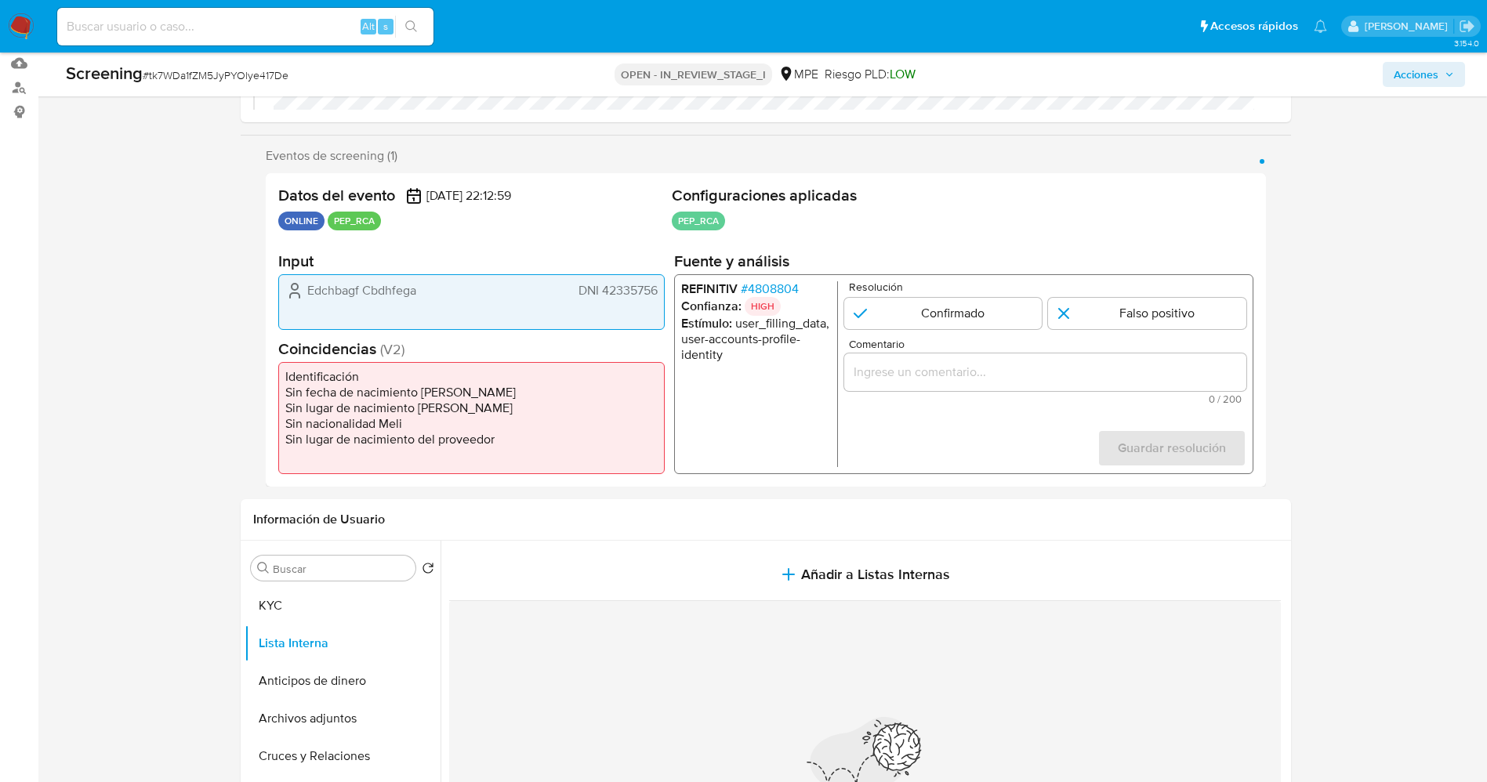
click at [776, 287] on span "# 4808804" at bounding box center [769, 289] width 58 height 16
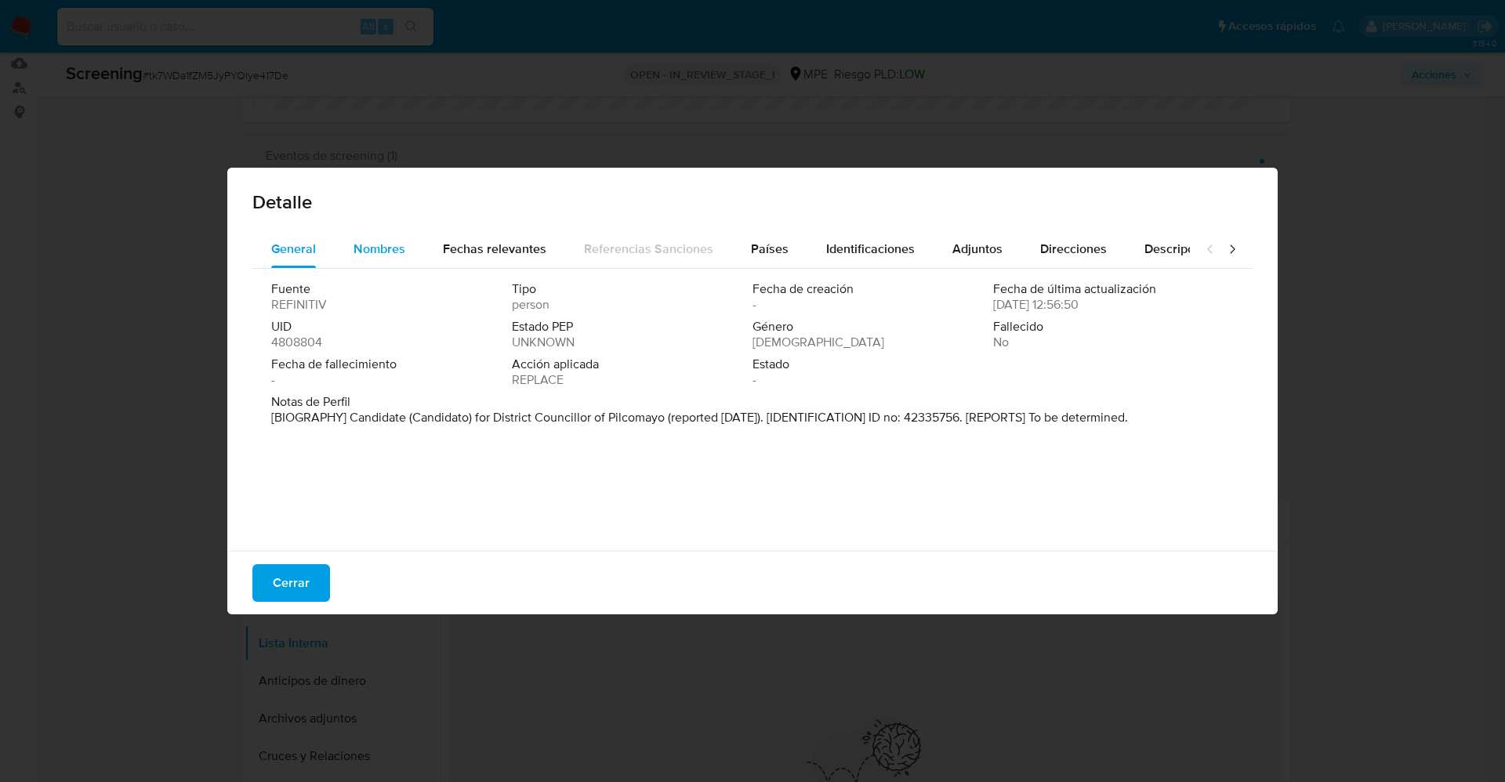
click at [371, 242] on span "Nombres" at bounding box center [379, 249] width 52 height 18
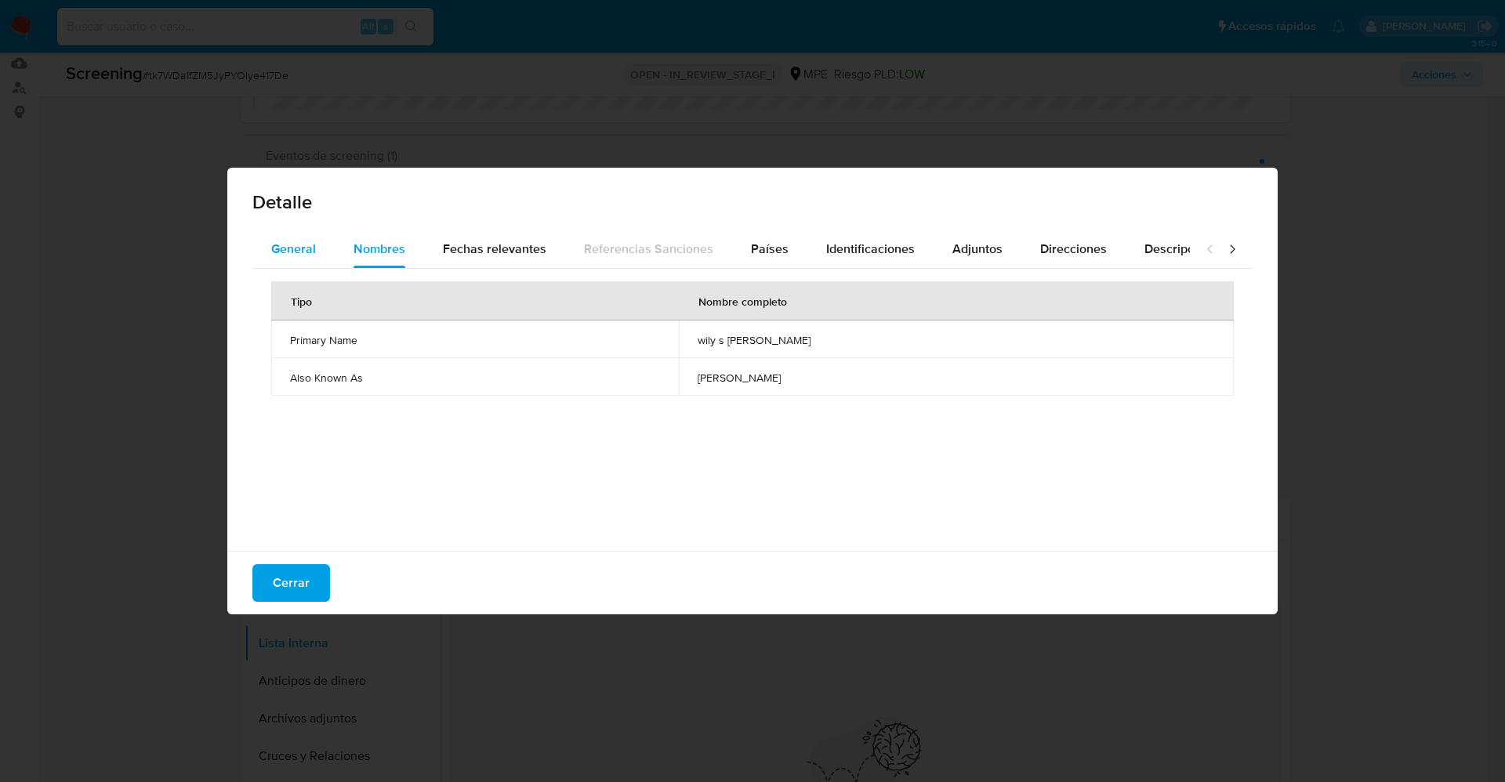
click at [324, 239] on button "General" at bounding box center [293, 249] width 82 height 38
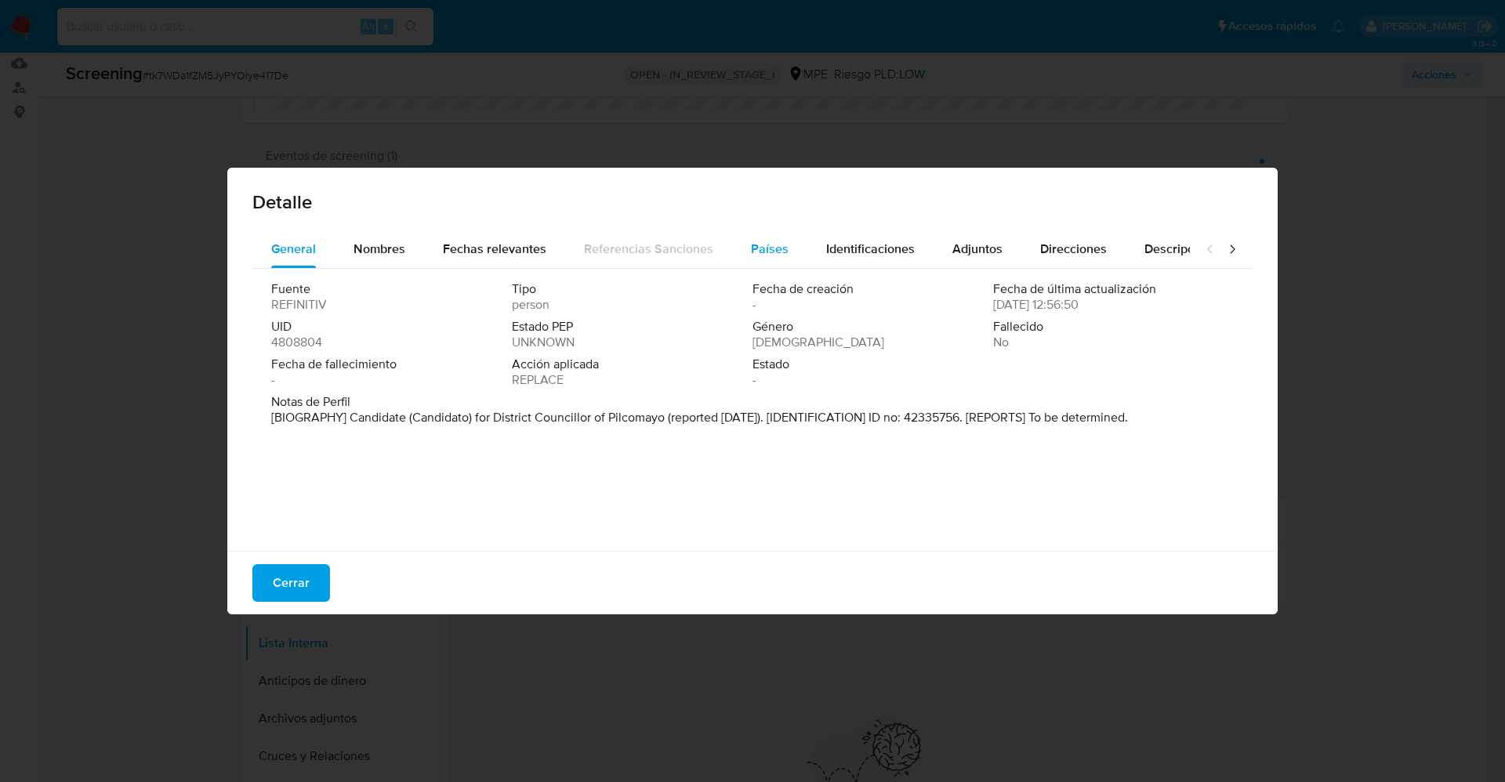
click at [769, 250] on span "Países" at bounding box center [770, 249] width 38 height 18
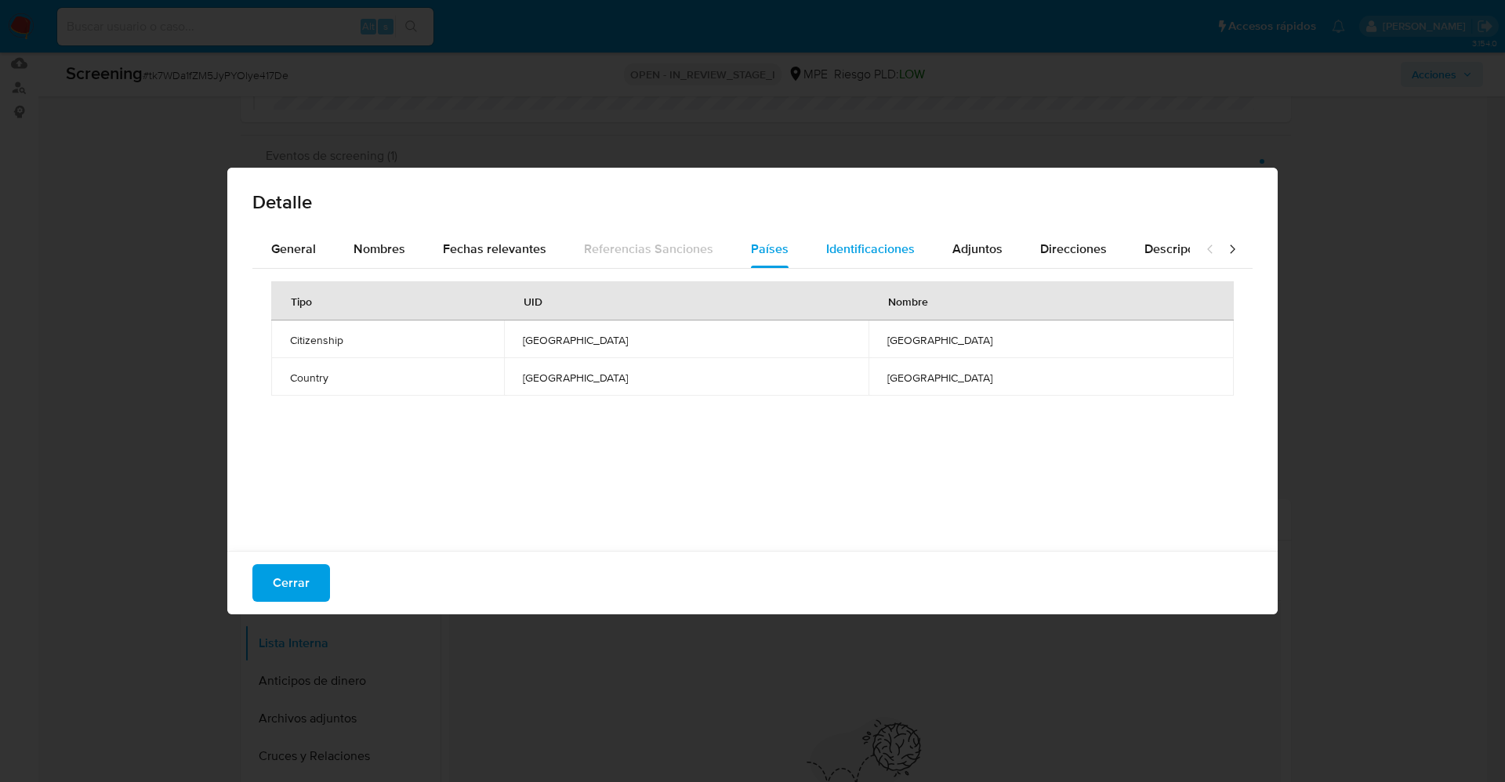
click at [878, 253] on span "Identificaciones" at bounding box center [870, 249] width 89 height 18
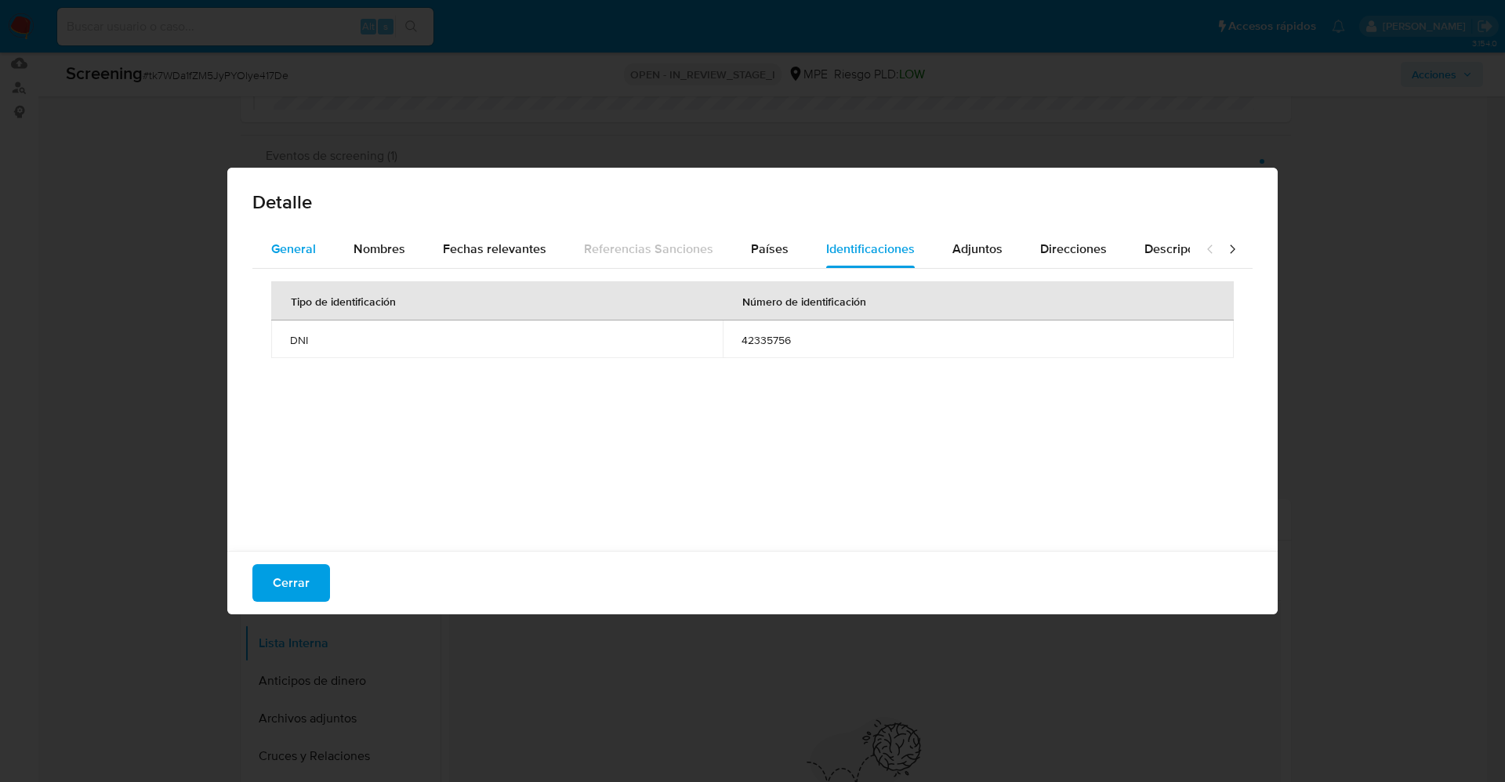
click at [315, 234] on div "General" at bounding box center [293, 249] width 45 height 38
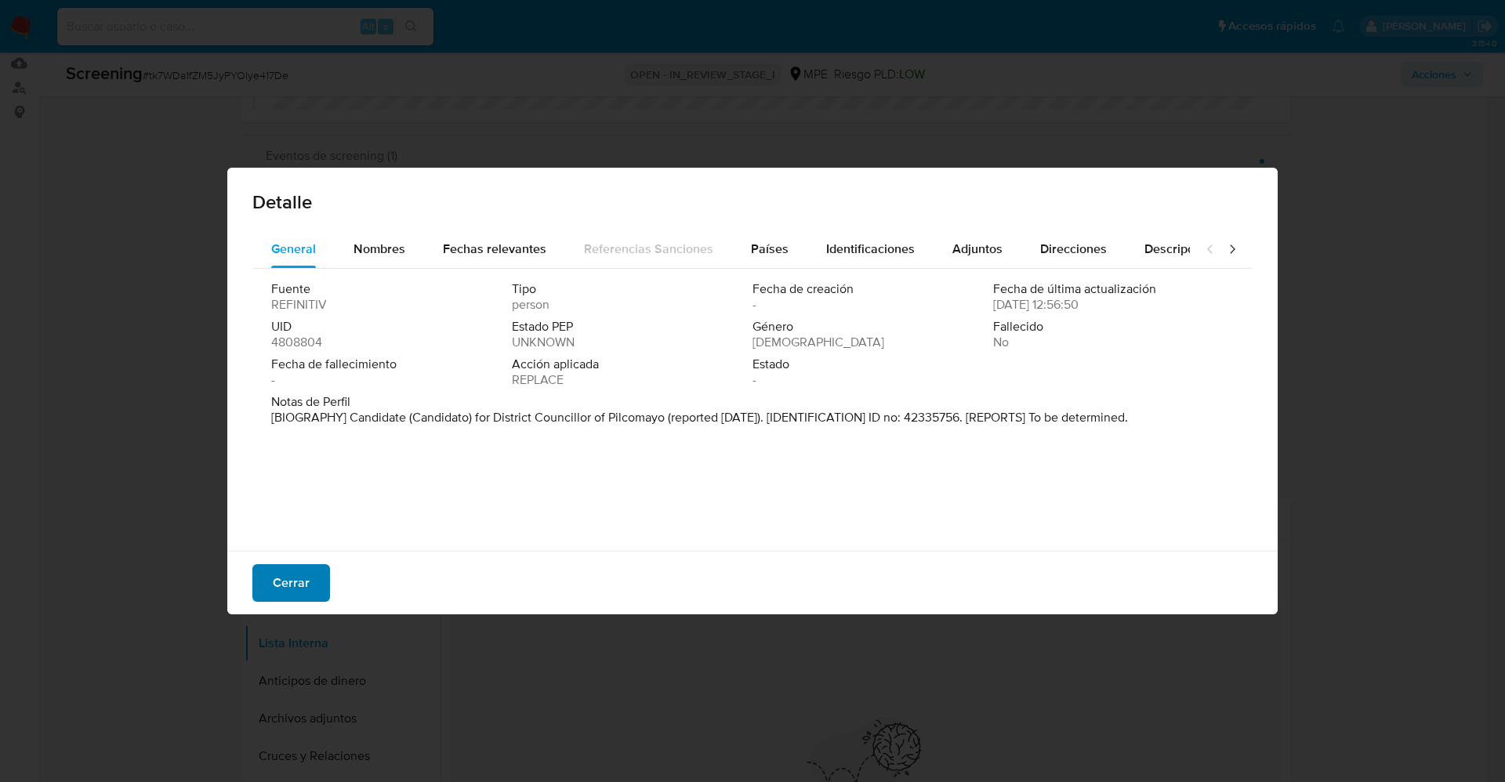
click at [285, 585] on span "Cerrar" at bounding box center [291, 583] width 37 height 34
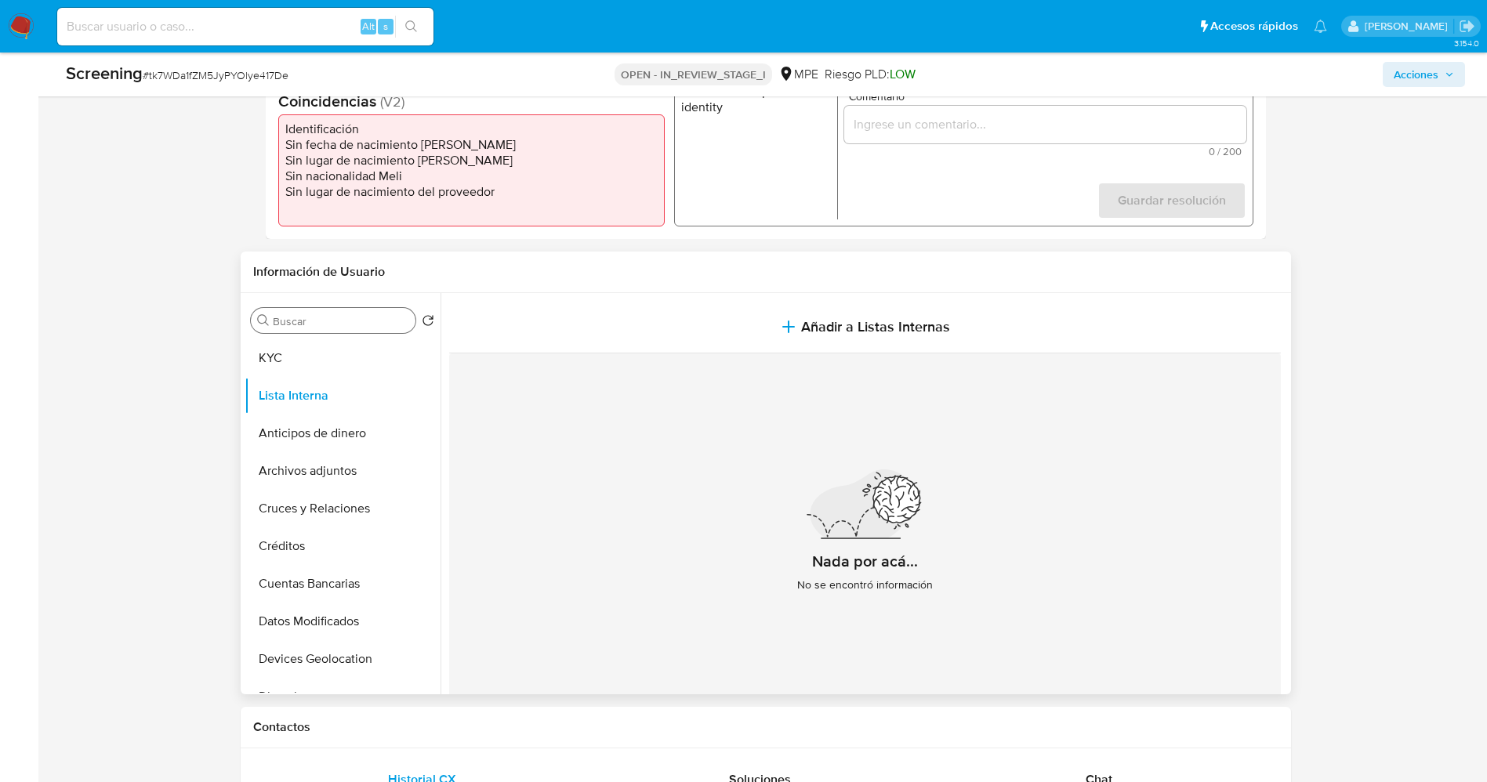
scroll to position [705, 0]
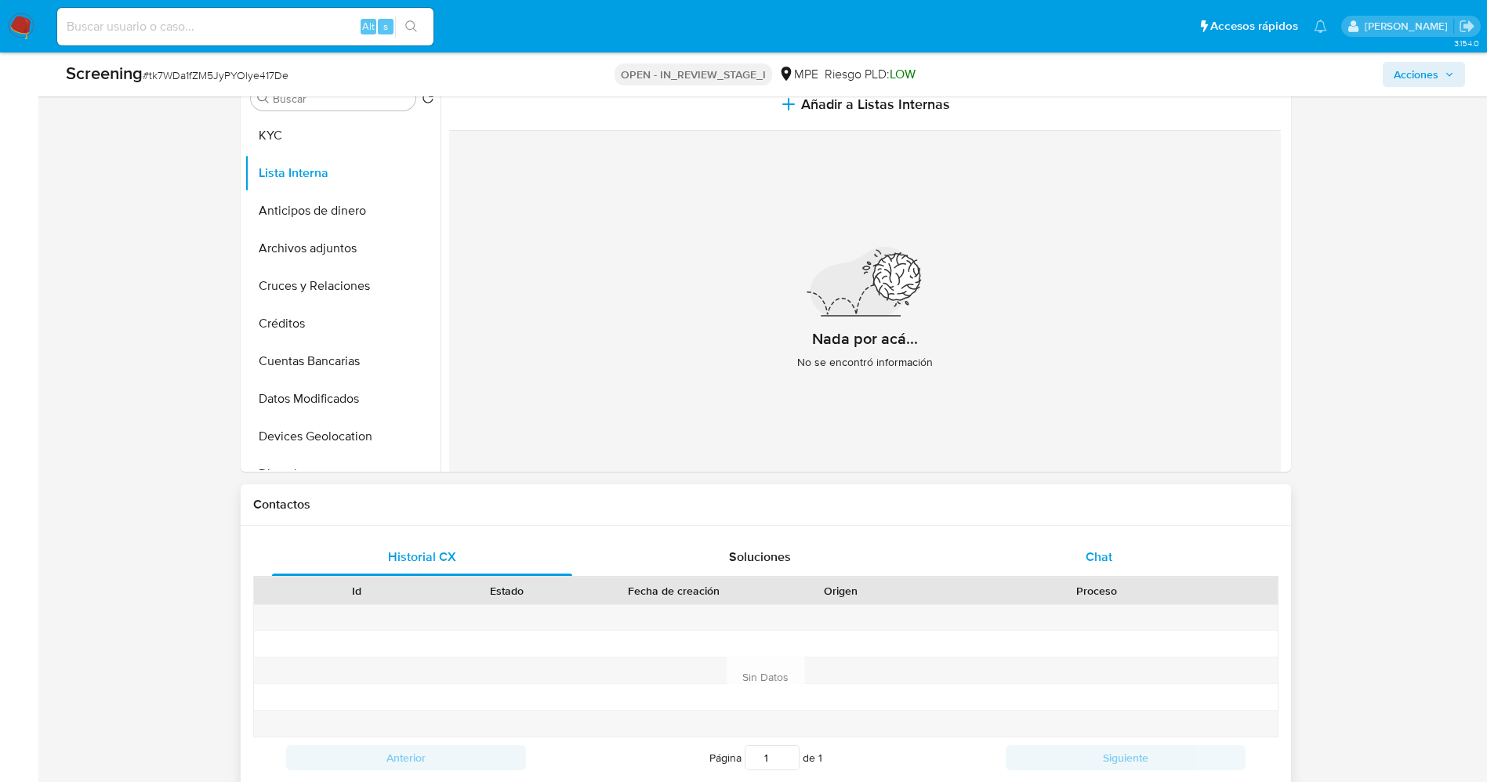
click at [1126, 564] on div "Chat" at bounding box center [1098, 557] width 301 height 38
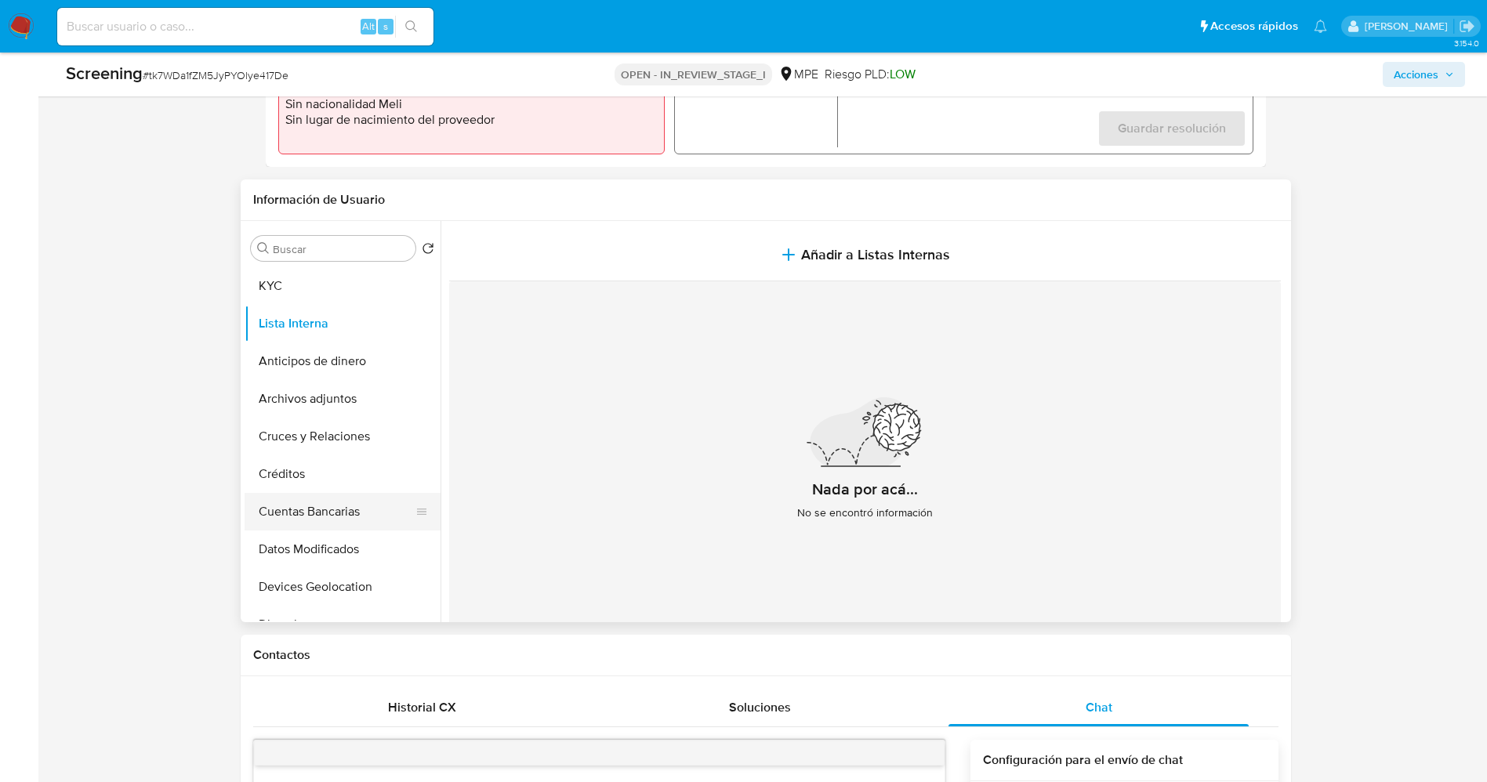
scroll to position [235, 0]
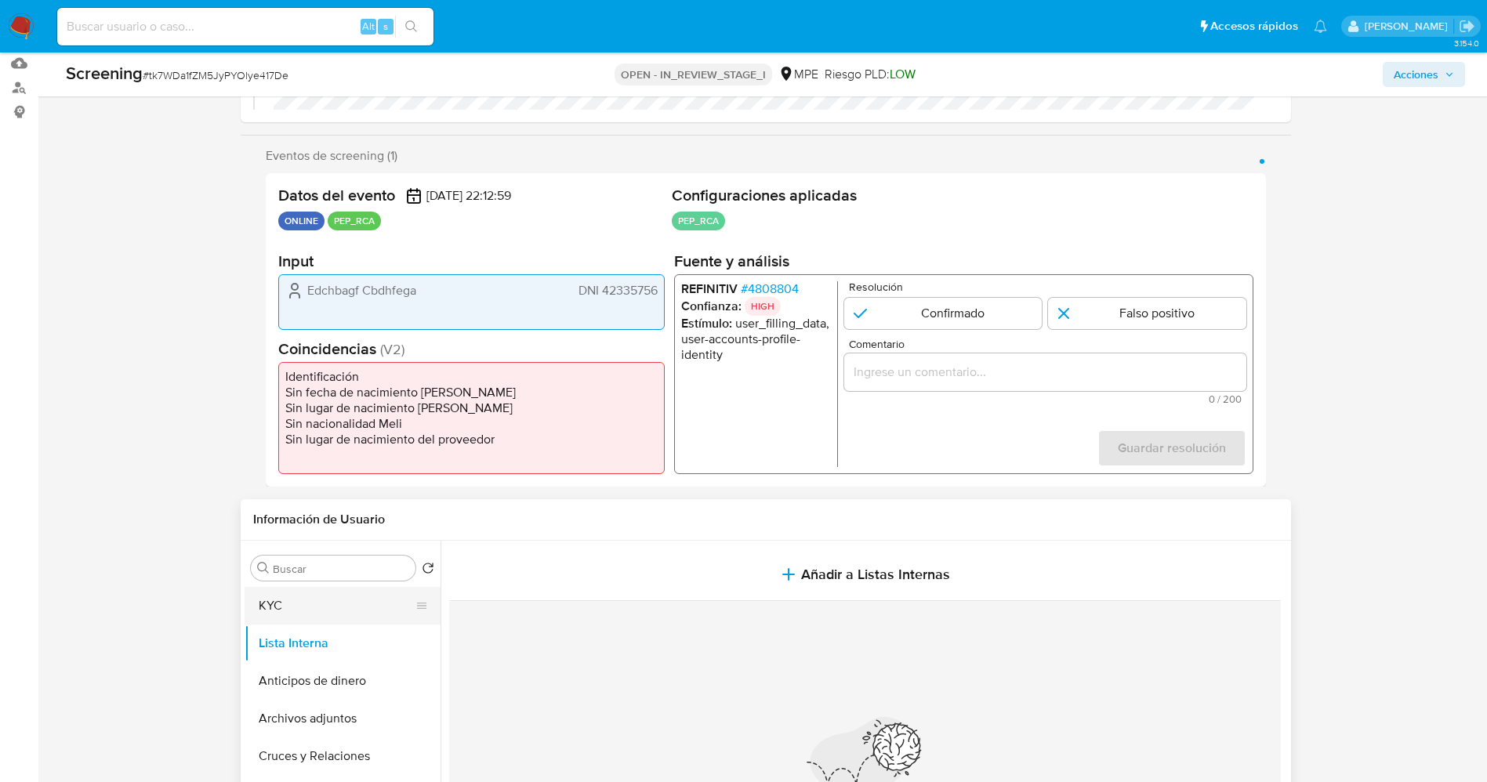
click at [303, 621] on button "KYC" at bounding box center [335, 606] width 183 height 38
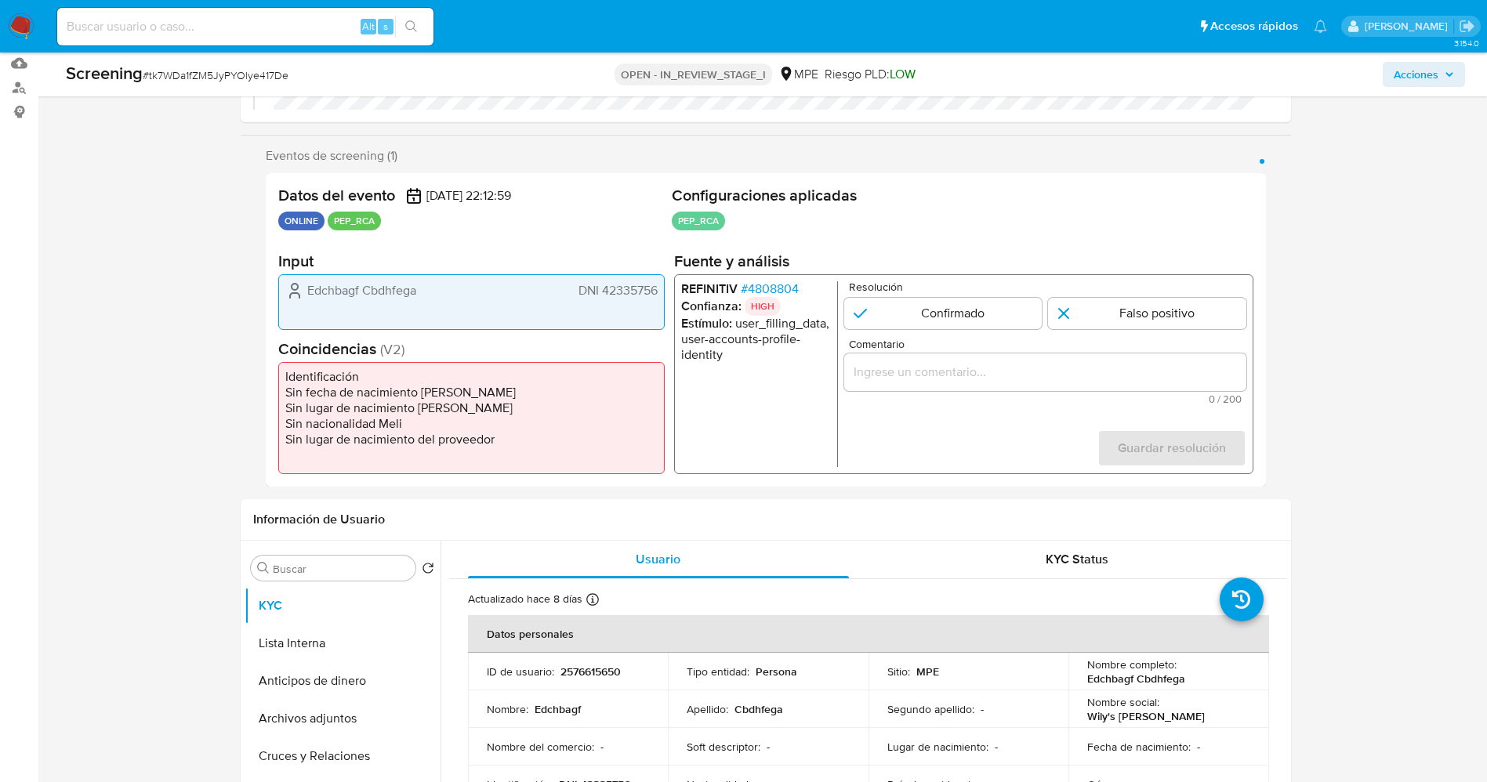
click at [787, 295] on span "# 4808804" at bounding box center [769, 289] width 58 height 16
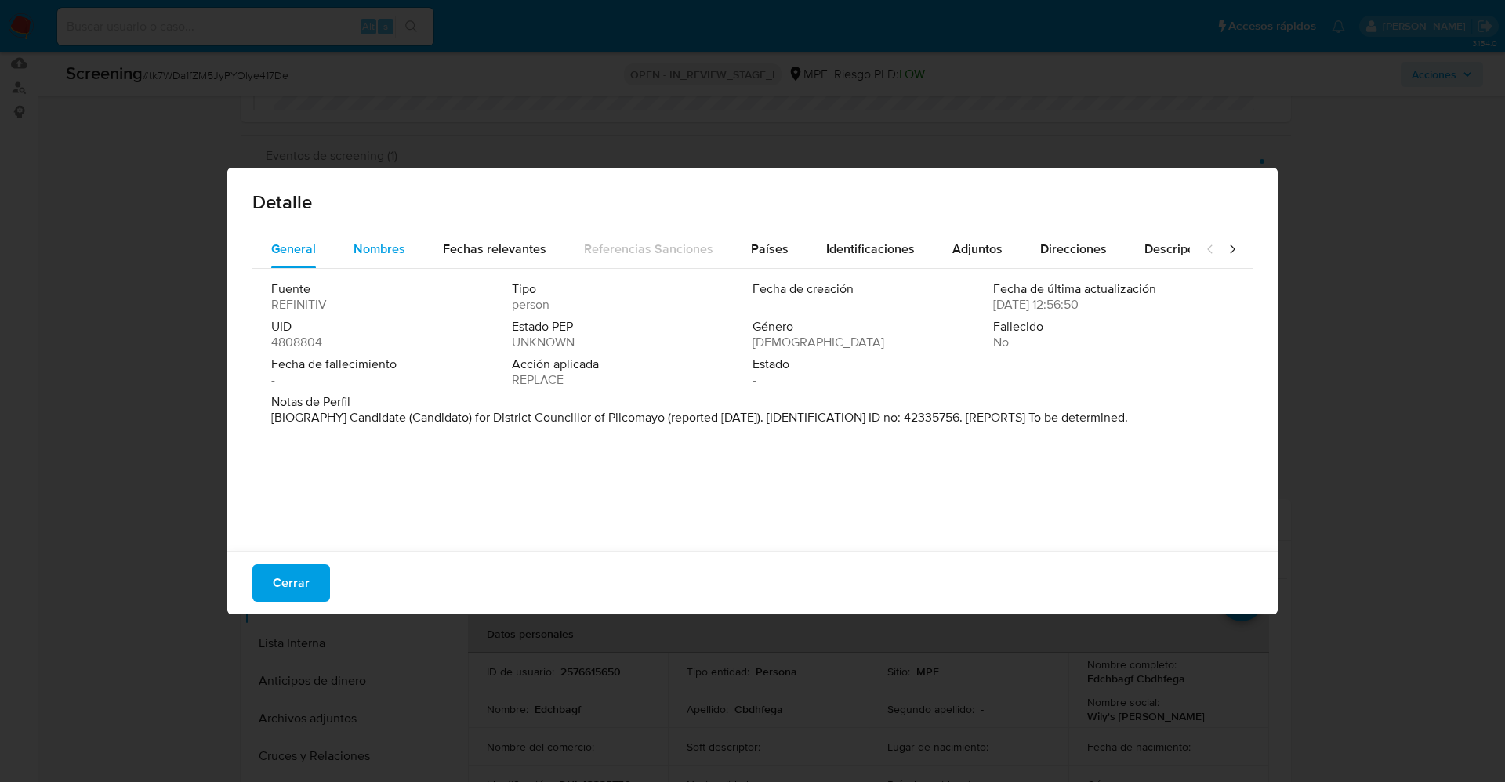
click at [374, 244] on span "Nombres" at bounding box center [379, 249] width 52 height 18
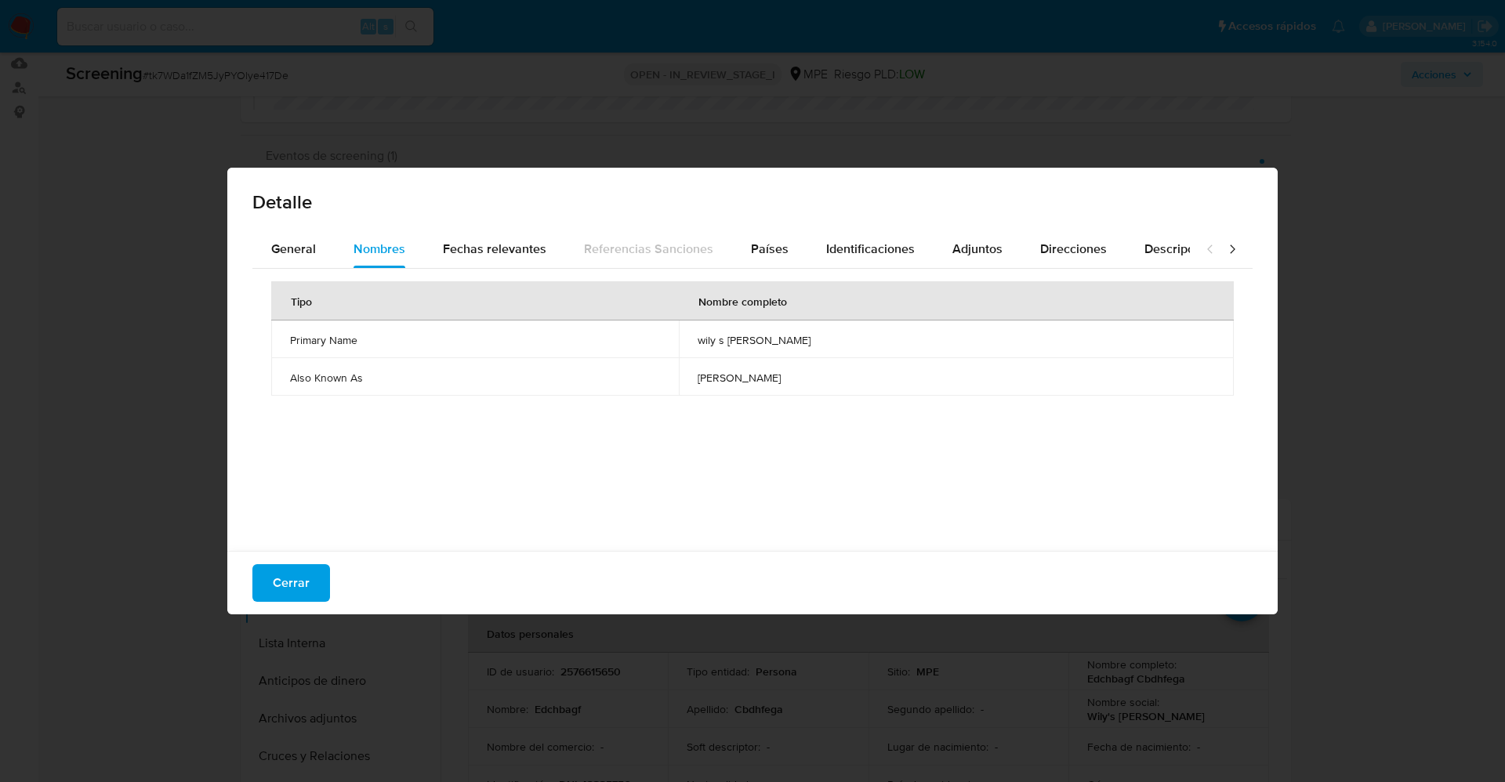
drag, startPoint x: 617, startPoint y: 341, endPoint x: 820, endPoint y: 356, distance: 203.5
click at [820, 356] on td "wily s gustavo dorregaray campos" at bounding box center [956, 340] width 555 height 38
click at [697, 371] on span "wilys gustavo dorregaray campos" at bounding box center [955, 378] width 517 height 14
drag, startPoint x: 619, startPoint y: 378, endPoint x: 799, endPoint y: 388, distance: 180.5
click at [799, 388] on td "wilys gustavo dorregaray campos" at bounding box center [956, 377] width 555 height 38
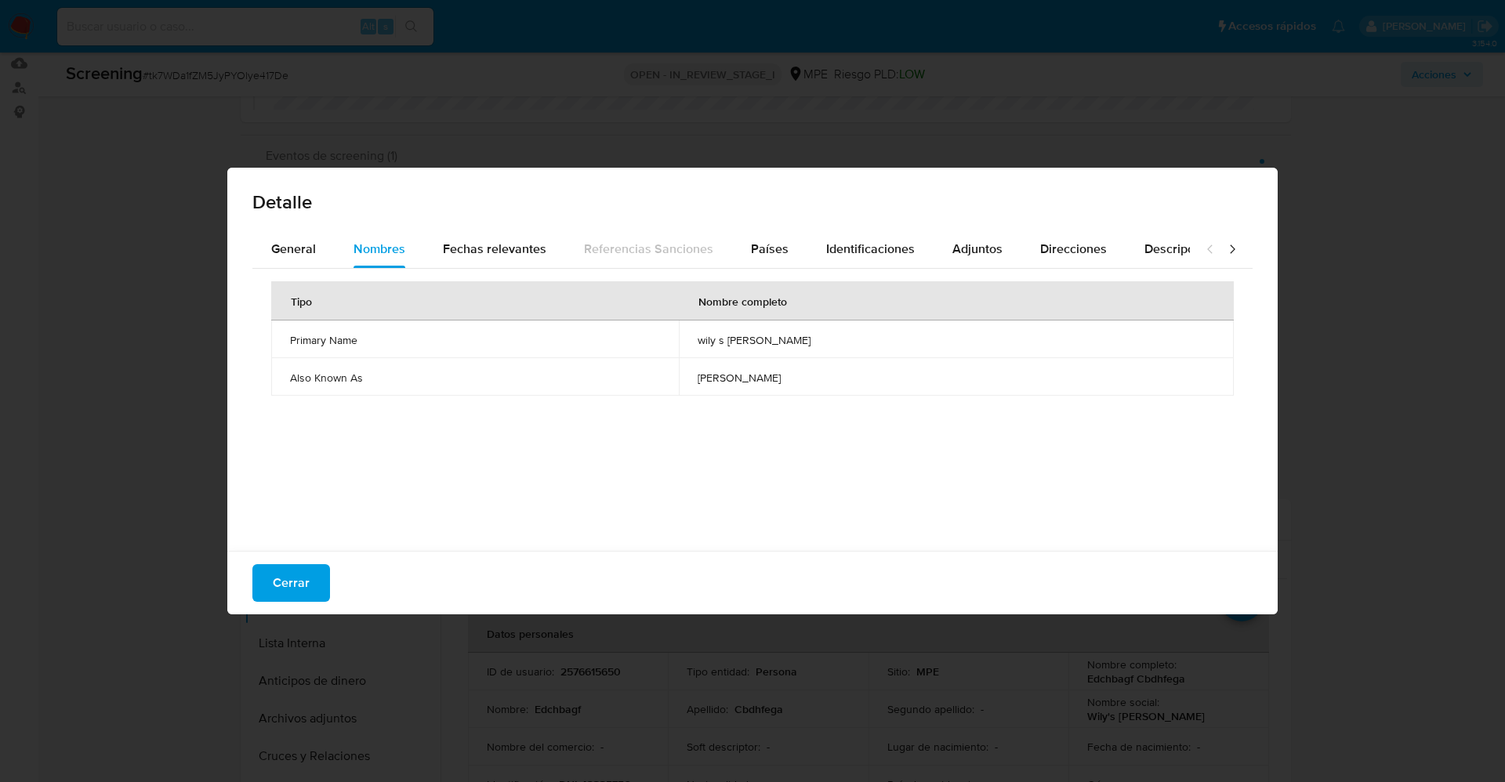
drag, startPoint x: 628, startPoint y: 324, endPoint x: 624, endPoint y: 335, distance: 11.9
click at [679, 324] on td "wily s gustavo dorregaray campos" at bounding box center [956, 340] width 555 height 38
click at [731, 344] on span "wily s gustavo dorregaray campos" at bounding box center [955, 340] width 517 height 14
drag, startPoint x: 623, startPoint y: 341, endPoint x: 785, endPoint y: 343, distance: 162.2
click at [804, 342] on span "wily s gustavo dorregaray campos" at bounding box center [955, 340] width 517 height 14
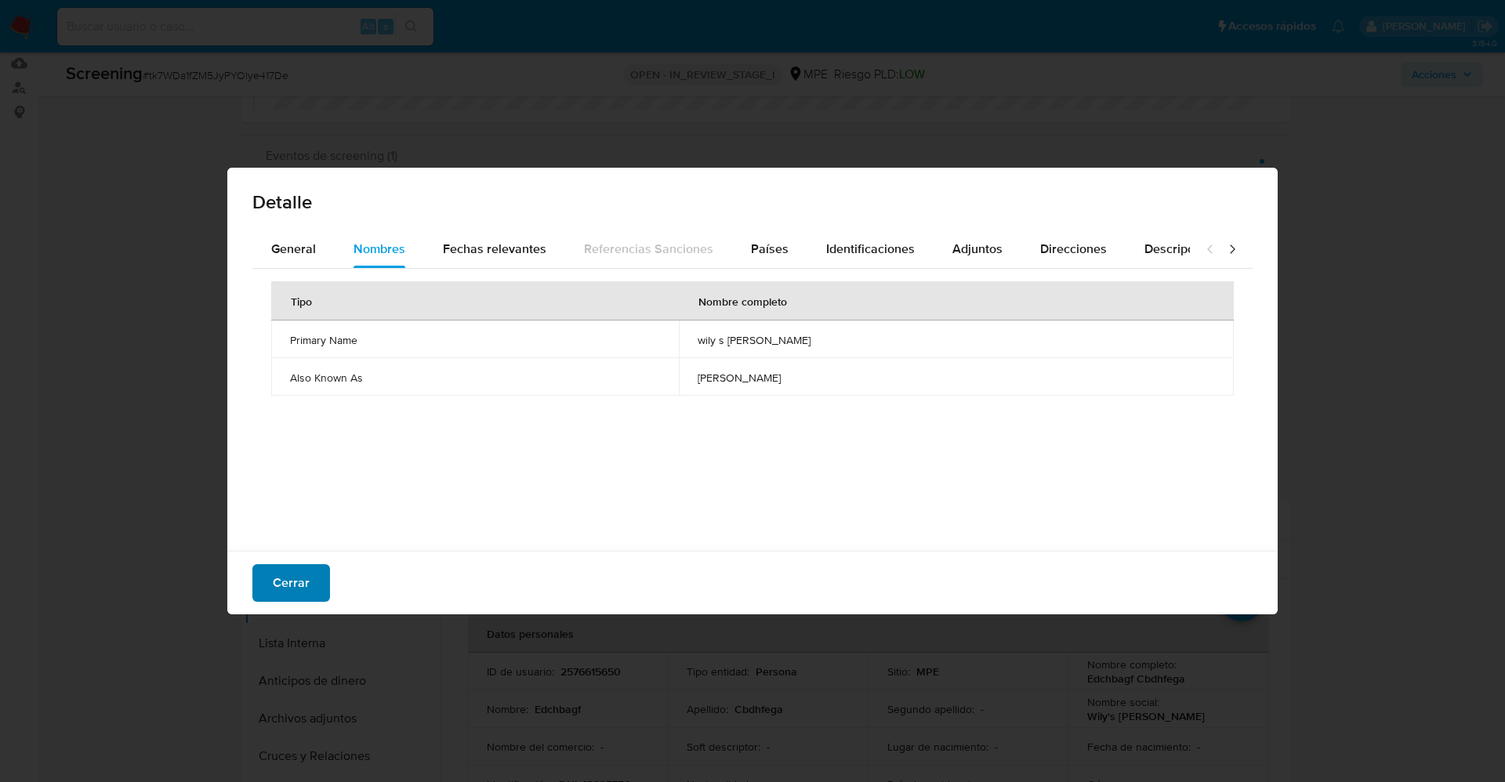
click at [285, 571] on span "Cerrar" at bounding box center [291, 583] width 37 height 34
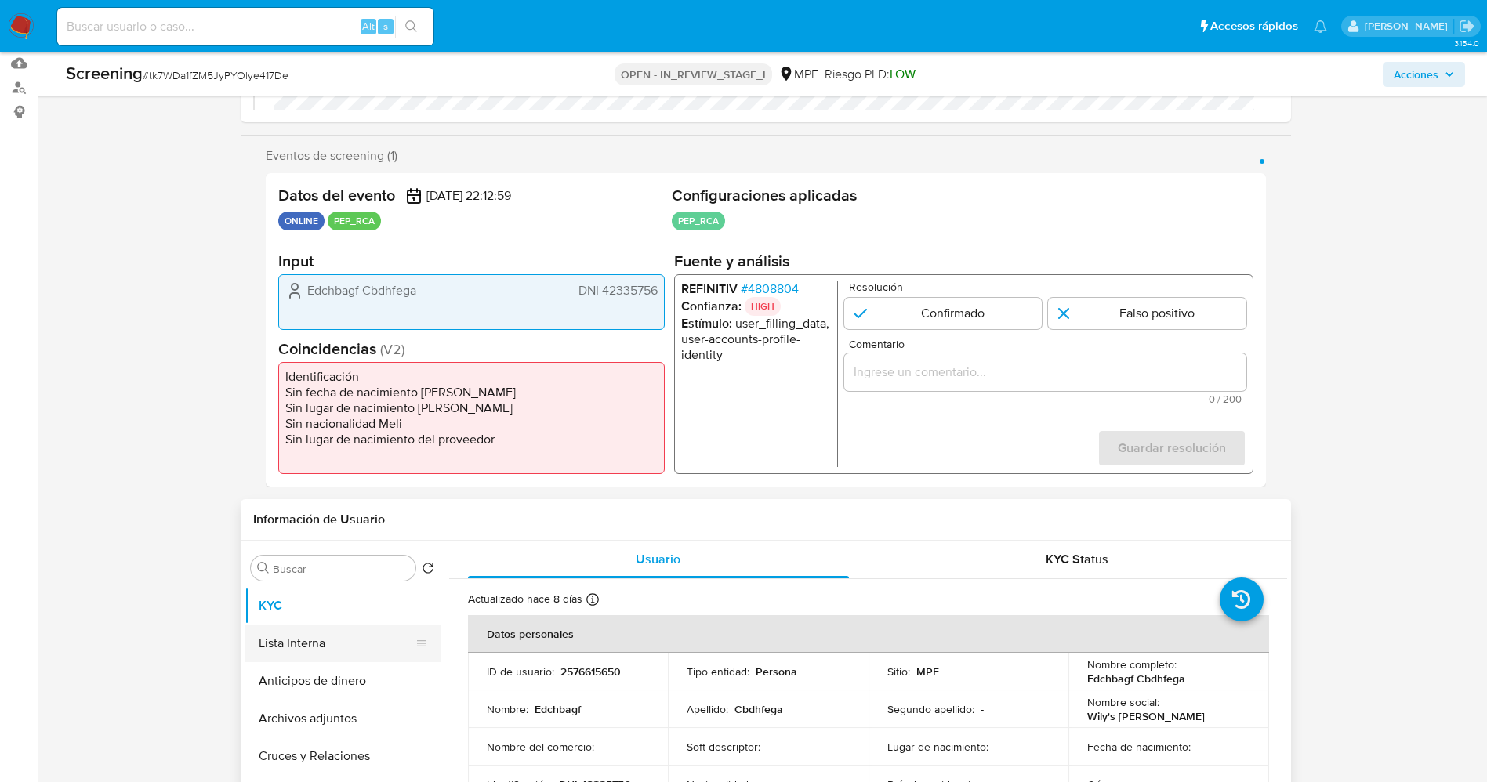
click at [319, 628] on button "Lista Interna" at bounding box center [335, 644] width 183 height 38
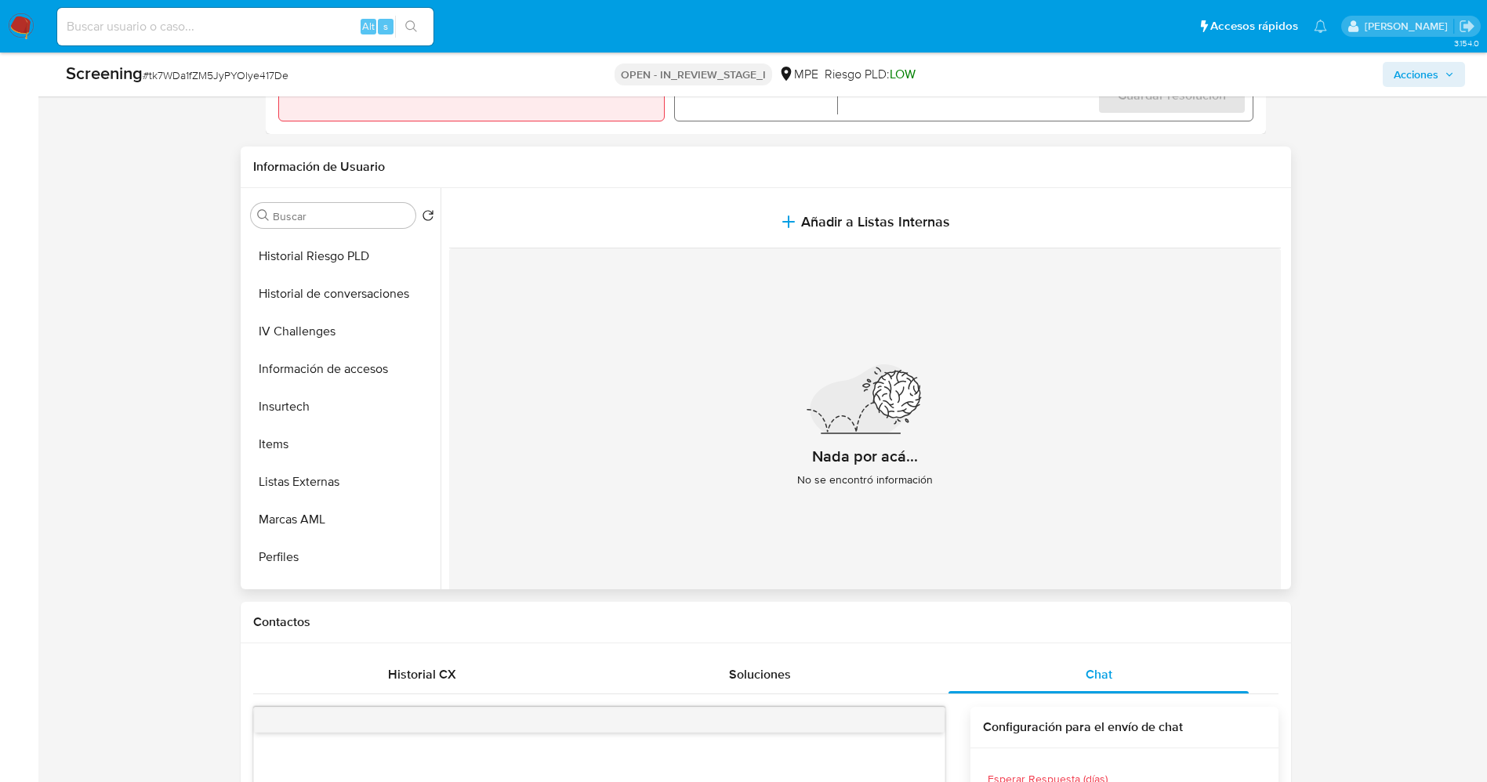
scroll to position [662, 0]
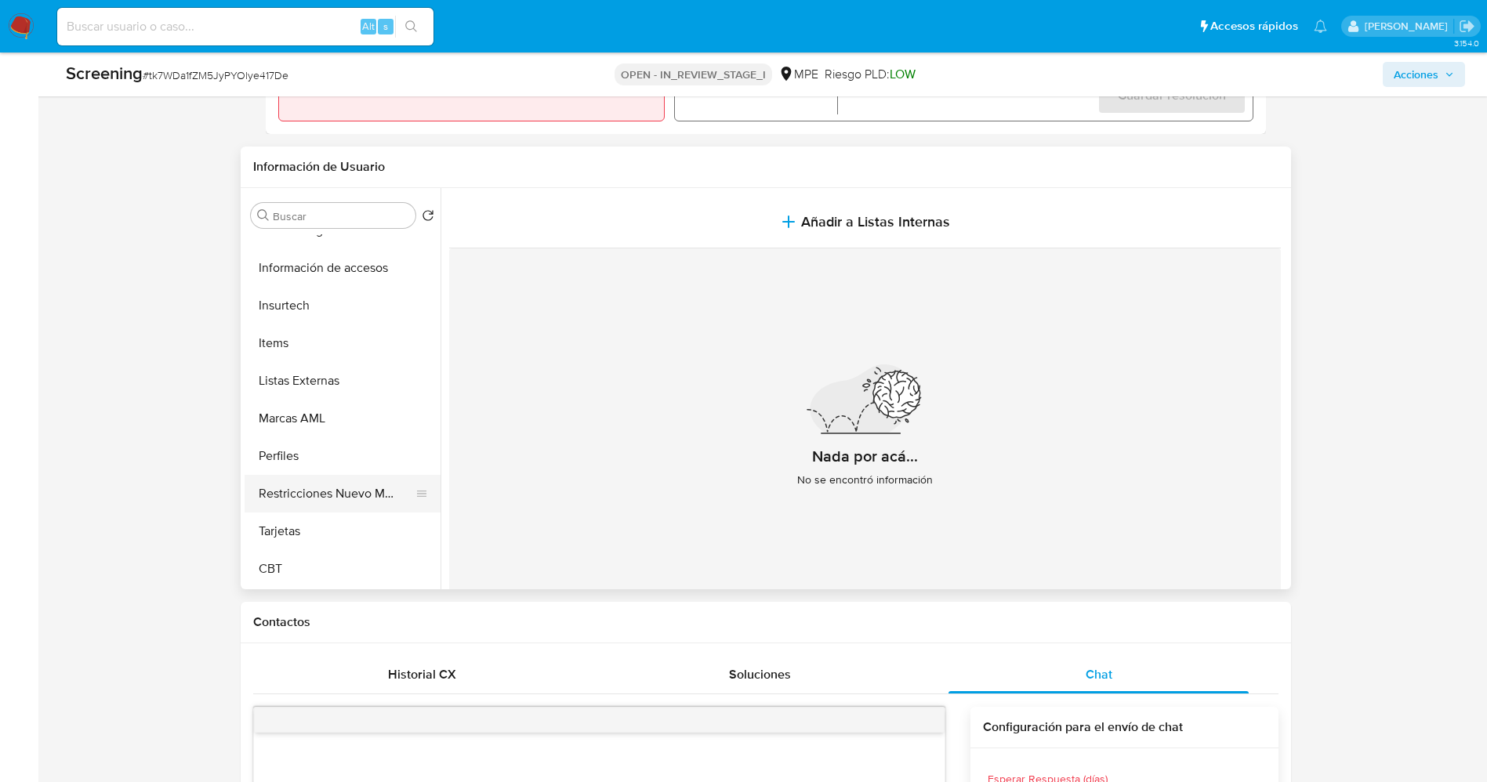
click at [342, 487] on button "Restricciones Nuevo Mundo" at bounding box center [335, 494] width 183 height 38
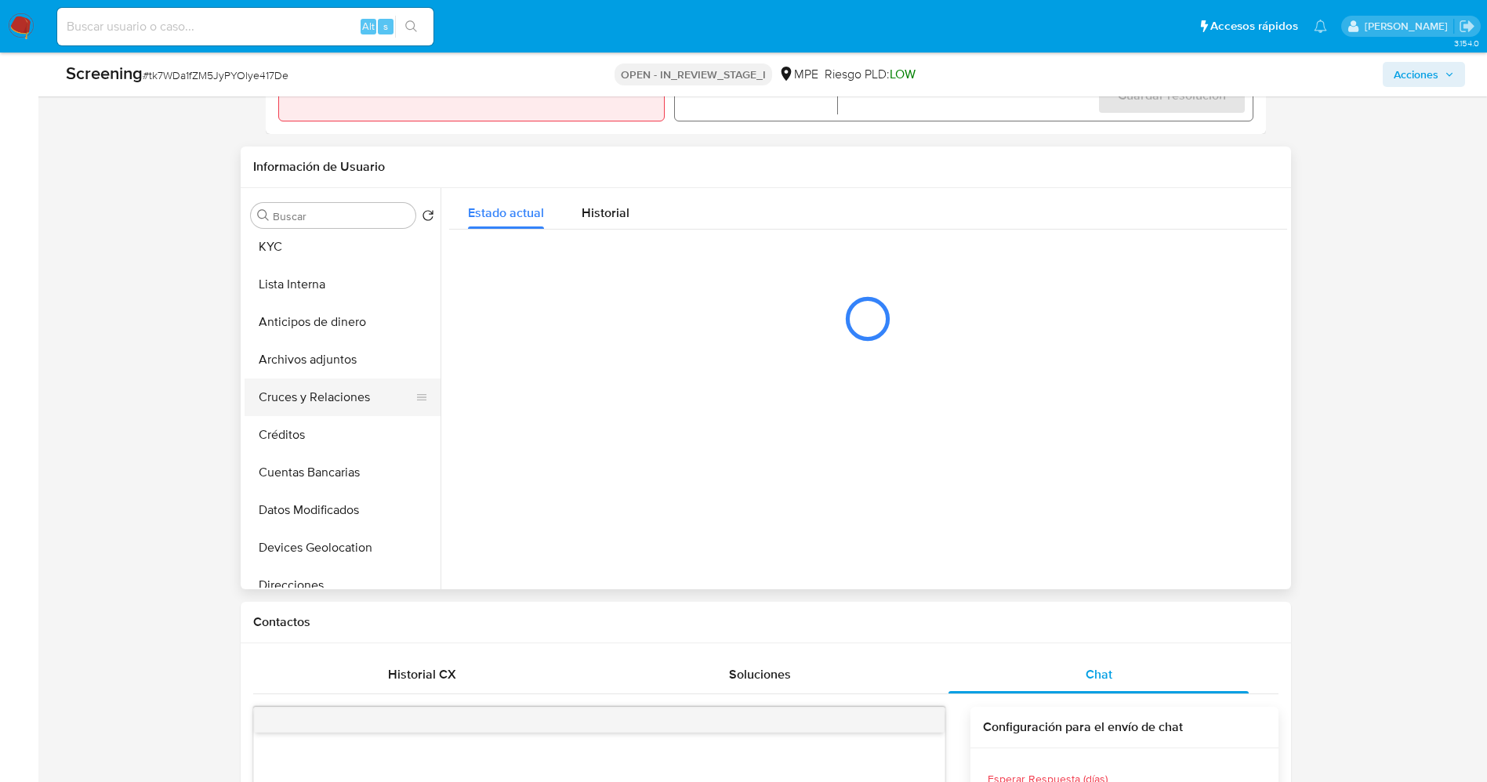
scroll to position [0, 0]
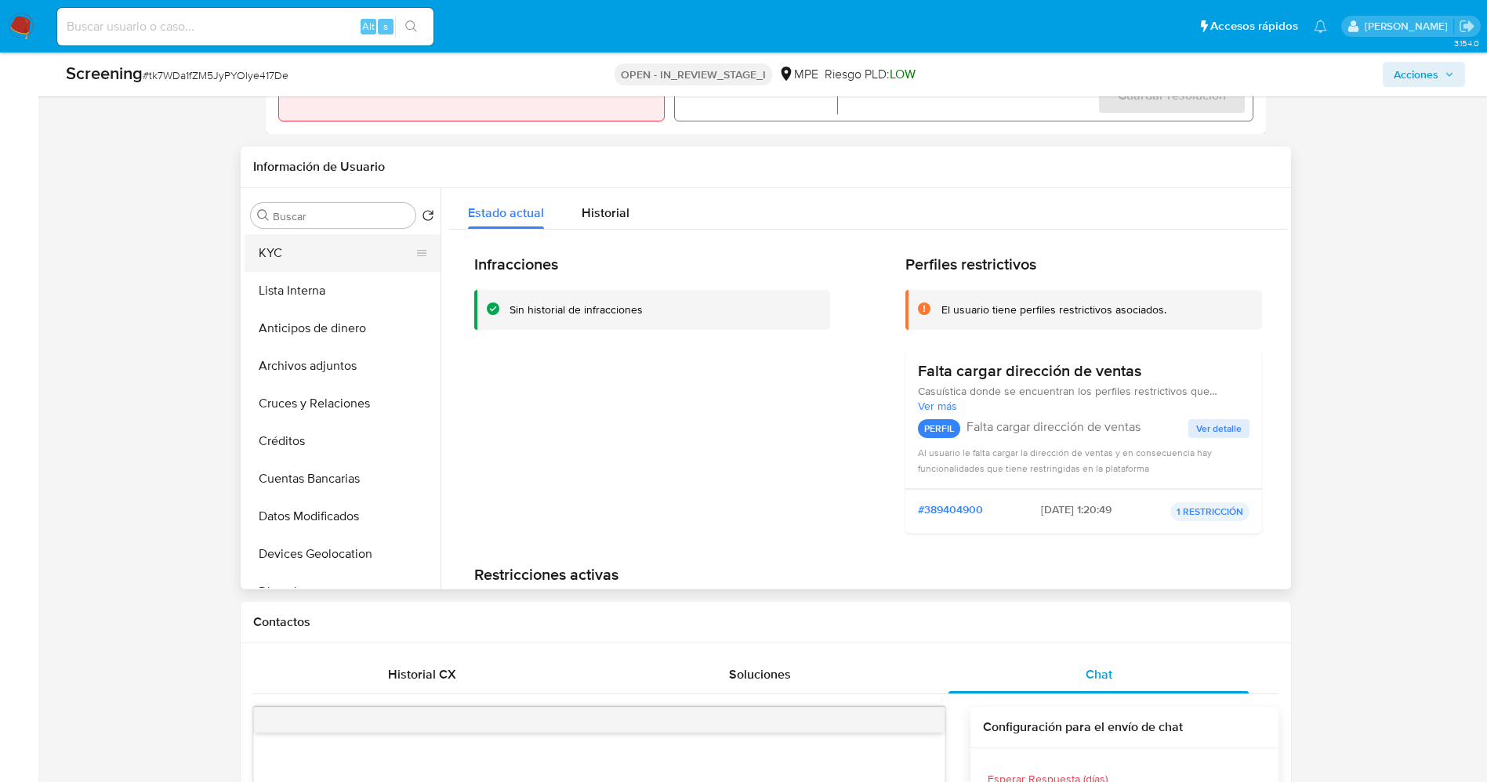
click at [306, 241] on button "KYC" at bounding box center [335, 253] width 183 height 38
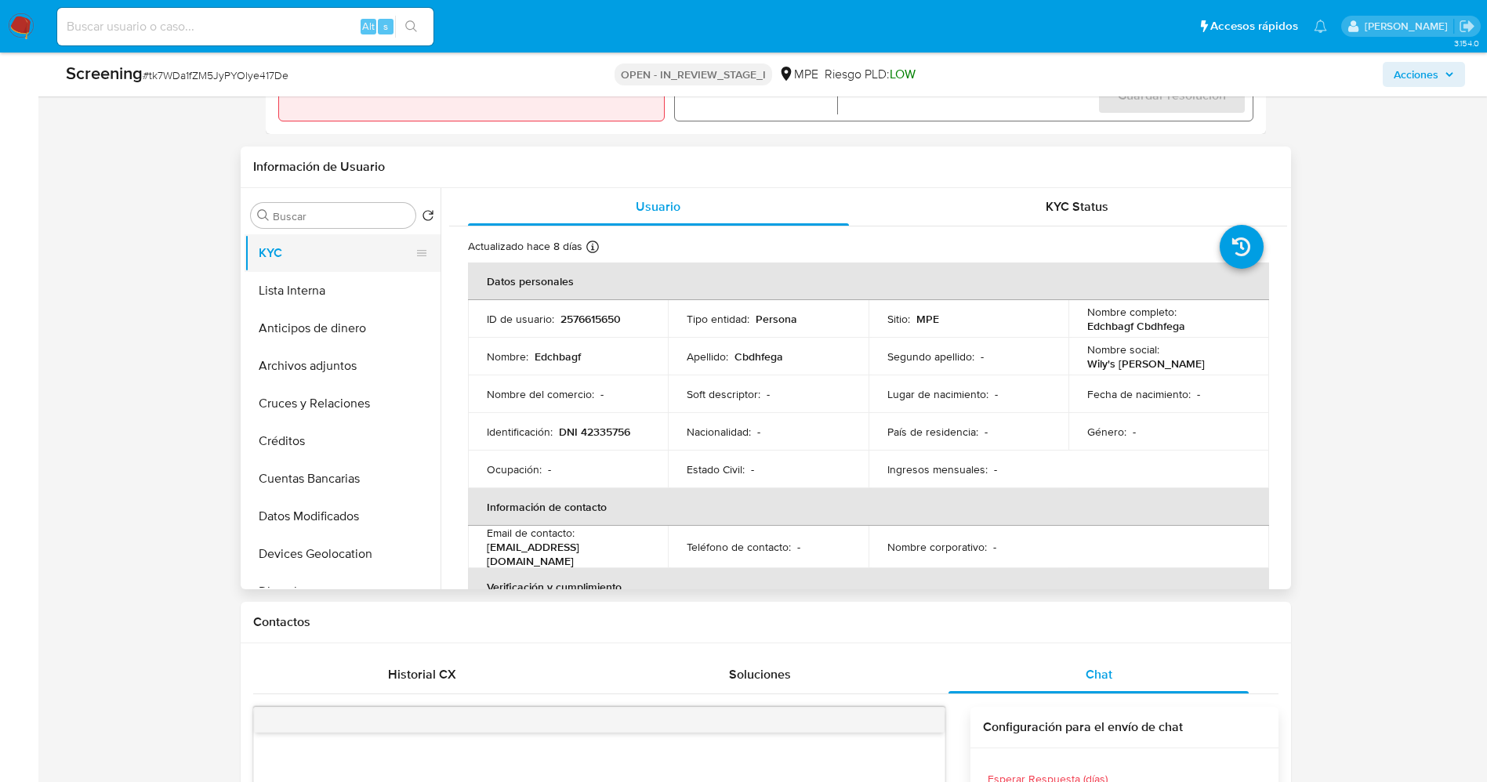
scroll to position [235, 0]
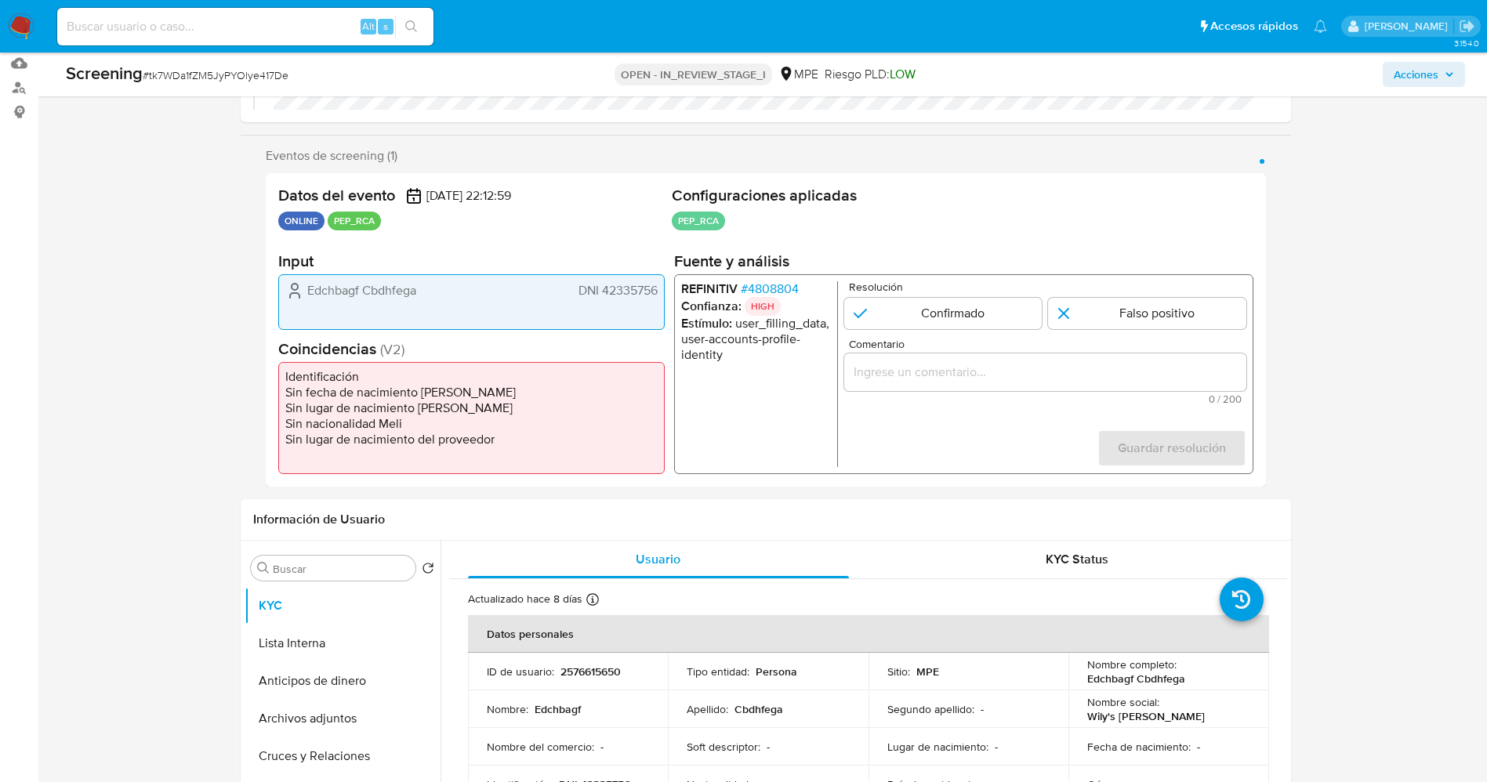
drag, startPoint x: 305, startPoint y: 291, endPoint x: 669, endPoint y: 300, distance: 364.5
click at [669, 300] on div "Datos del evento 10/08/2025 22:12:59 ONLINE PEP_RCA Configuraciones aplicadas P…" at bounding box center [766, 329] width 1000 height 313
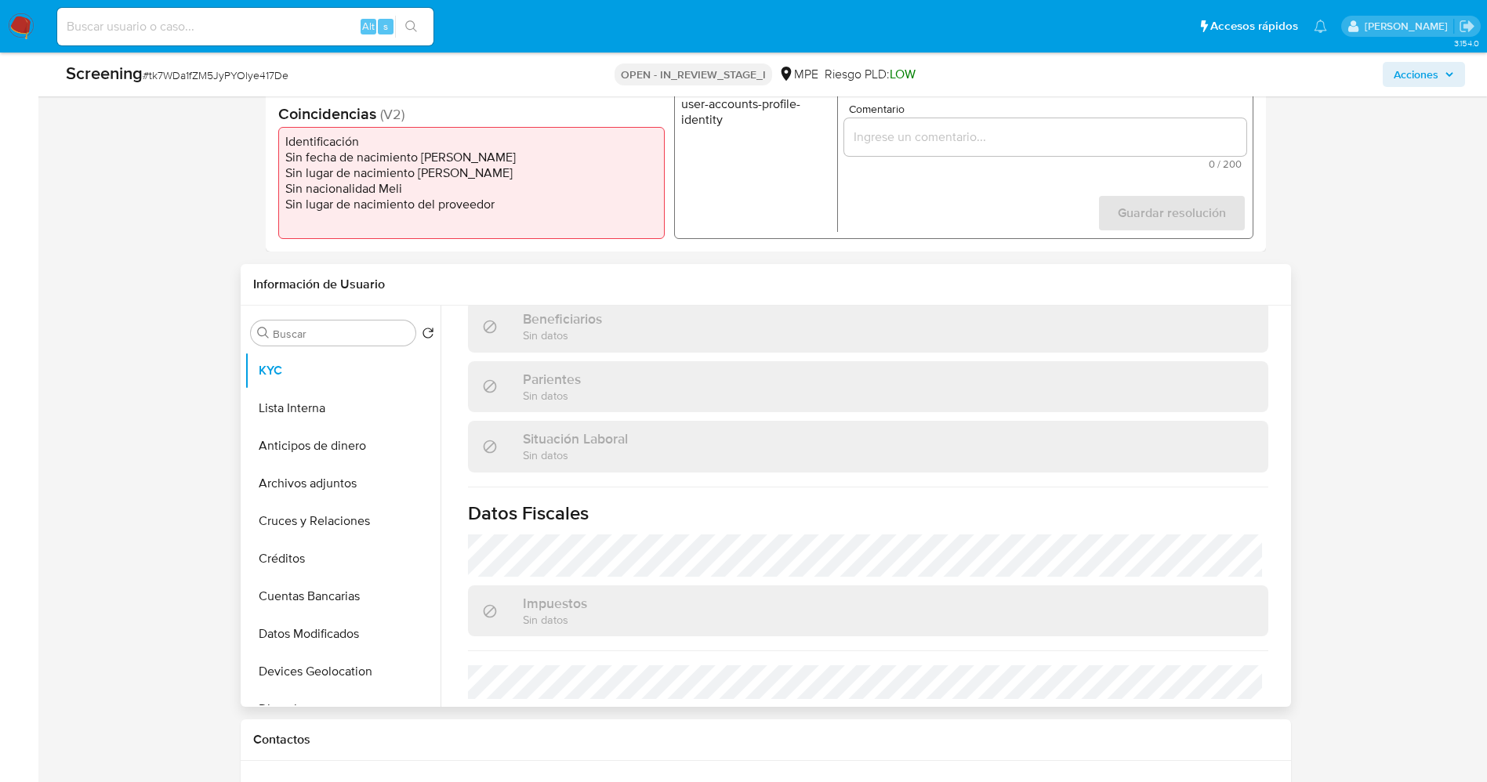
scroll to position [118, 0]
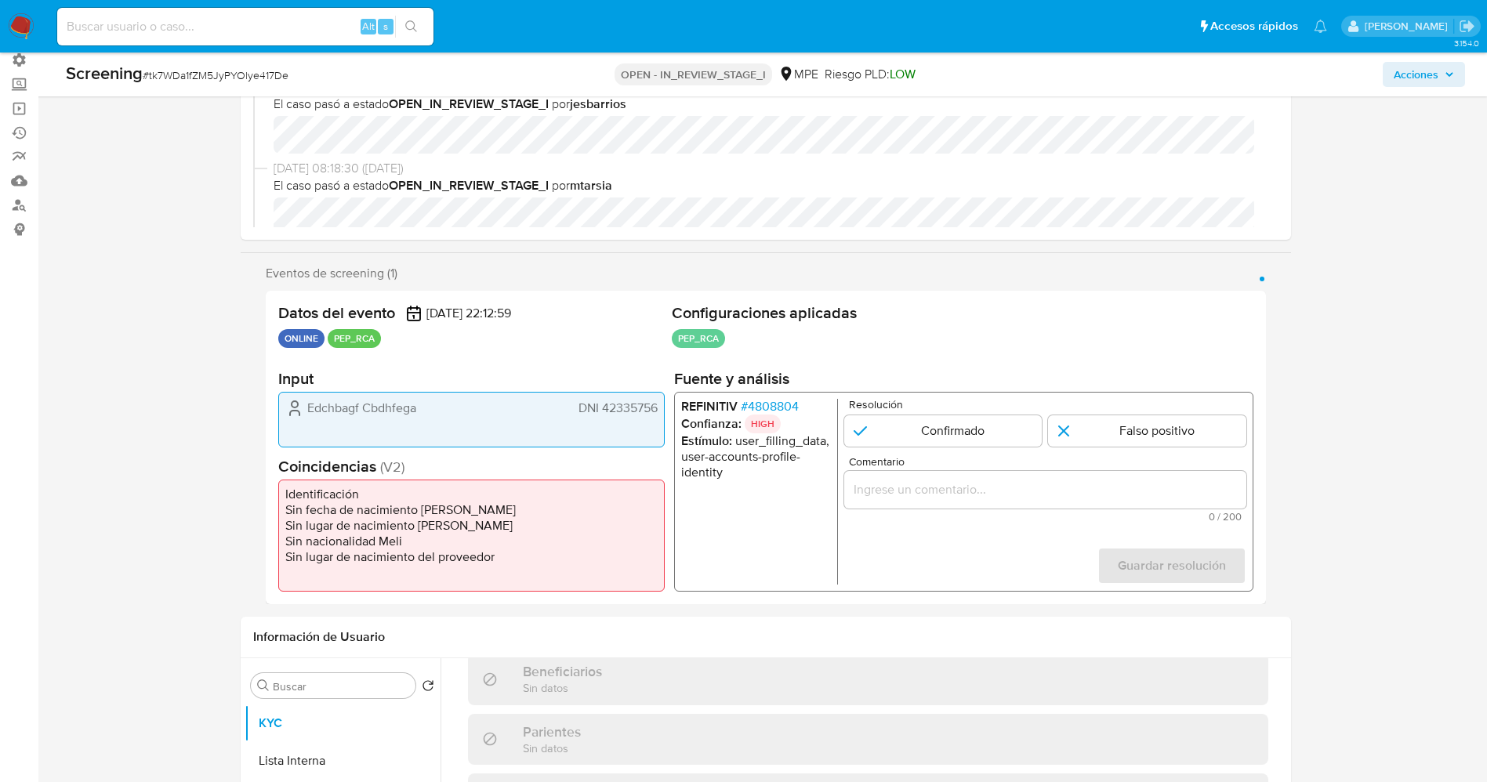
click at [457, 392] on div "Edchbagf Cbdhfega DNI 42335756" at bounding box center [471, 420] width 386 height 56
drag, startPoint x: 309, startPoint y: 404, endPoint x: 656, endPoint y: 404, distance: 347.2
click at [656, 404] on div "Edchbagf Cbdhfega DNI 42335756" at bounding box center [471, 408] width 372 height 19
click at [789, 407] on span "# 4808804" at bounding box center [769, 407] width 58 height 16
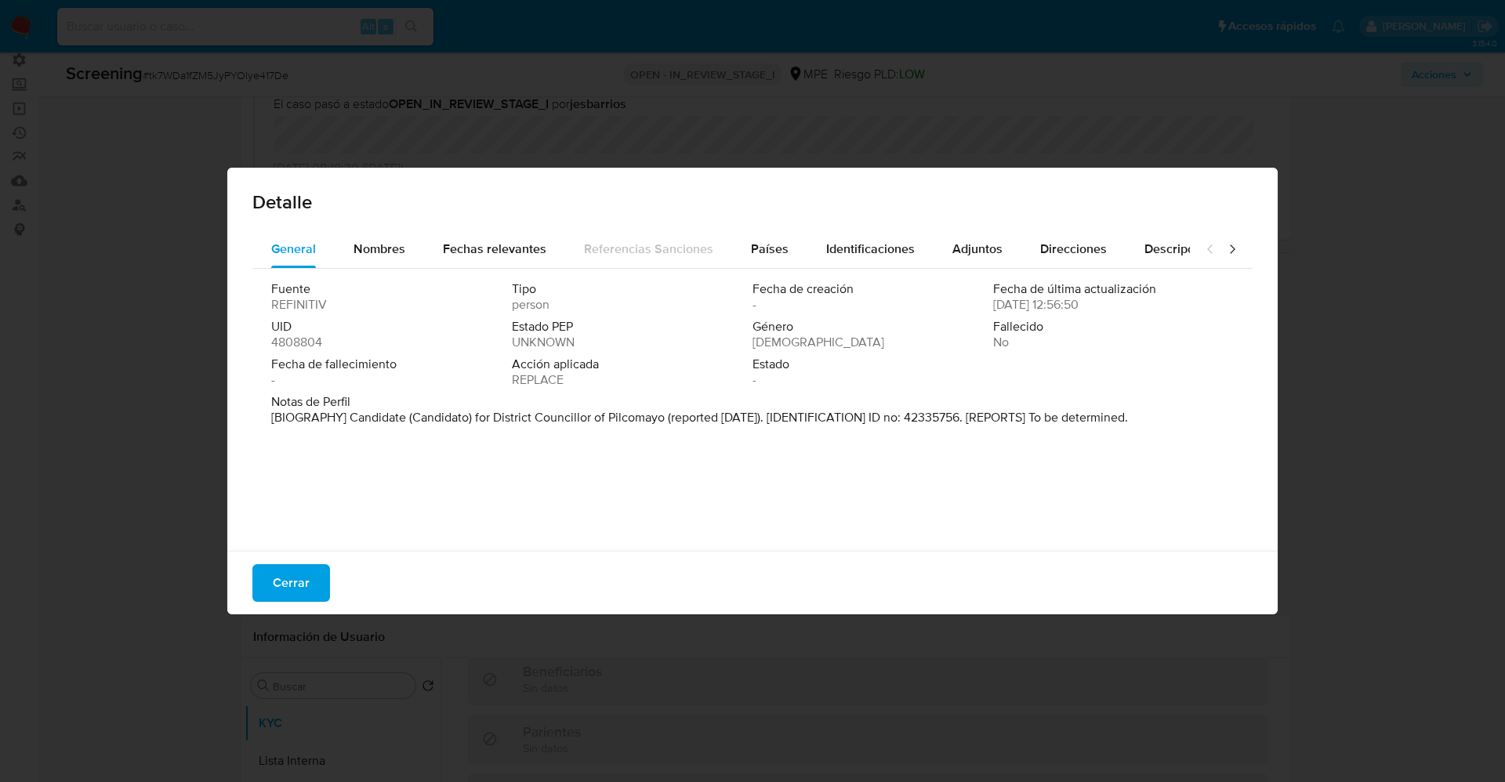
drag, startPoint x: 351, startPoint y: 421, endPoint x: 1143, endPoint y: 416, distance: 791.5
click at [1128, 416] on p "[BIOGRAPHY] Candidate (Candidato) for District Councillor of Pilcomayo (reporte…" at bounding box center [699, 418] width 857 height 16
drag, startPoint x: 351, startPoint y: 415, endPoint x: 451, endPoint y: 431, distance: 100.7
click at [451, 431] on div "Notas de Perfil [BIOGRAFÍA] Candidato a Concejal Distrital del Pilcomayo (repor…" at bounding box center [752, 413] width 962 height 38
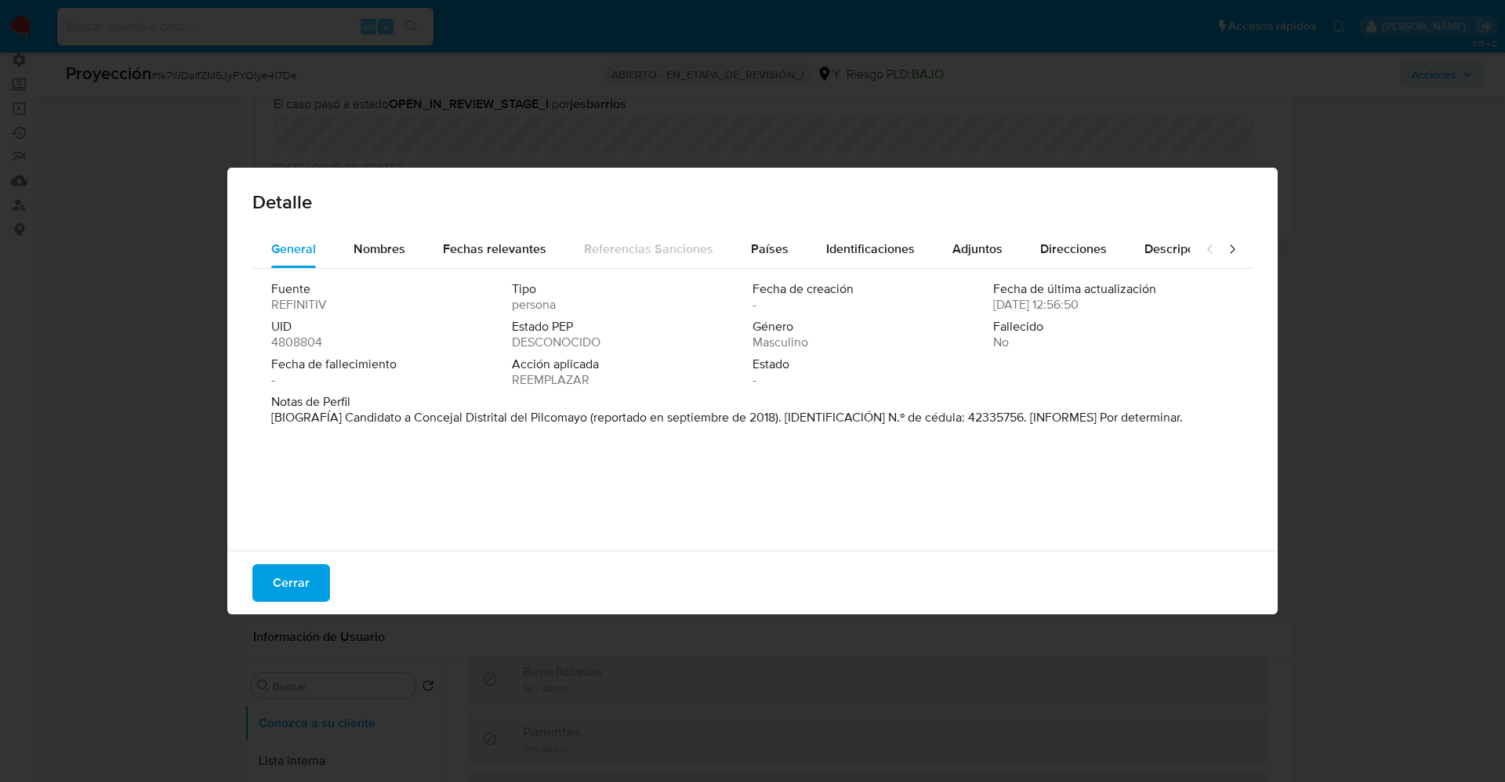
drag, startPoint x: 344, startPoint y: 415, endPoint x: 585, endPoint y: 415, distance: 241.4
click at [585, 415] on font "[BIOGRAFÍA] Candidato a Concejal Distrital del Pilcomayo (reportado en septiemb…" at bounding box center [726, 417] width 911 height 18
click at [285, 572] on span "Cerrar" at bounding box center [291, 583] width 37 height 34
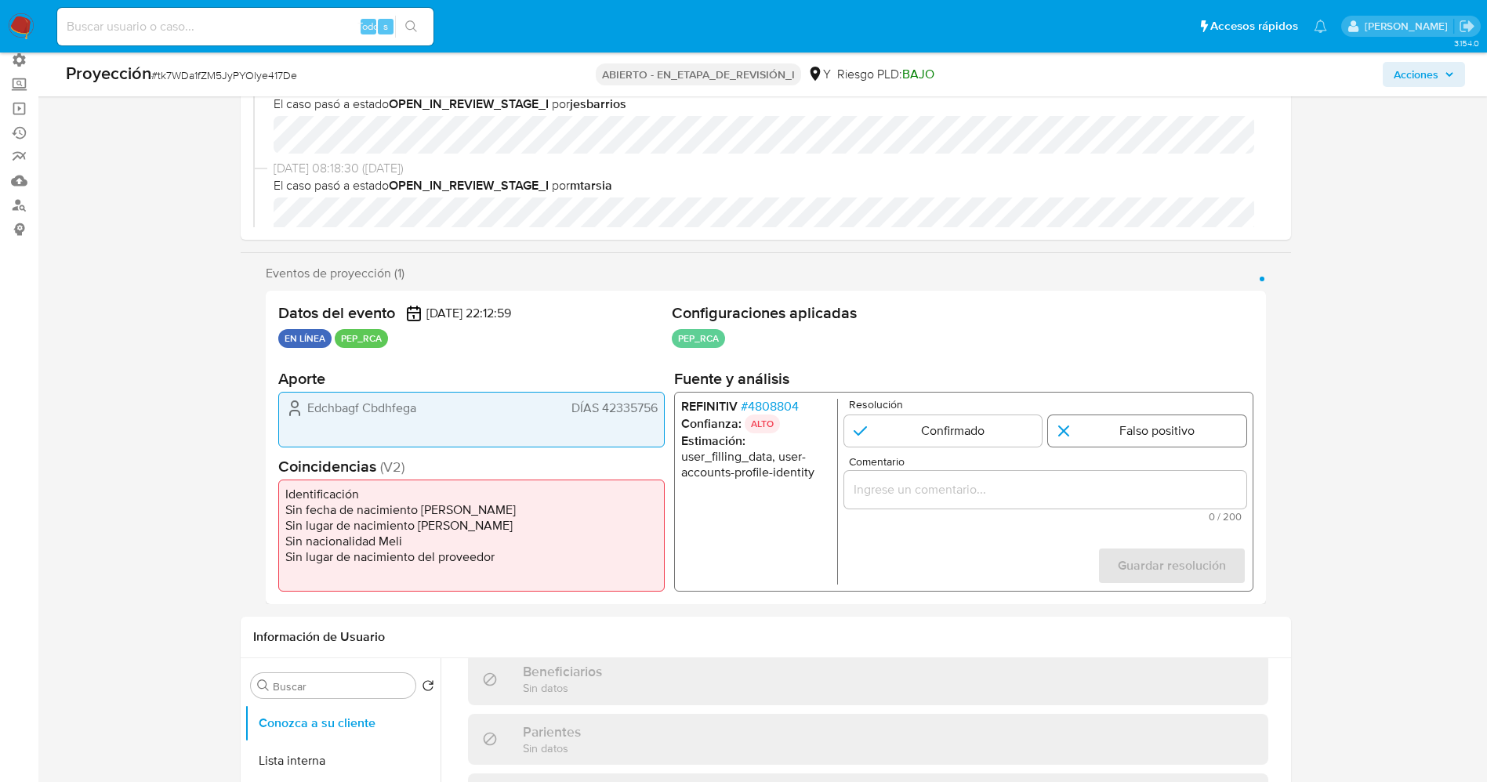
click at [1137, 436] on input "1 de 1" at bounding box center [1147, 430] width 198 height 31
radio input "true"
click at [1053, 500] on div "1 de 1" at bounding box center [1044, 490] width 402 height 38
click at [1047, 486] on input "Comentario" at bounding box center [1044, 490] width 402 height 20
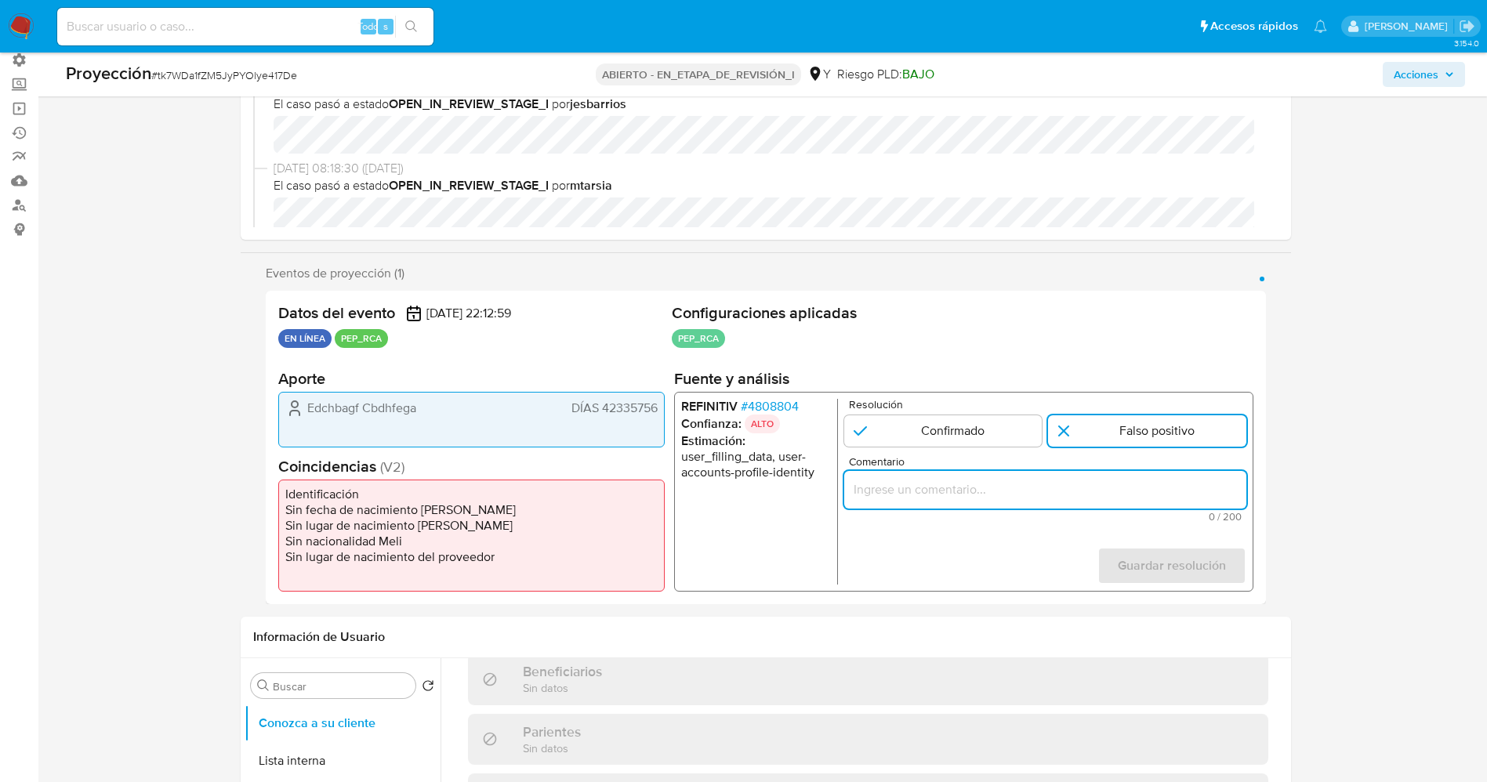
paste input "suario Edchbagf Cbdhfega, DNI 42335756 por coincidir en listas de PEP ya que se…"
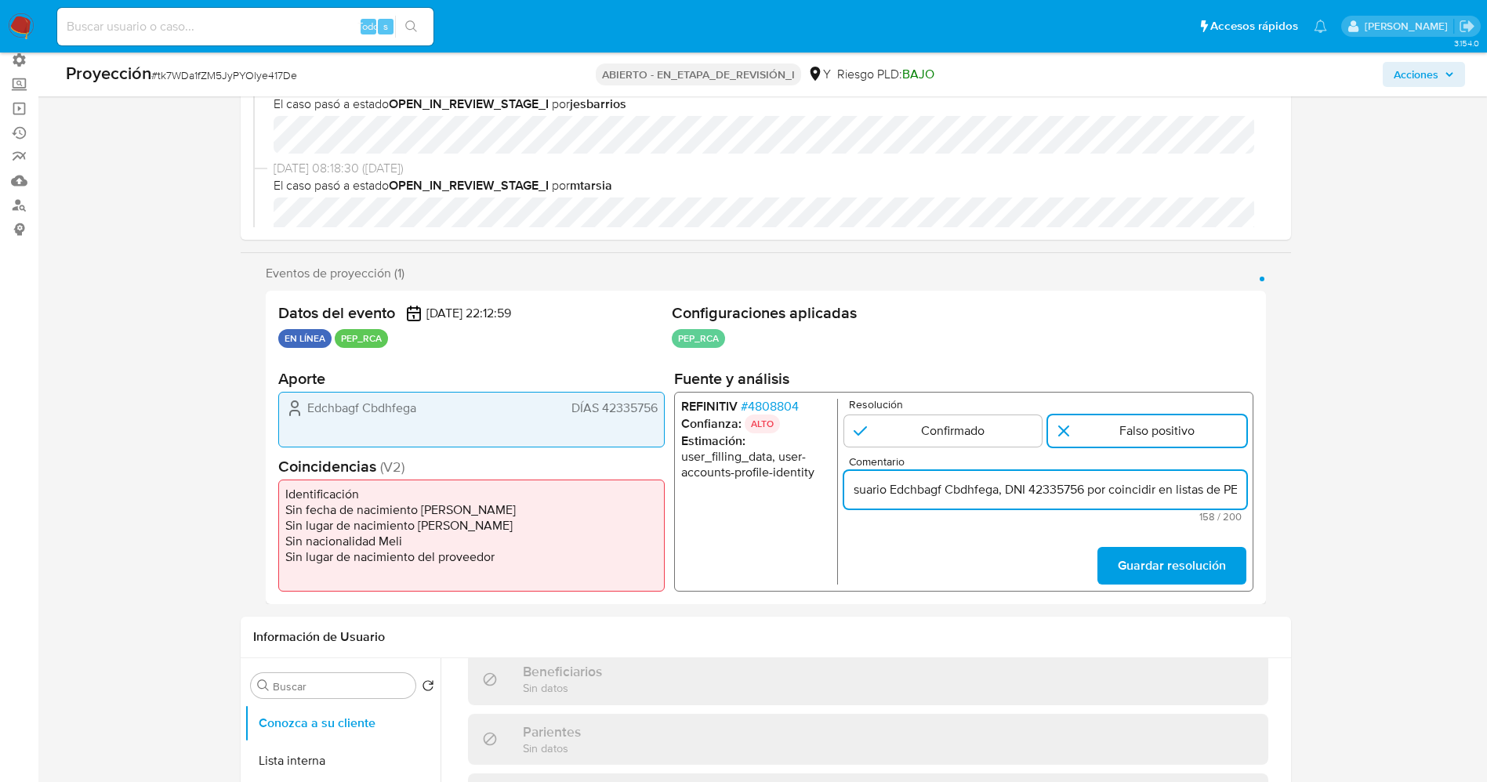
scroll to position [0, 520]
type input "suario Edchbagf Cbdhfega, DNI 42335756 por coincidir en listas de PEP ya que se…"
click at [1144, 568] on span "Guardar resolución" at bounding box center [1171, 566] width 108 height 34
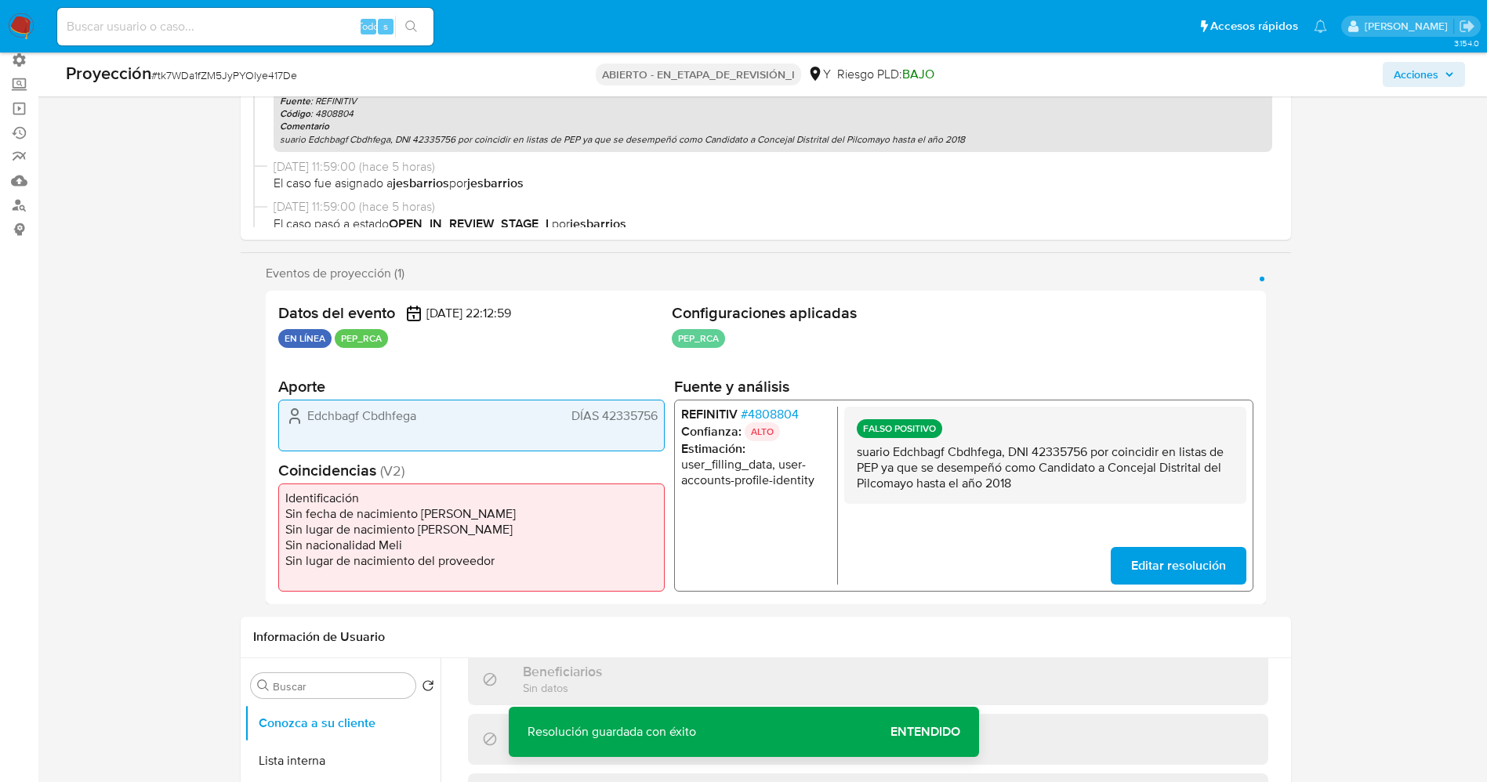
click at [1128, 559] on button "Editar resolución" at bounding box center [1178, 566] width 136 height 38
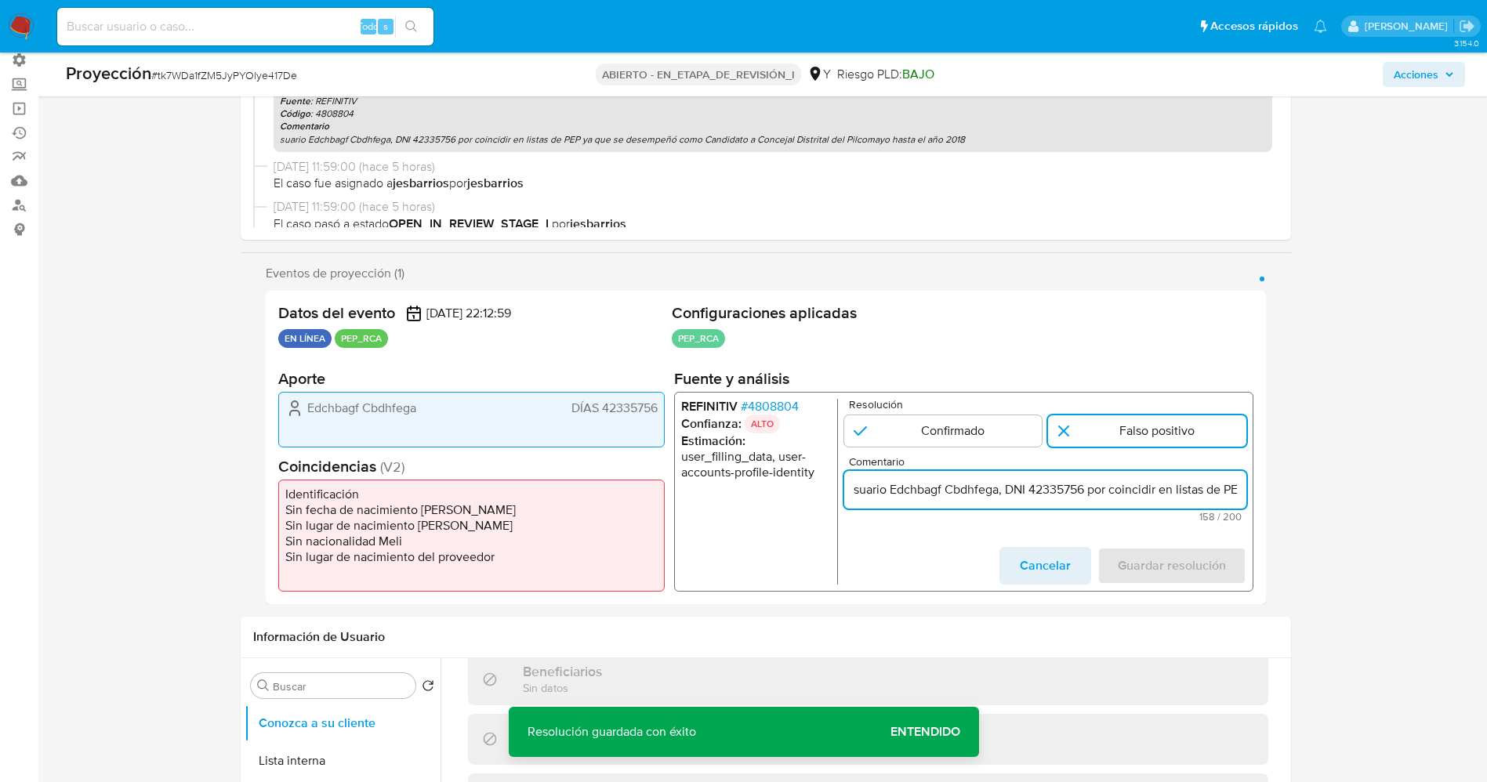
click at [854, 487] on input "suario Edchbagf Cbdhfega, DNI 42335756 por coincidir en listas de PEP ya que se…" at bounding box center [1044, 490] width 402 height 20
type input "Usuario Edchbagf Cbdhfega, DNI 42335756 por coincidir en listas de PEP ya que s…"
click at [1155, 572] on span "Guardar resolución" at bounding box center [1171, 566] width 108 height 34
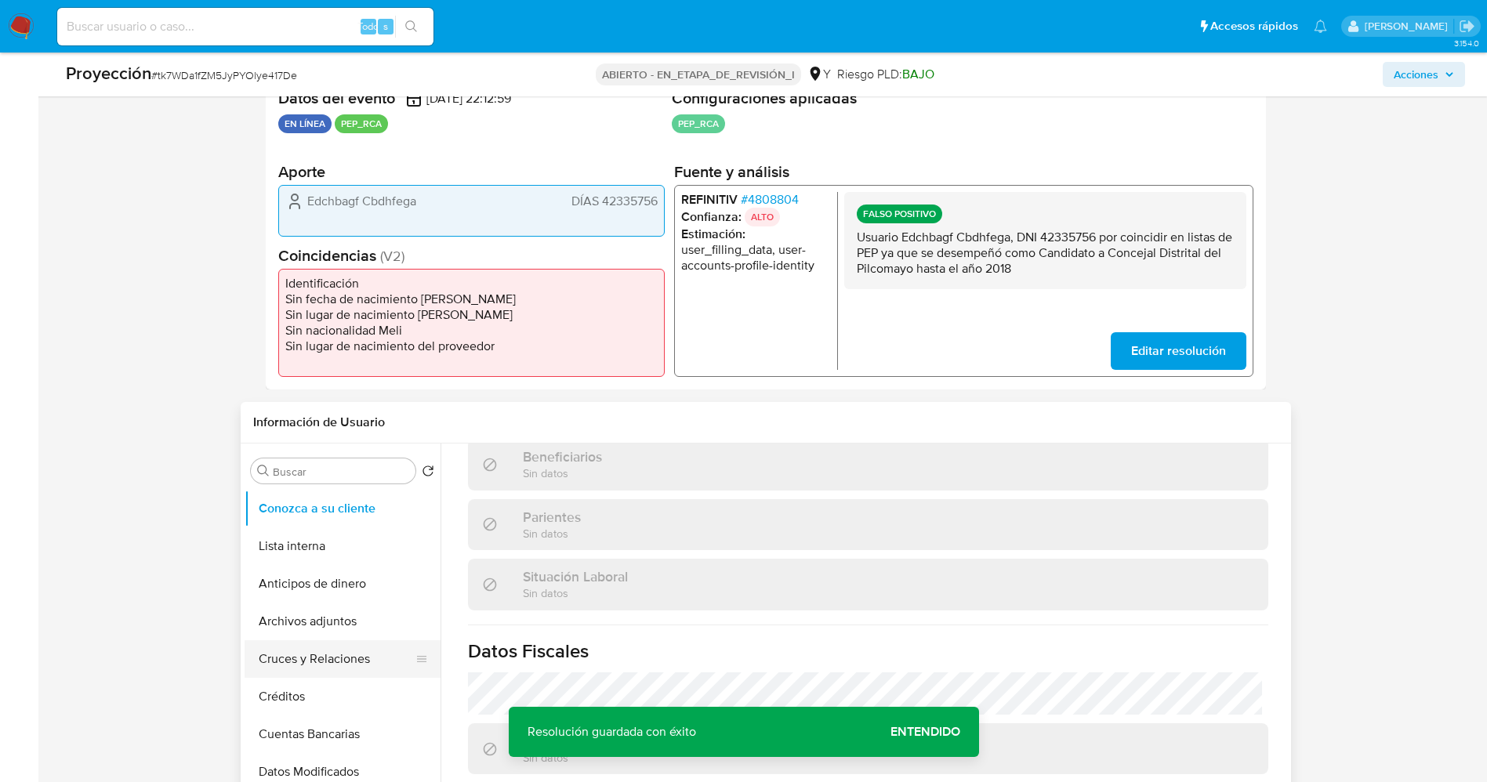
scroll to position [353, 0]
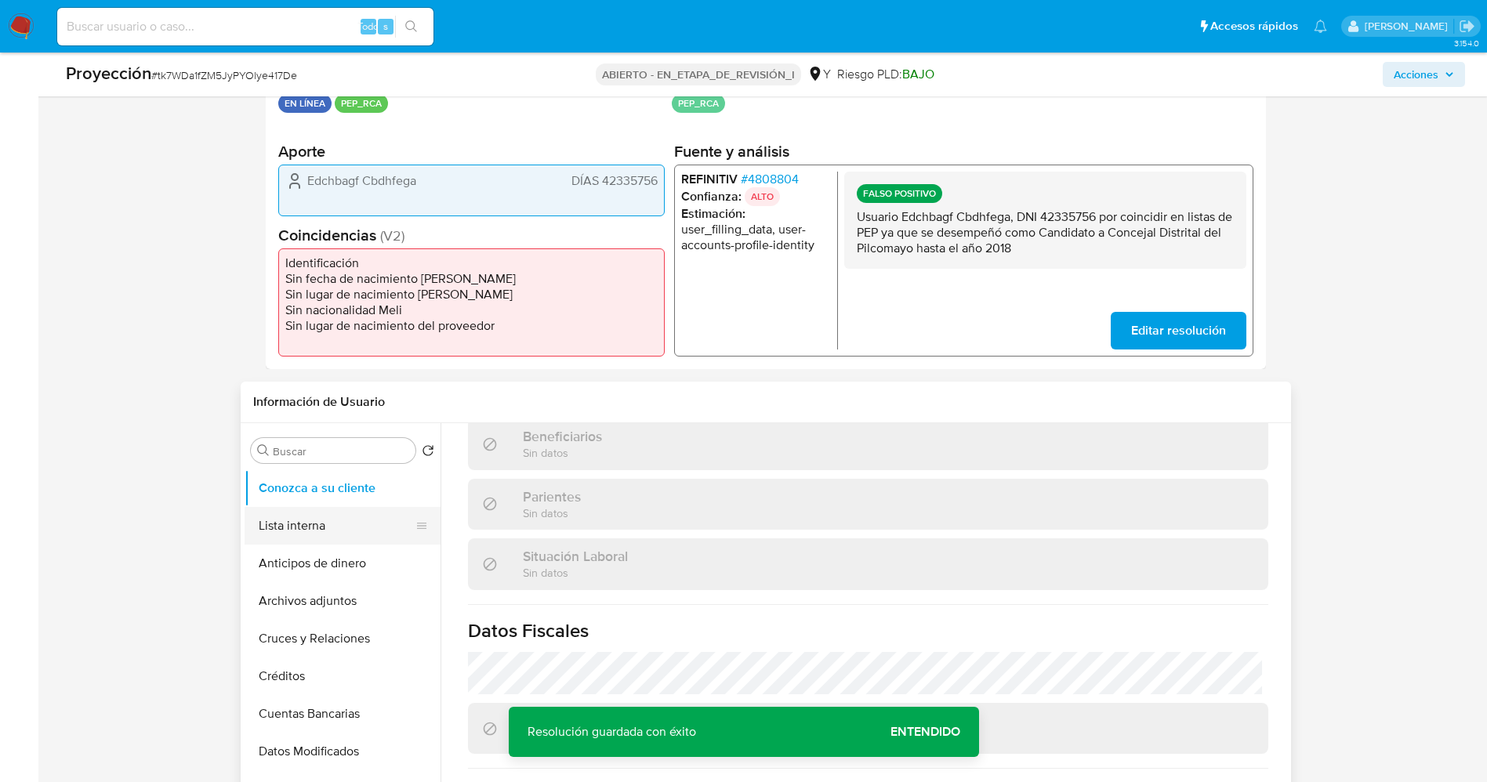
click at [322, 525] on button "Lista interna" at bounding box center [335, 526] width 183 height 38
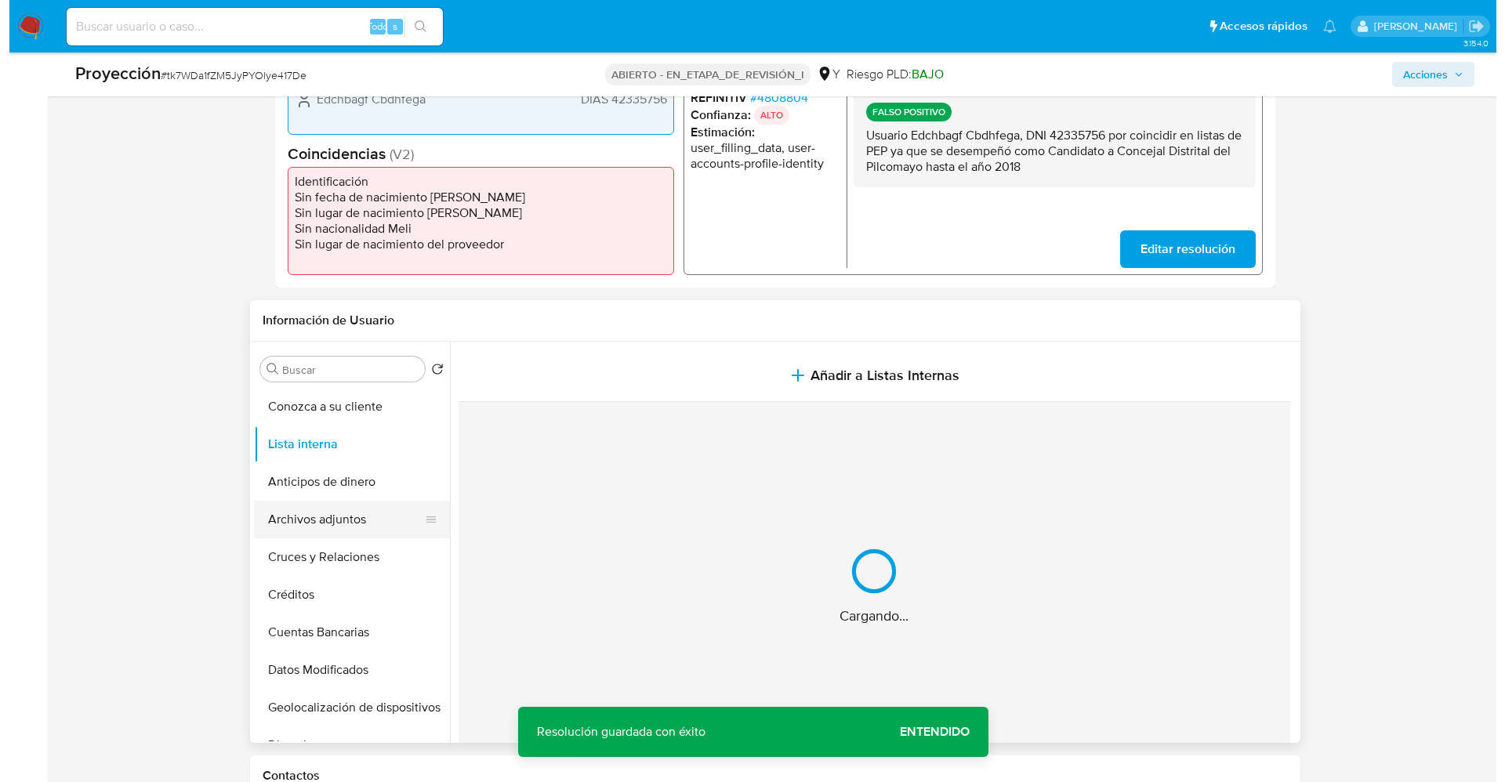
scroll to position [470, 0]
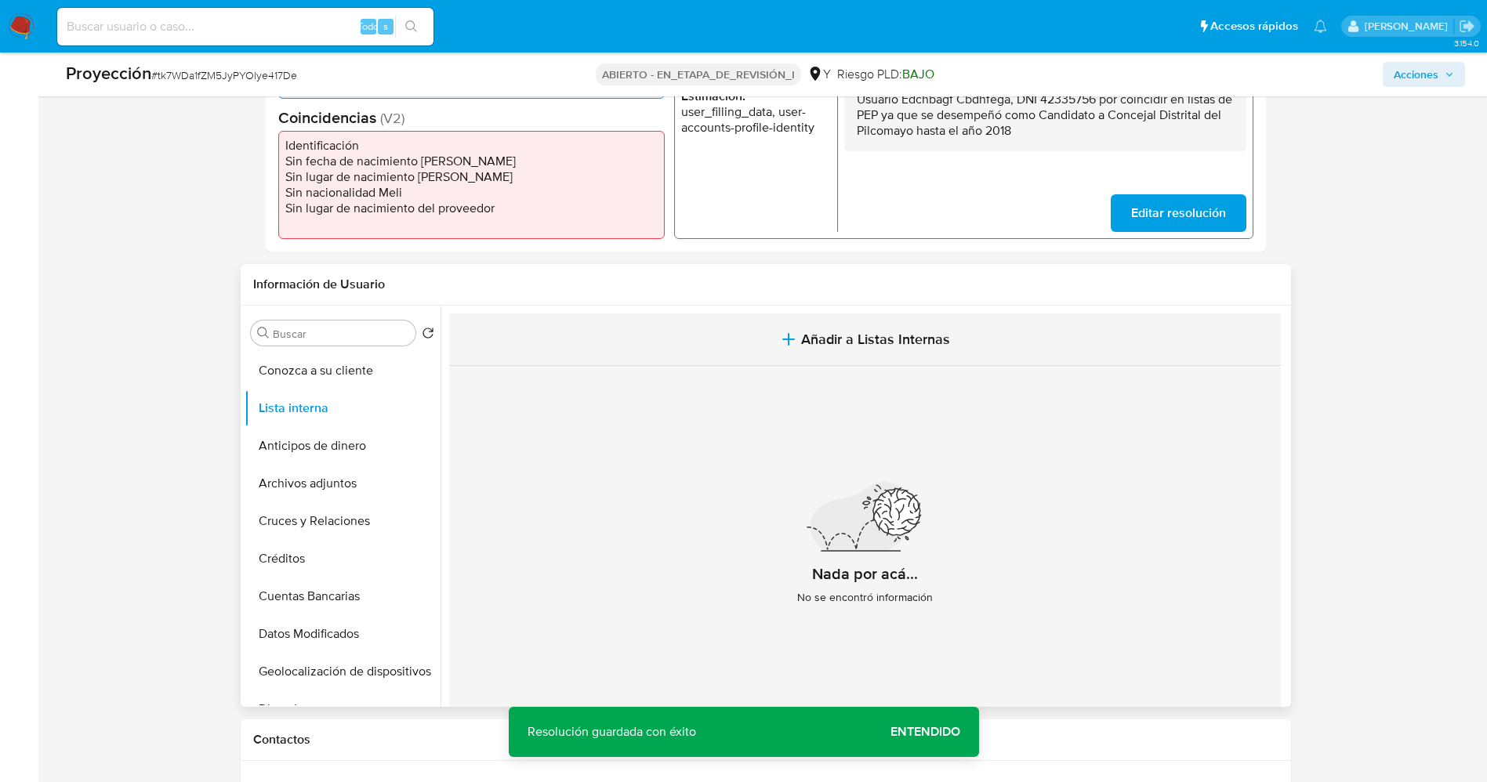
click at [828, 344] on span "Añadir a Listas Internas" at bounding box center [875, 339] width 149 height 17
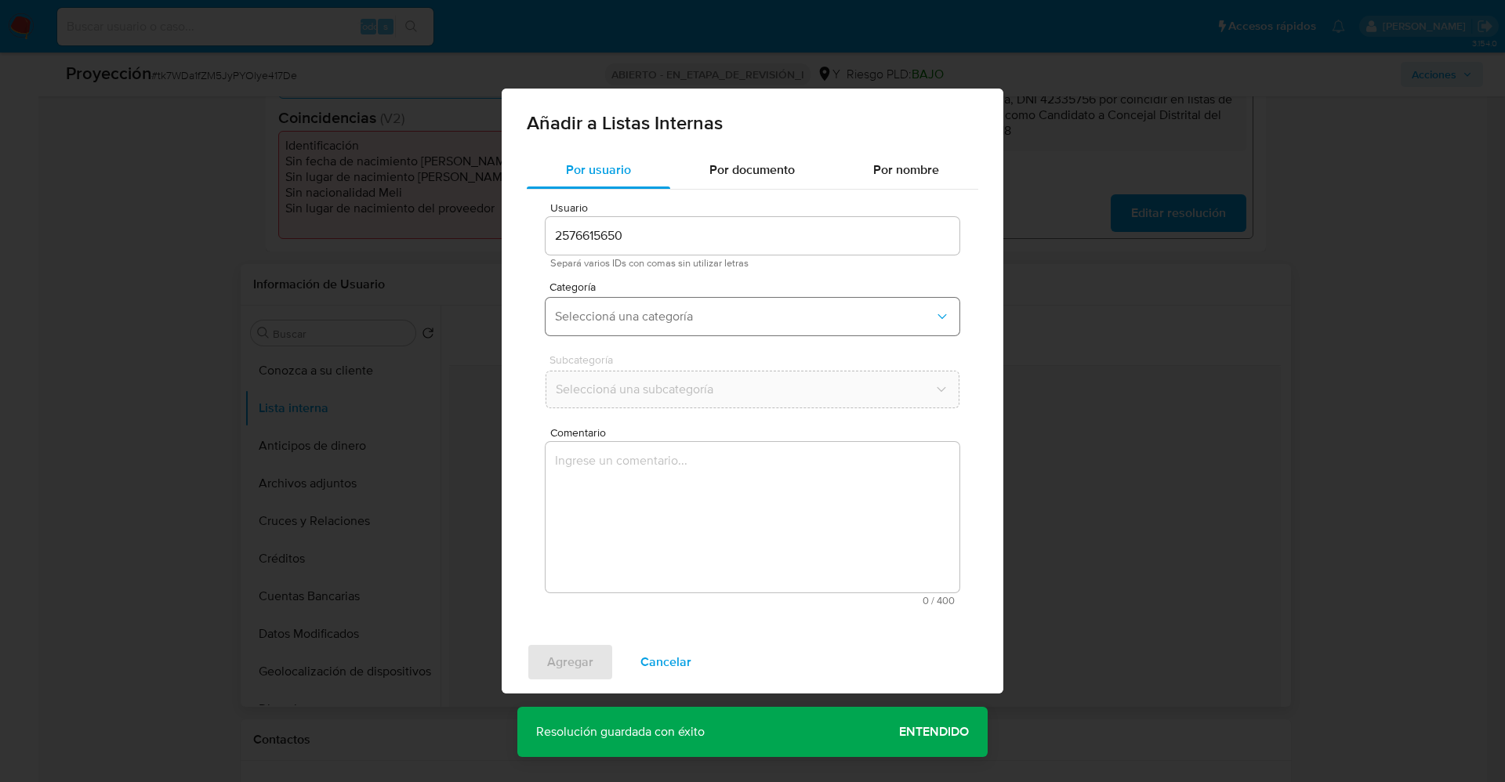
click at [741, 322] on span "Seleccioná una categoría" at bounding box center [744, 317] width 379 height 16
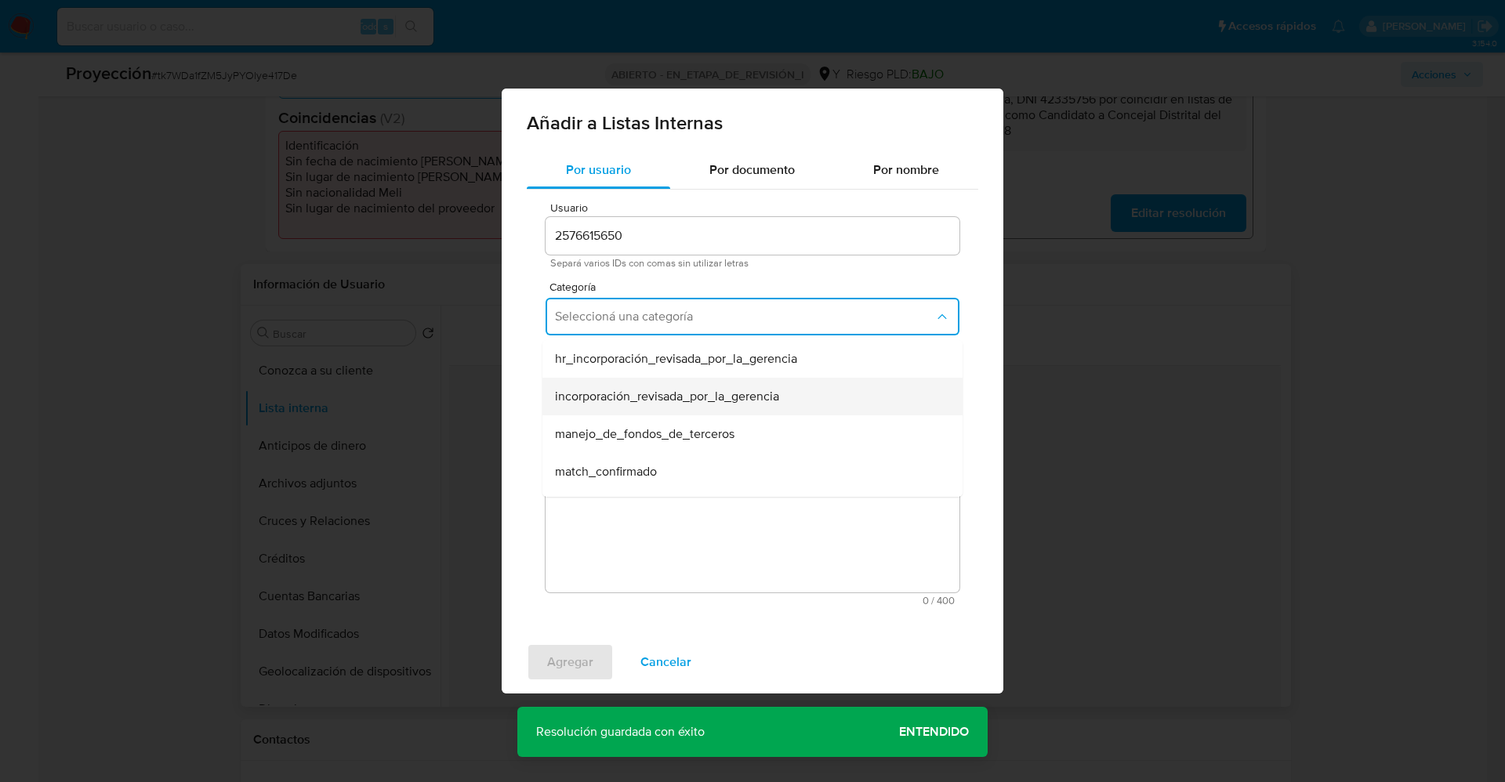
scroll to position [118, 0]
click at [697, 404] on div "match_descartado" at bounding box center [748, 392] width 386 height 38
click at [709, 390] on span "Seleccioná una subcategoría" at bounding box center [744, 390] width 379 height 16
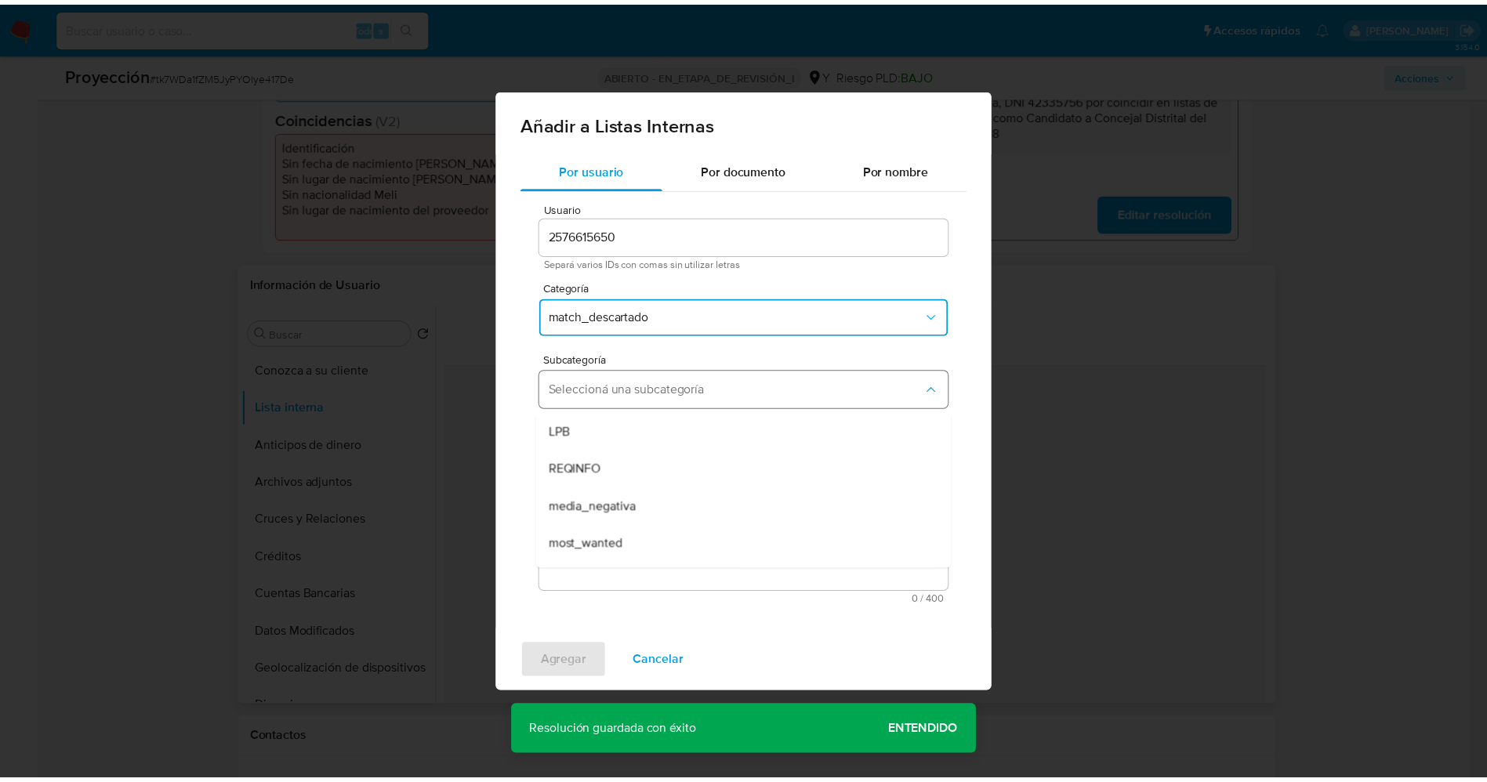
scroll to position [107, 0]
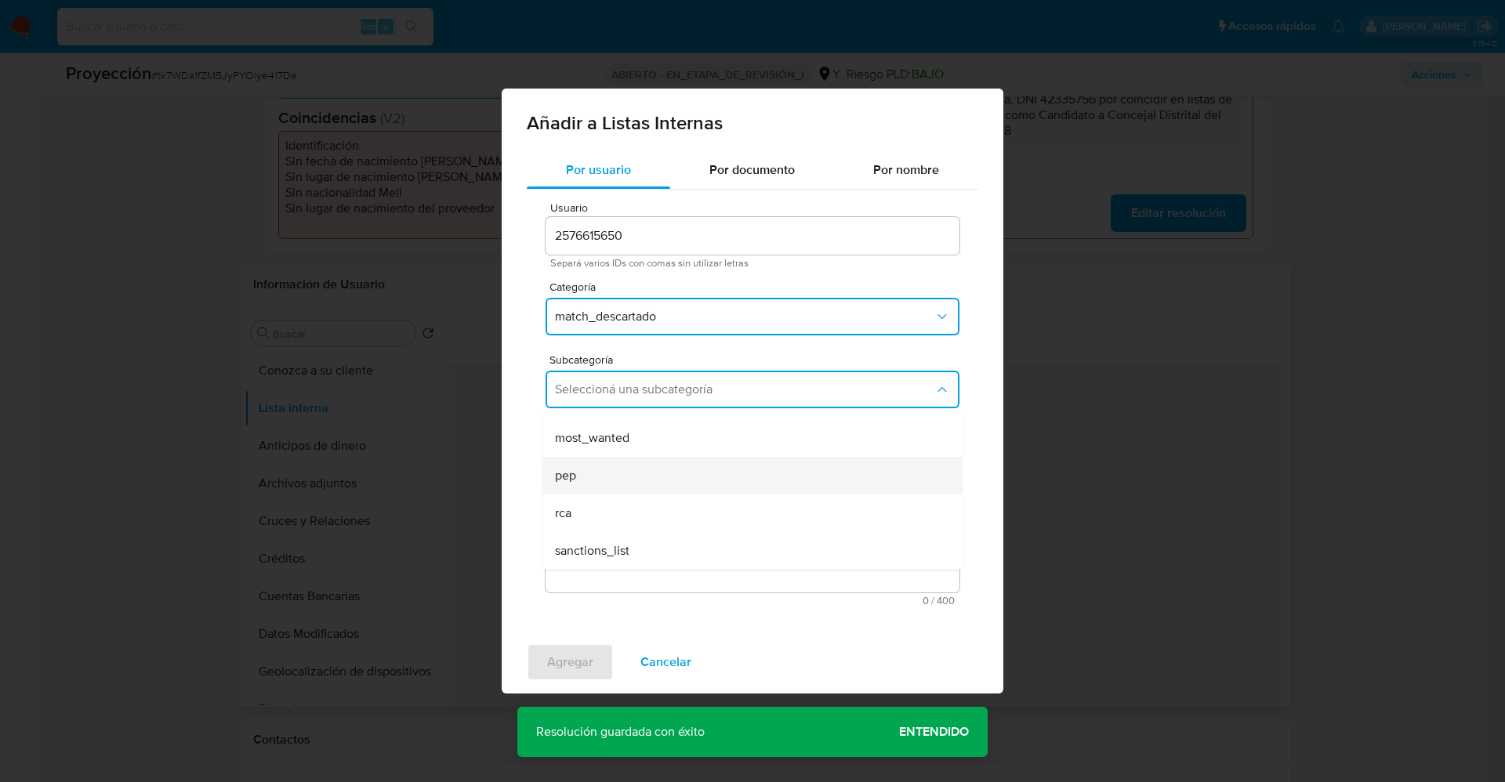
click at [688, 486] on div "pep" at bounding box center [748, 476] width 386 height 38
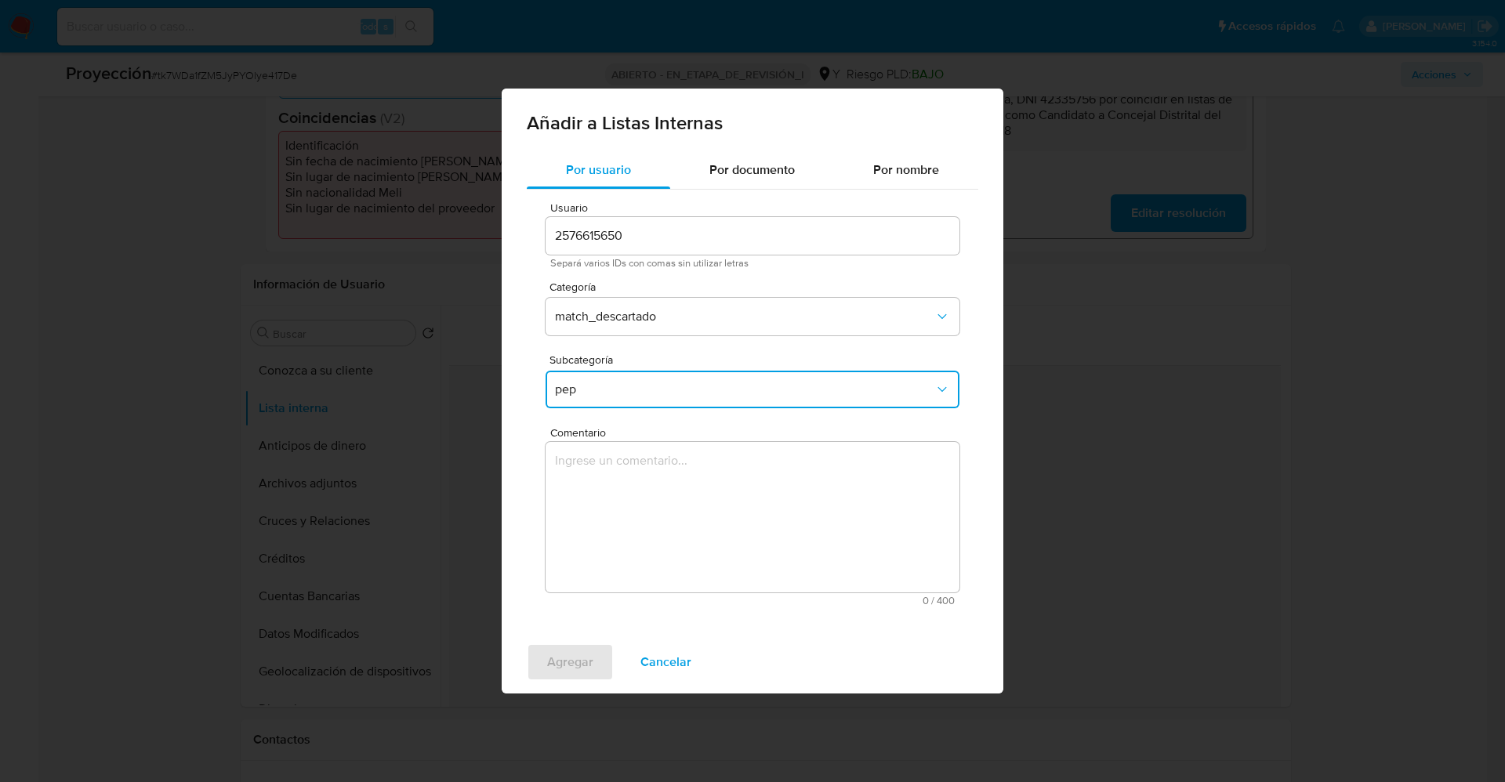
click at [587, 540] on textarea "Comentario" at bounding box center [752, 517] width 414 height 150
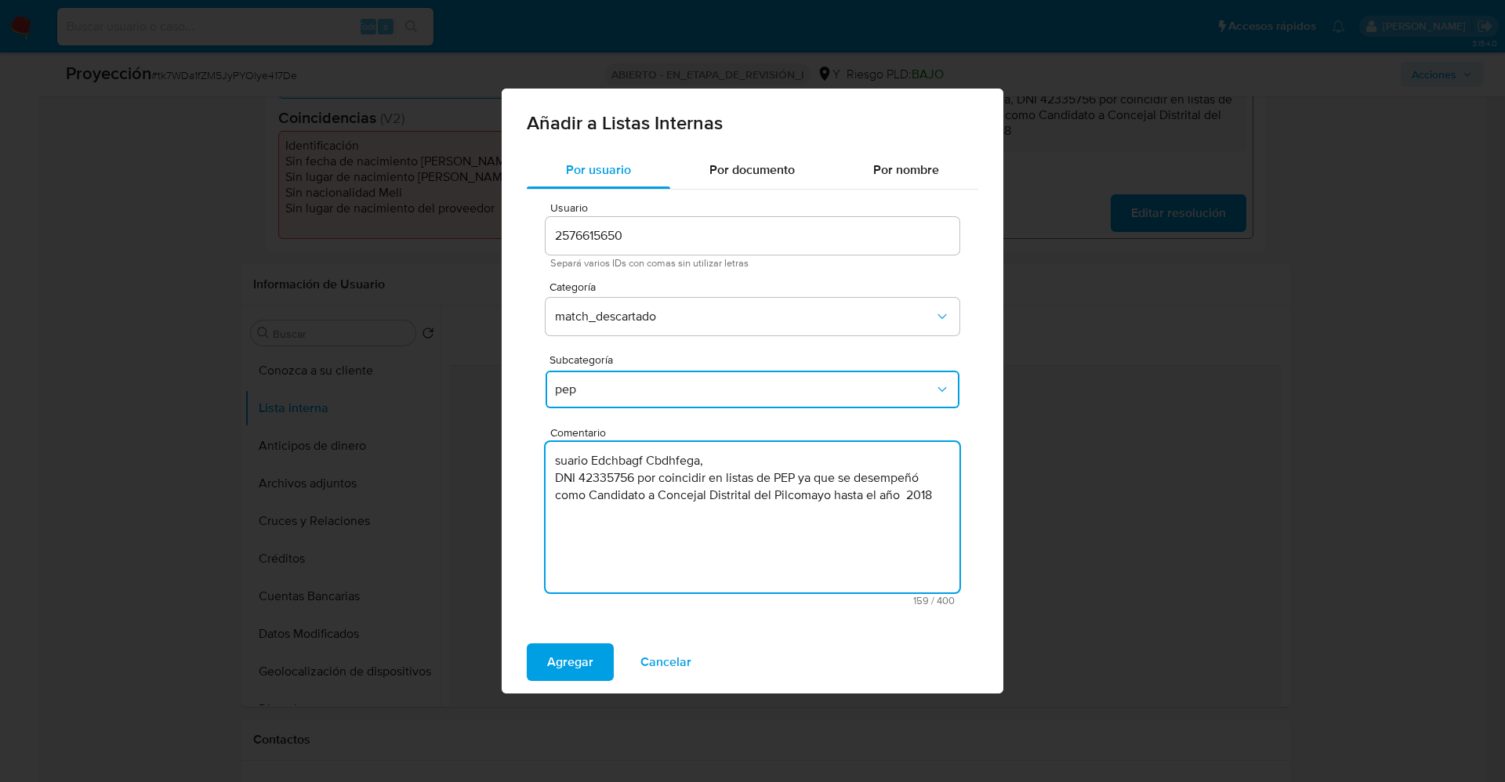
click at [549, 458] on textarea "suario Edchbagf Cbdhfega, DNI 42335756 por coincidir en listas de PEP ya que se…" at bounding box center [752, 517] width 414 height 150
type textarea "Usuario Edchbagf Cbdhfega, DNI 42335756 por coincidir en listas de PEP ya que s…"
click at [570, 669] on span "Agregar" at bounding box center [570, 662] width 46 height 34
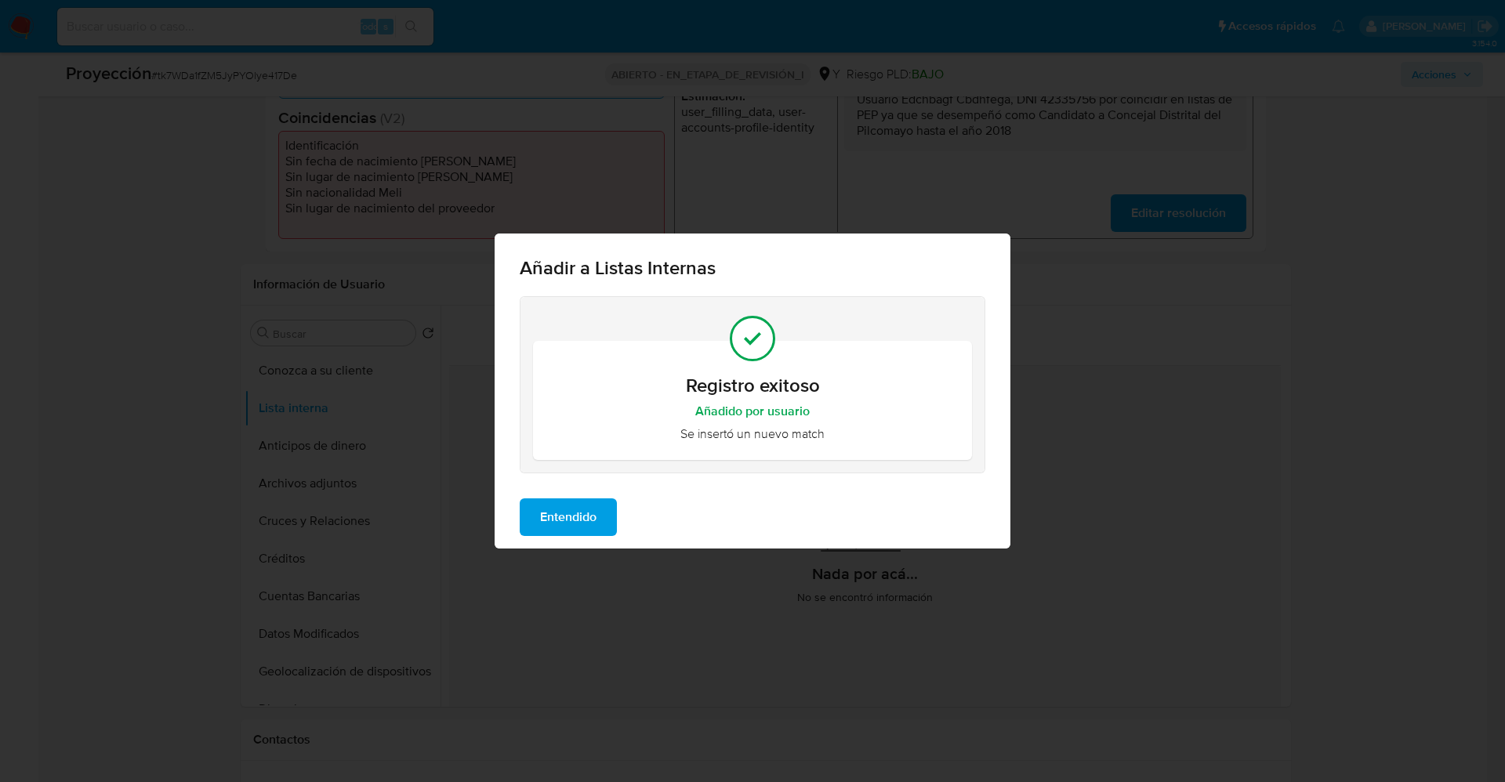
drag, startPoint x: 574, startPoint y: 512, endPoint x: 542, endPoint y: 512, distance: 32.1
click at [571, 512] on span "Entendido" at bounding box center [568, 517] width 56 height 34
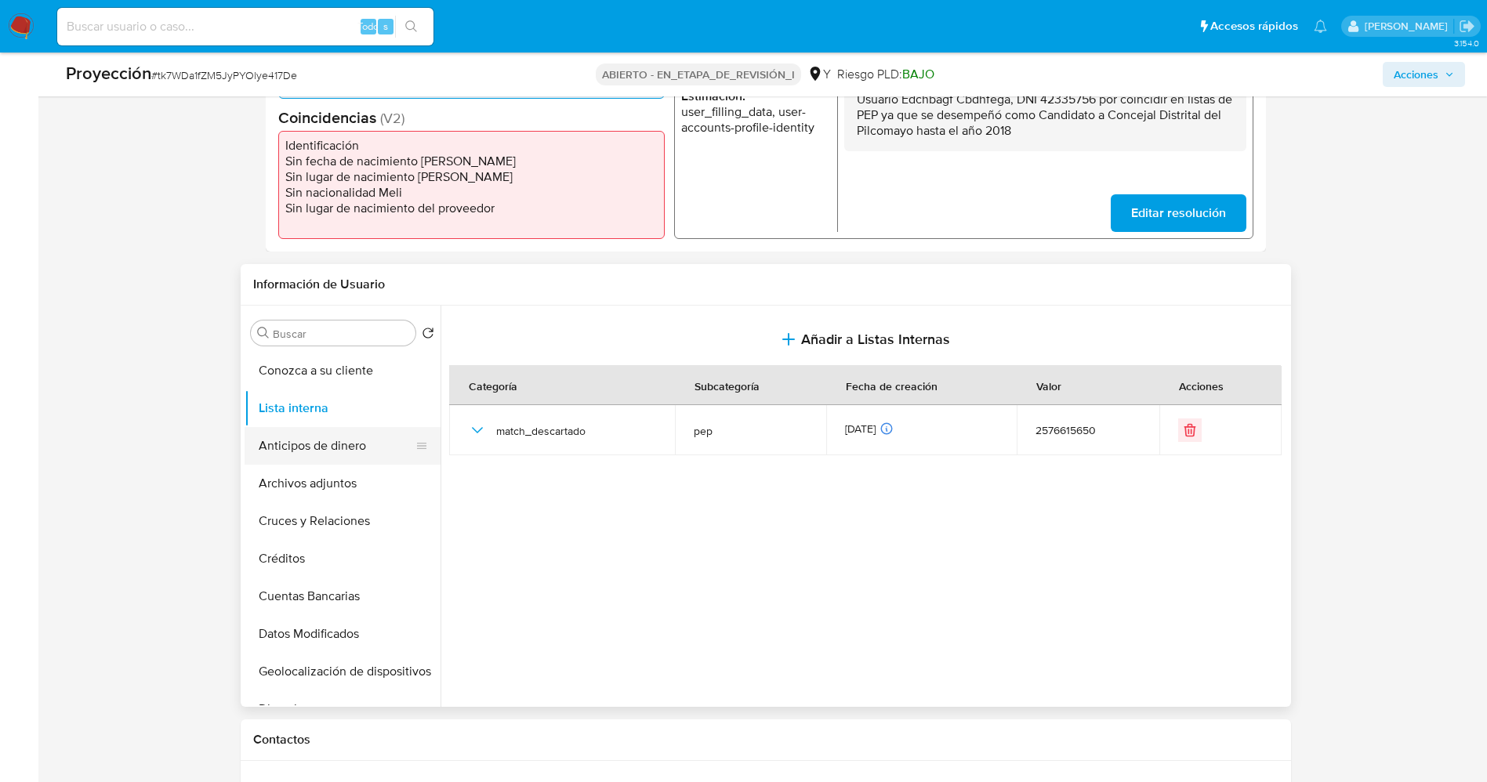
click at [342, 458] on button "Anticipos de dinero" at bounding box center [335, 446] width 183 height 38
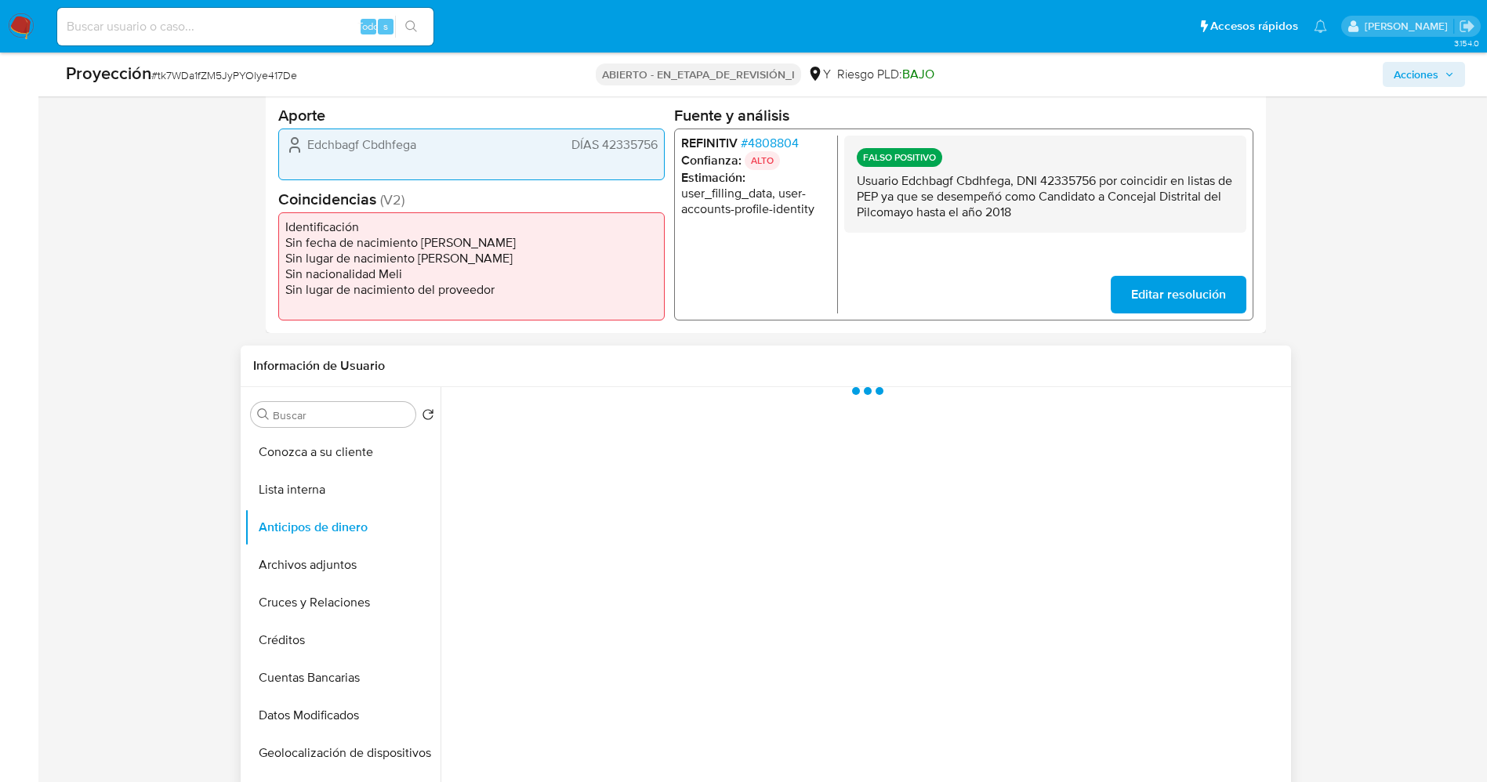
scroll to position [353, 0]
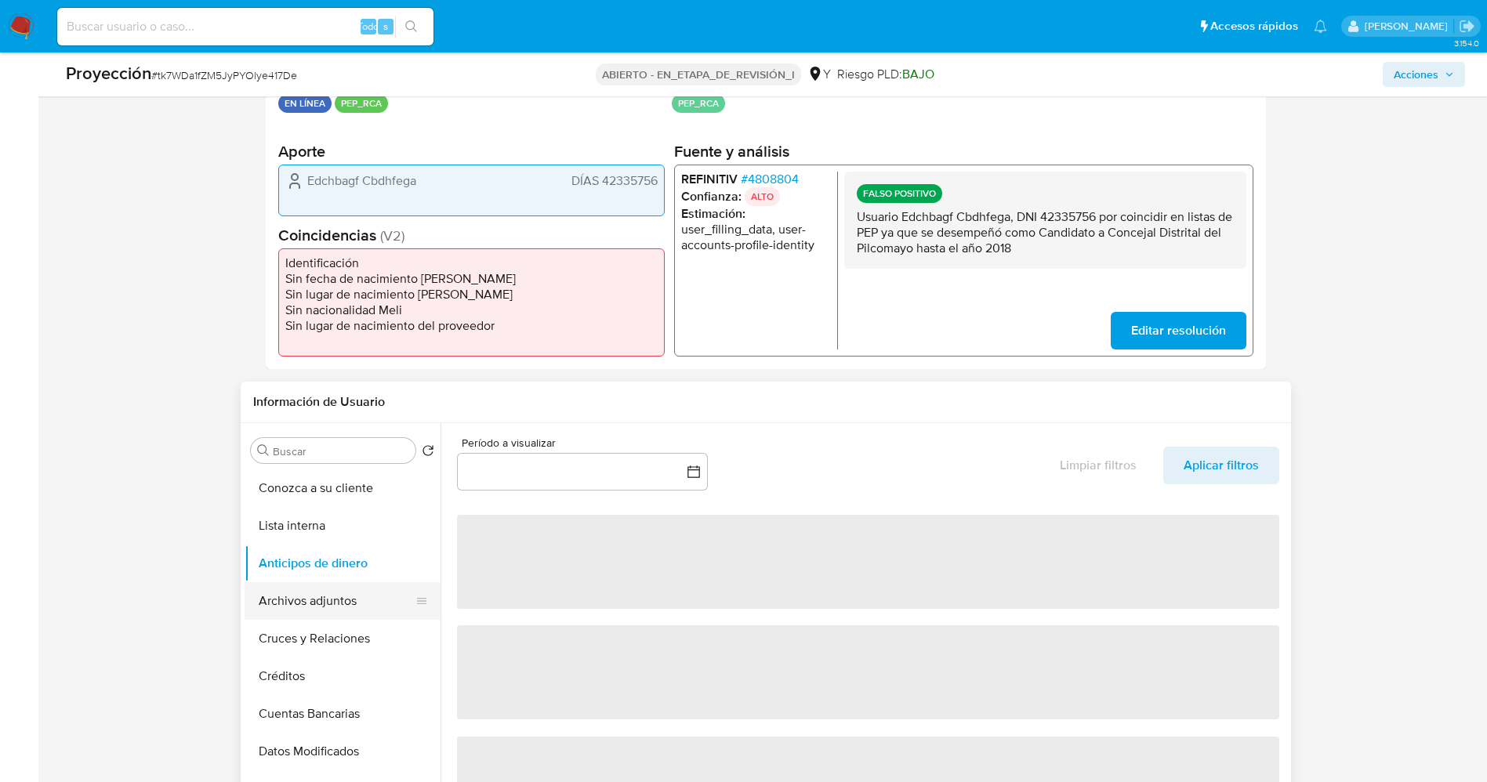
click at [341, 604] on button "Archivos adjuntos" at bounding box center [335, 601] width 183 height 38
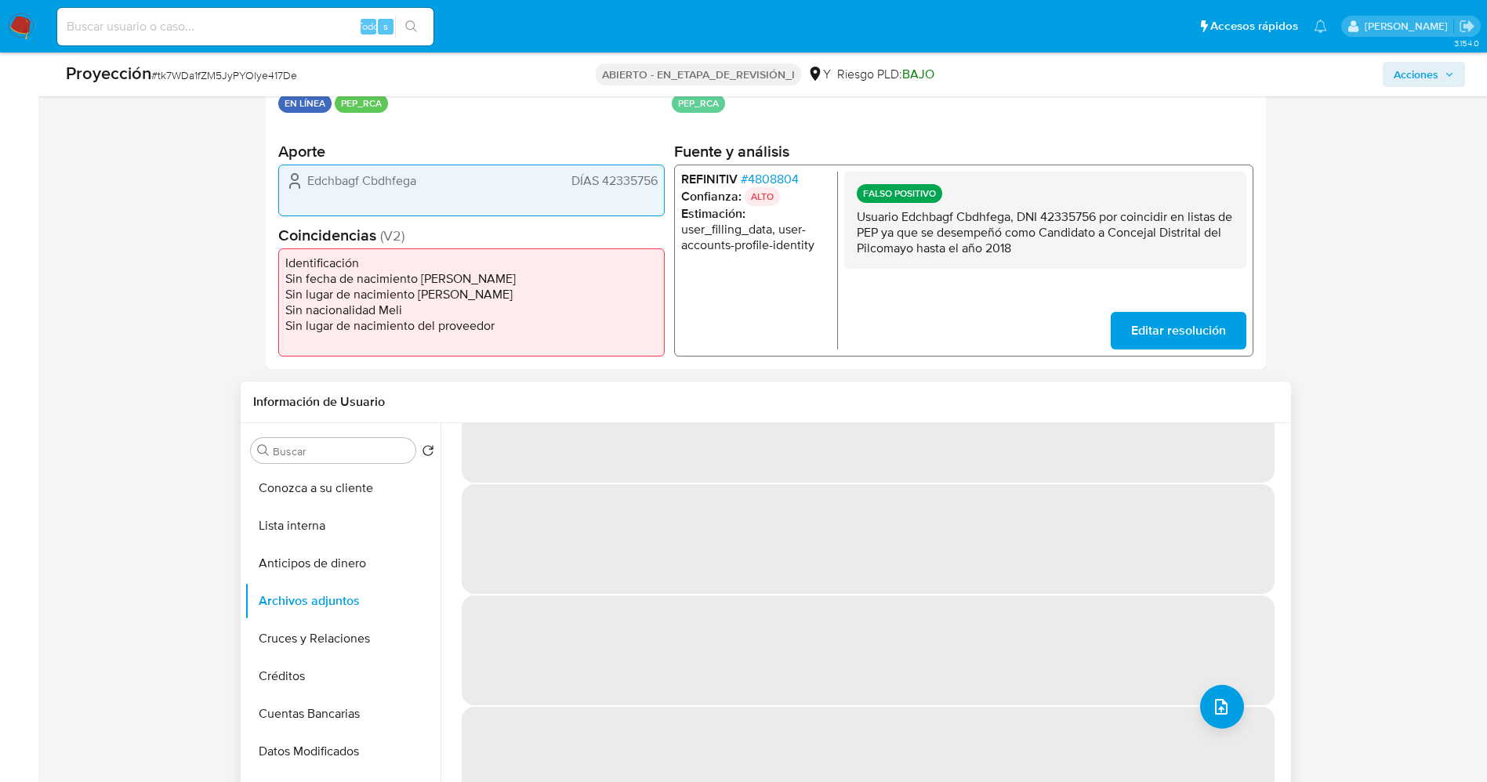
scroll to position [0, 0]
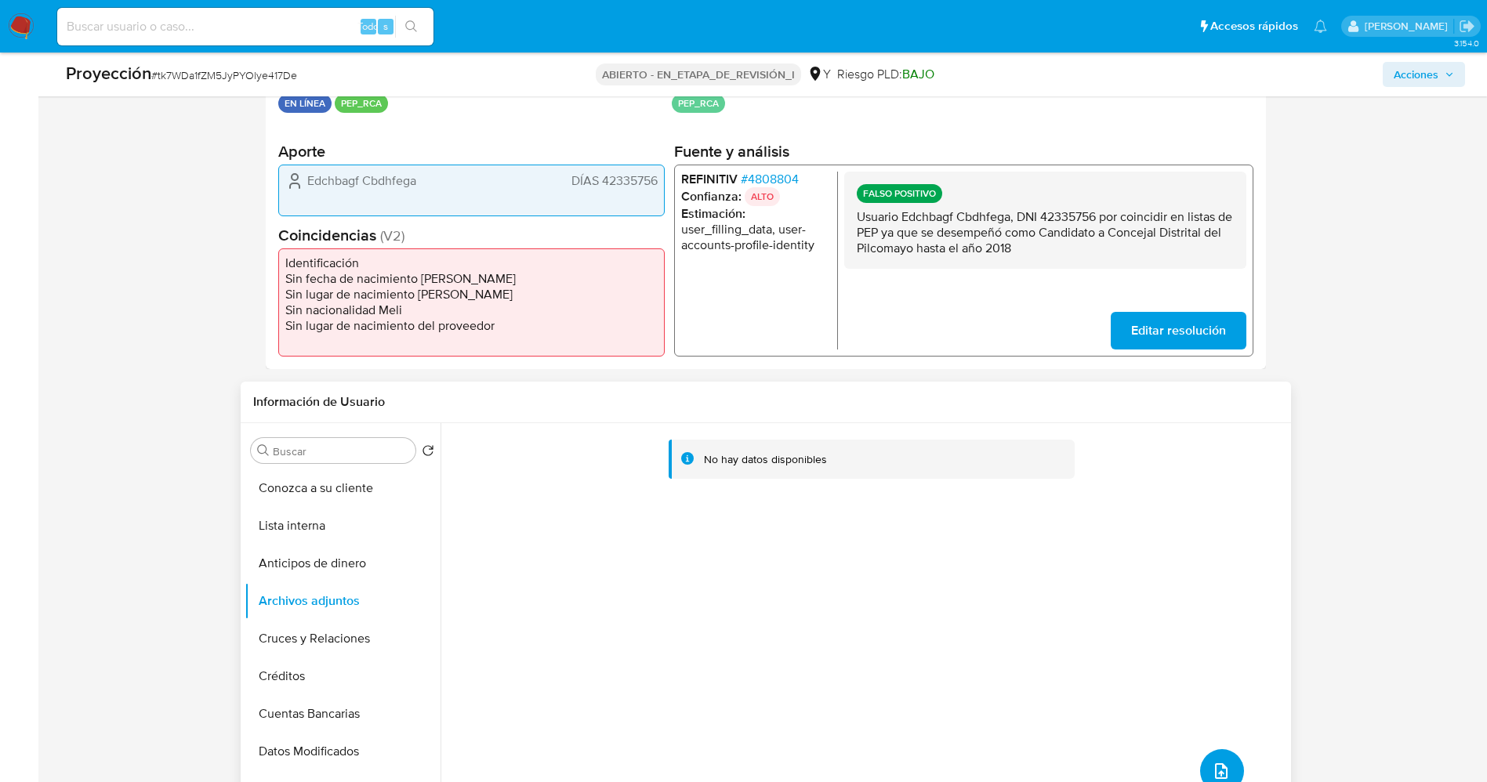
click at [1219, 768] on icon "subir archivo" at bounding box center [1221, 771] width 19 height 19
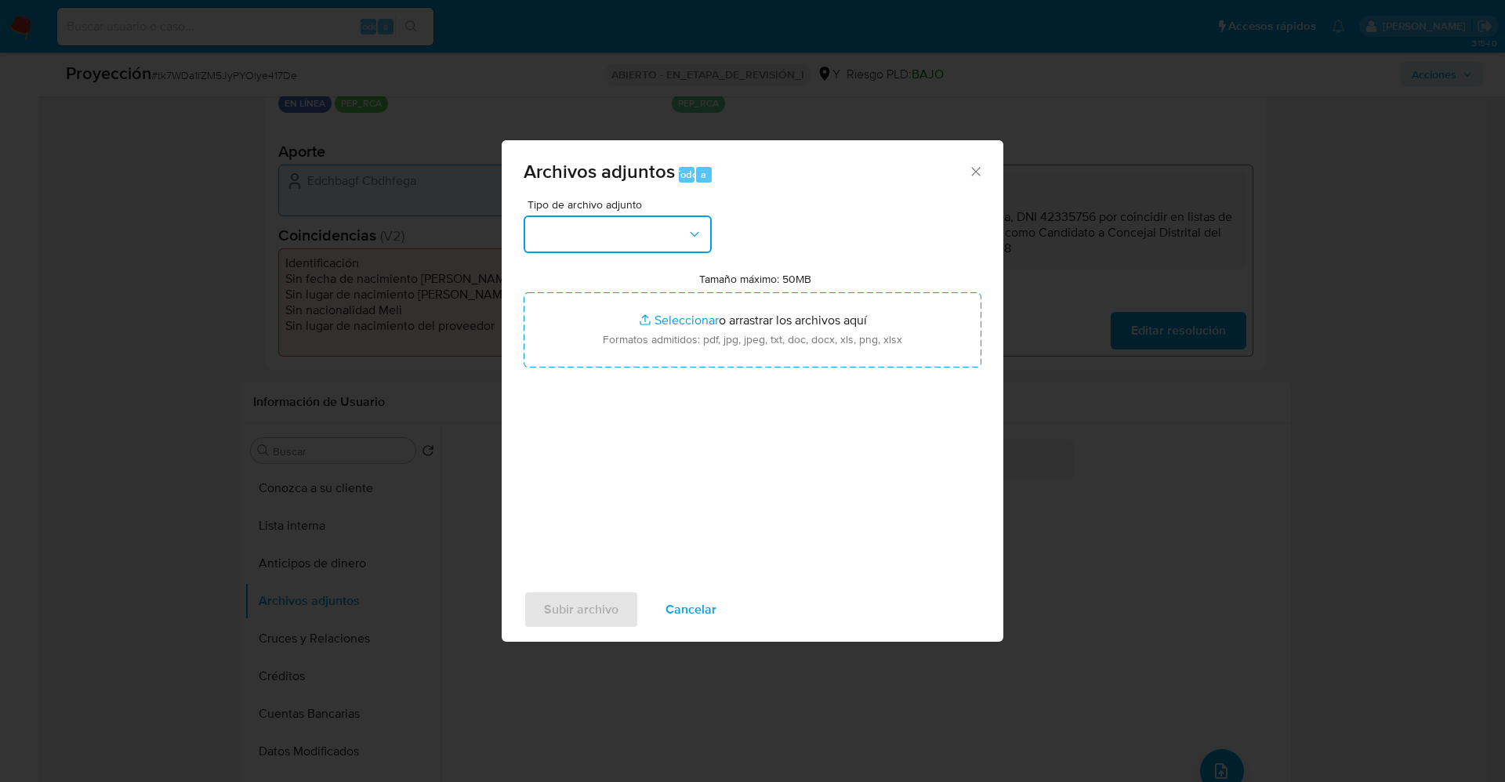
click at [621, 237] on button "button" at bounding box center [617, 234] width 188 height 38
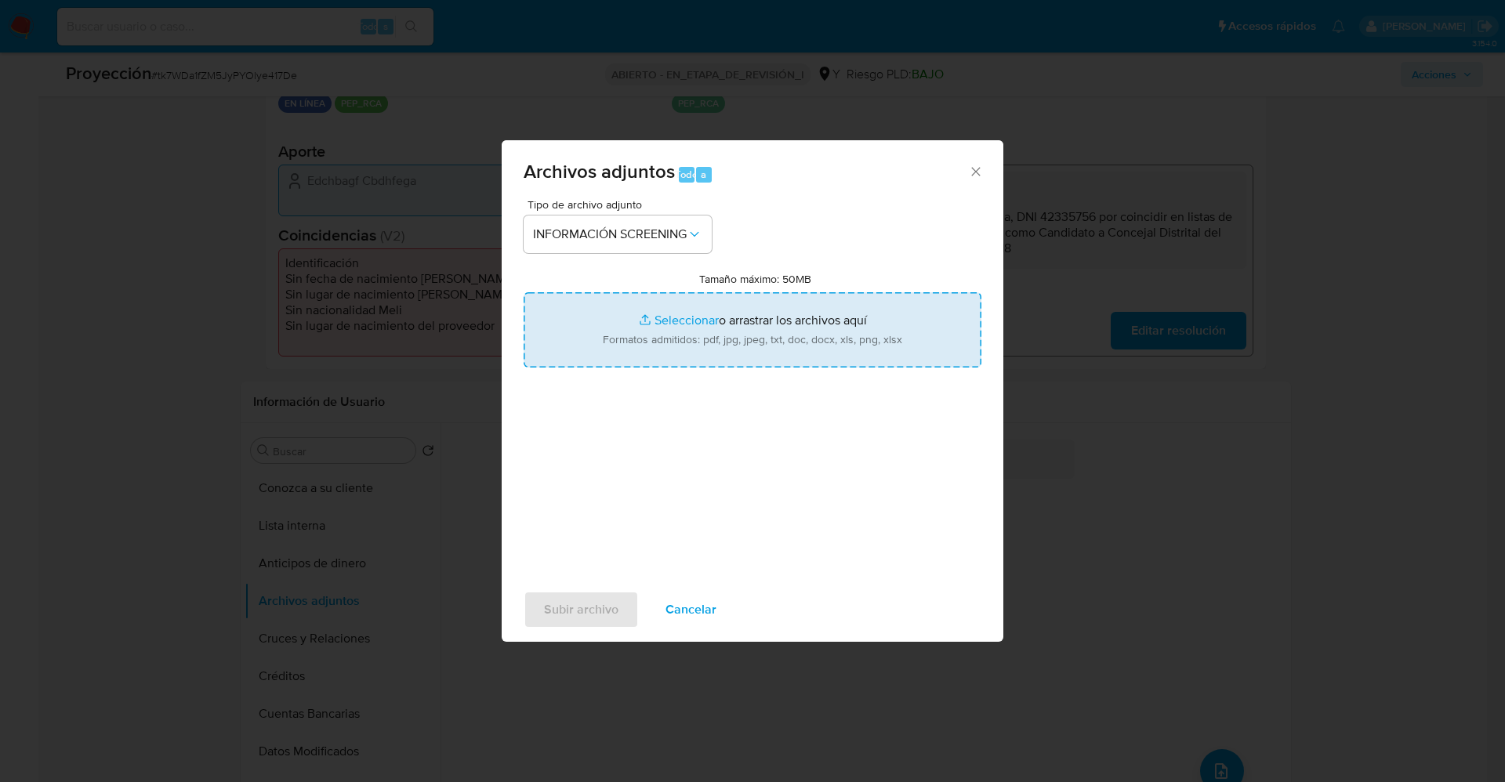
type input "C:\fakepath\_wily s gustavo dorregaray campos_ lavado de dinero - Buscar con Go…"
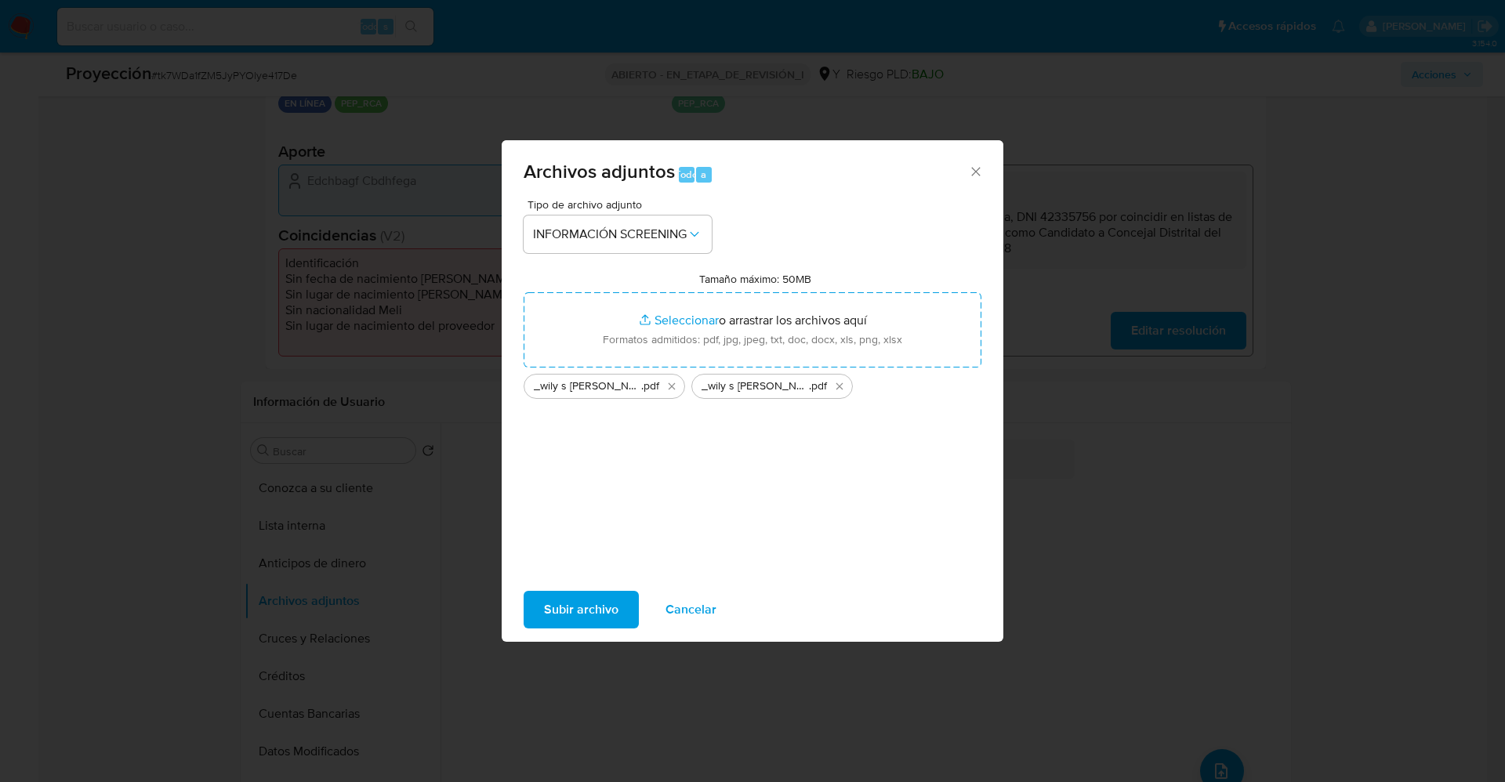
click at [632, 613] on button "Subir archivo" at bounding box center [580, 610] width 115 height 38
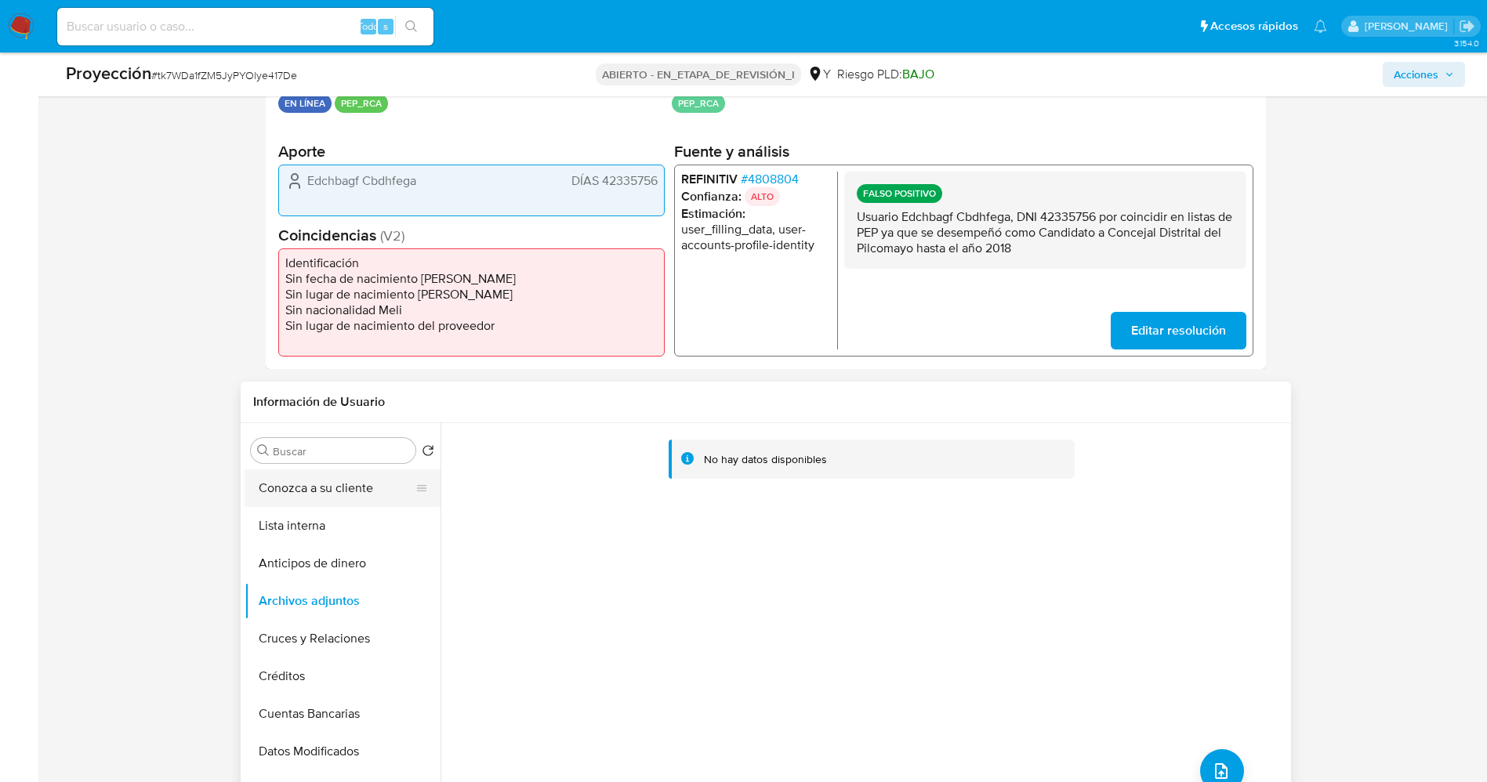
click at [302, 503] on button "Conozca a su cliente" at bounding box center [335, 488] width 183 height 38
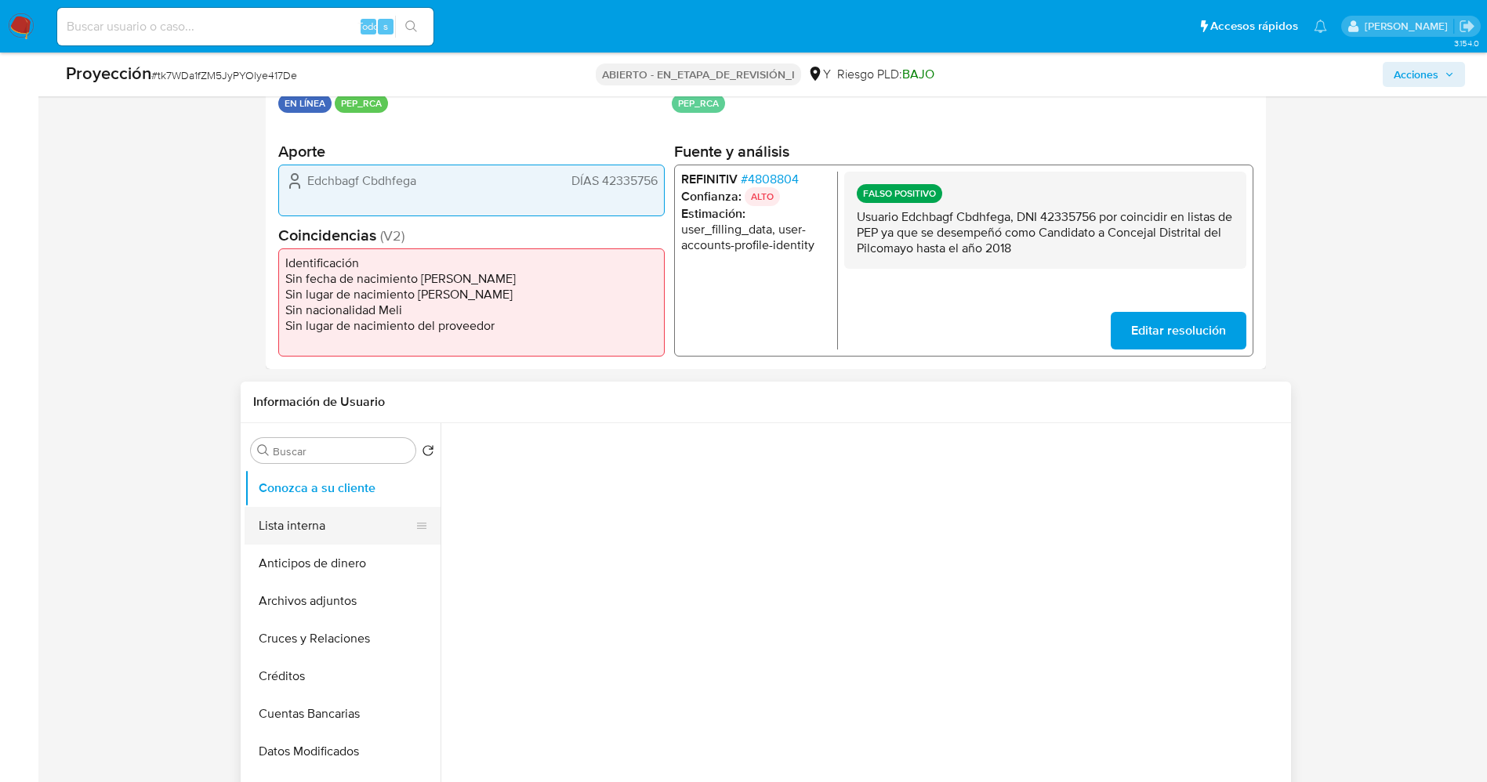
click at [292, 513] on button "Lista interna" at bounding box center [335, 526] width 183 height 38
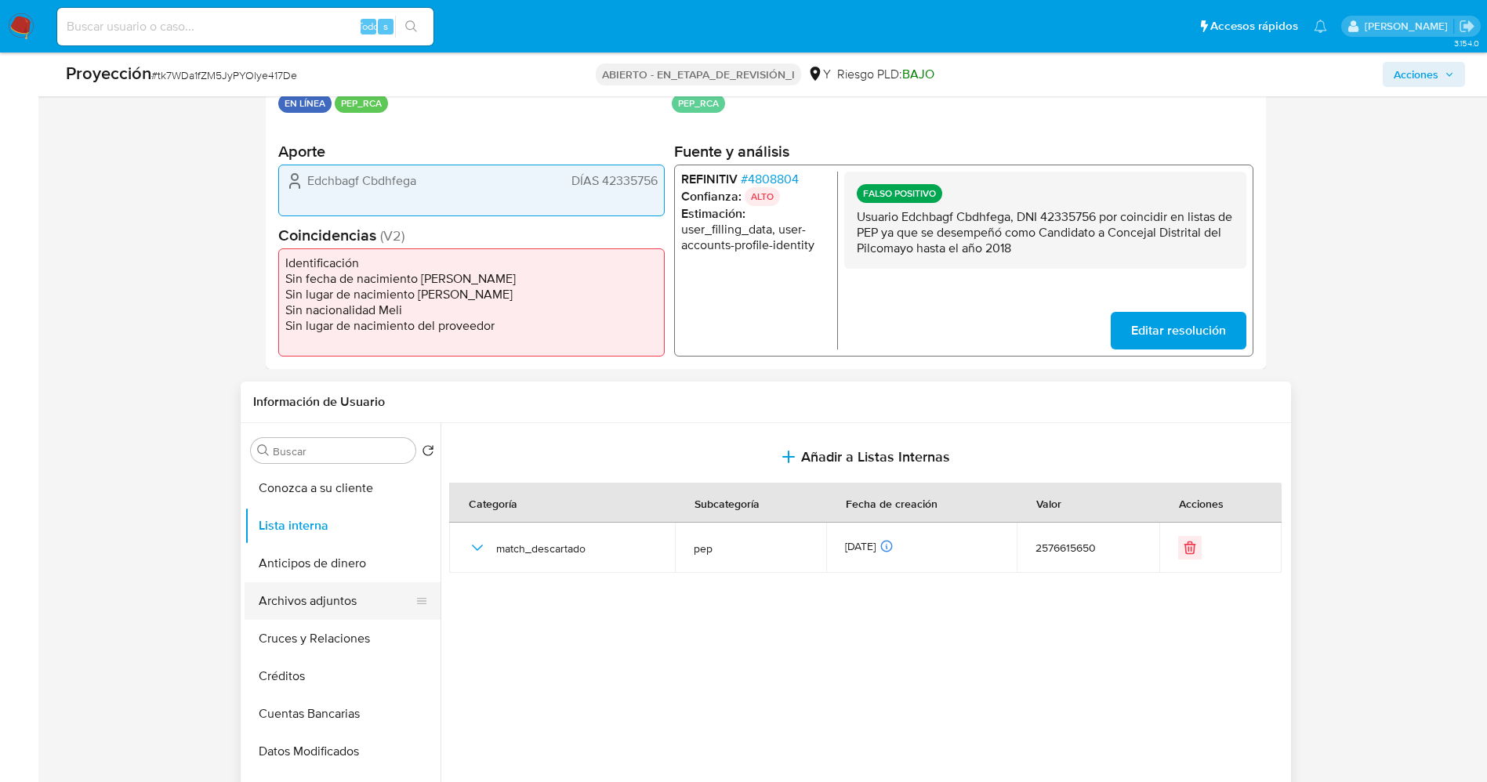
click at [322, 599] on button "Archivos adjuntos" at bounding box center [335, 601] width 183 height 38
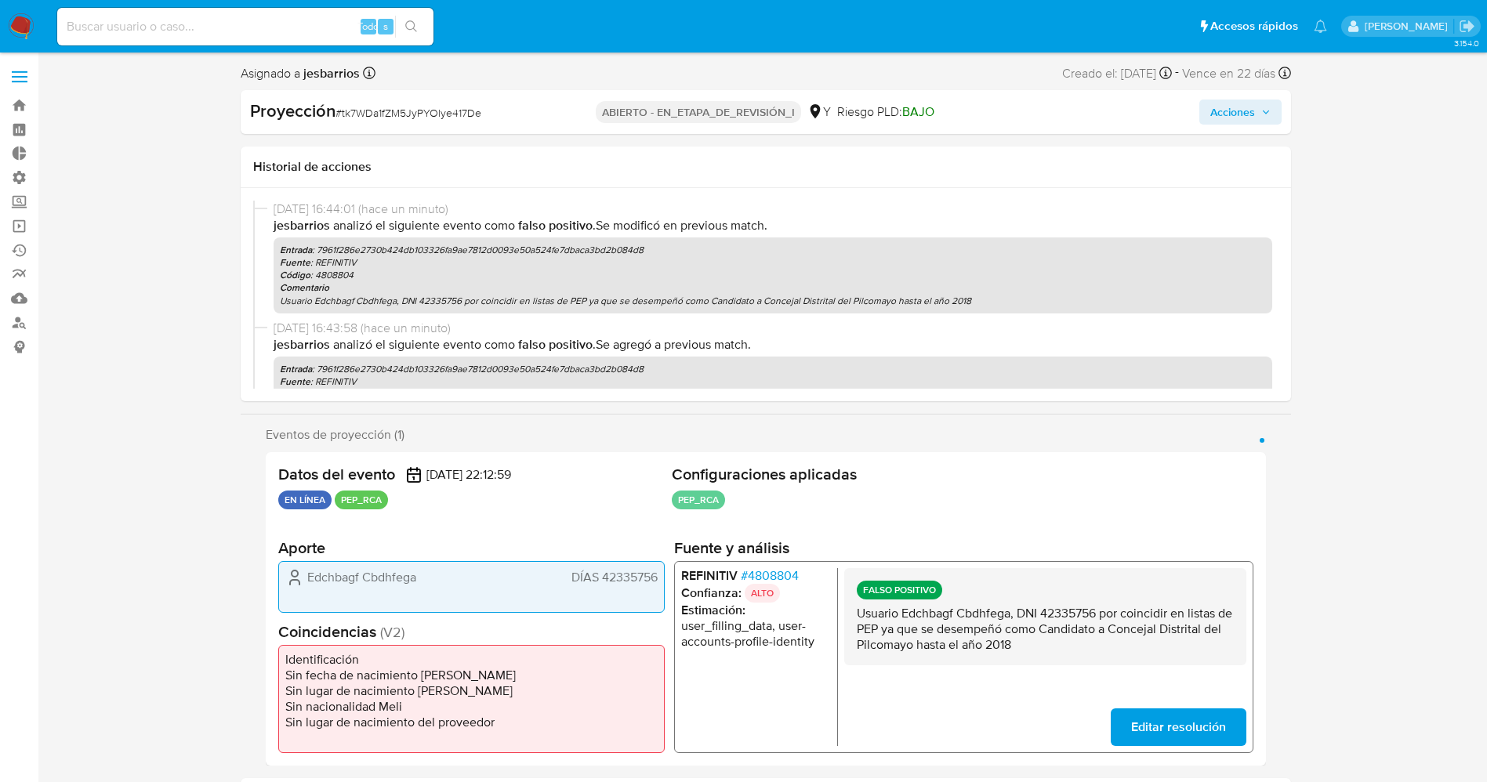
click at [1229, 112] on span "Acciones" at bounding box center [1232, 112] width 45 height 25
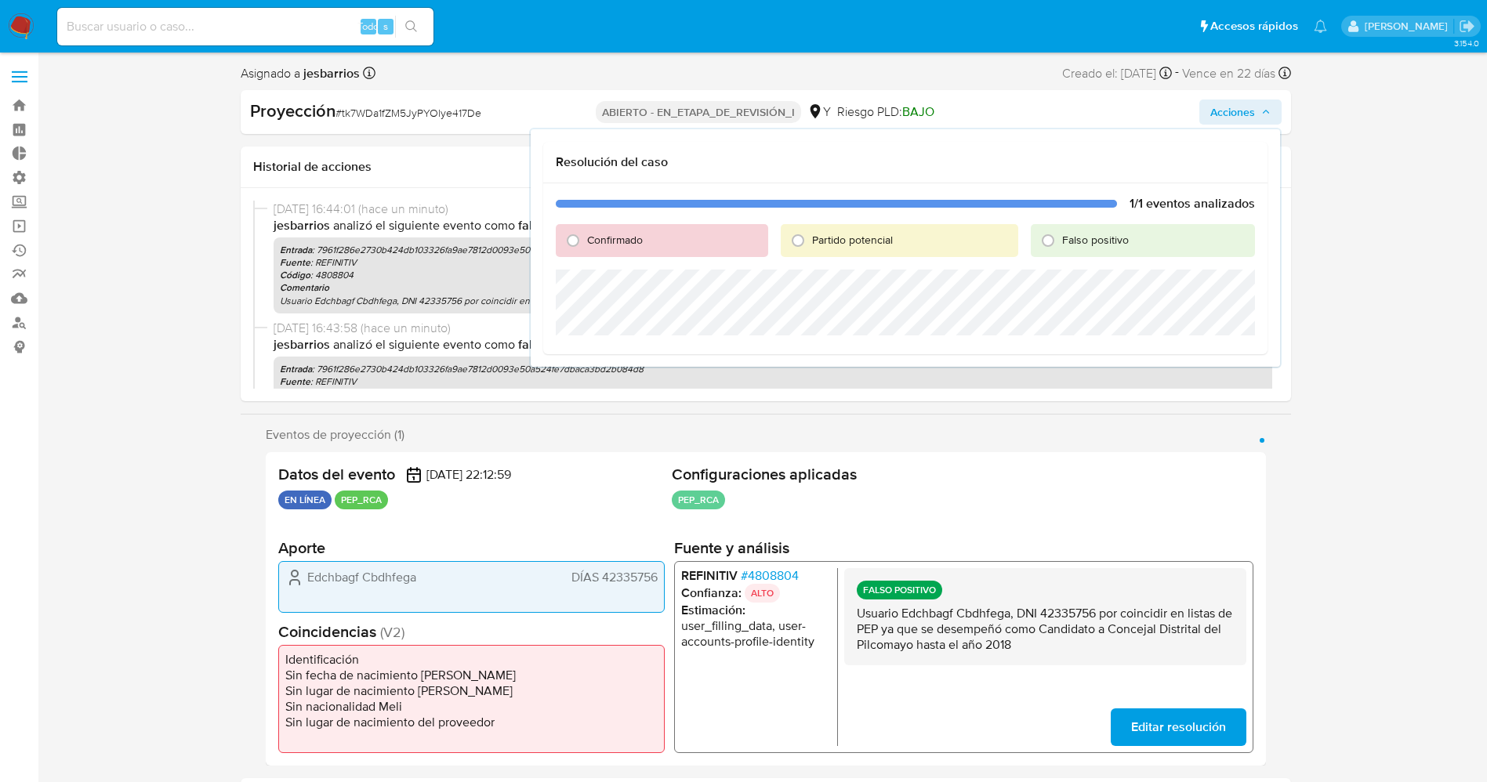
click at [1106, 234] on div "Falso positivo" at bounding box center [1141, 240] width 223 height 33
click at [1103, 237] on font "Falso positivo" at bounding box center [1095, 240] width 67 height 16
click at [1060, 237] on input "Falso positivo" at bounding box center [1047, 240] width 25 height 25
radio input "true"
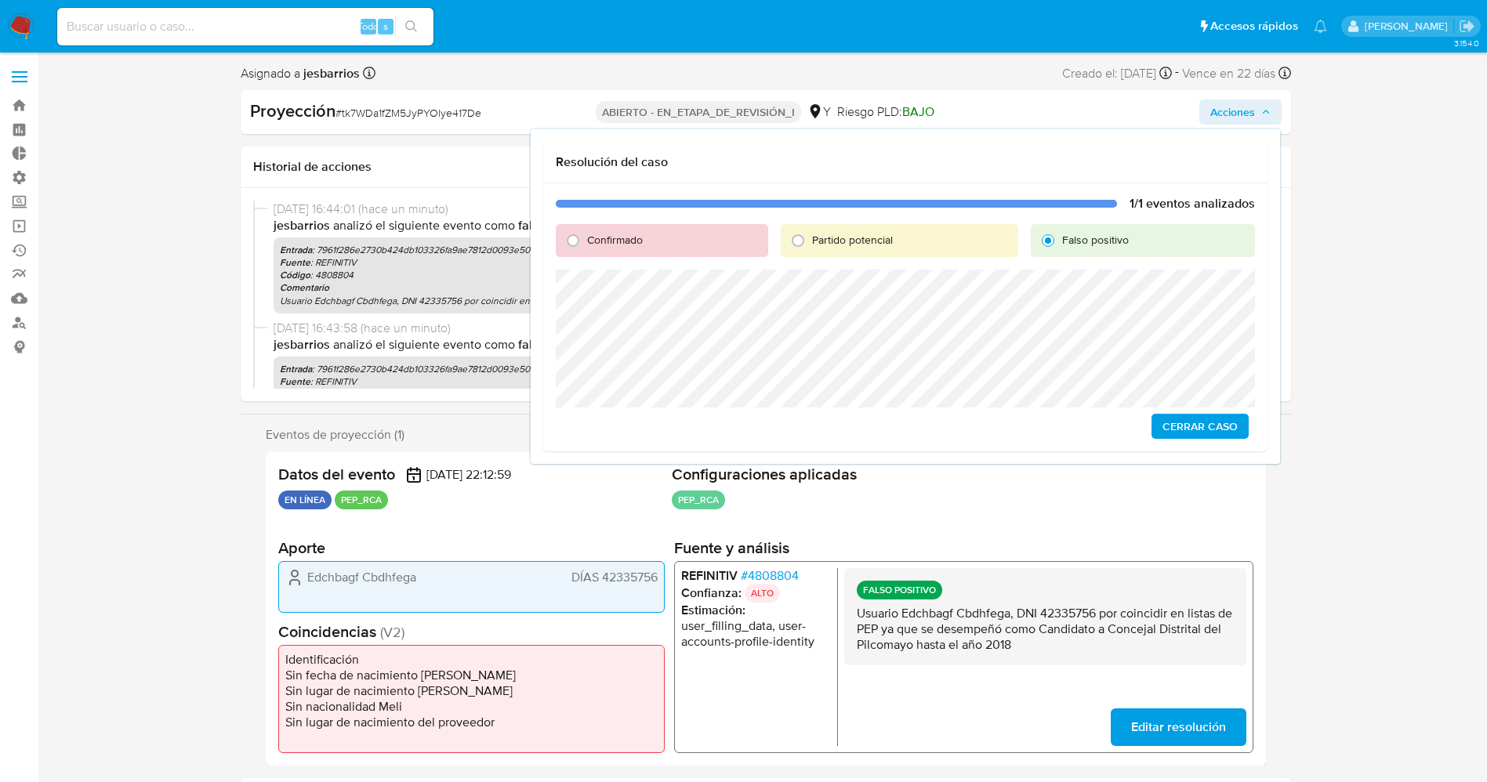
click at [1201, 422] on span "Cerrar Caso" at bounding box center [1199, 426] width 75 height 22
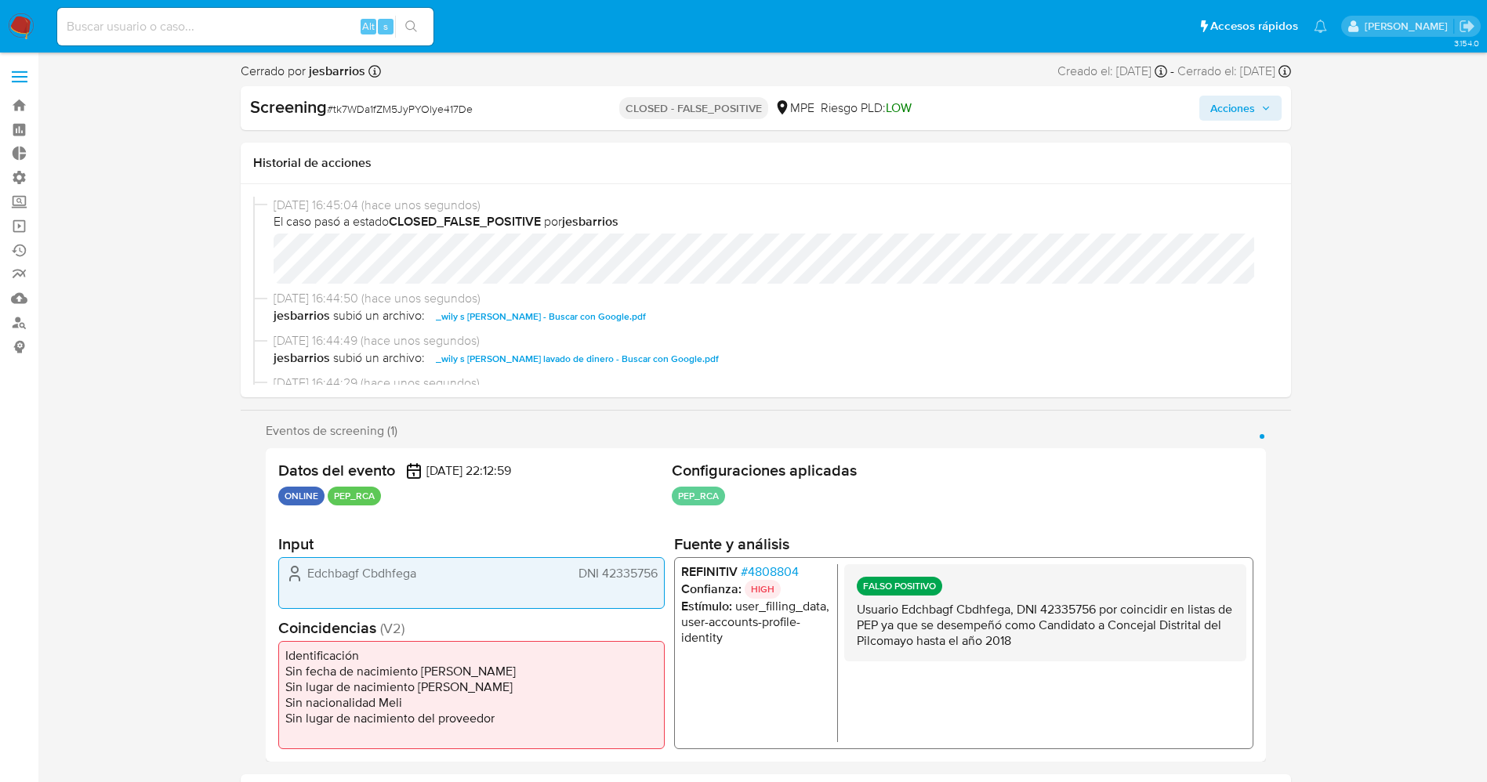
select select "10"
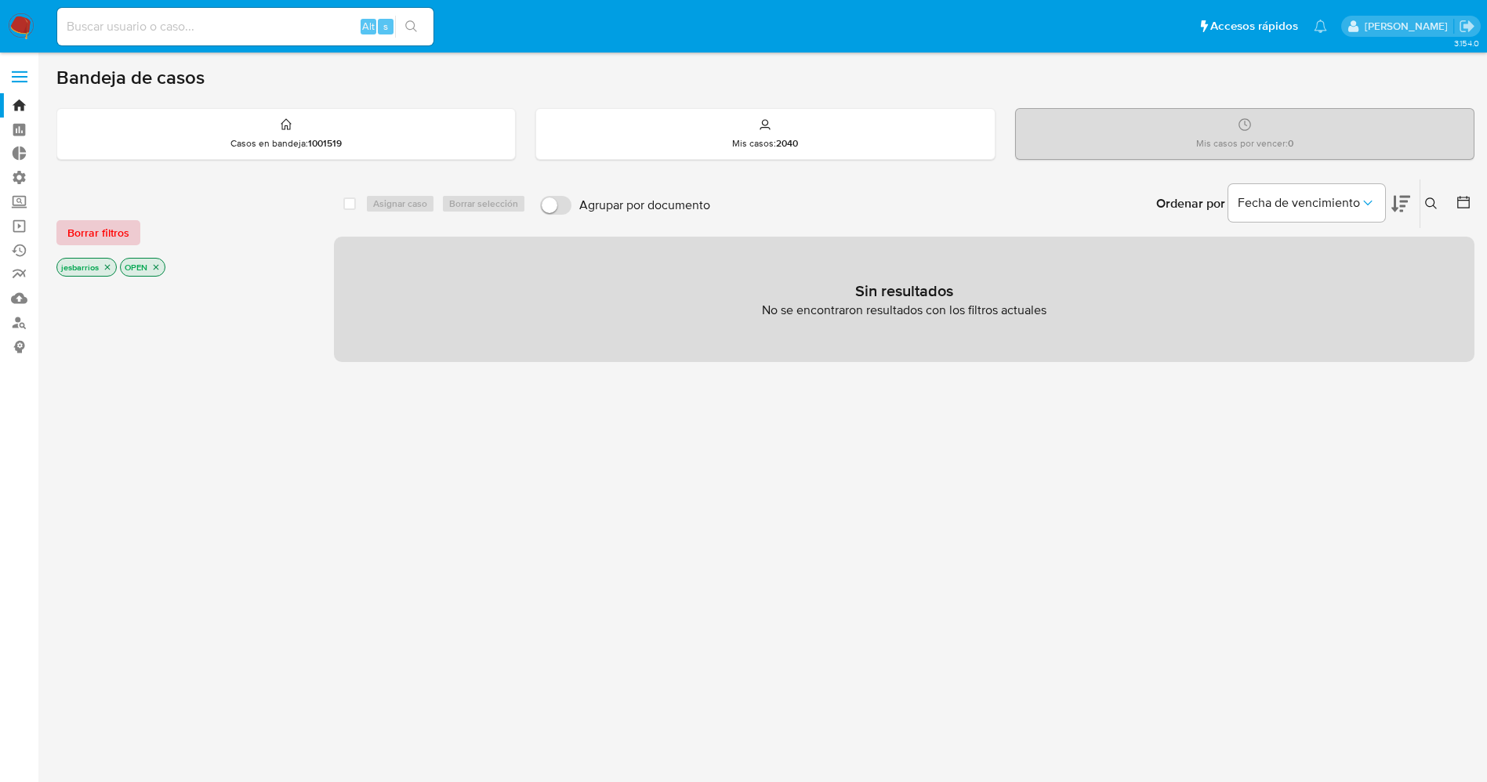
click at [78, 231] on span "Borrar filtros" at bounding box center [98, 233] width 62 height 22
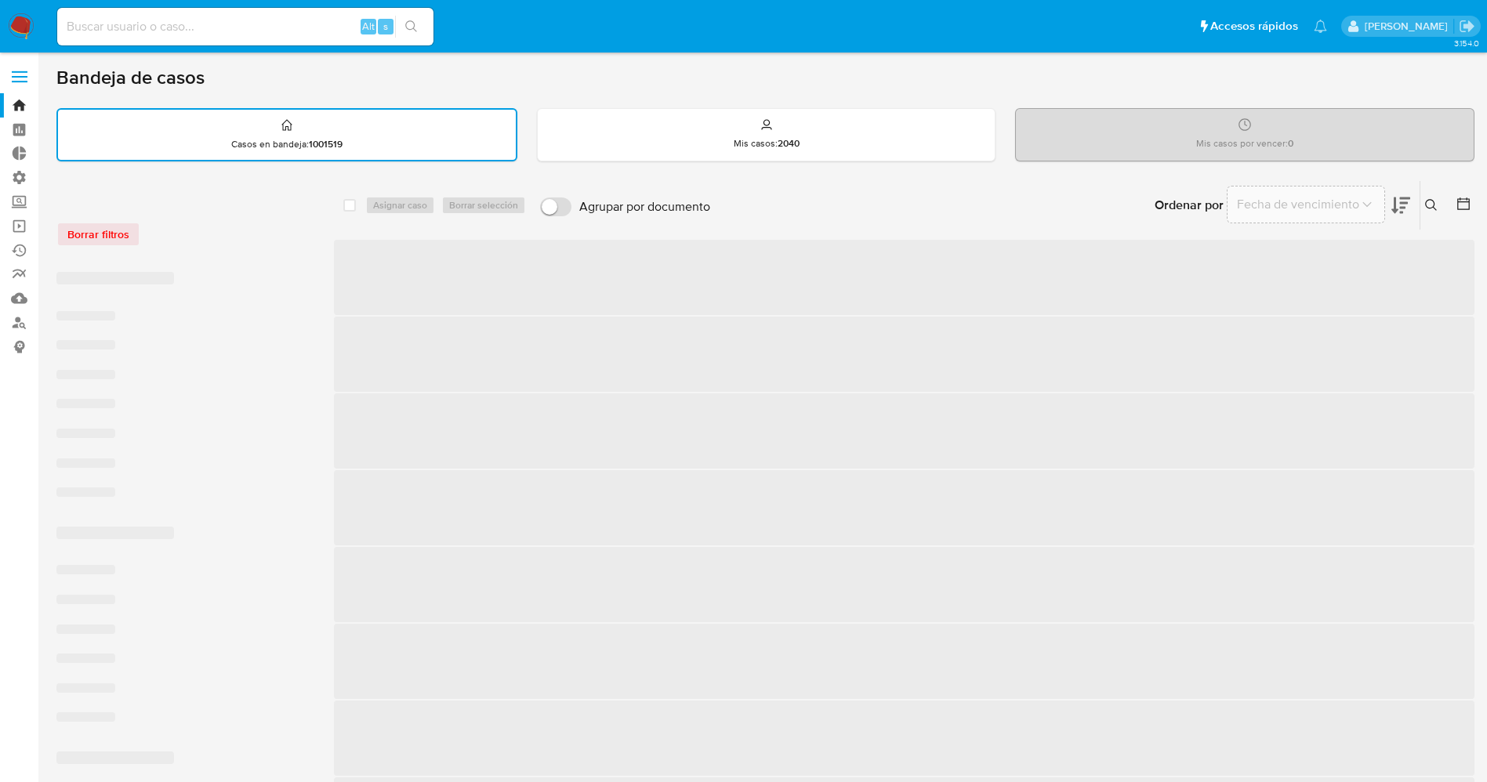
click at [131, 20] on input at bounding box center [245, 26] width 376 height 20
paste input "2378018609"
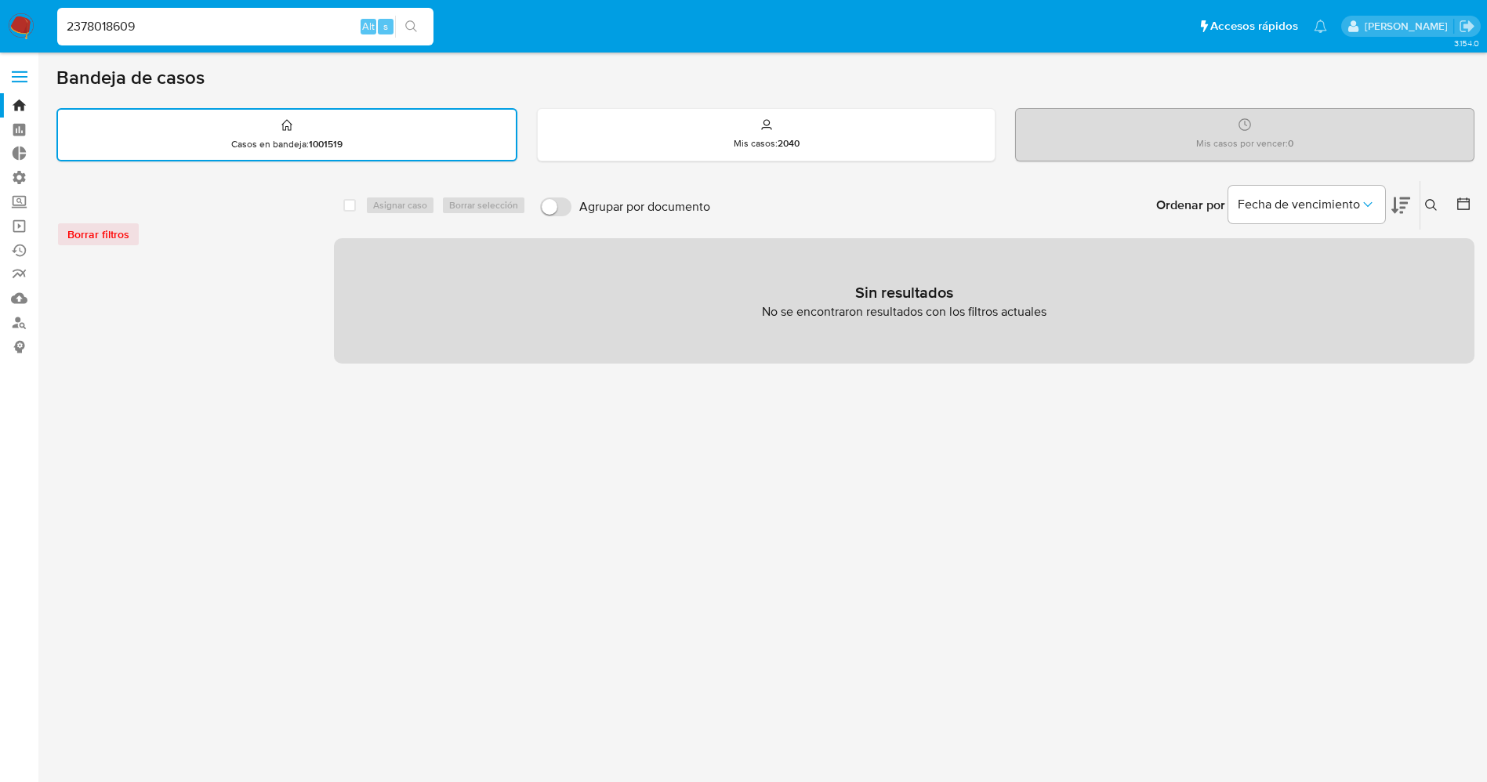
type input "2378018609"
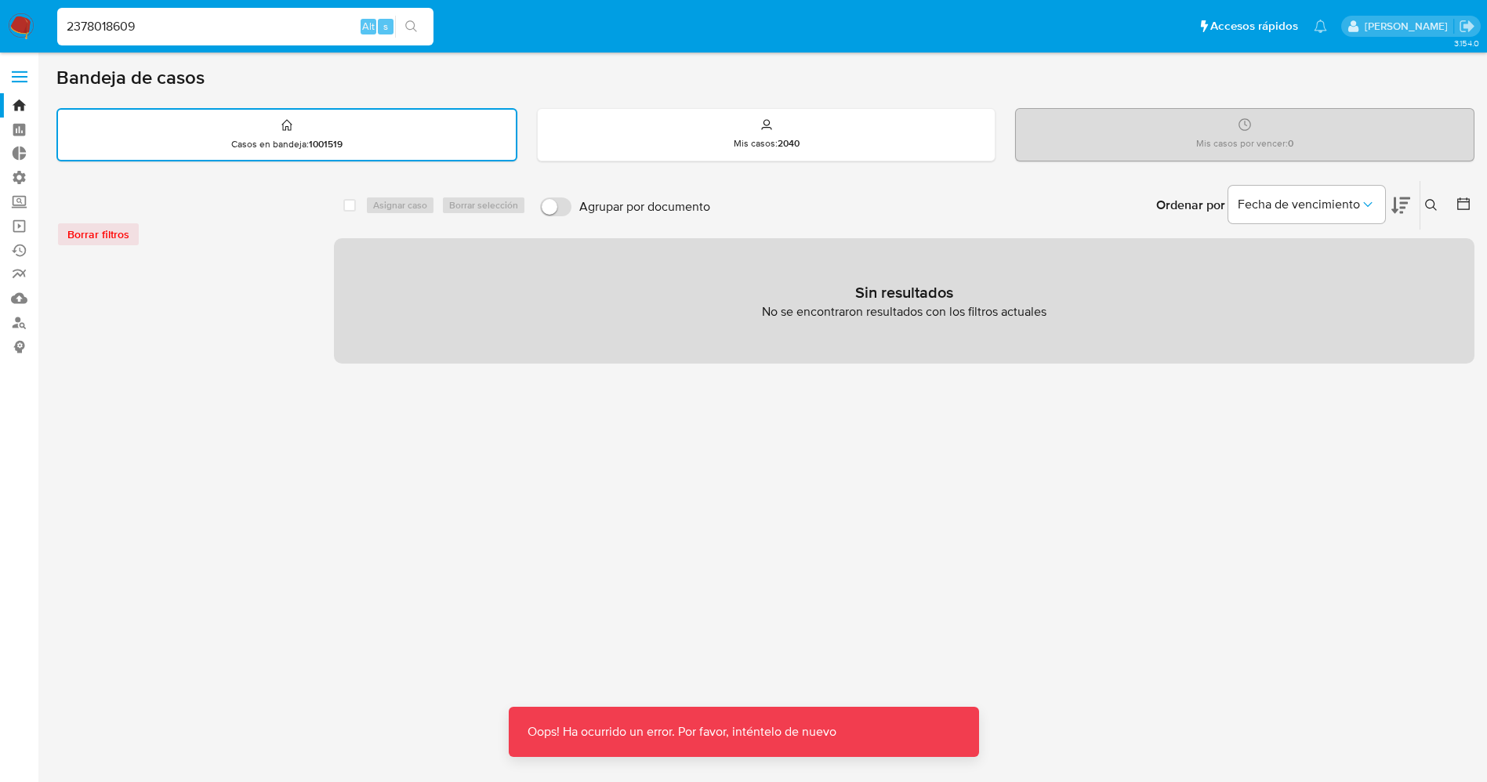
click at [67, 27] on input "2378018609" at bounding box center [245, 26] width 376 height 20
click at [167, 28] on input "2378018609" at bounding box center [245, 26] width 376 height 20
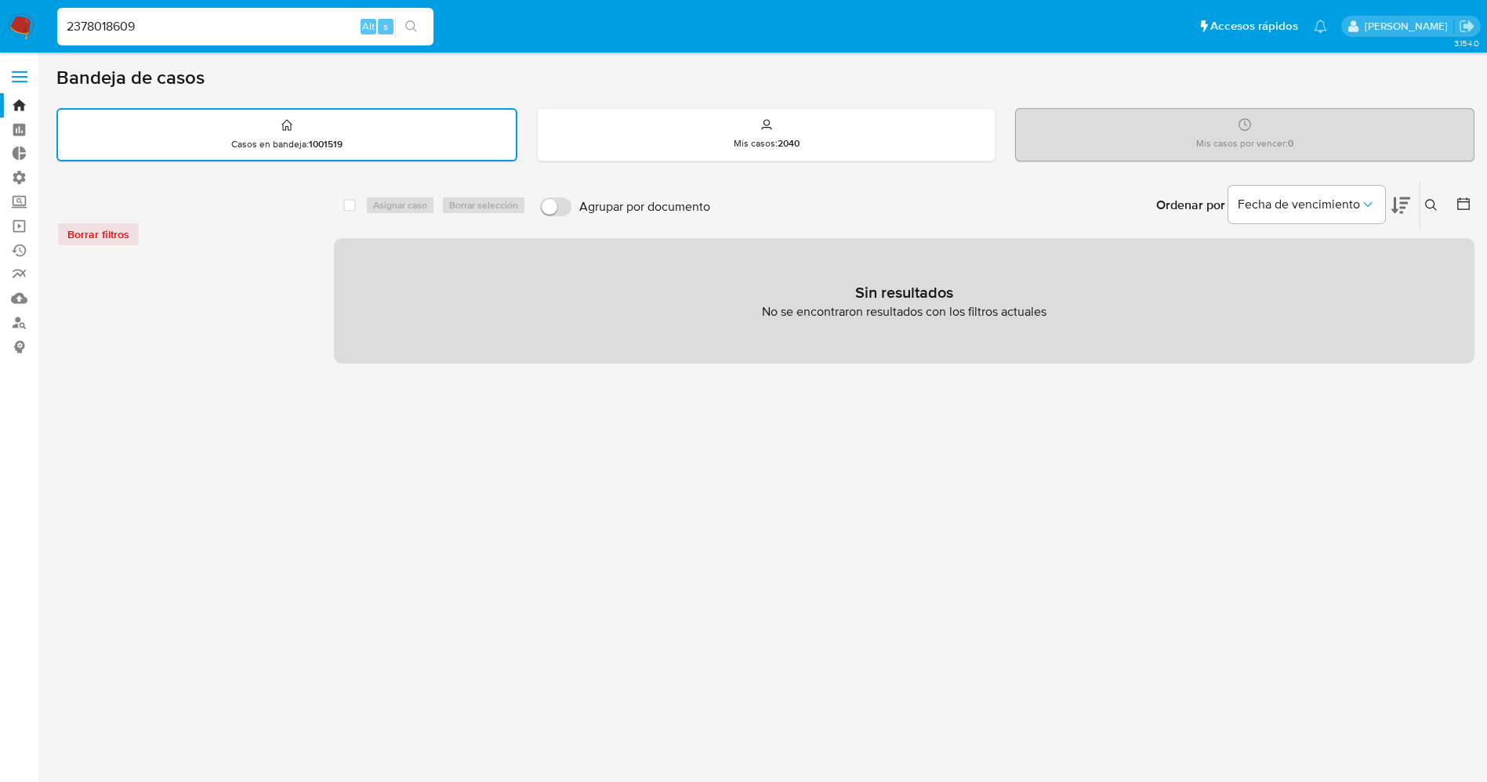
click at [67, 24] on input "2378018609" at bounding box center [245, 26] width 376 height 20
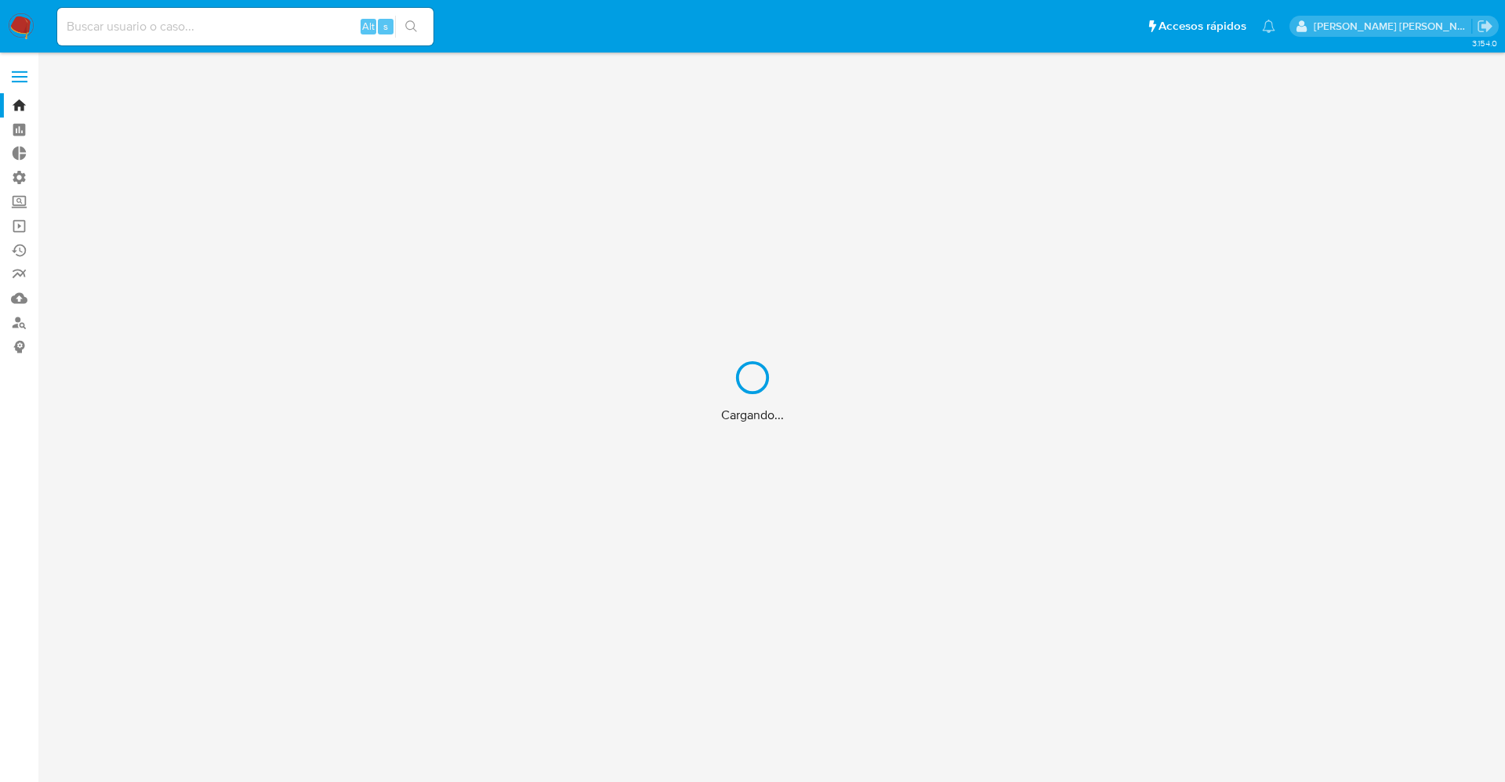
click at [138, 18] on div "Cargando..." at bounding box center [752, 391] width 1505 height 782
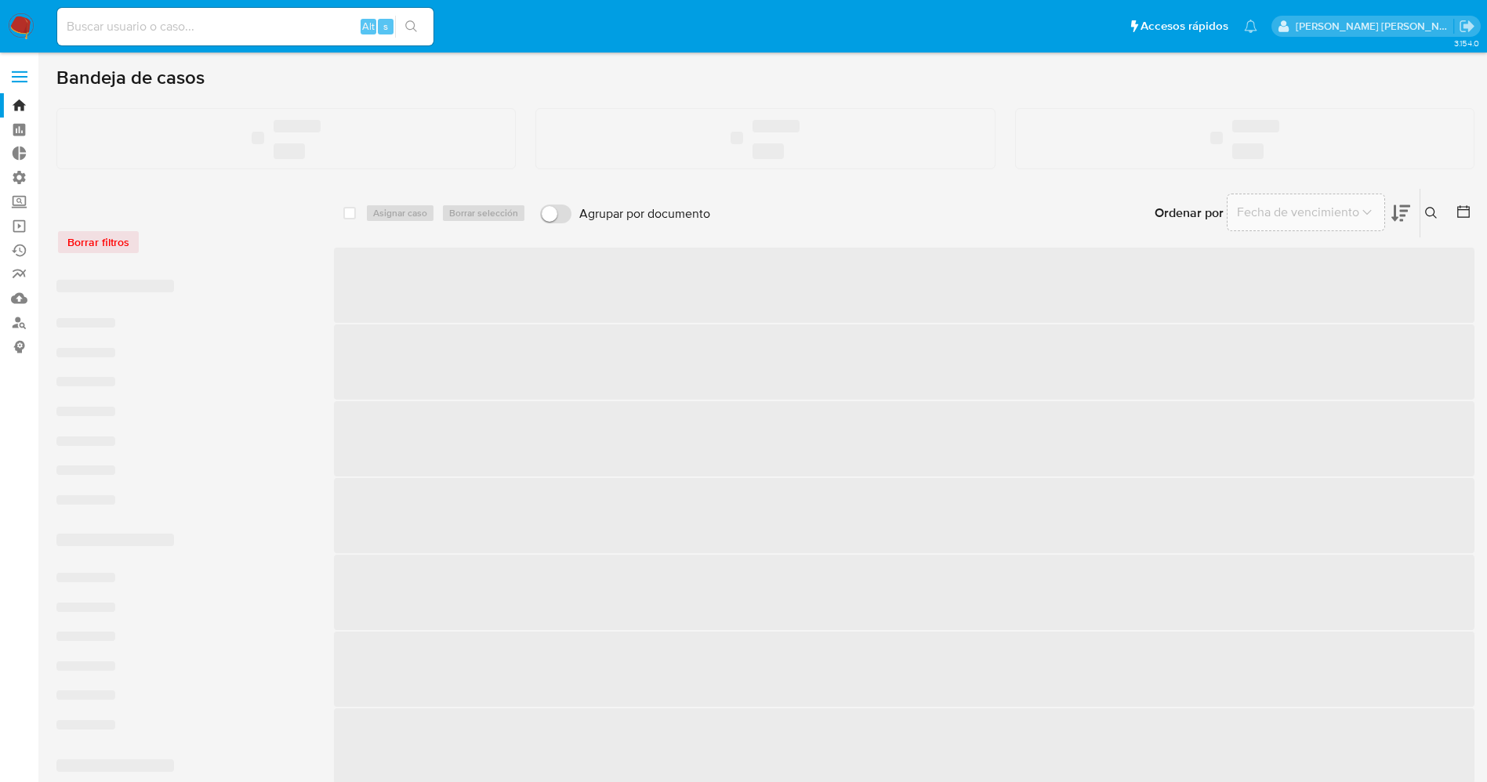
click at [119, 27] on input at bounding box center [245, 26] width 376 height 20
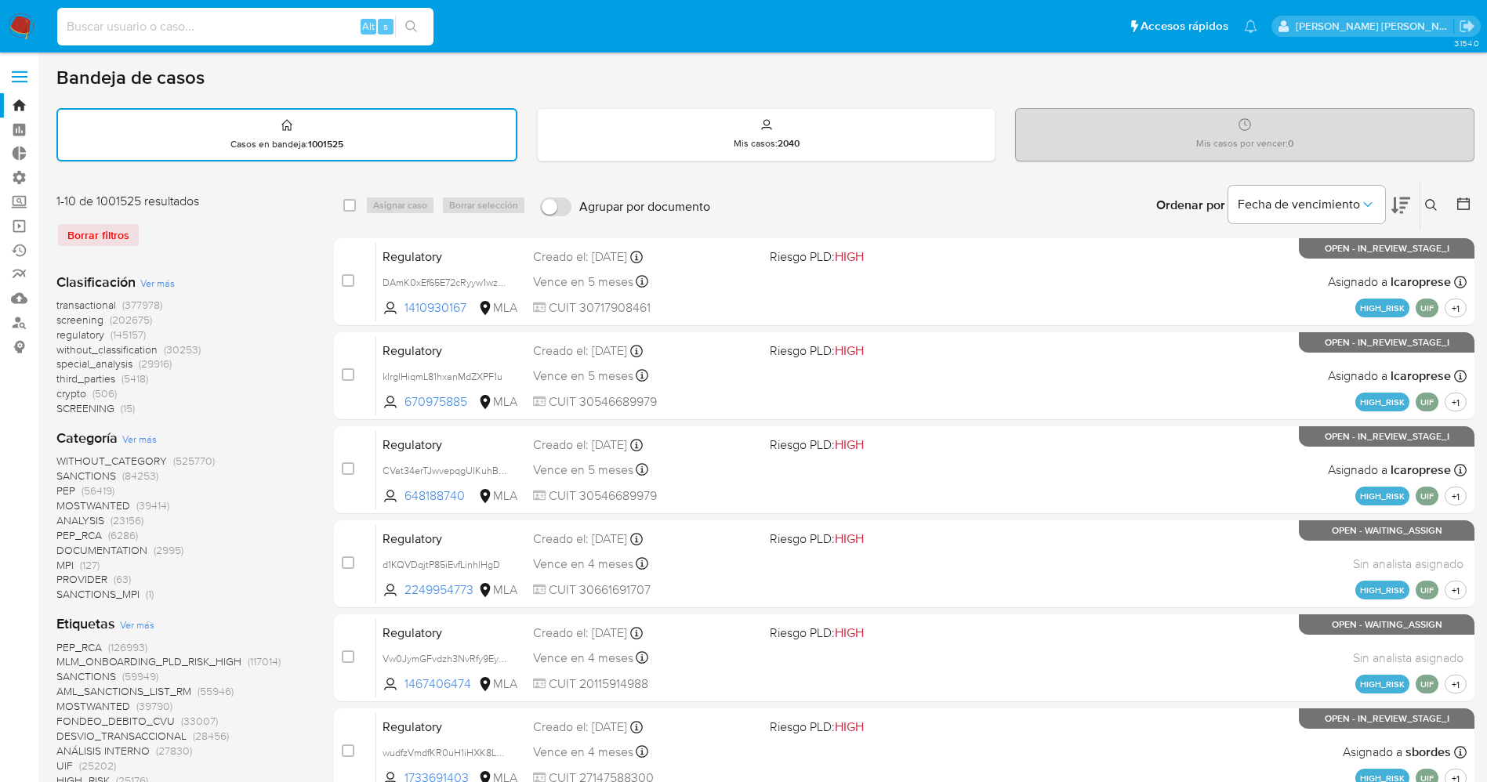
paste input "2378018609"
type input "2378018609"
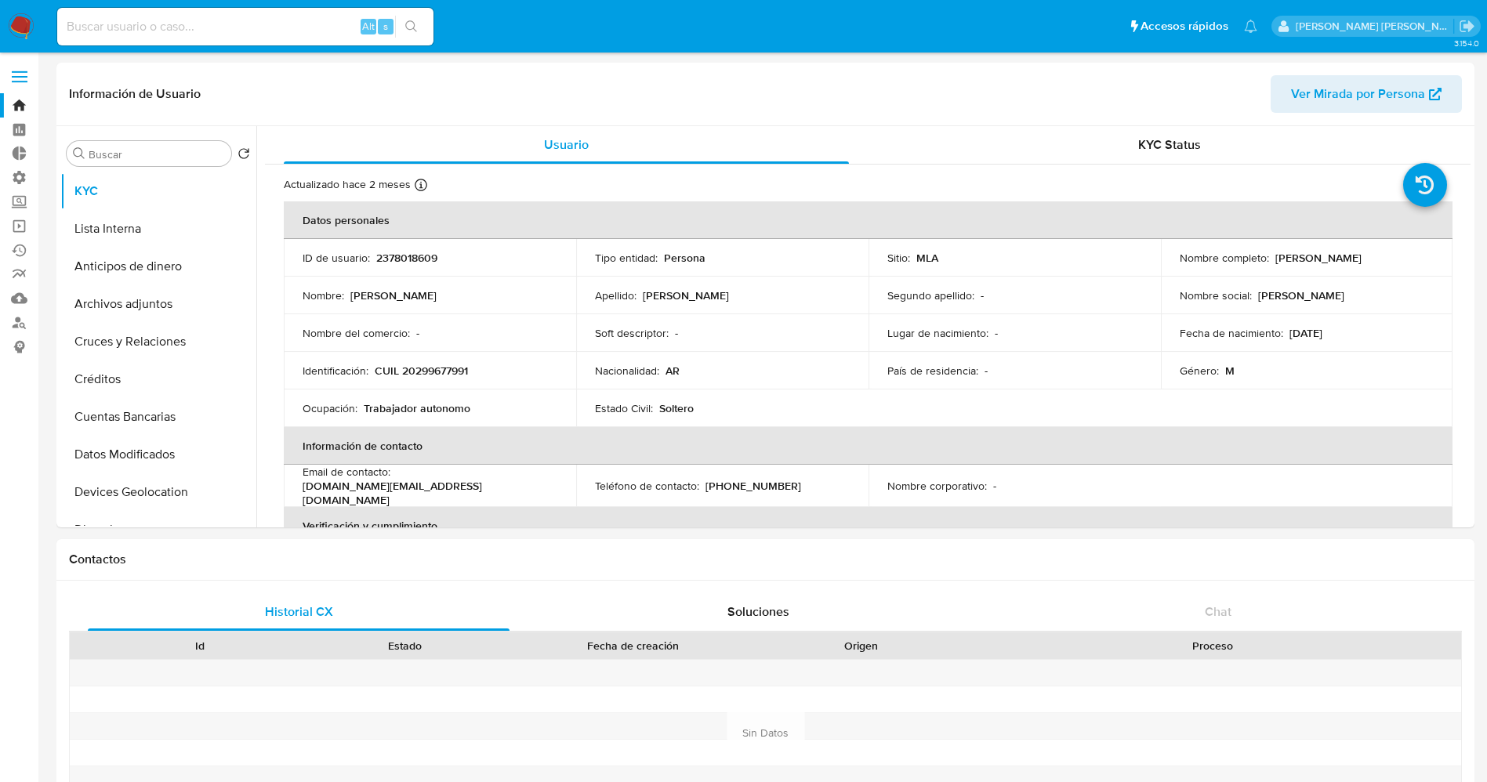
select select "10"
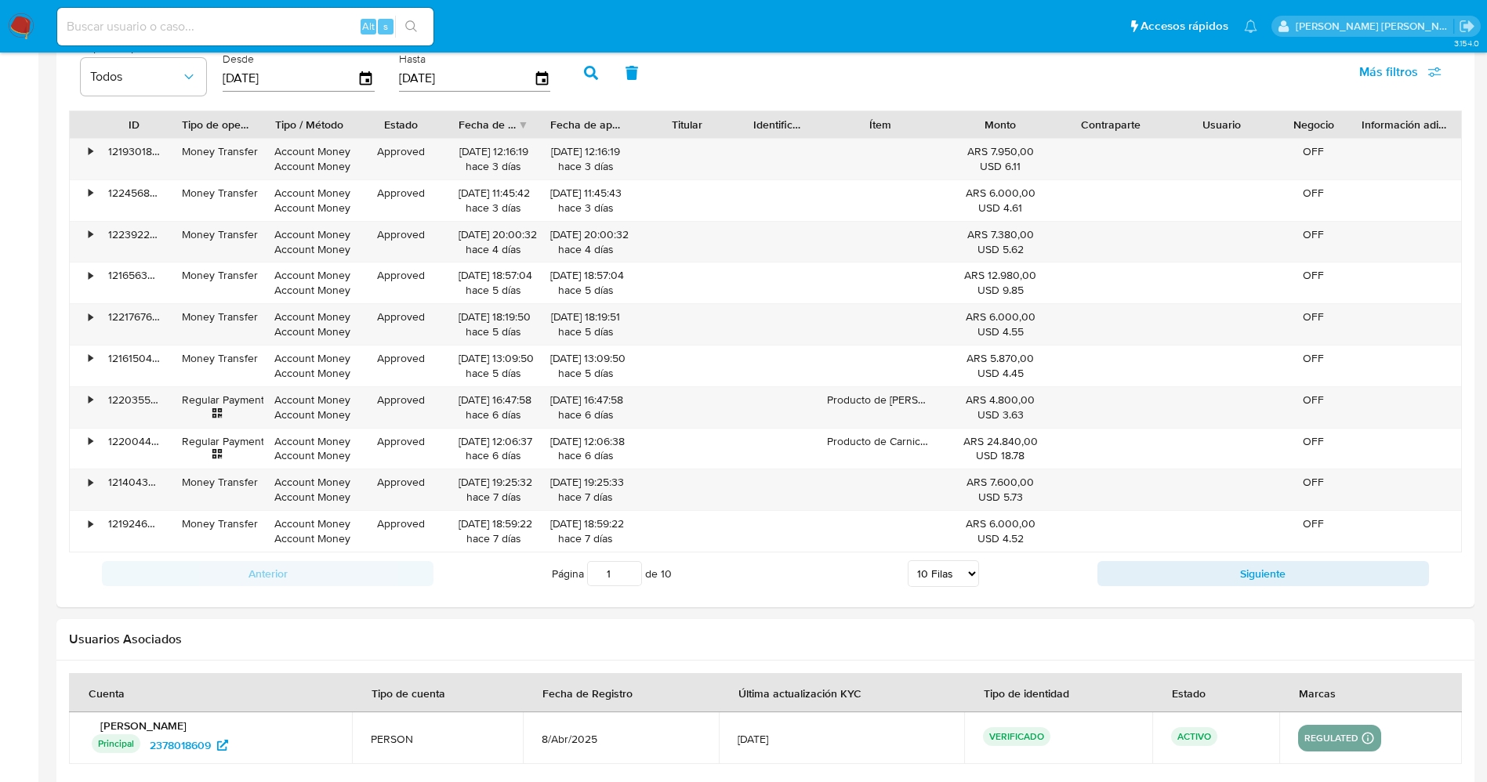
scroll to position [1498, 0]
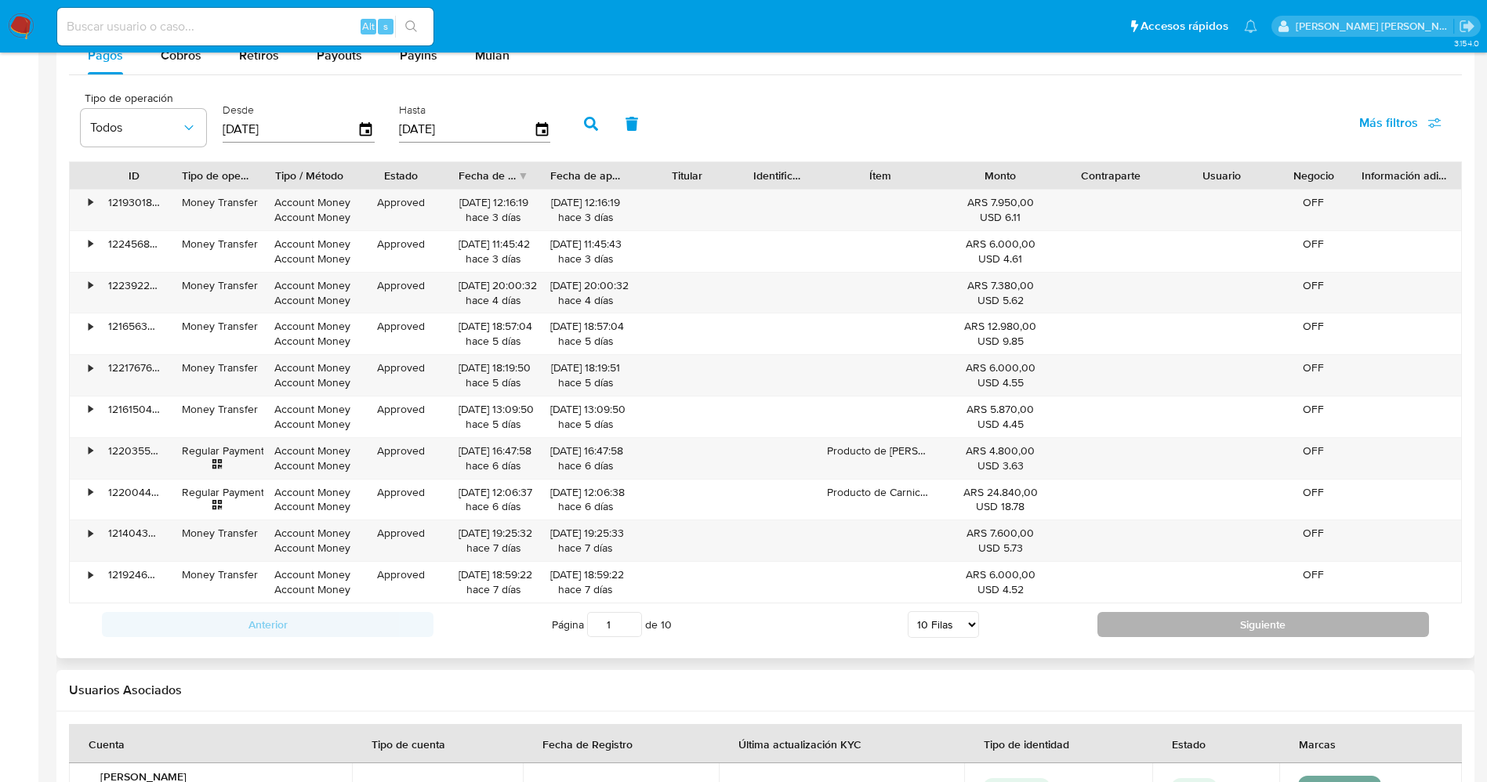
click at [1167, 612] on button "Siguiente" at bounding box center [1262, 624] width 331 height 25
type input "2"
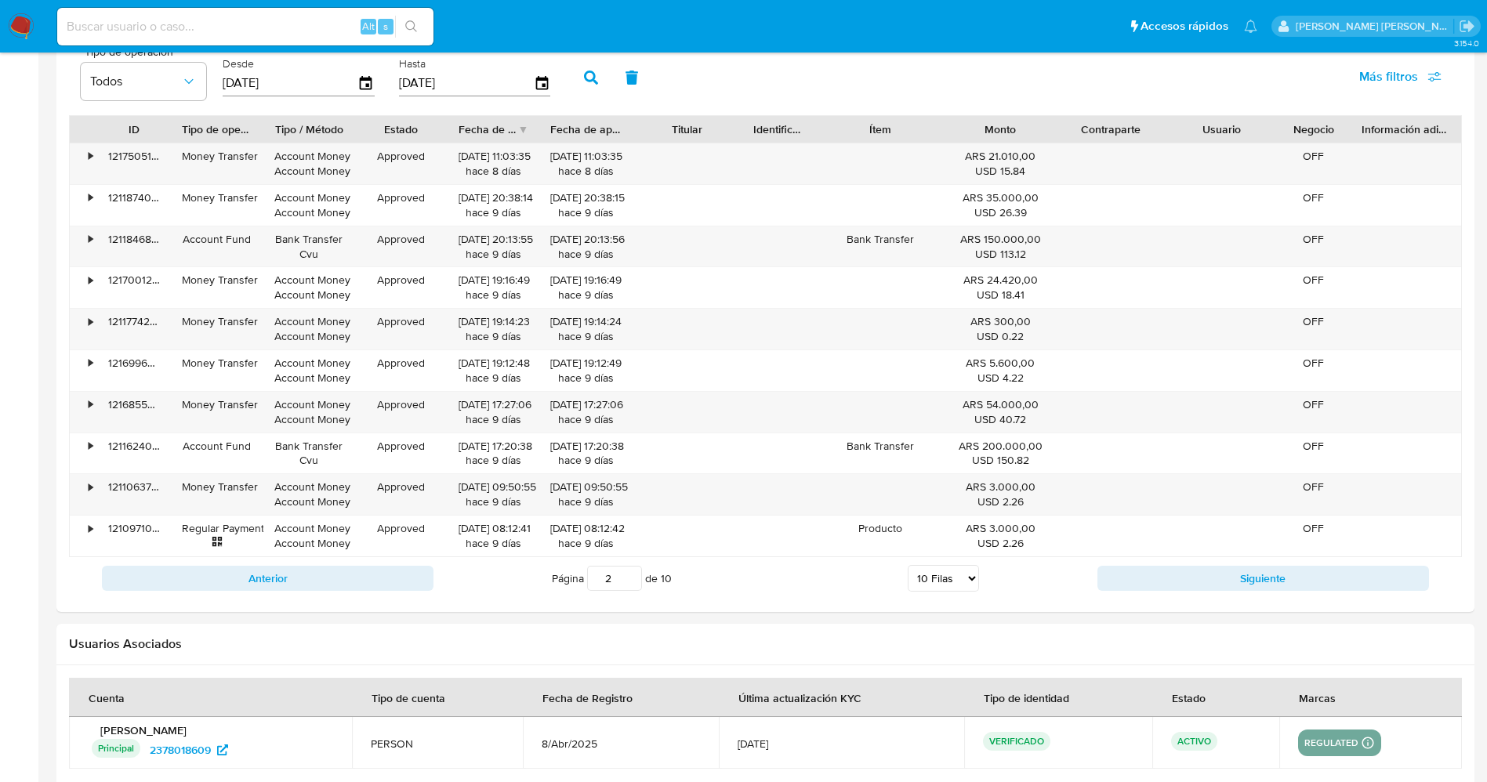
scroll to position [1616, 0]
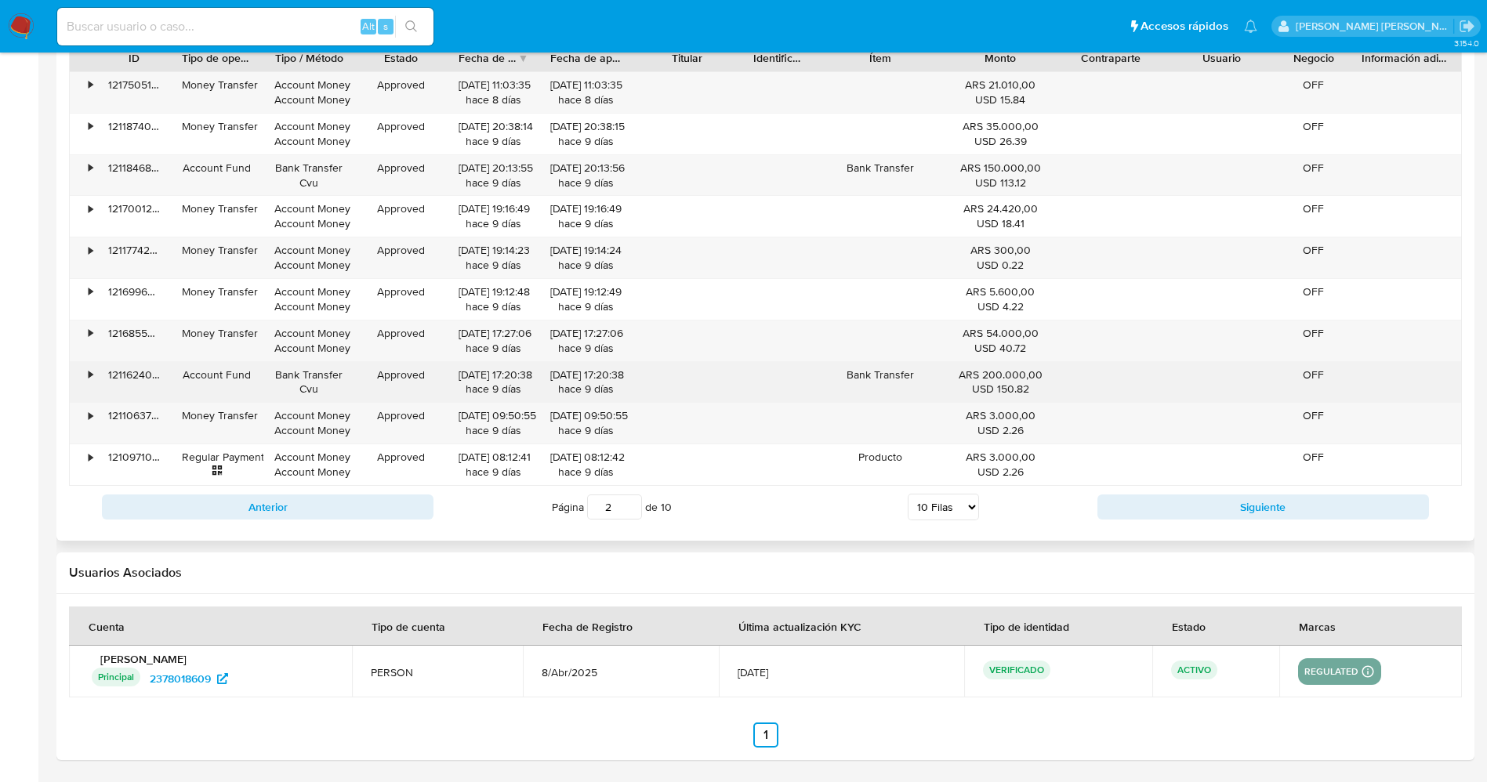
click at [85, 382] on div "•" at bounding box center [83, 382] width 27 height 41
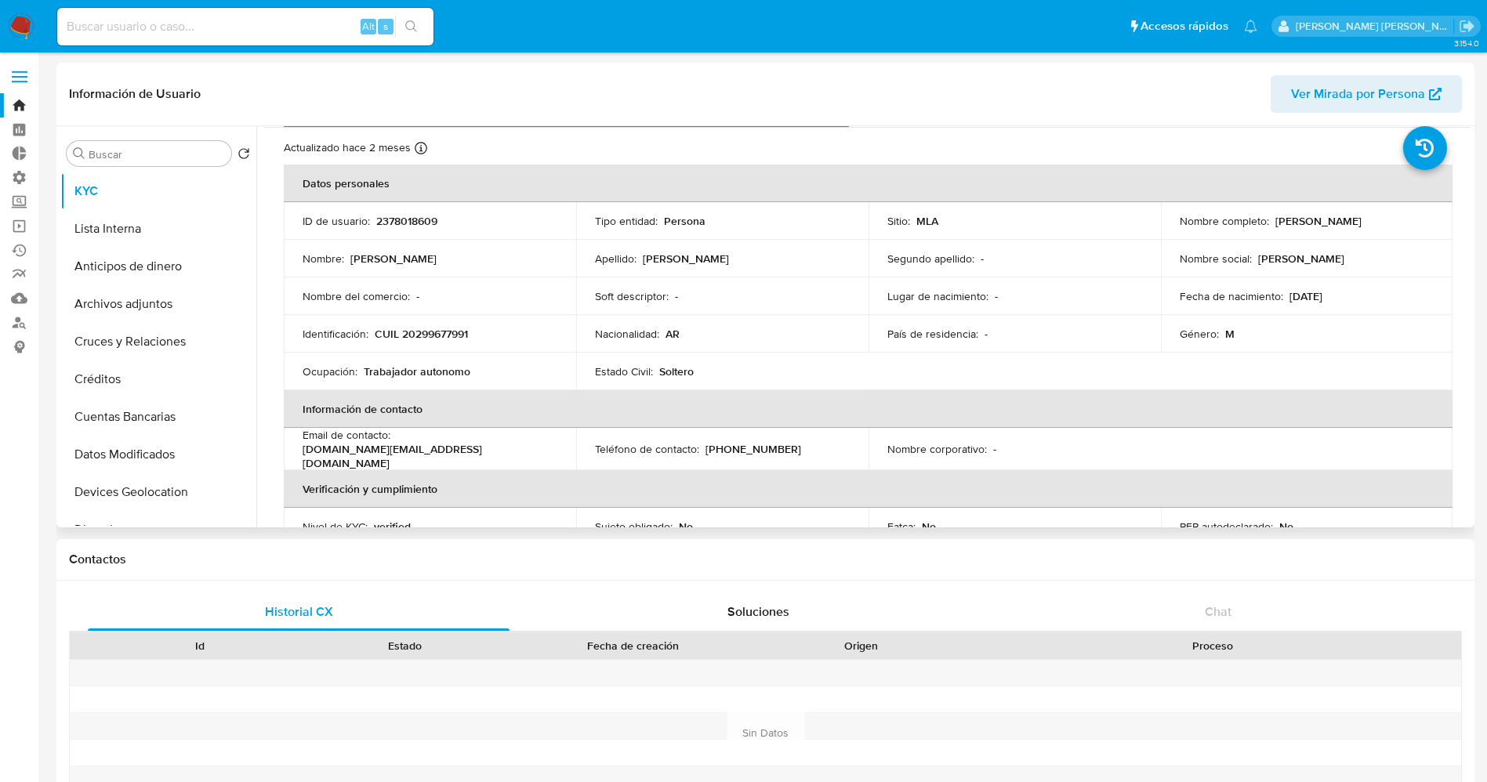
scroll to position [0, 0]
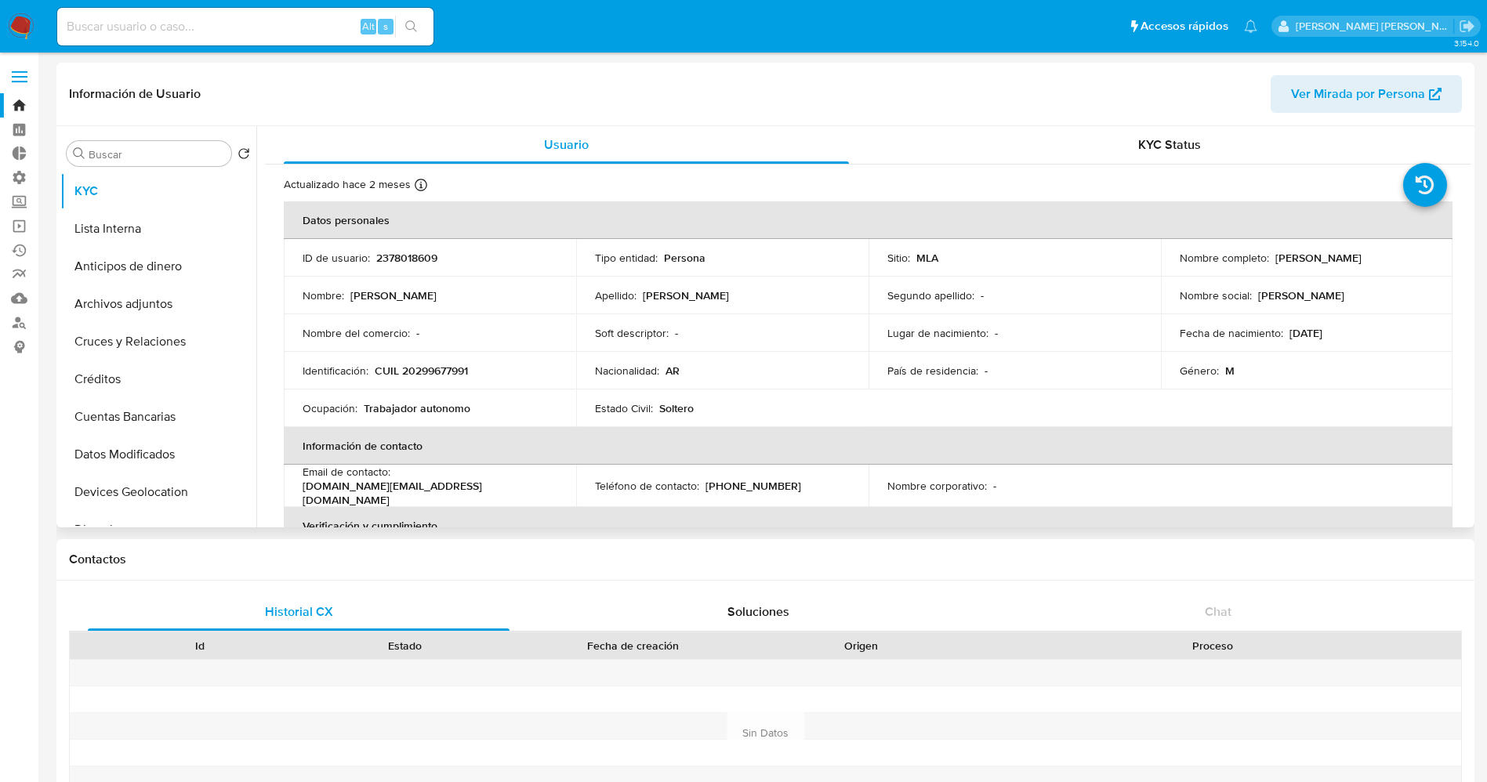
drag, startPoint x: 1271, startPoint y: 258, endPoint x: 1389, endPoint y: 256, distance: 118.3
click at [1389, 256] on div "Nombre completo : [PERSON_NAME]" at bounding box center [1306, 258] width 255 height 14
copy p "[PERSON_NAME]"
drag, startPoint x: 403, startPoint y: 374, endPoint x: 473, endPoint y: 360, distance: 71.2
click at [473, 360] on td "Identificación : CUIL 20299677991" at bounding box center [430, 371] width 292 height 38
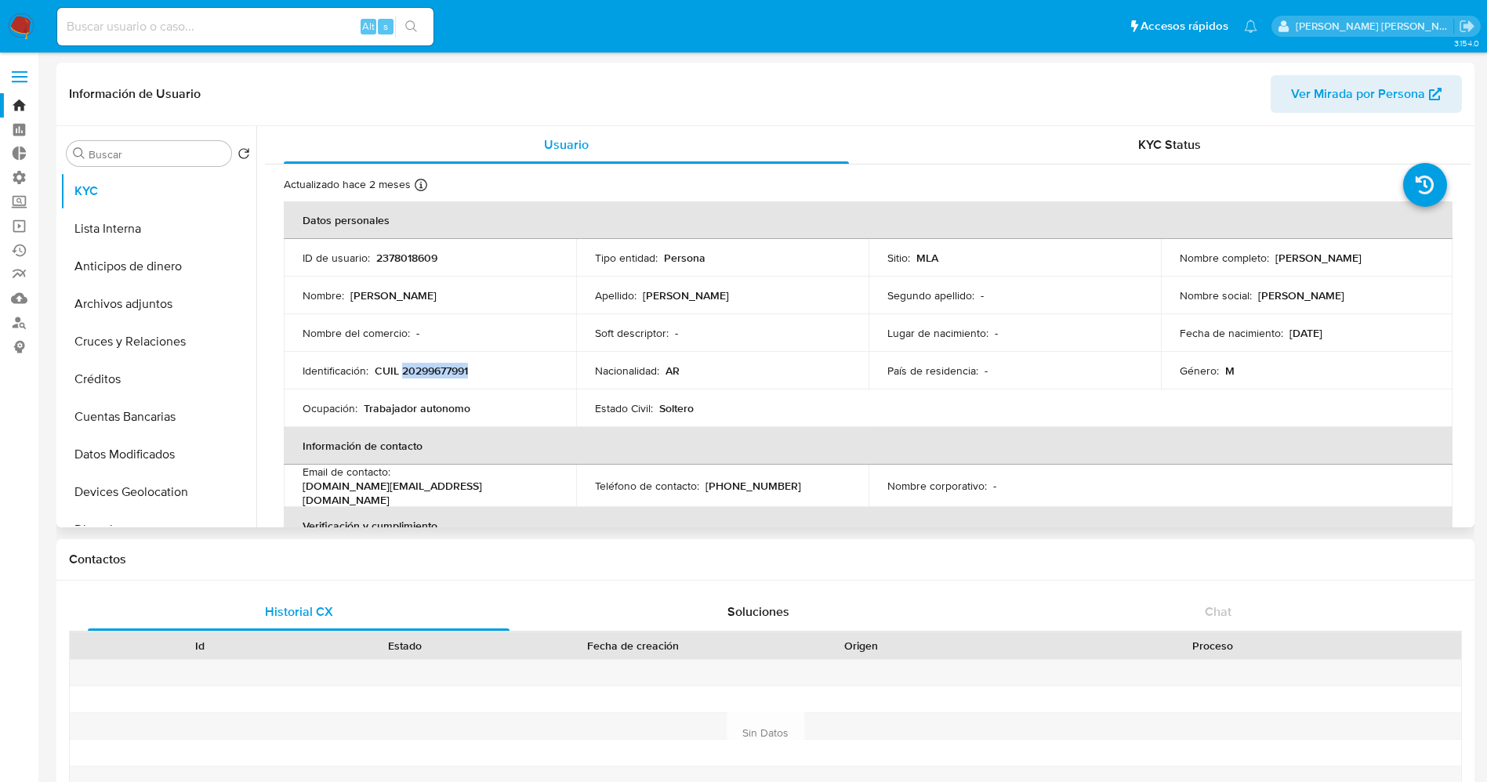
copy p "20299677991"
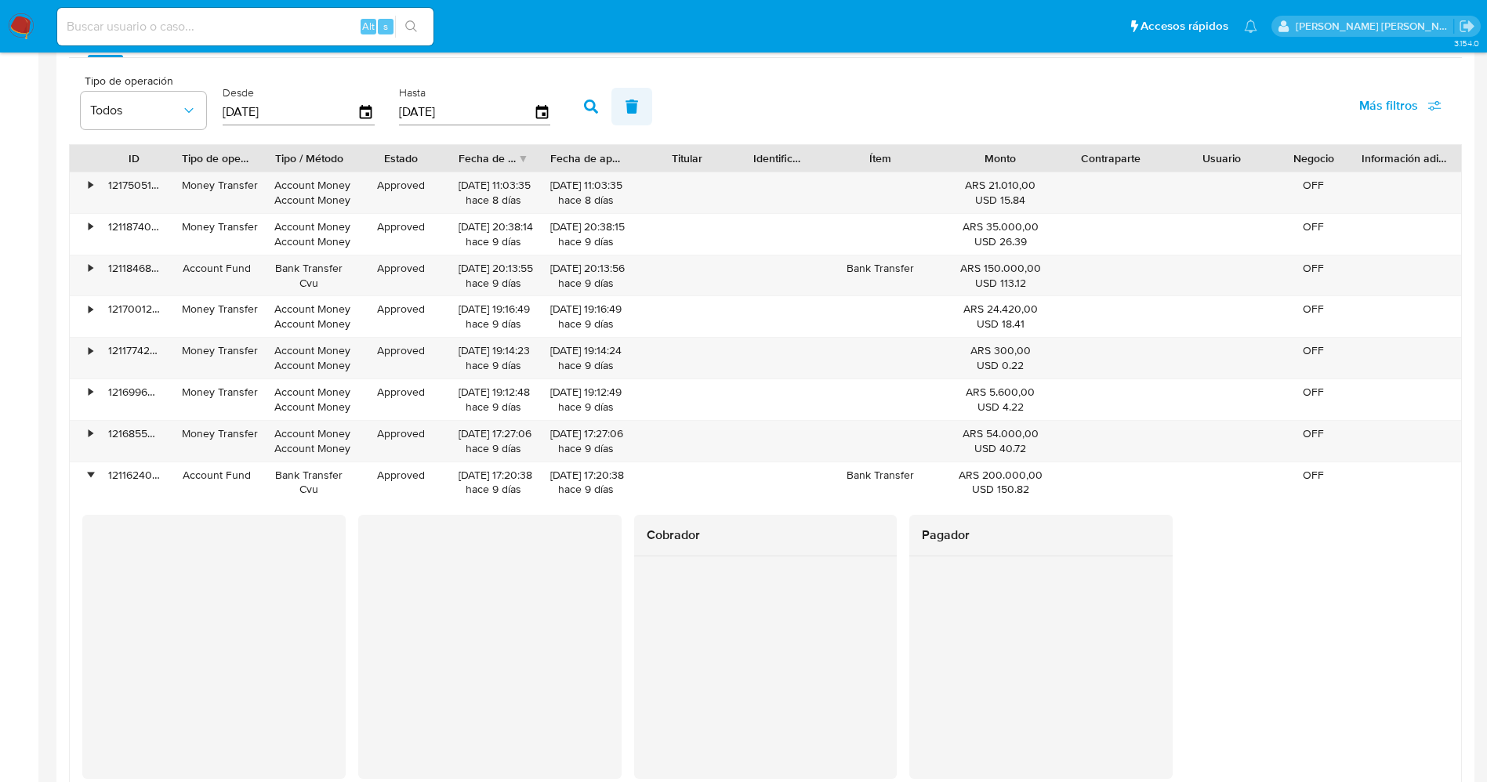
scroll to position [1552, 0]
